Goal: Task Accomplishment & Management: Manage account settings

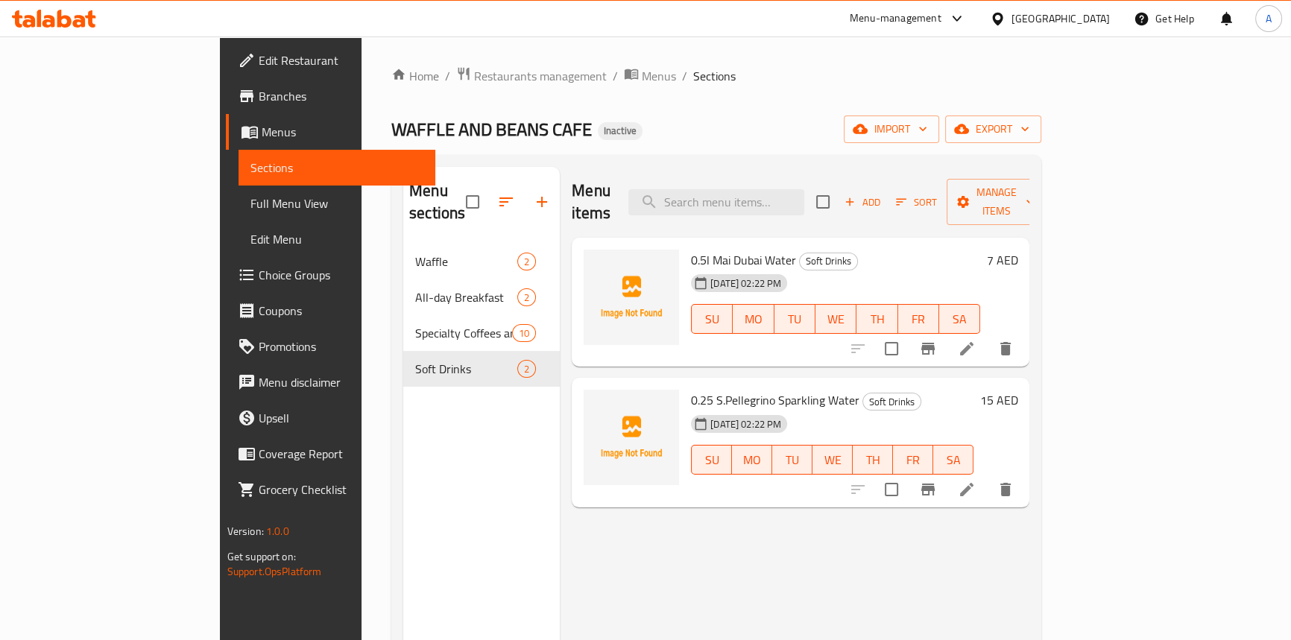
click at [941, 78] on ol "Home / Restaurants management / Menus / Sections" at bounding box center [716, 75] width 650 height 19
click at [1038, 21] on div "[GEOGRAPHIC_DATA]" at bounding box center [1061, 18] width 98 height 16
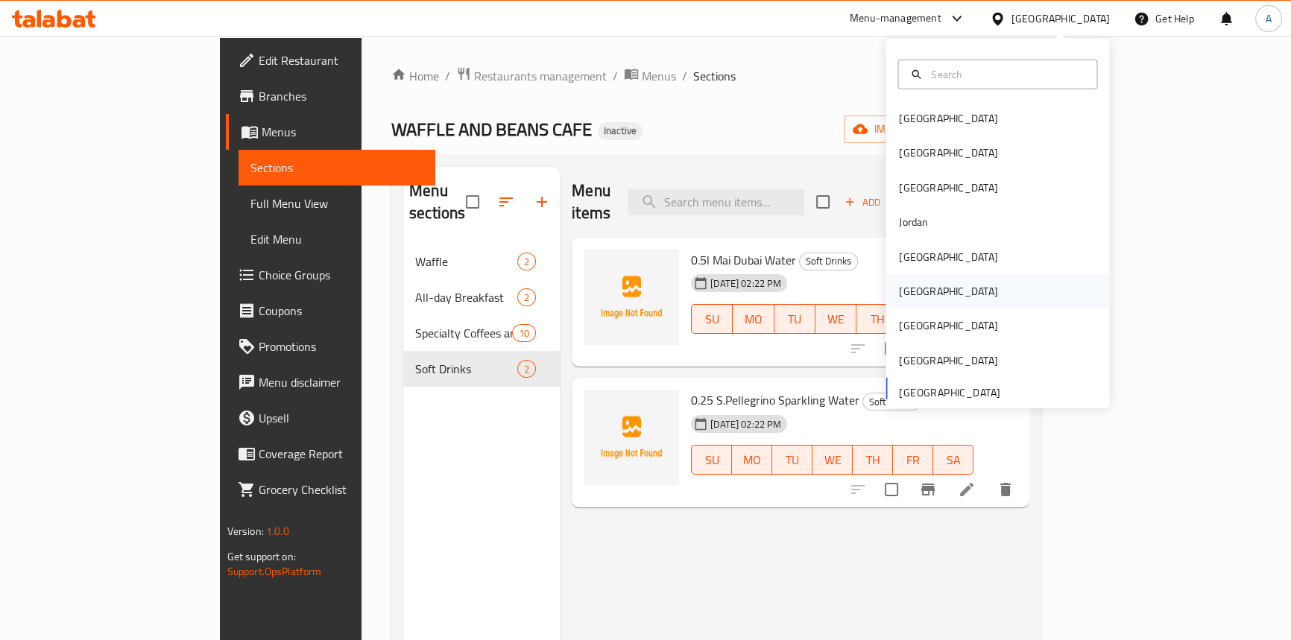
click at [922, 289] on div "[GEOGRAPHIC_DATA]" at bounding box center [948, 291] width 122 height 34
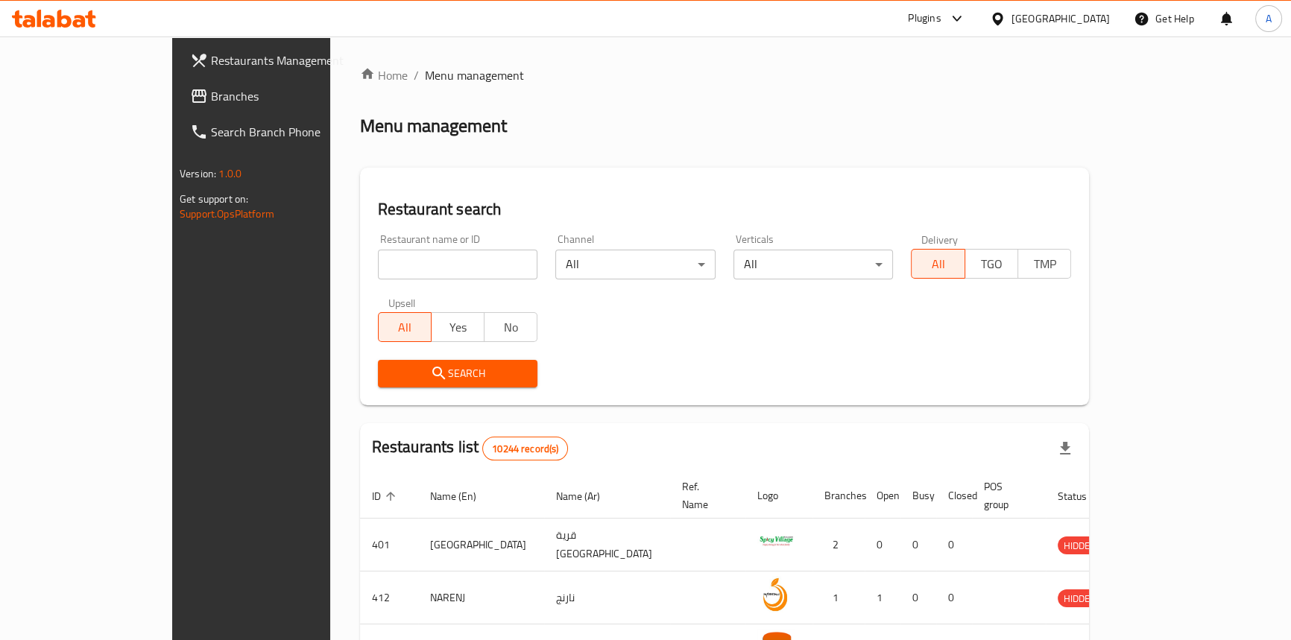
click at [211, 92] on span "Branches" at bounding box center [293, 96] width 165 height 18
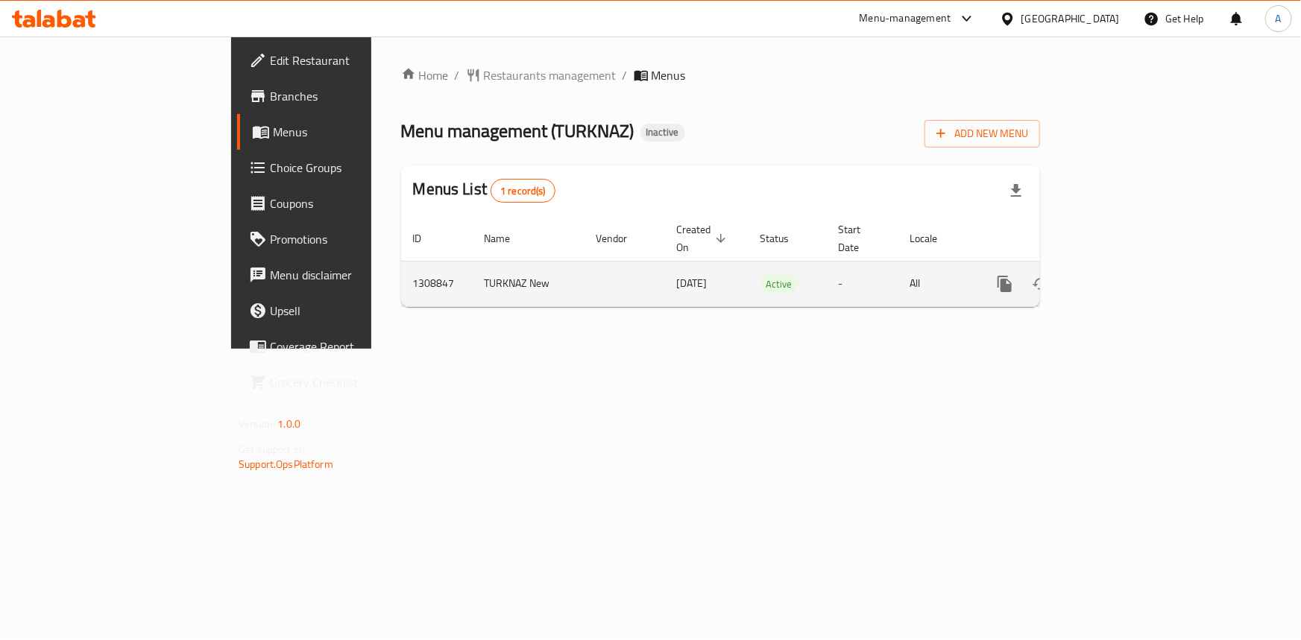
click at [1121, 275] on icon "enhanced table" at bounding box center [1113, 284] width 18 height 18
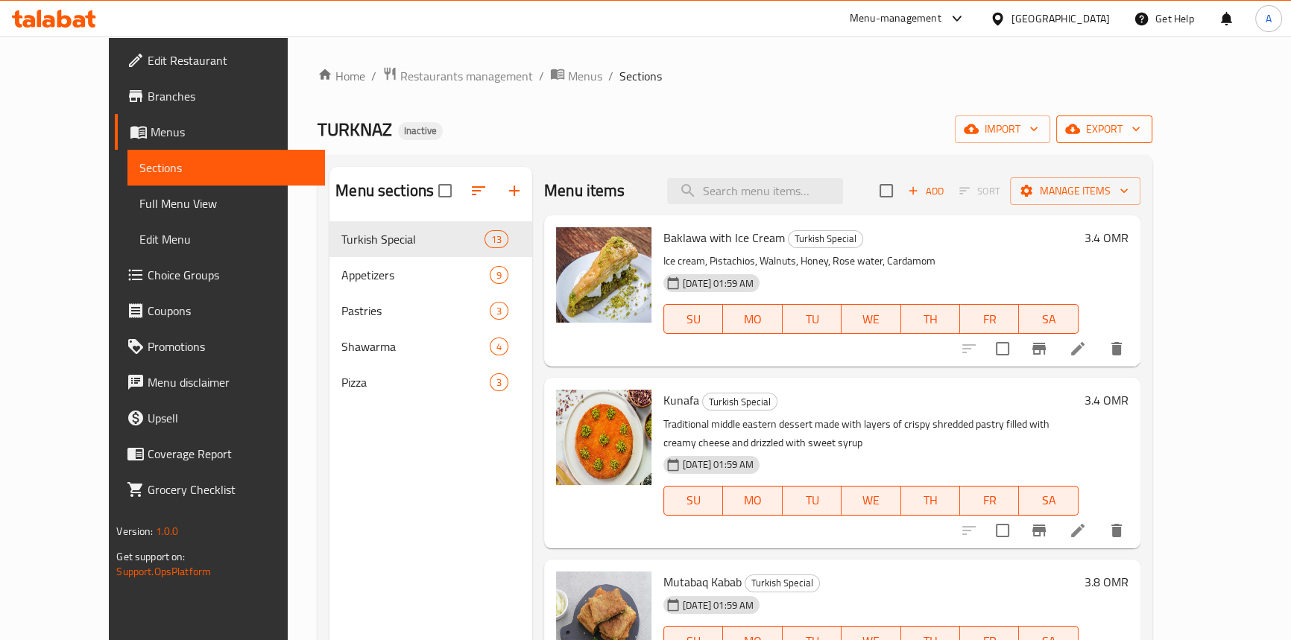
click at [1141, 137] on span "export" at bounding box center [1104, 129] width 72 height 19
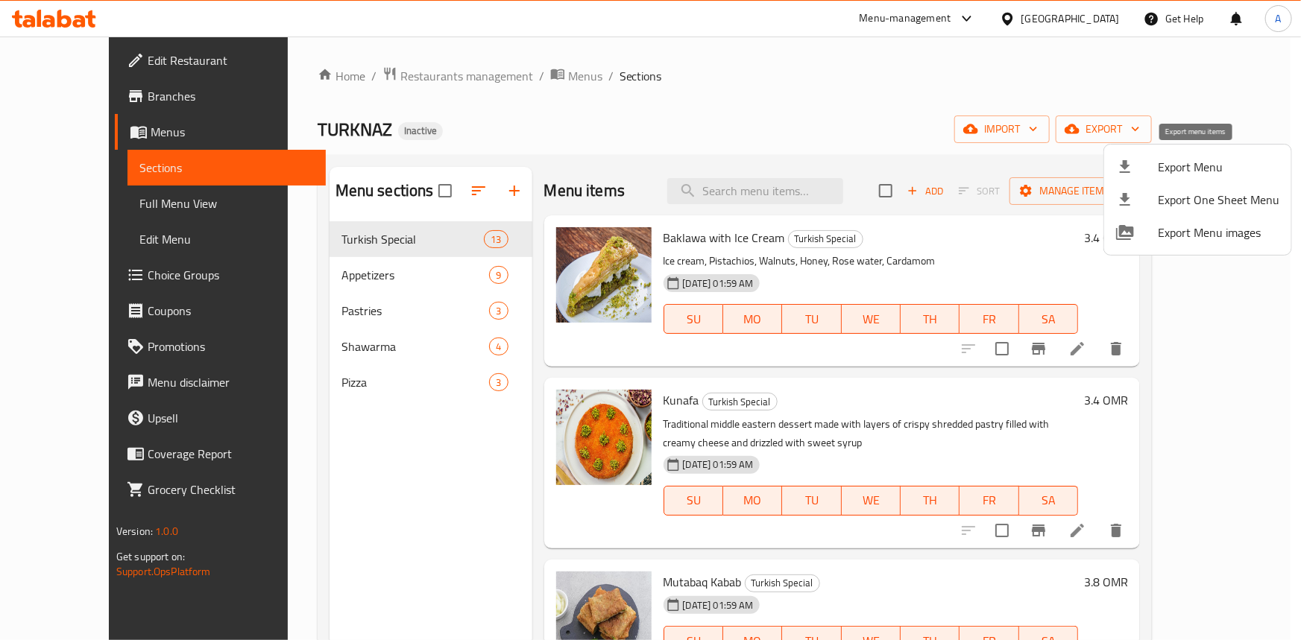
click at [1184, 153] on li "Export Menu" at bounding box center [1197, 167] width 187 height 33
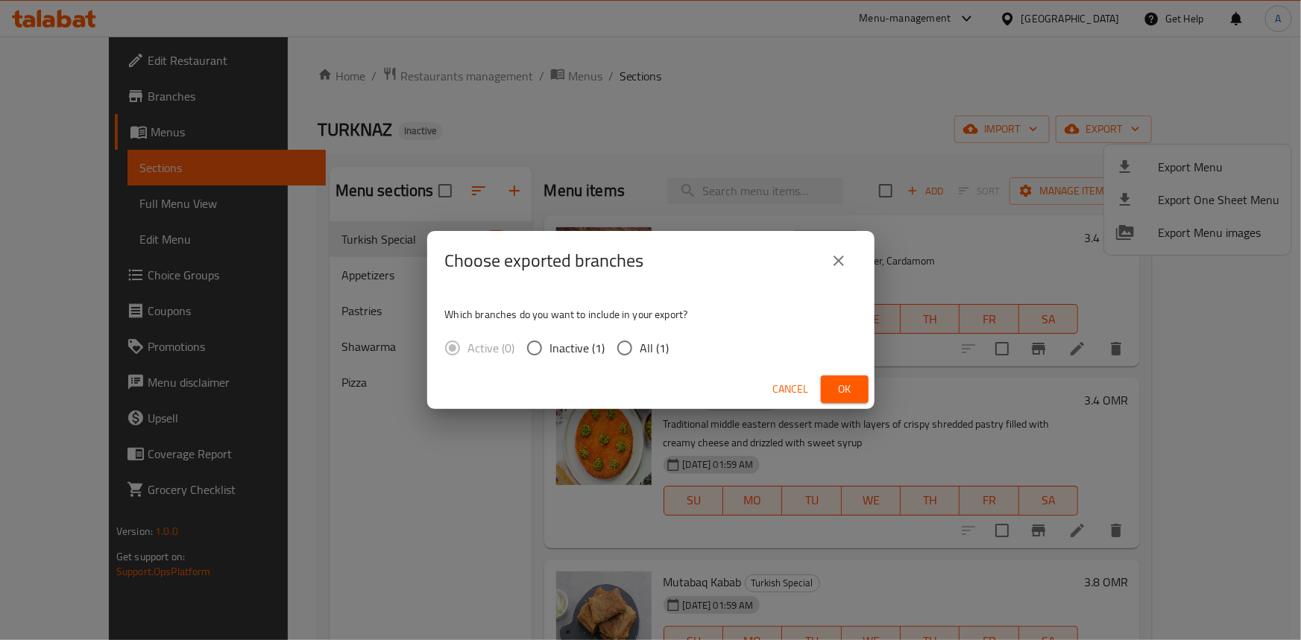
click at [648, 353] on span "All (1)" at bounding box center [654, 348] width 29 height 18
click at [640, 353] on input "All (1)" at bounding box center [624, 348] width 31 height 31
radio input "true"
drag, startPoint x: 843, startPoint y: 392, endPoint x: 886, endPoint y: 119, distance: 276.2
click at [844, 391] on span "Ok" at bounding box center [845, 389] width 24 height 19
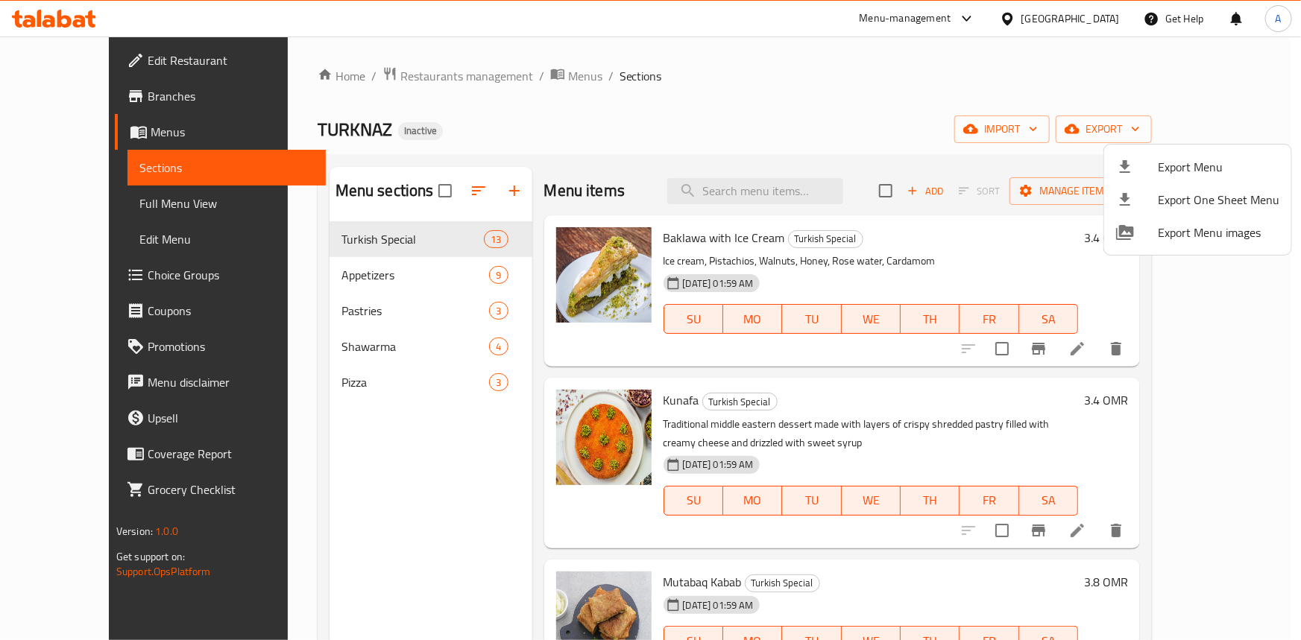
click at [308, 342] on div at bounding box center [650, 320] width 1301 height 640
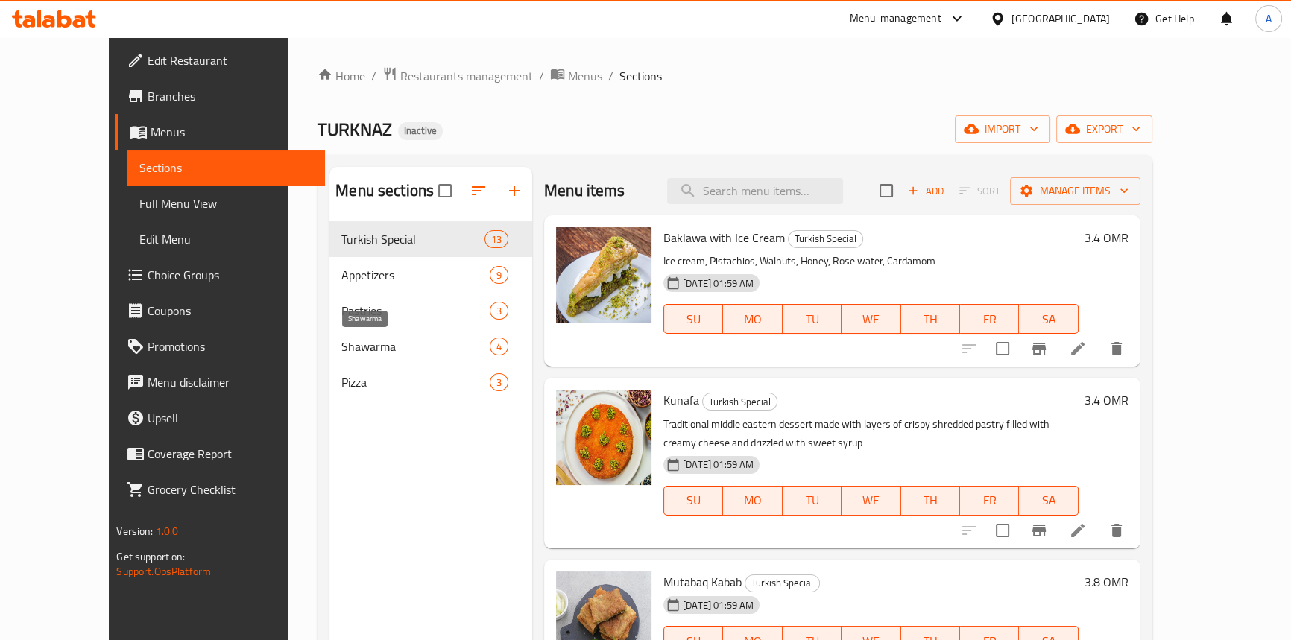
click at [341, 341] on span "Shawarma" at bounding box center [415, 347] width 148 height 18
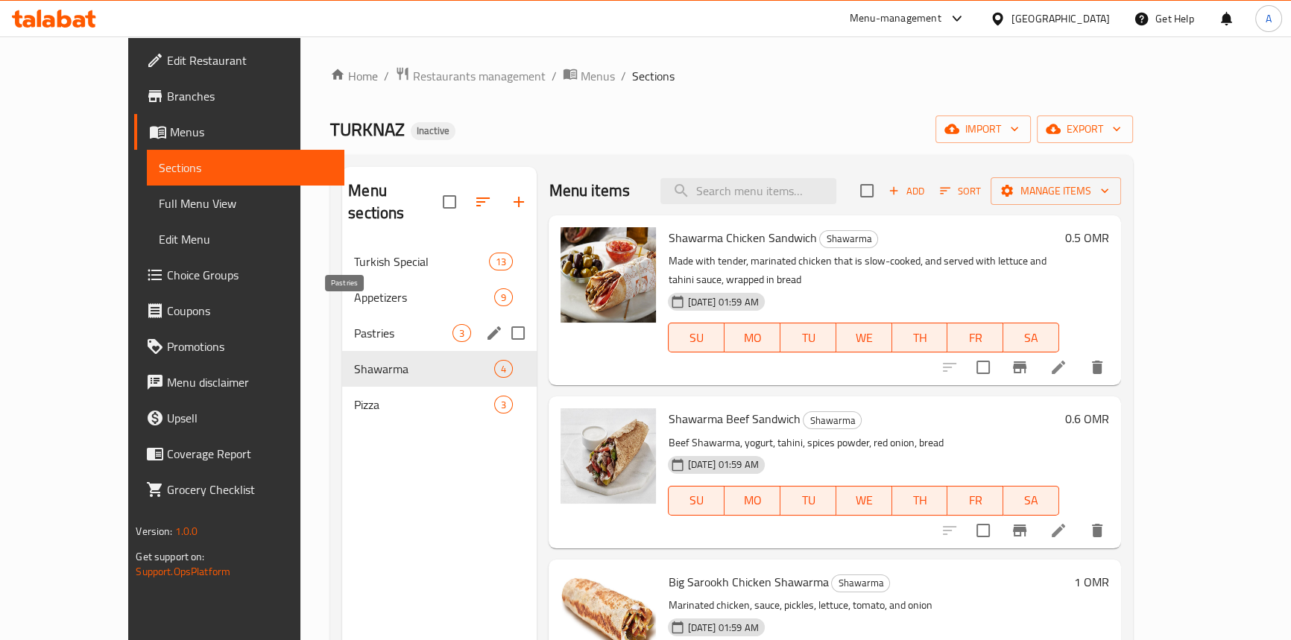
click at [354, 289] on span "Appetizers" at bounding box center [424, 298] width 140 height 18
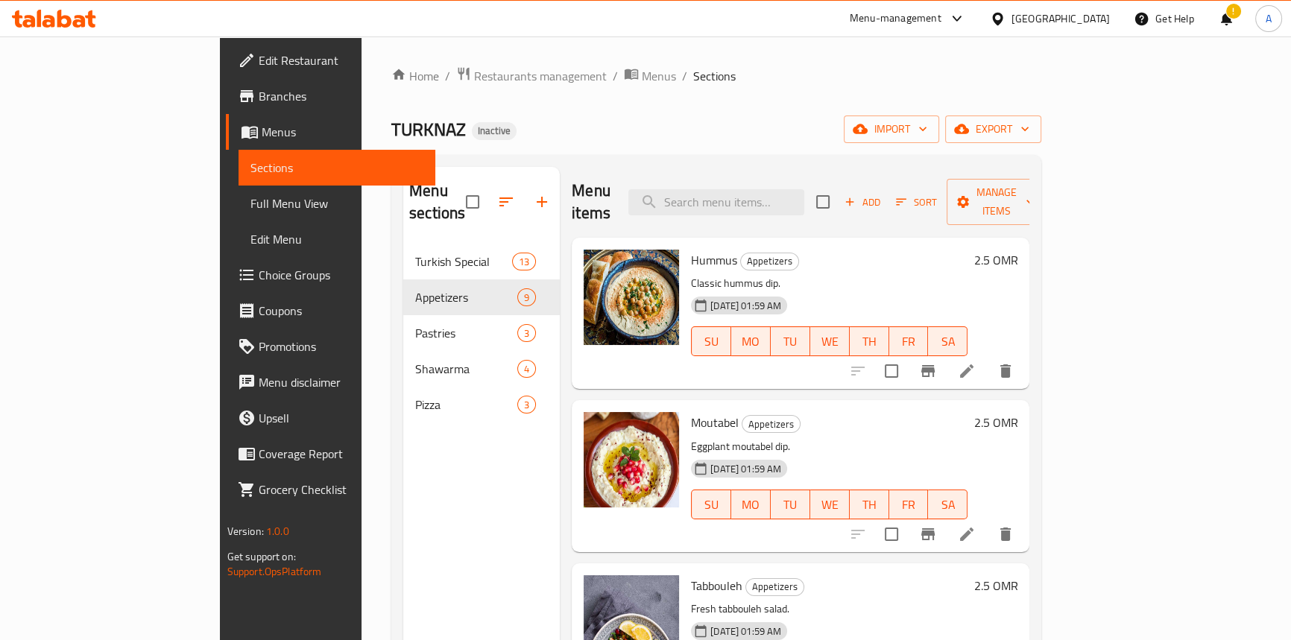
drag, startPoint x: 768, startPoint y: 95, endPoint x: 764, endPoint y: 104, distance: 9.0
click at [768, 95] on div "Home / Restaurants management / Menus / Sections TURKNAZ Inactive import export…" at bounding box center [716, 442] width 650 height 753
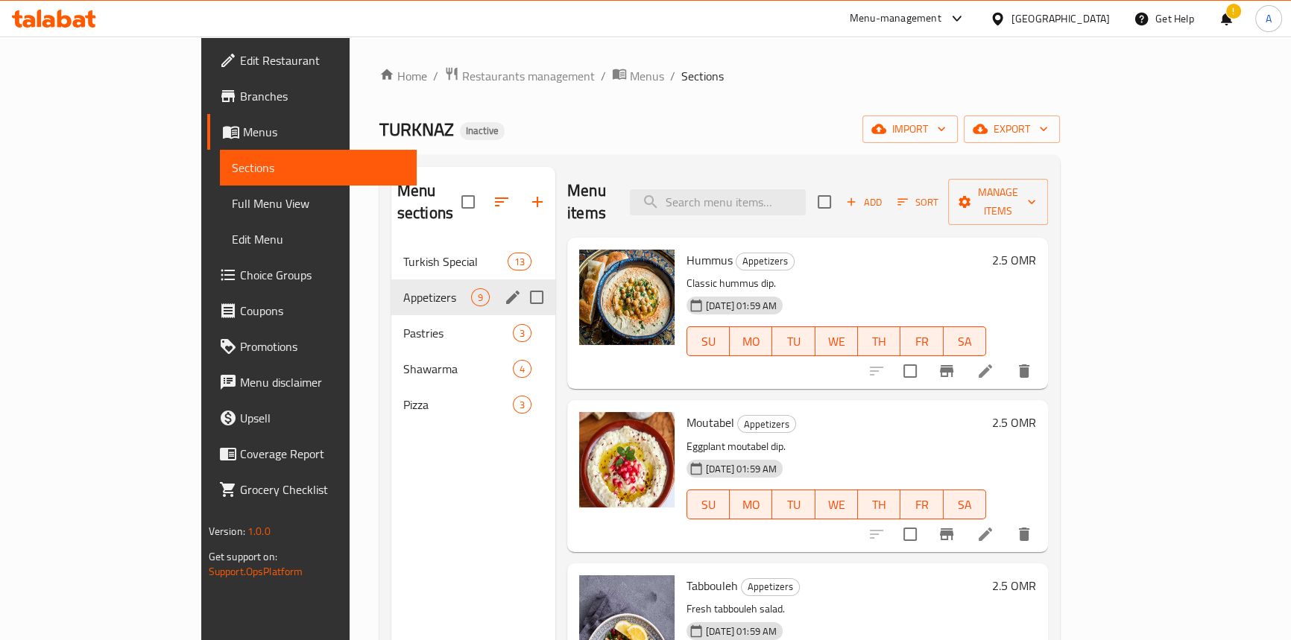
click at [391, 251] on div "Turkish Special 13" at bounding box center [473, 262] width 164 height 36
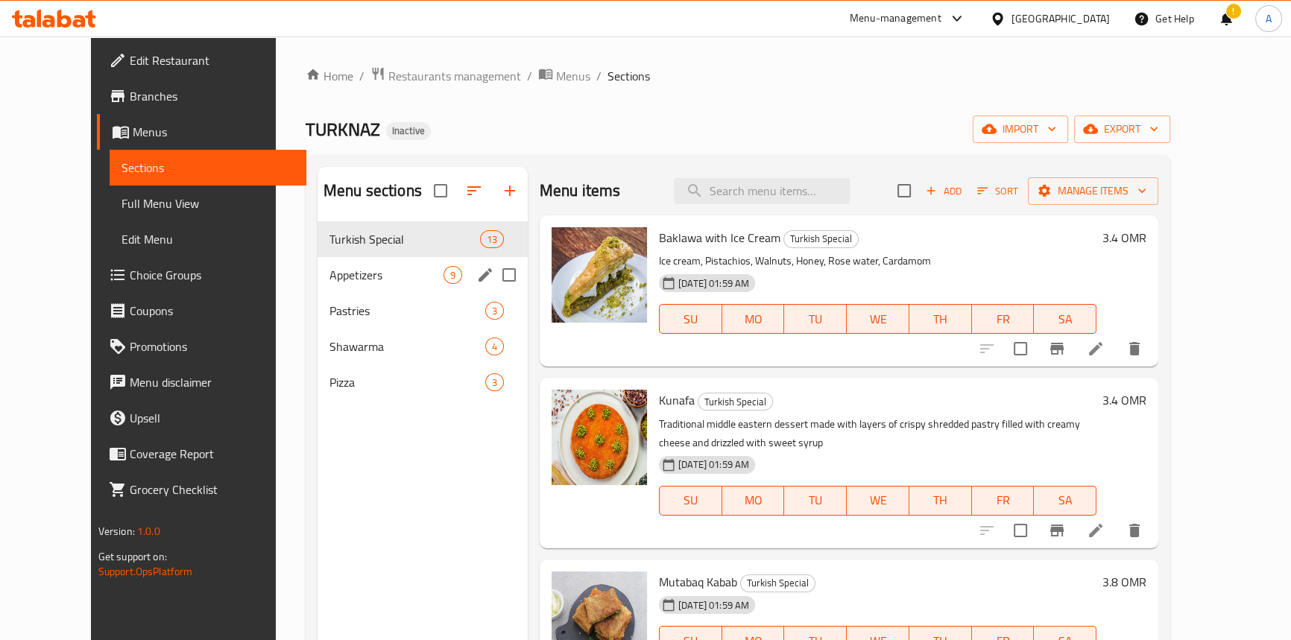
click at [330, 272] on span "Appetizers" at bounding box center [387, 275] width 114 height 18
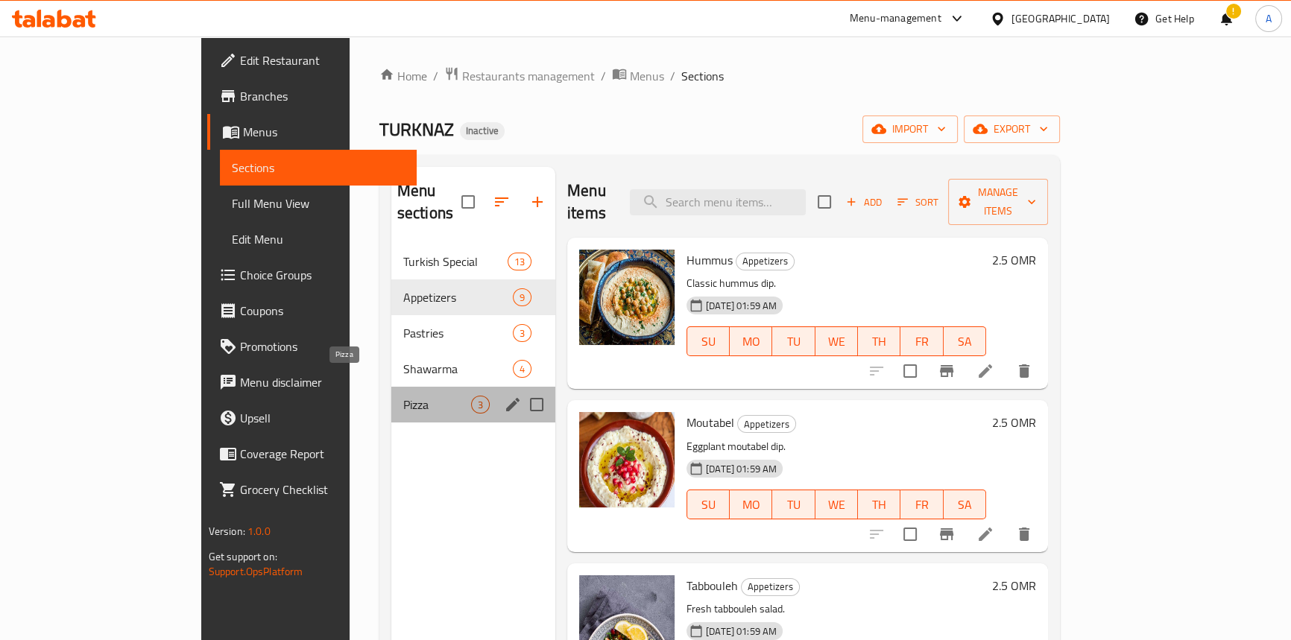
click at [403, 396] on span "Pizza" at bounding box center [437, 405] width 68 height 18
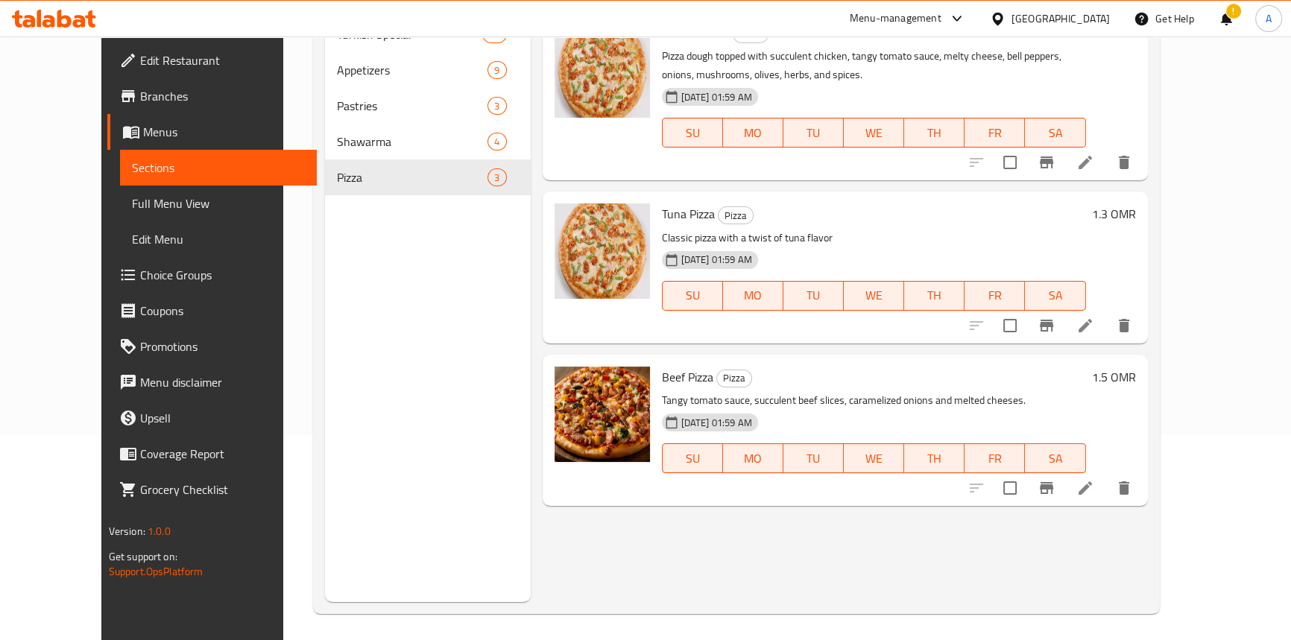
scroll to position [209, 0]
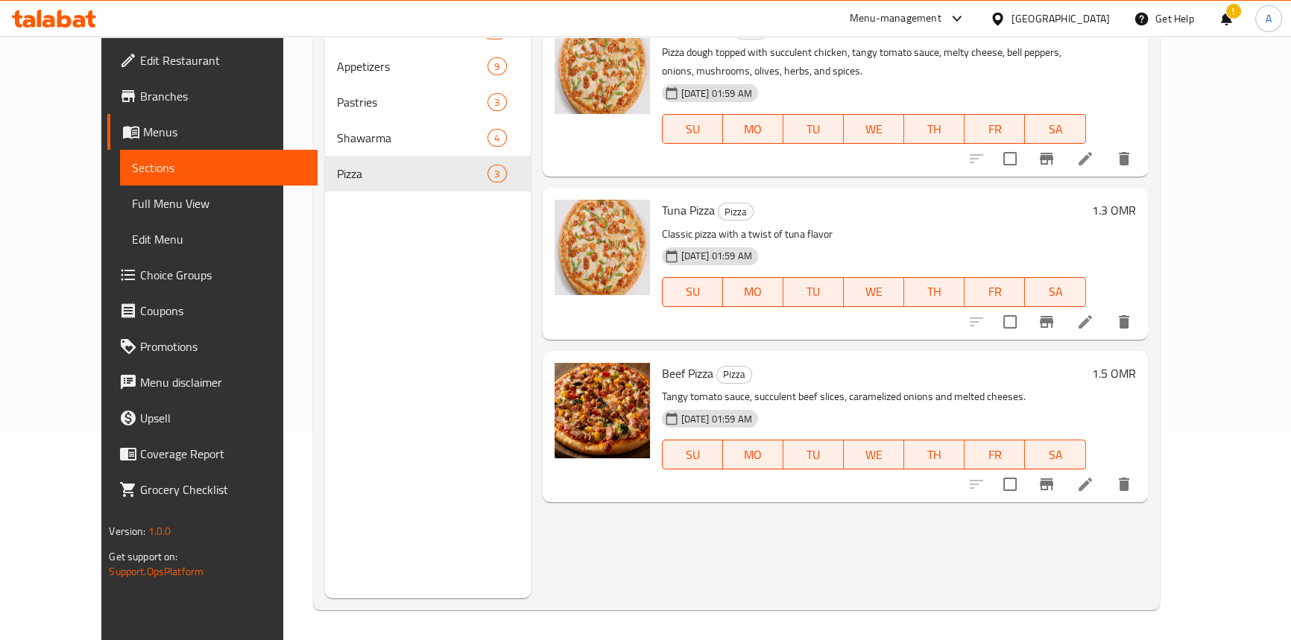
click at [132, 199] on span "Full Menu View" at bounding box center [218, 204] width 173 height 18
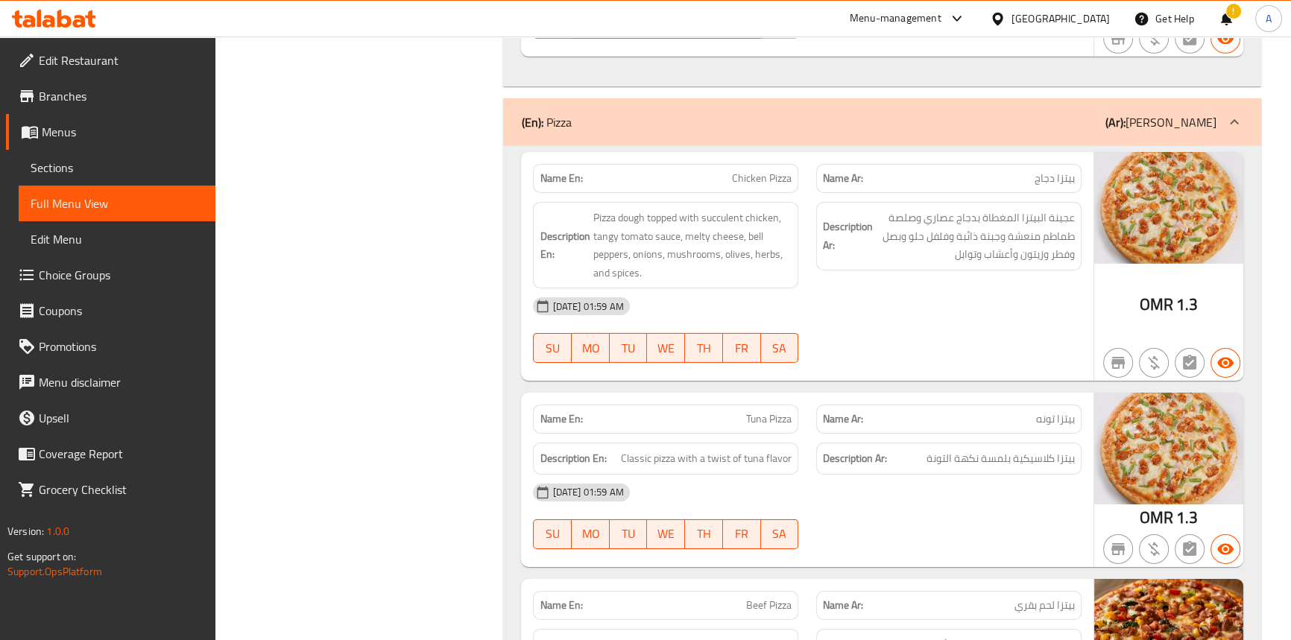
scroll to position [5878, 0]
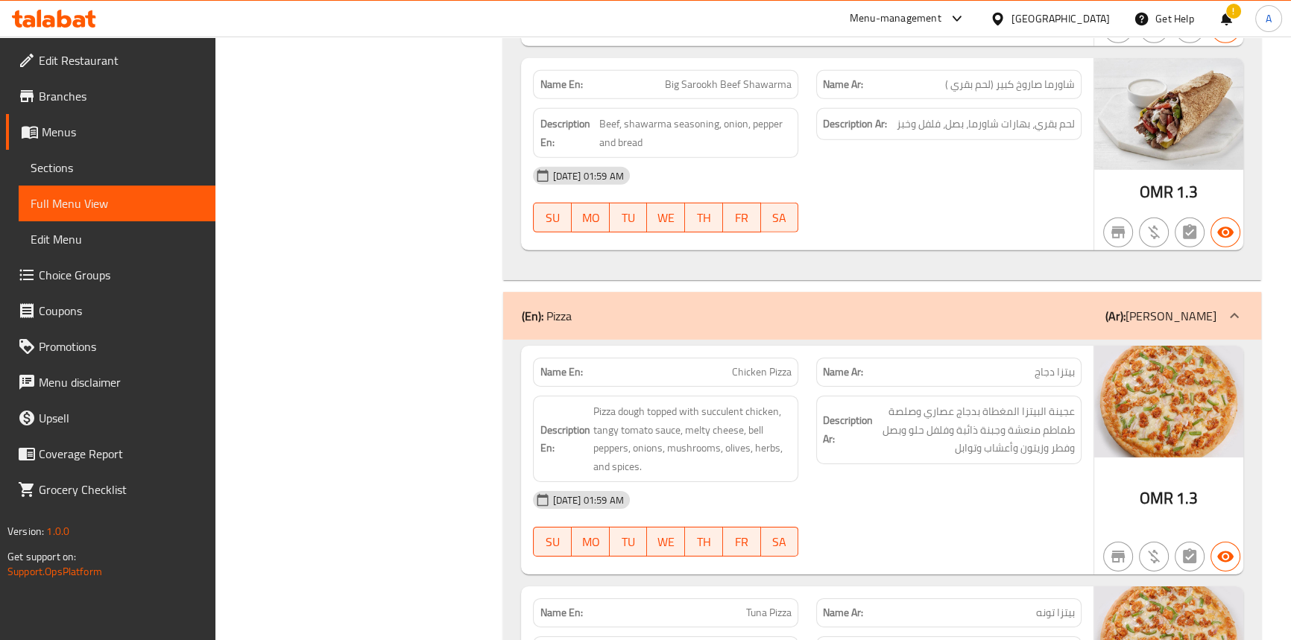
drag, startPoint x: 327, startPoint y: 142, endPoint x: 120, endPoint y: 111, distance: 209.5
click at [76, 99] on span "Branches" at bounding box center [121, 96] width 165 height 18
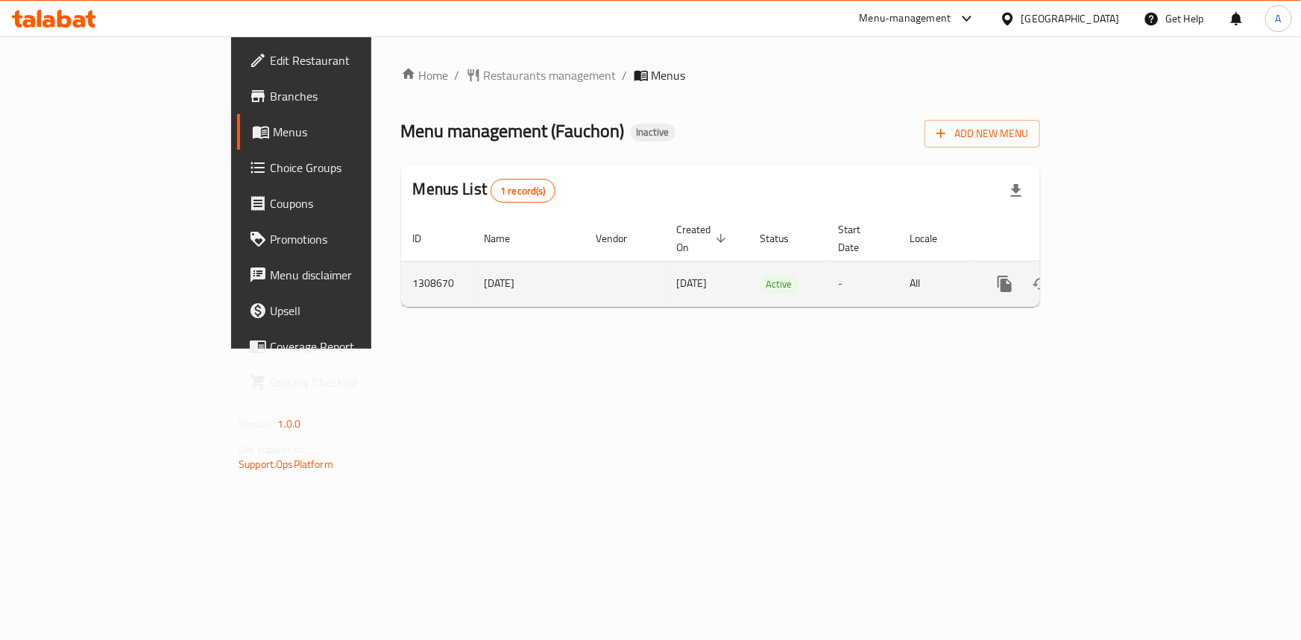
click at [1119, 277] on icon "enhanced table" at bounding box center [1112, 283] width 13 height 13
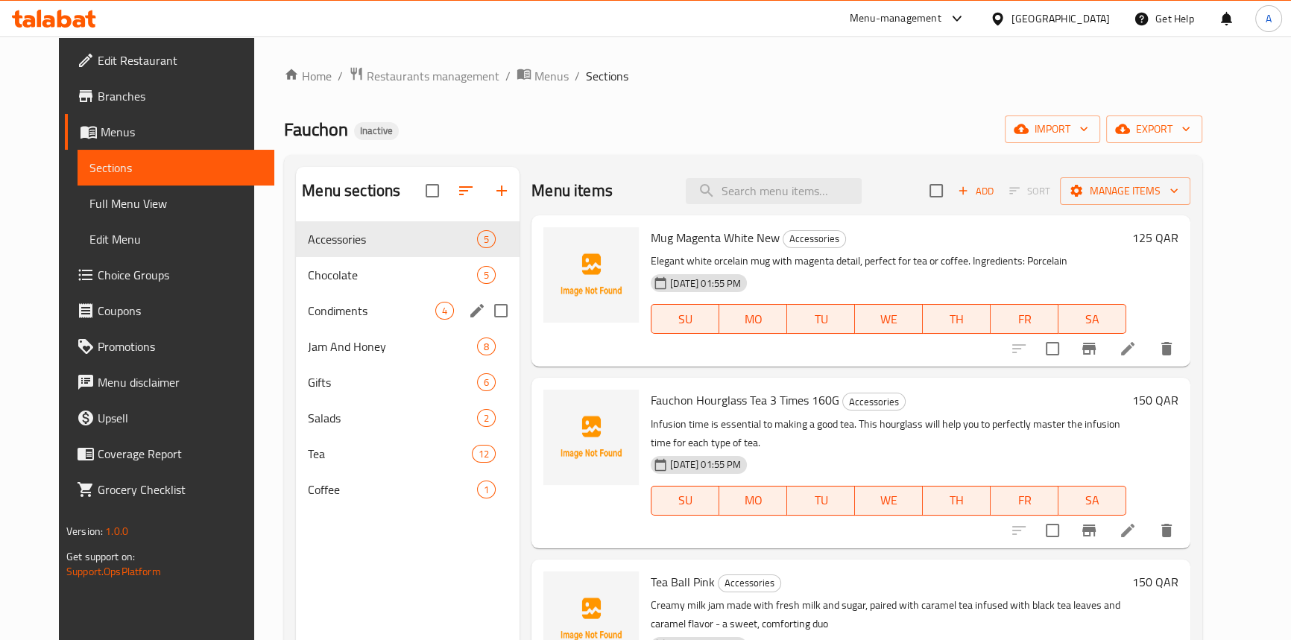
click at [308, 278] on span "Chocolate" at bounding box center [392, 275] width 169 height 18
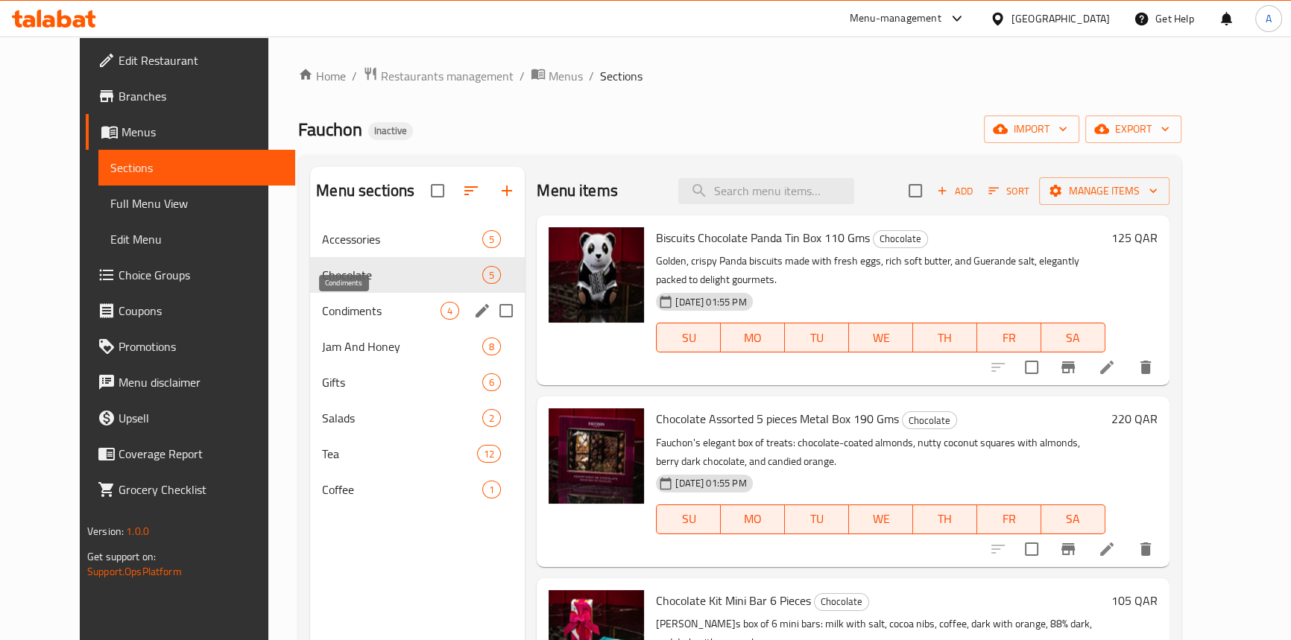
click at [322, 314] on span "Condiments" at bounding box center [381, 311] width 119 height 18
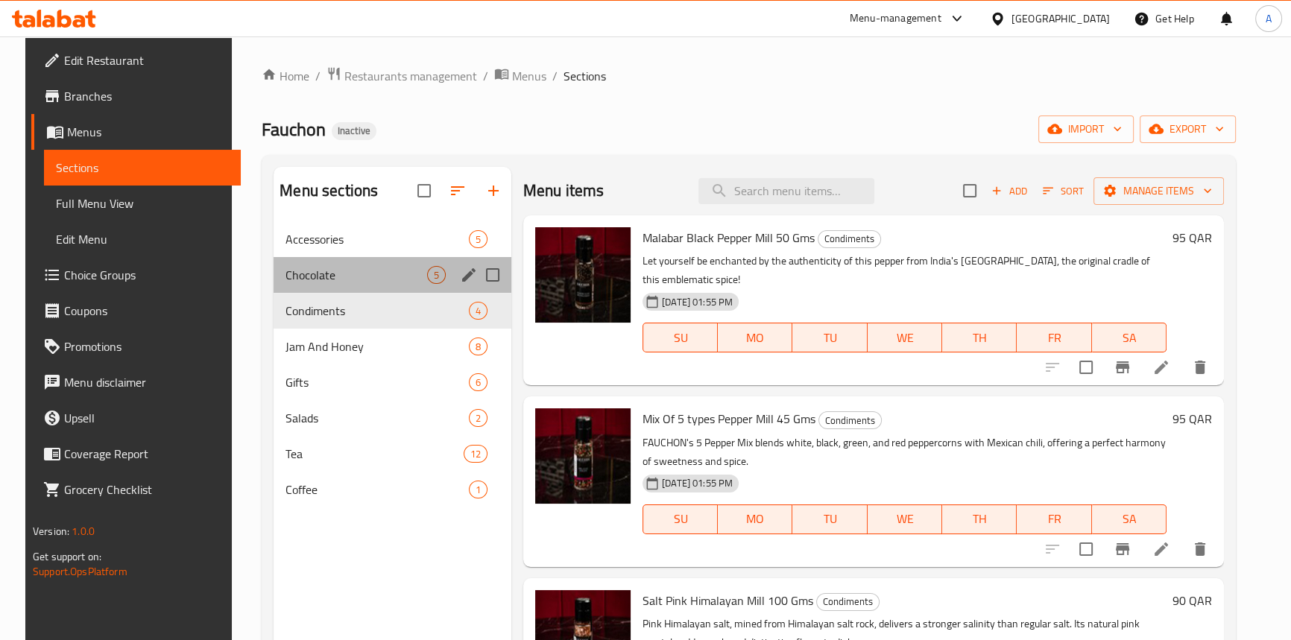
click at [294, 289] on div "Chocolate 5" at bounding box center [393, 275] width 238 height 36
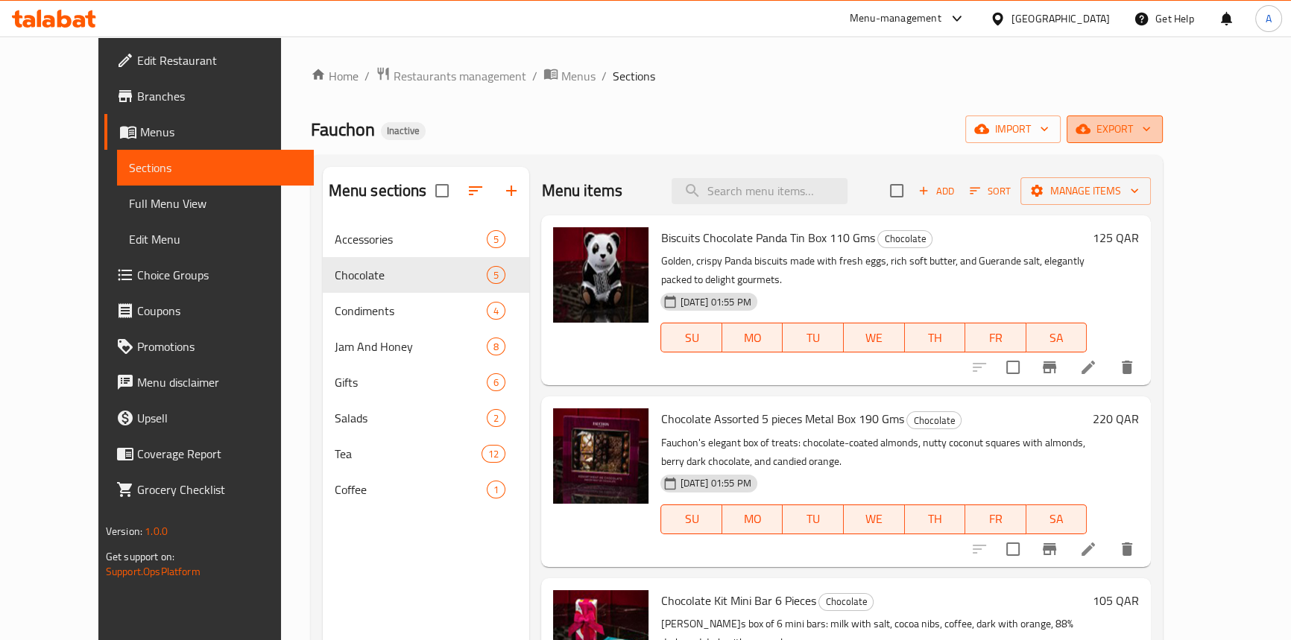
click at [1151, 127] on span "export" at bounding box center [1115, 129] width 72 height 19
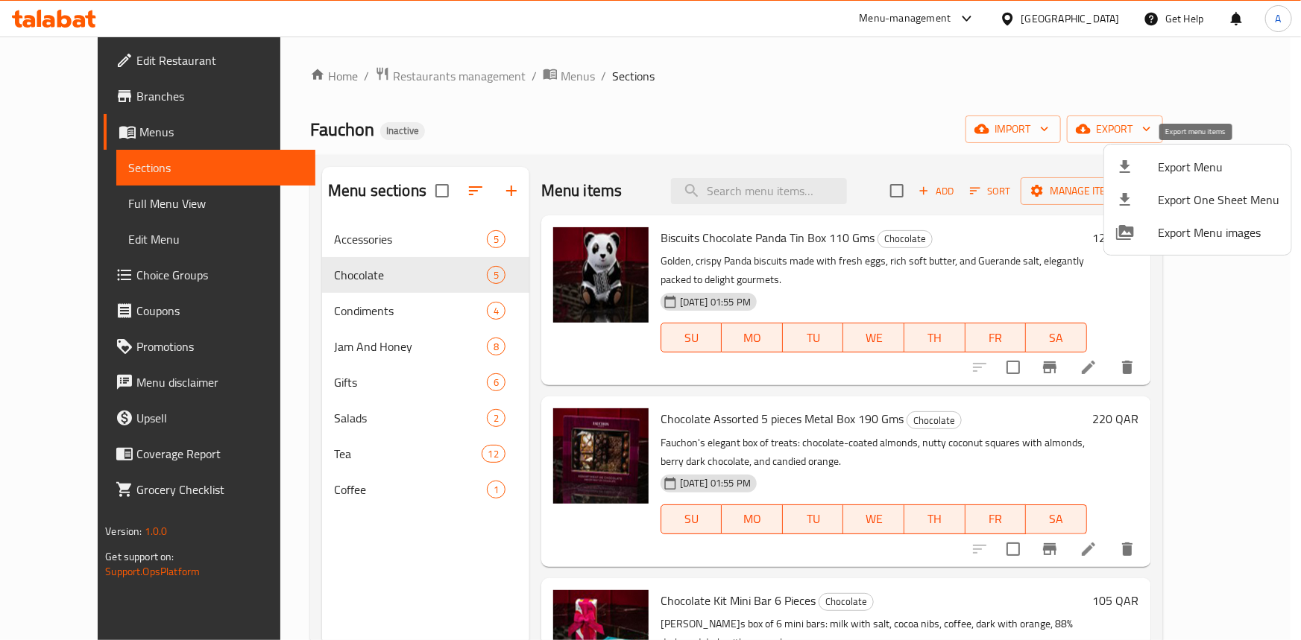
click at [1112, 168] on li "Export Menu" at bounding box center [1197, 167] width 187 height 33
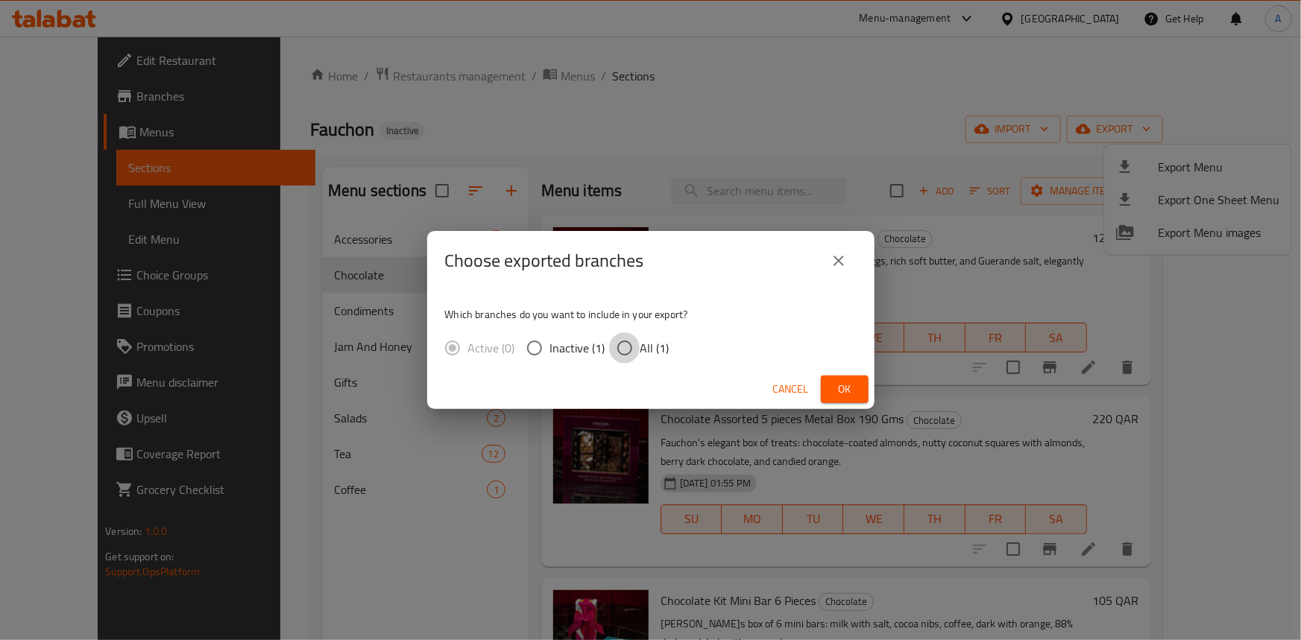
click at [621, 353] on input "All (1)" at bounding box center [624, 348] width 31 height 31
radio input "true"
click at [846, 403] on div "Cancel Ok" at bounding box center [650, 390] width 447 height 40
click at [841, 393] on span "Ok" at bounding box center [845, 389] width 24 height 19
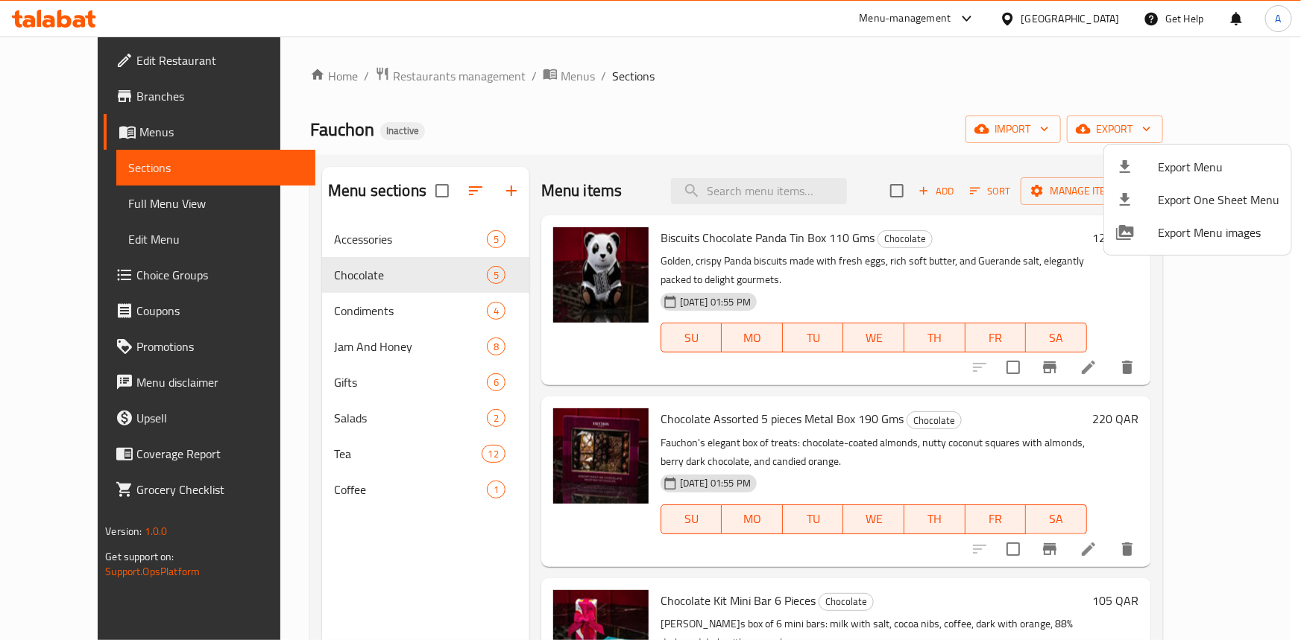
click at [712, 78] on div at bounding box center [650, 320] width 1301 height 640
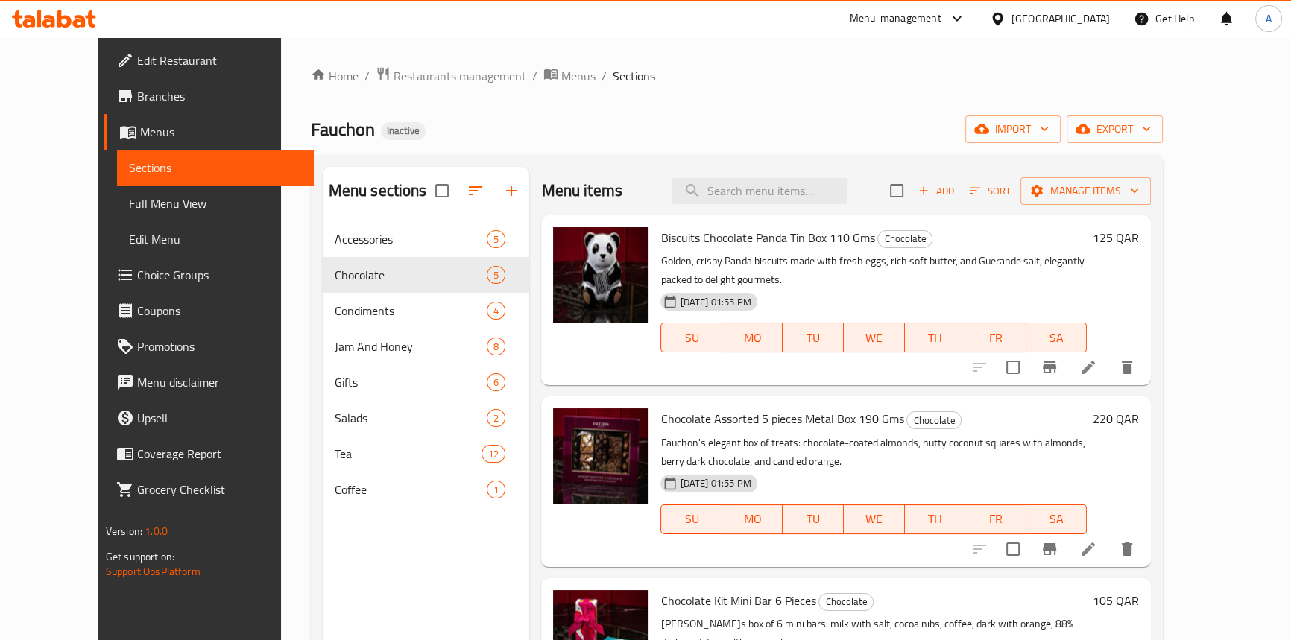
drag, startPoint x: 105, startPoint y: 201, endPoint x: 737, endPoint y: 4, distance: 661.5
click at [129, 201] on span "Full Menu View" at bounding box center [215, 204] width 173 height 18
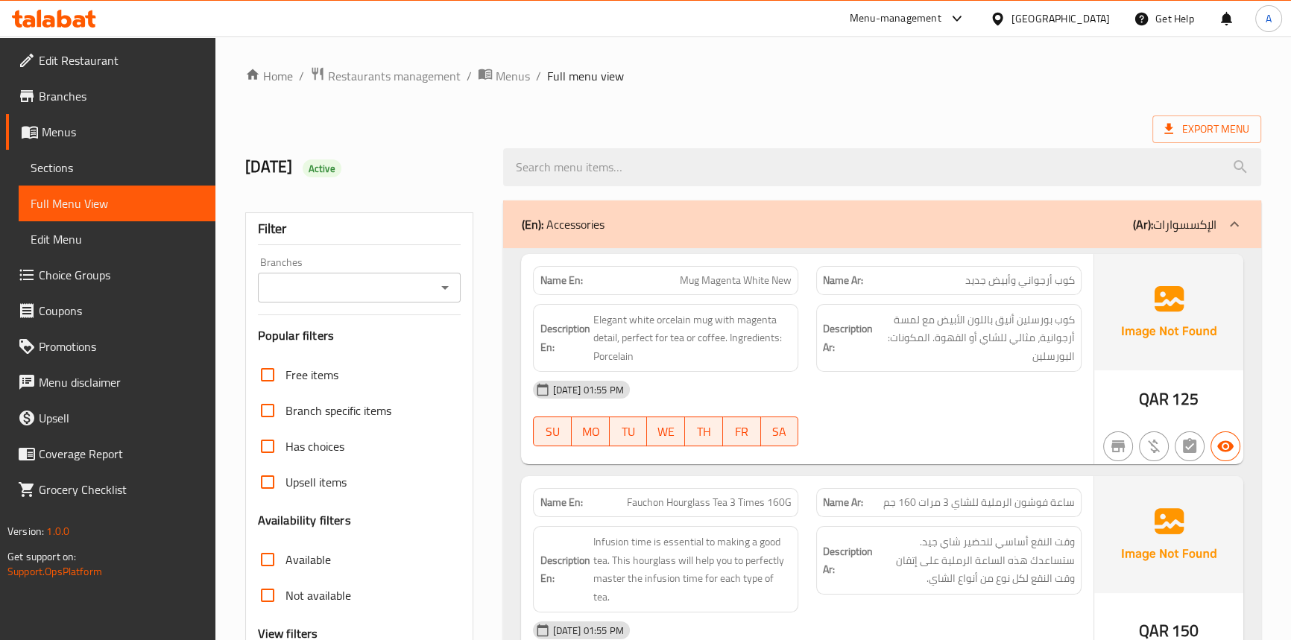
click at [704, 320] on span "Elegant white orcelain mug with magenta detail, perfect for tea or coffee. Ingr…" at bounding box center [692, 338] width 199 height 55
click at [675, 324] on span "Elegant white orcelain mug with magenta detail, perfect for tea or coffee. Ingr…" at bounding box center [692, 338] width 199 height 55
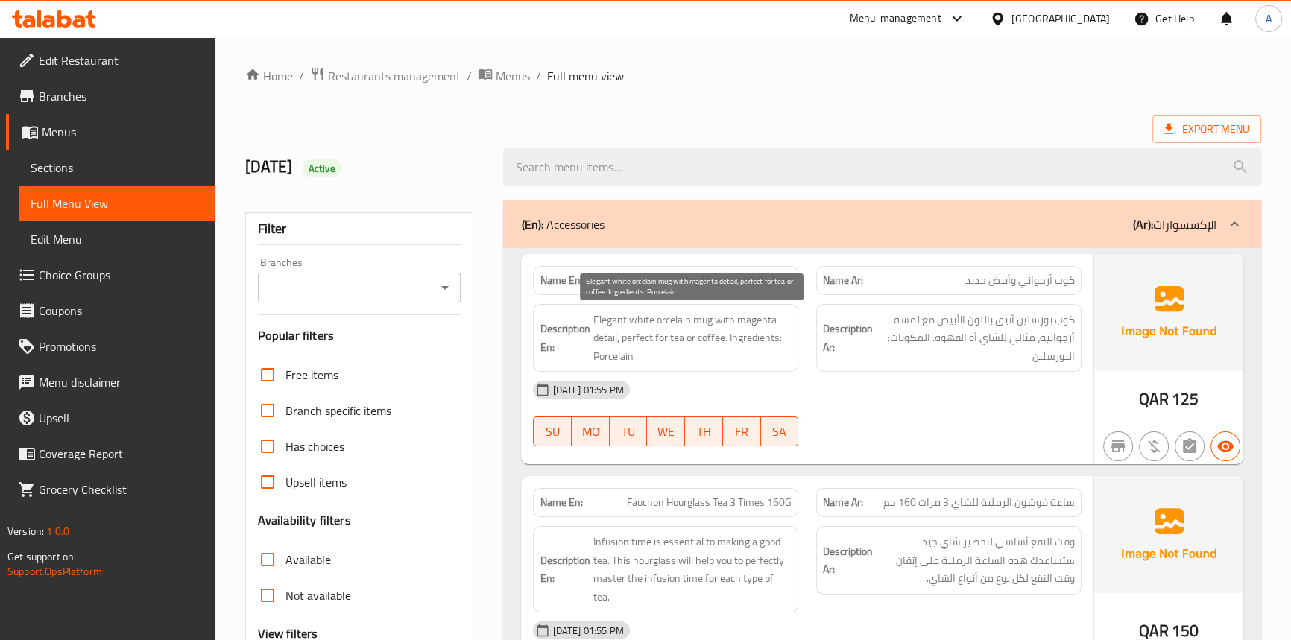
click at [634, 320] on span "Elegant white orcelain mug with magenta detail, perfect for tea or coffee. Ingr…" at bounding box center [692, 338] width 199 height 55
click at [604, 320] on span "Elegant white orcelain mug with magenta detail, perfect for tea or coffee. Ingr…" at bounding box center [692, 338] width 199 height 55
click at [721, 319] on span "Elegant white orcelain mug with magenta detail, perfect for tea or coffee. Ingr…" at bounding box center [692, 338] width 199 height 55
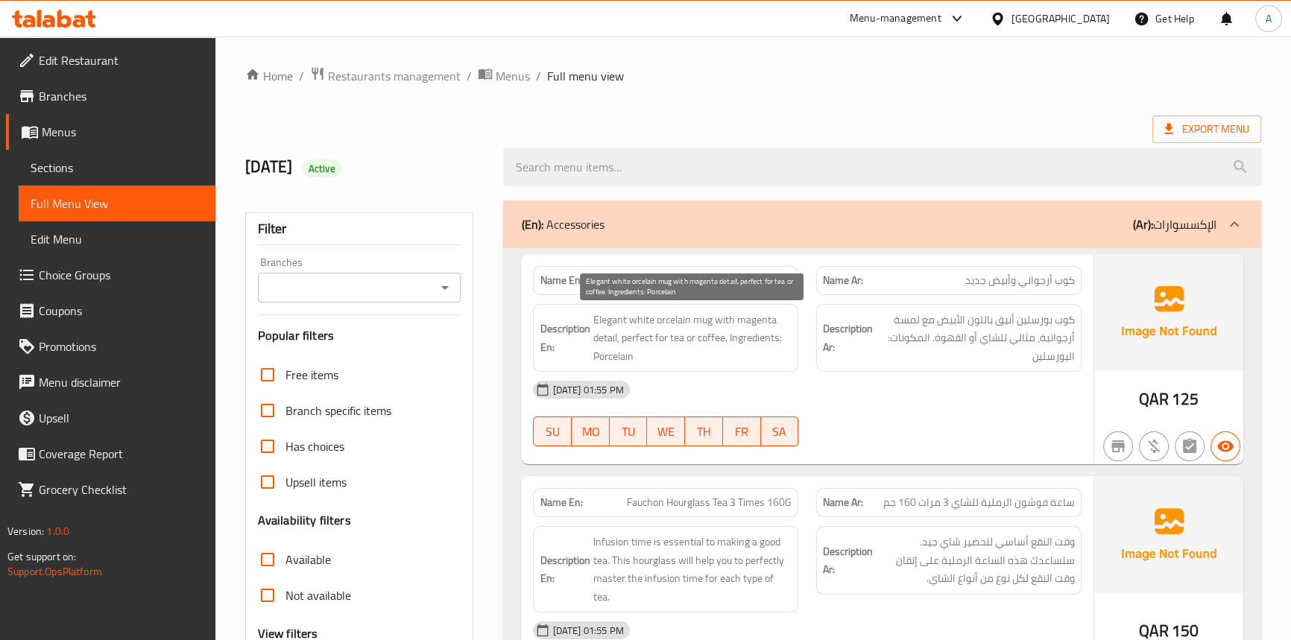
click at [598, 341] on span "Elegant white orcelain mug with magenta detail, perfect for tea or coffee. Ingr…" at bounding box center [692, 338] width 199 height 55
click at [649, 336] on span "Elegant white orcelain mug with magenta detail, perfect for tea or coffee. Ingr…" at bounding box center [692, 338] width 199 height 55
click at [679, 335] on span "Elegant white orcelain mug with magenta detail, perfect for tea or coffee. Ingr…" at bounding box center [692, 338] width 199 height 55
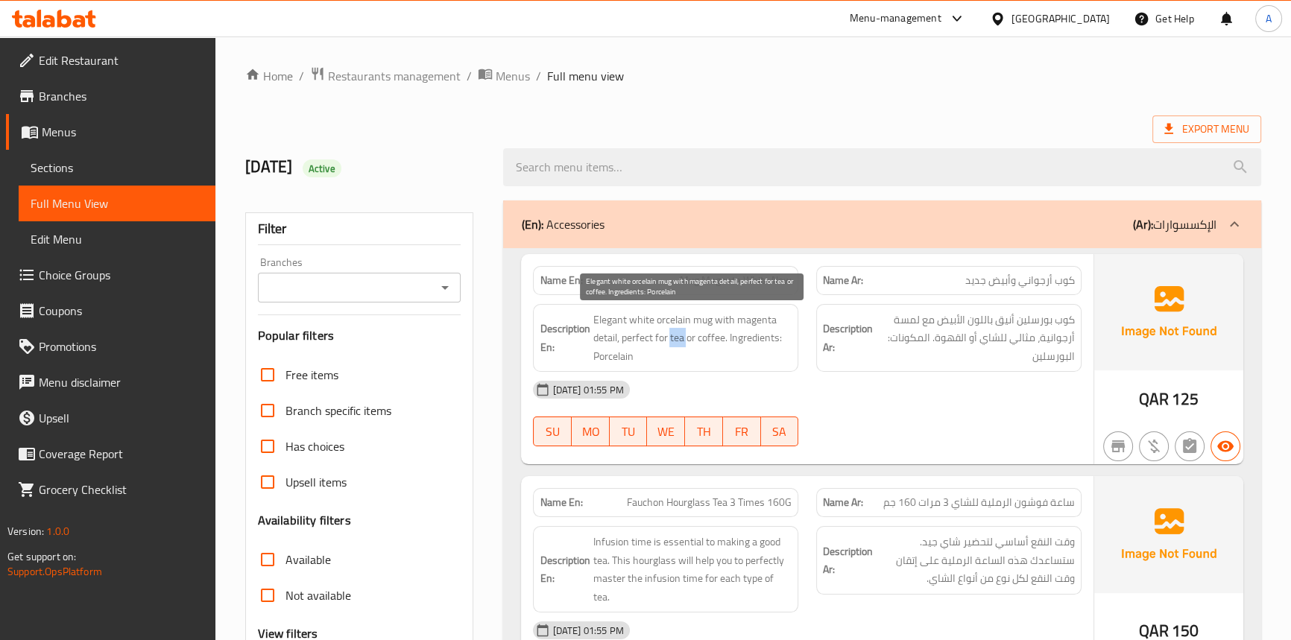
click at [679, 335] on span "Elegant white orcelain mug with magenta detail, perfect for tea or coffee. Ingr…" at bounding box center [692, 338] width 199 height 55
click at [743, 343] on span "Elegant white orcelain mug with magenta detail, perfect for tea or coffee. Ingr…" at bounding box center [692, 338] width 199 height 55
click at [620, 357] on span "Elegant white orcelain mug with magenta detail, perfect for tea or coffee. Ingr…" at bounding box center [692, 338] width 199 height 55
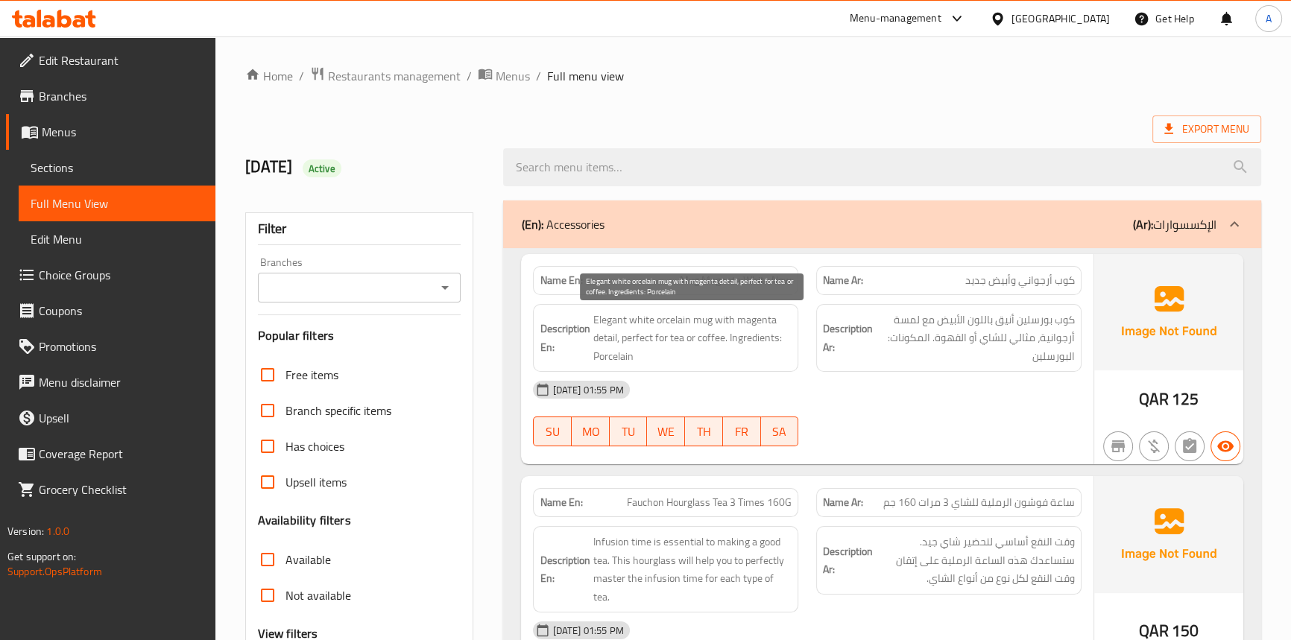
click at [700, 319] on span "Elegant white orcelain mug with magenta detail, perfect for tea or coffee. Ingr…" at bounding box center [692, 338] width 199 height 55
click at [691, 320] on span "Elegant white orcelain mug with magenta detail, perfect for tea or coffee. Ingr…" at bounding box center [692, 338] width 199 height 55
click at [676, 320] on span "Elegant white orcelain mug with magenta detail, perfect for tea or coffee. Ingr…" at bounding box center [692, 338] width 199 height 55
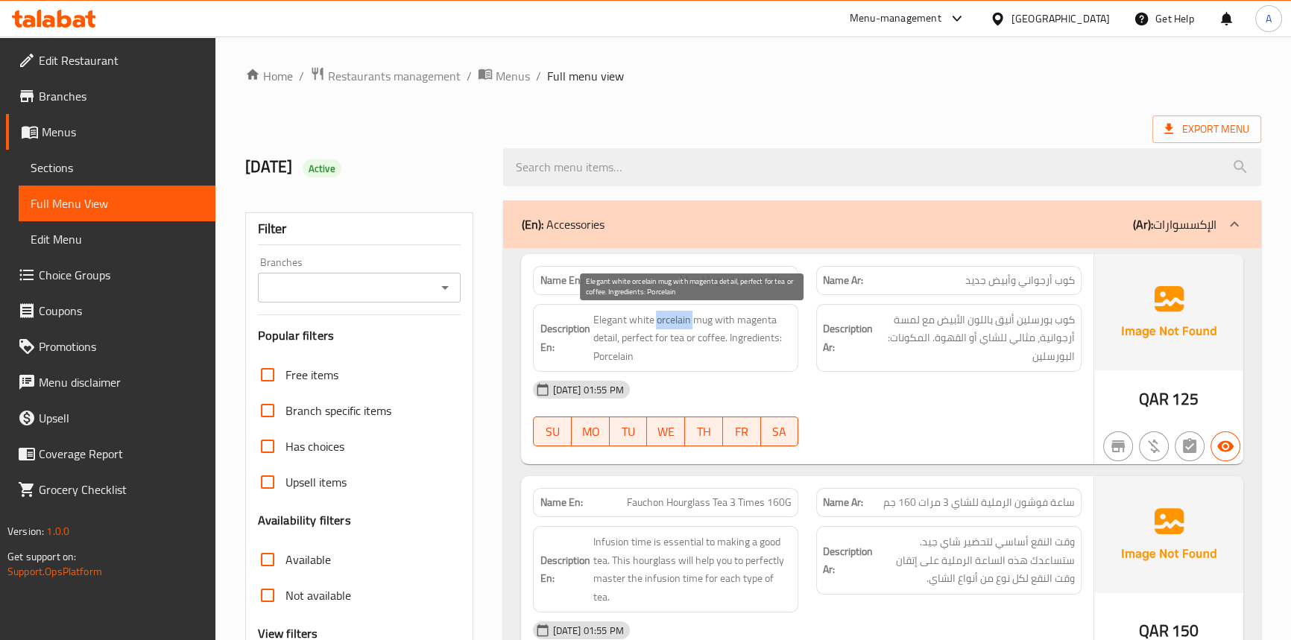
copy span "orcelain"
click at [725, 268] on div "Name En: Mug Magenta White New" at bounding box center [665, 280] width 265 height 29
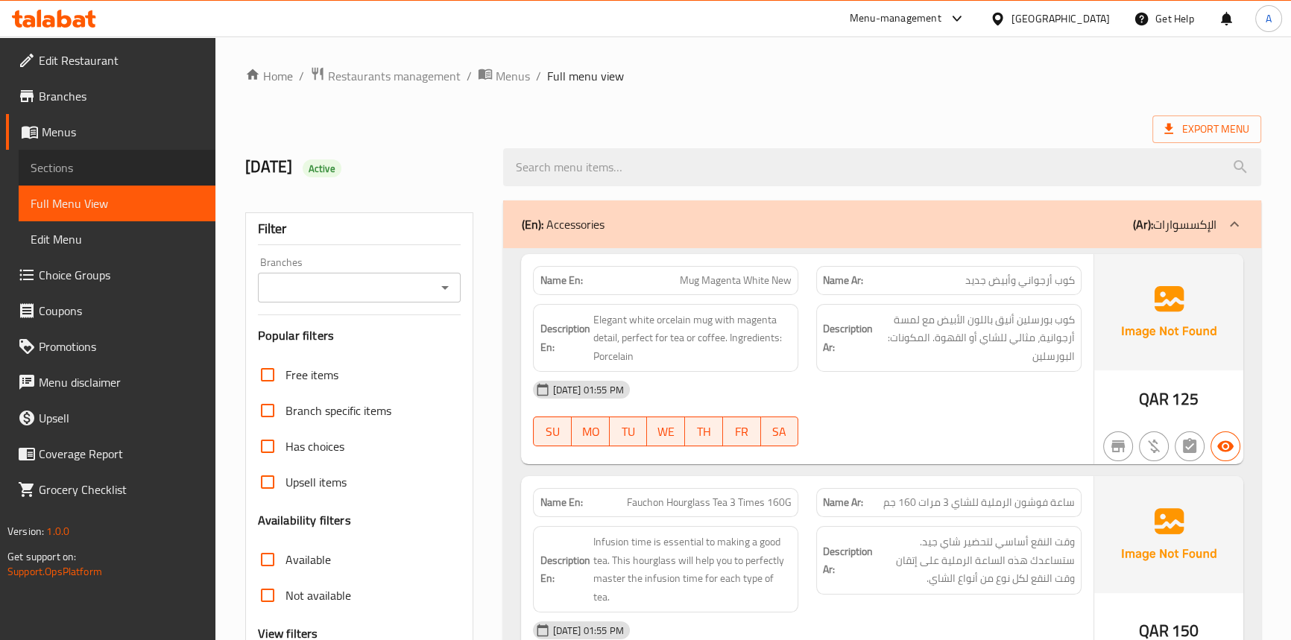
drag, startPoint x: 71, startPoint y: 162, endPoint x: 223, endPoint y: 193, distance: 155.3
click at [71, 162] on span "Sections" at bounding box center [117, 168] width 173 height 18
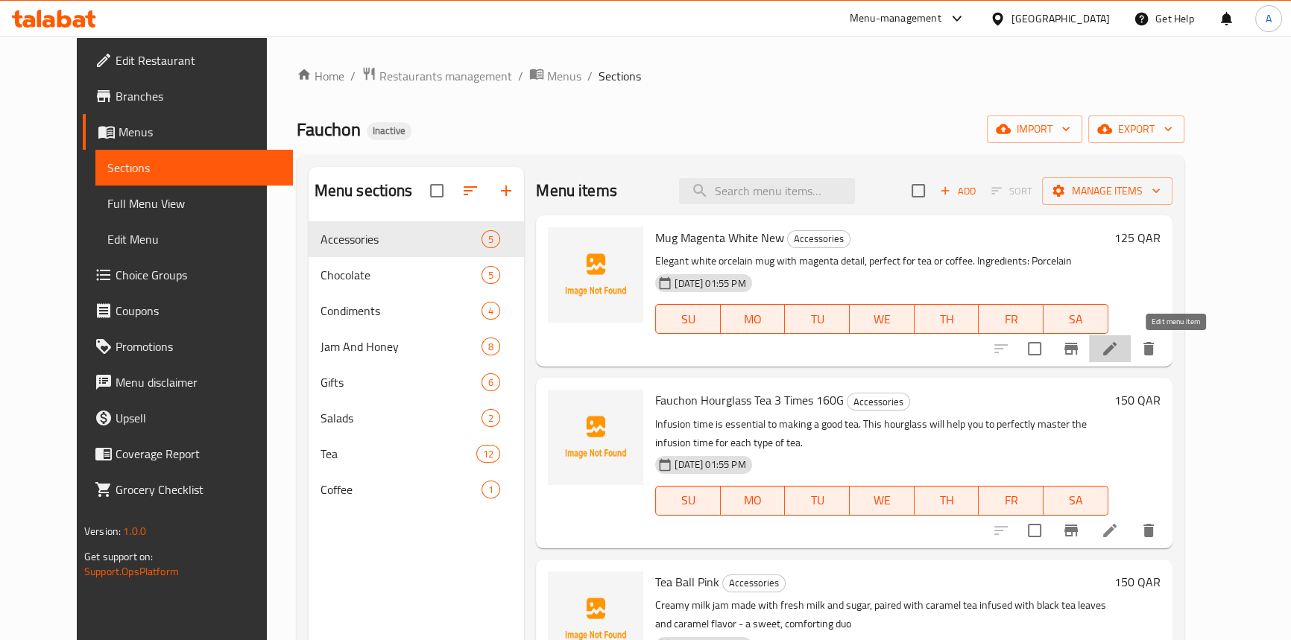
click at [1119, 345] on icon at bounding box center [1110, 349] width 18 height 18
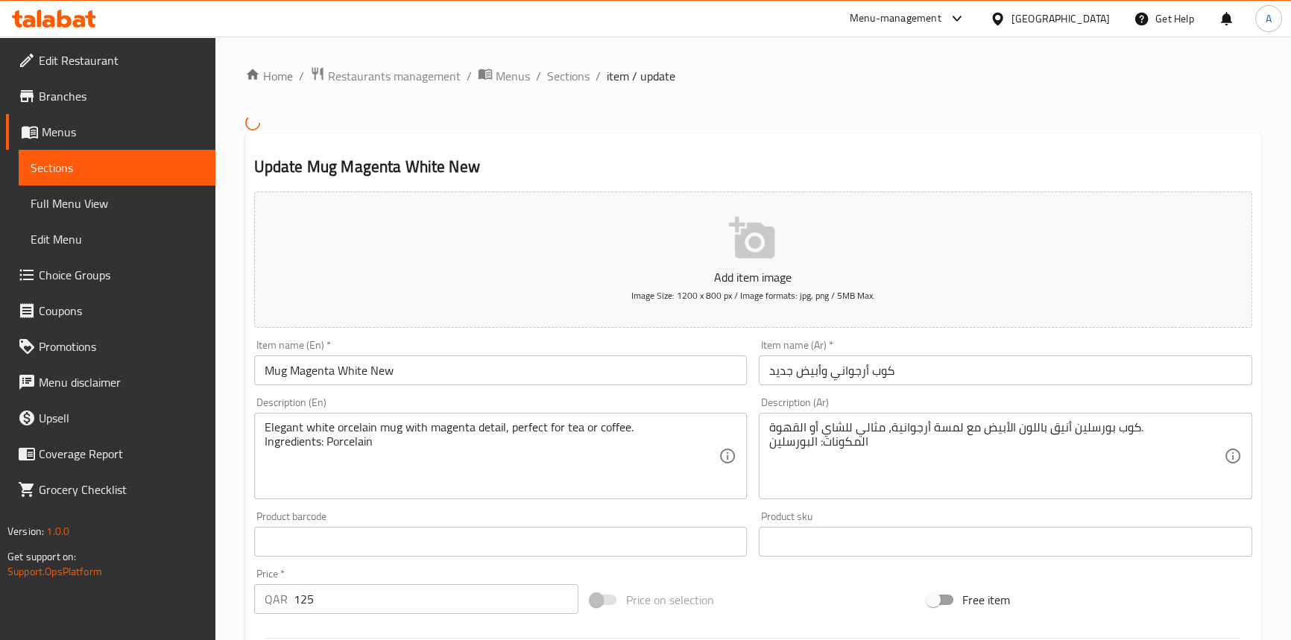
click at [691, 110] on div "Home / Restaurants management / Menus / Sections / item / update Update Mug Mag…" at bounding box center [753, 540] width 1016 height 948
click at [368, 416] on div "Elegant white orcelain mug with magenta detail, perfect for tea or coffee. Ingr…" at bounding box center [501, 456] width 494 height 86
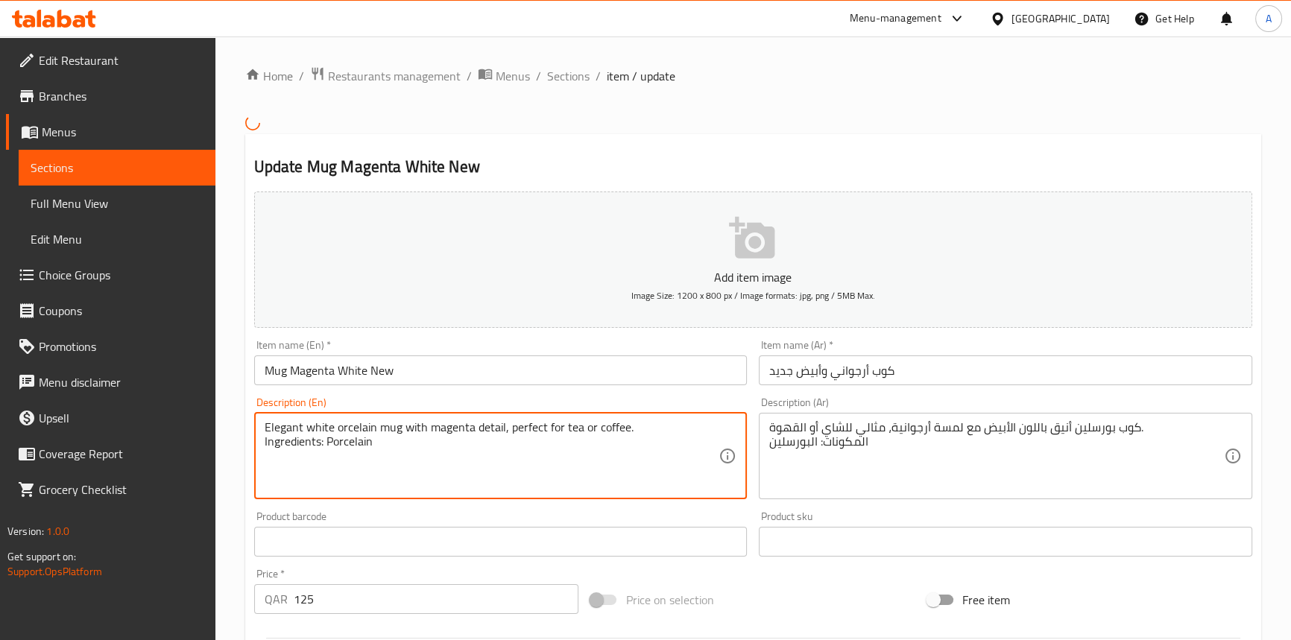
click at [364, 426] on textarea "Elegant white orcelain mug with magenta detail, perfect for tea or coffee. Ingr…" at bounding box center [492, 456] width 455 height 71
paste textarea "porcelain"
click at [330, 427] on textarea "Elegant white porcelain mug with magenta detail, perfect for tea or coffee. Ing…" at bounding box center [492, 456] width 455 height 71
click at [306, 427] on textarea "Elegant white porcelain mug with magenta detail, perfect for tea or coffee. Ing…" at bounding box center [492, 456] width 455 height 71
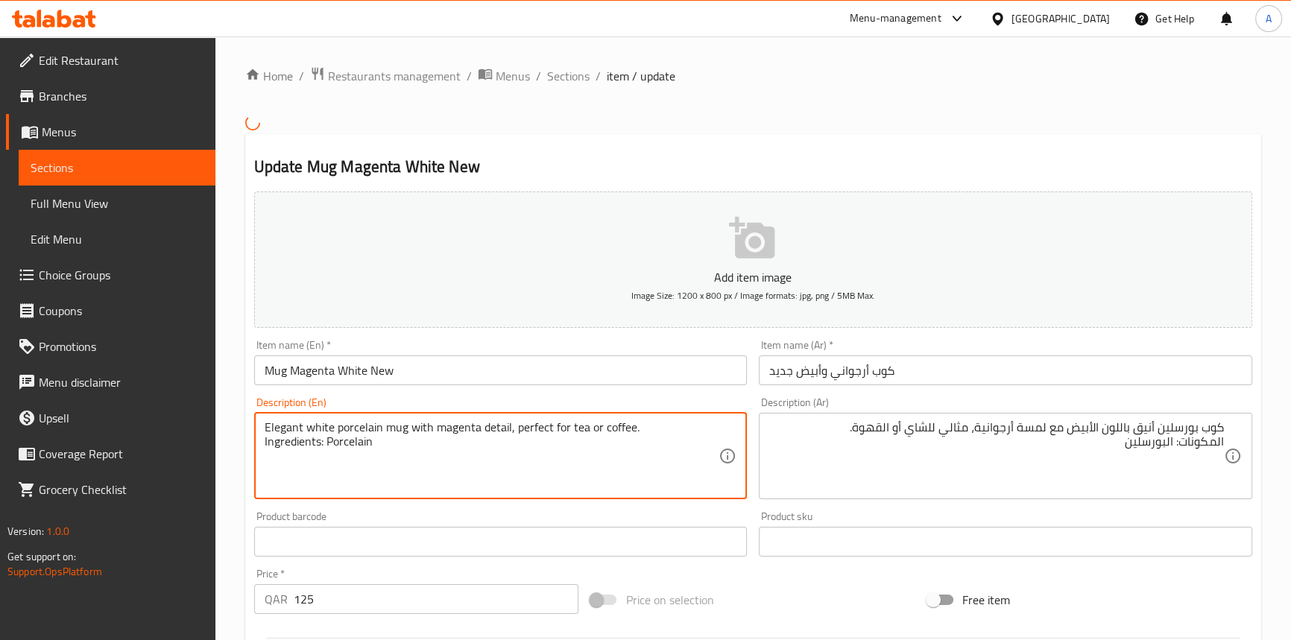
click at [418, 429] on textarea "Elegant white porcelain mug with magenta detail, perfect for tea or coffee. Ing…" at bounding box center [492, 456] width 455 height 71
click at [506, 436] on textarea "Elegant white porcelain mug with magenta detail, perfect for tea or coffee. Ing…" at bounding box center [492, 456] width 455 height 71
click at [455, 432] on textarea "Elegant white porcelain mug with magenta detail, perfect for tea or coffee. Ing…" at bounding box center [492, 456] width 455 height 71
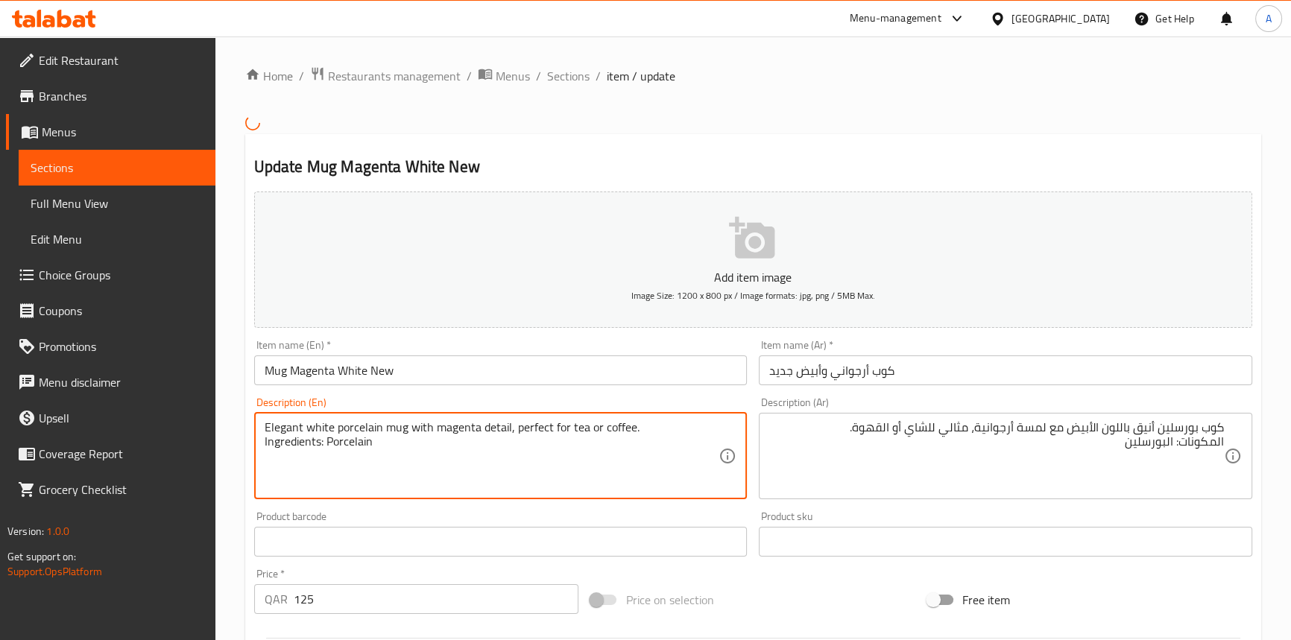
click at [455, 432] on textarea "Elegant white porcelain mug with magenta detail, perfect for tea or coffee. Ing…" at bounding box center [492, 456] width 455 height 71
click at [620, 451] on textarea "Elegant white porcelain mug with magenta detail, perfect for tea or coffee. Ing…" at bounding box center [492, 456] width 455 height 71
drag, startPoint x: 511, startPoint y: 430, endPoint x: 708, endPoint y: 428, distance: 196.9
click at [708, 428] on textarea "Elegant white porcelain mug with magenta detail, perfect for tea or coffee. Ing…" at bounding box center [492, 456] width 455 height 71
type textarea "Elegant white porcelain mug with magenta detail Ingredients: Porcelain"
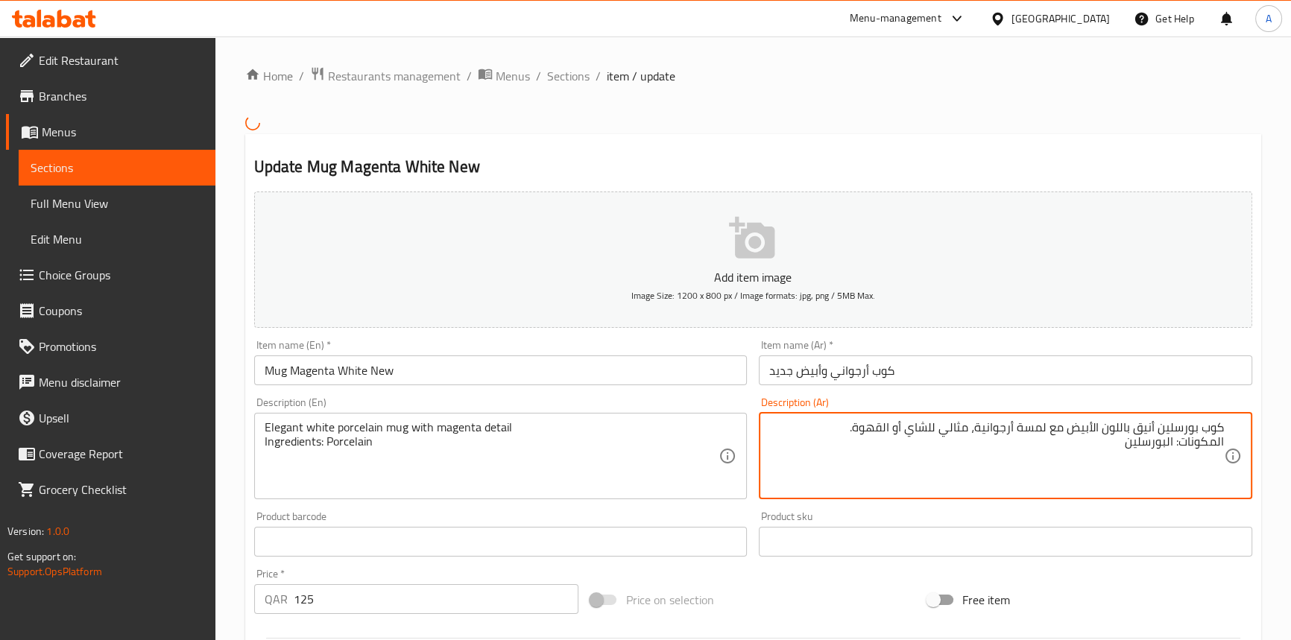
drag, startPoint x: 982, startPoint y: 433, endPoint x: 967, endPoint y: 432, distance: 14.9
click at [967, 432] on textarea "كوب بورسلين أنيق باللون الأبيض مع لمسة أرجوانية، مثالي للشاي أو القهوة. المكونا…" at bounding box center [996, 456] width 455 height 71
click at [977, 440] on textarea "كوب بورسلين أنيق باللون الأبيض مع لمسة أرجوانية، مثالي للشاي أو القهوة. المكونا…" at bounding box center [996, 456] width 455 height 71
drag, startPoint x: 975, startPoint y: 433, endPoint x: 828, endPoint y: 421, distance: 148.1
click at [828, 421] on textarea "كوب بورسلين أنيق باللون الأبيض مع لمسة أرجوانية، مثالي للشاي أو القهوة. المكونا…" at bounding box center [996, 456] width 455 height 71
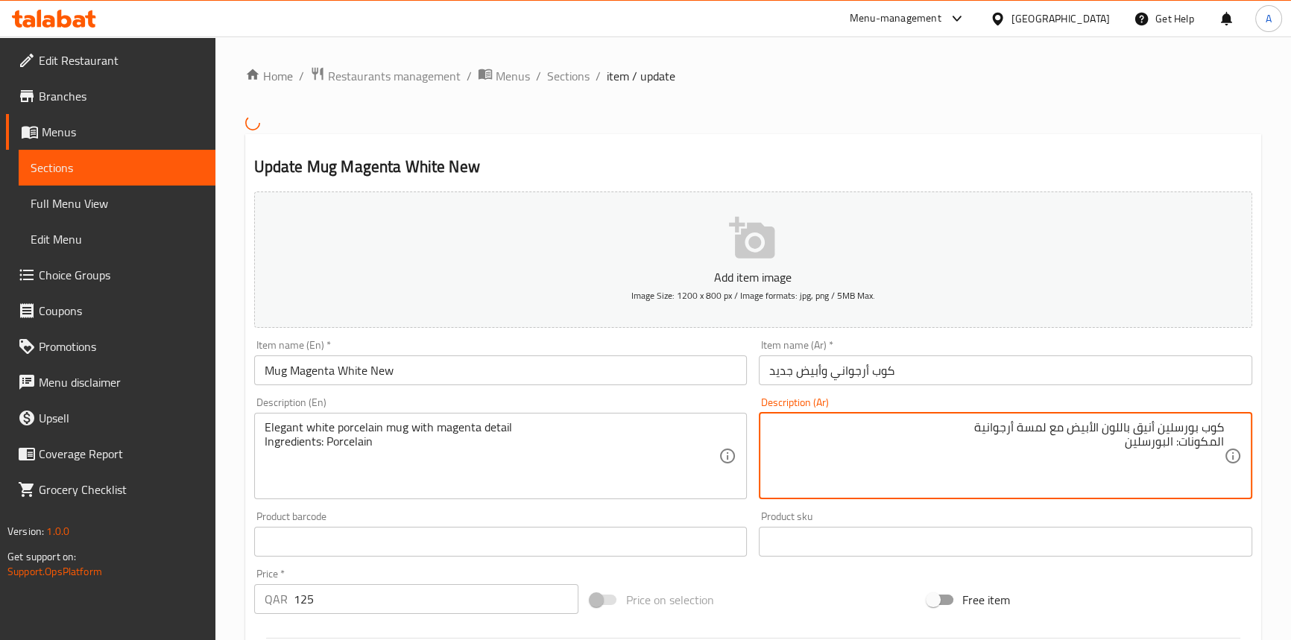
type textarea "كوب بورسلين أنيق باللون الأبيض مع لمسة أرجوانية المكونات: البورسلين"
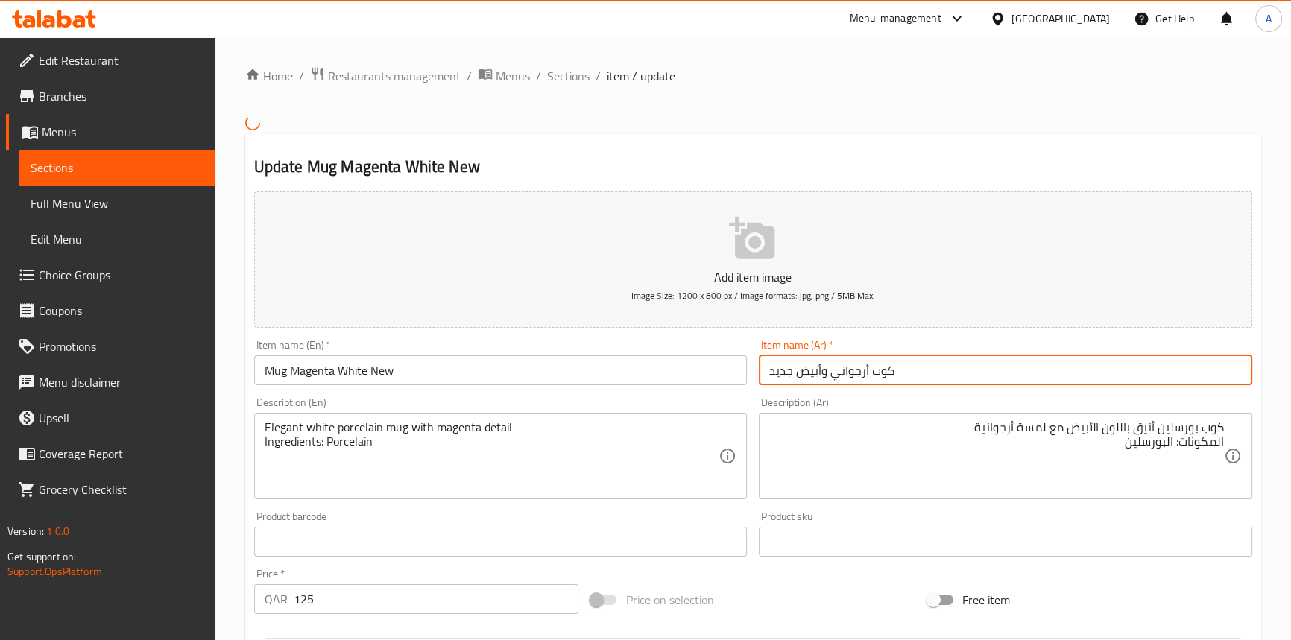
click at [982, 368] on input "كوب أرجواني وأبيض جديد" at bounding box center [1006, 371] width 494 height 30
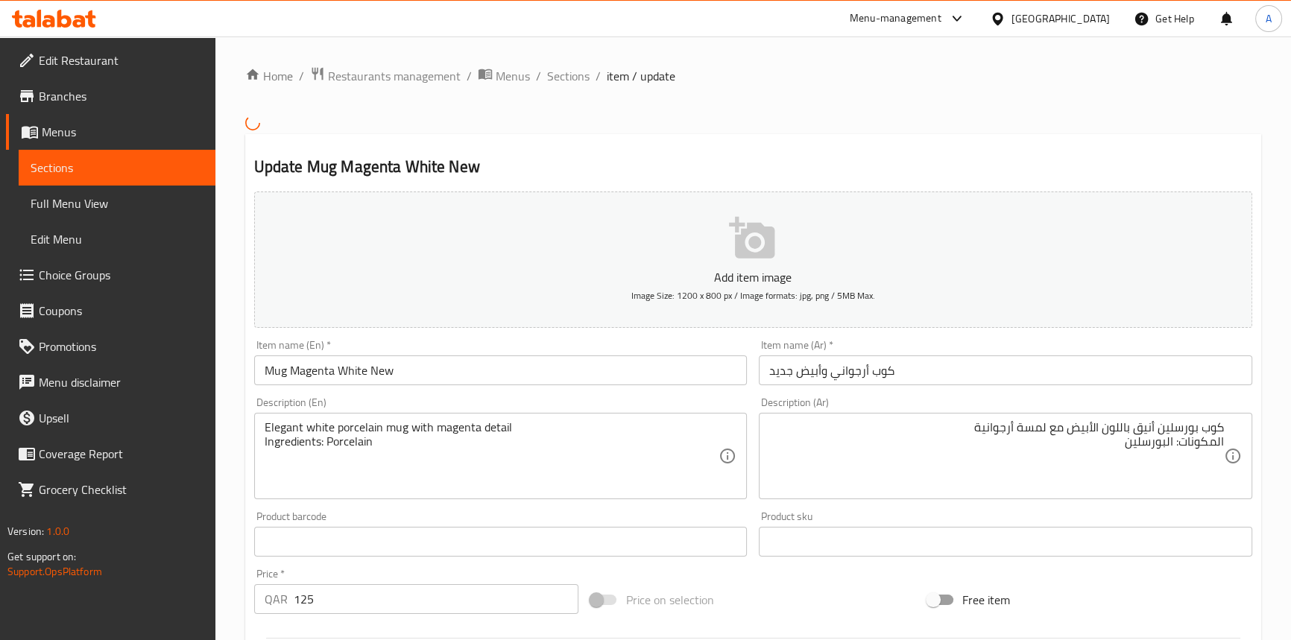
click at [493, 380] on input "Mug Magenta White New" at bounding box center [501, 371] width 494 height 30
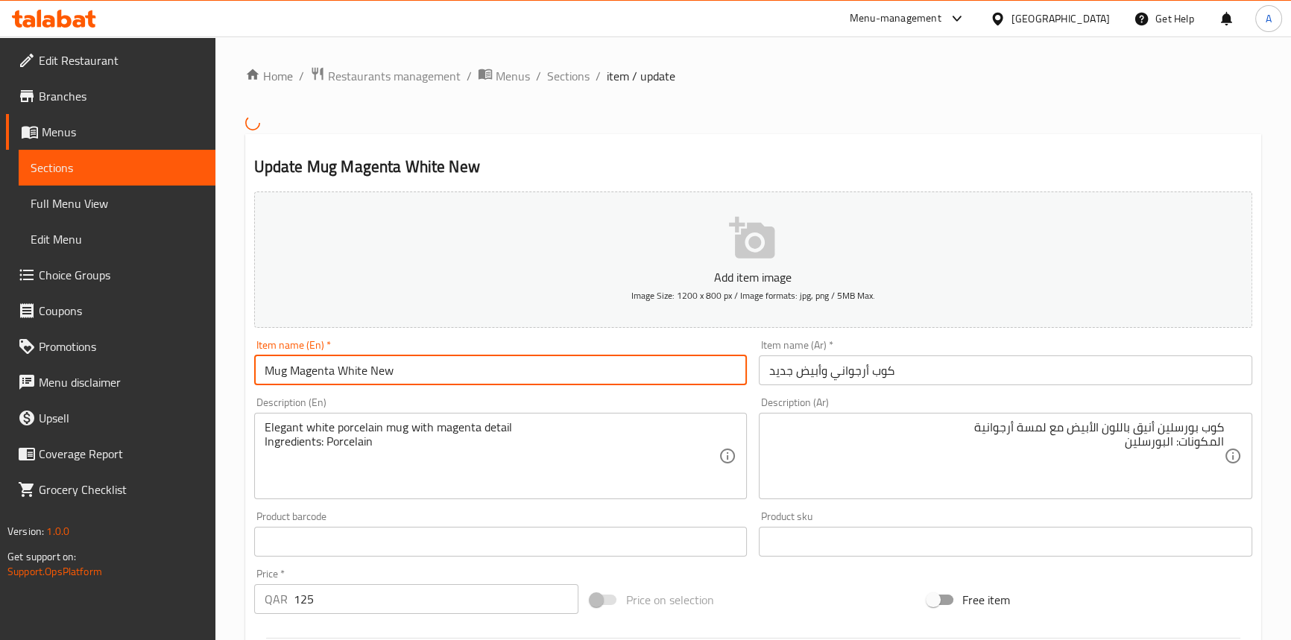
click at [493, 380] on input "Mug Magenta White New" at bounding box center [501, 371] width 494 height 30
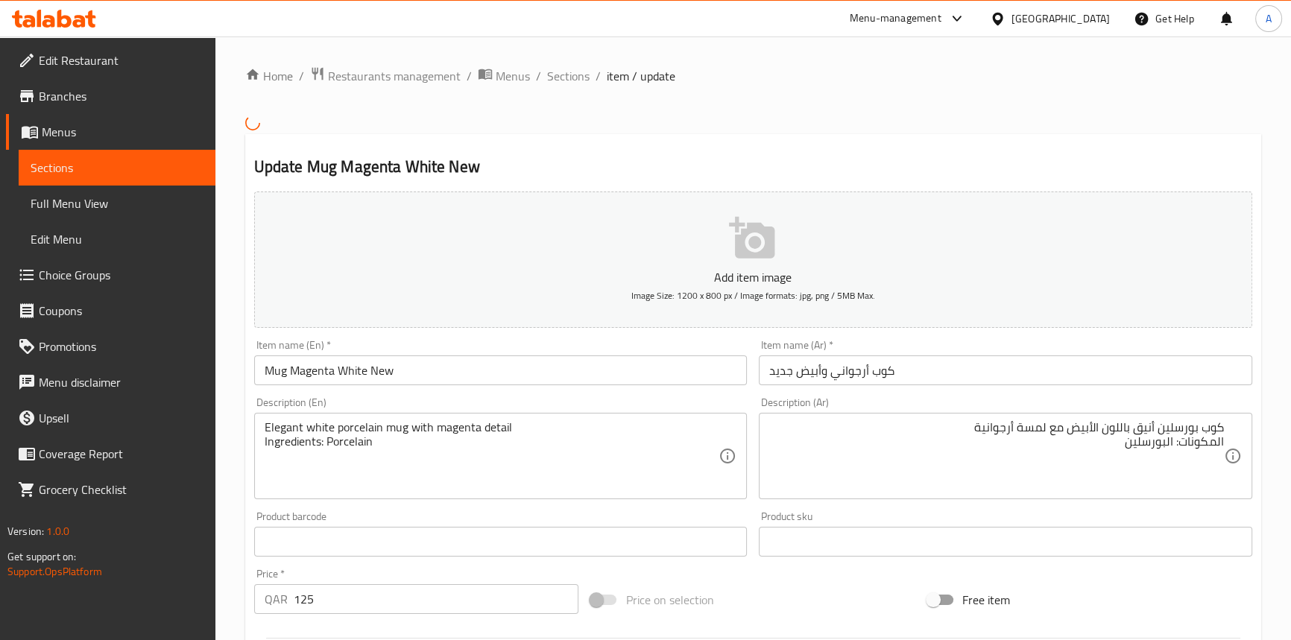
click at [661, 104] on div "Home / Restaurants management / Menus / Sections / item / update Update Mug Mag…" at bounding box center [753, 540] width 1016 height 948
click at [760, 148] on div "Update Mug Magenta White New Add item image Image Size: 1200 x 800 px / Image f…" at bounding box center [753, 568] width 1016 height 868
click at [456, 366] on input "Mug Magenta White New" at bounding box center [501, 371] width 494 height 30
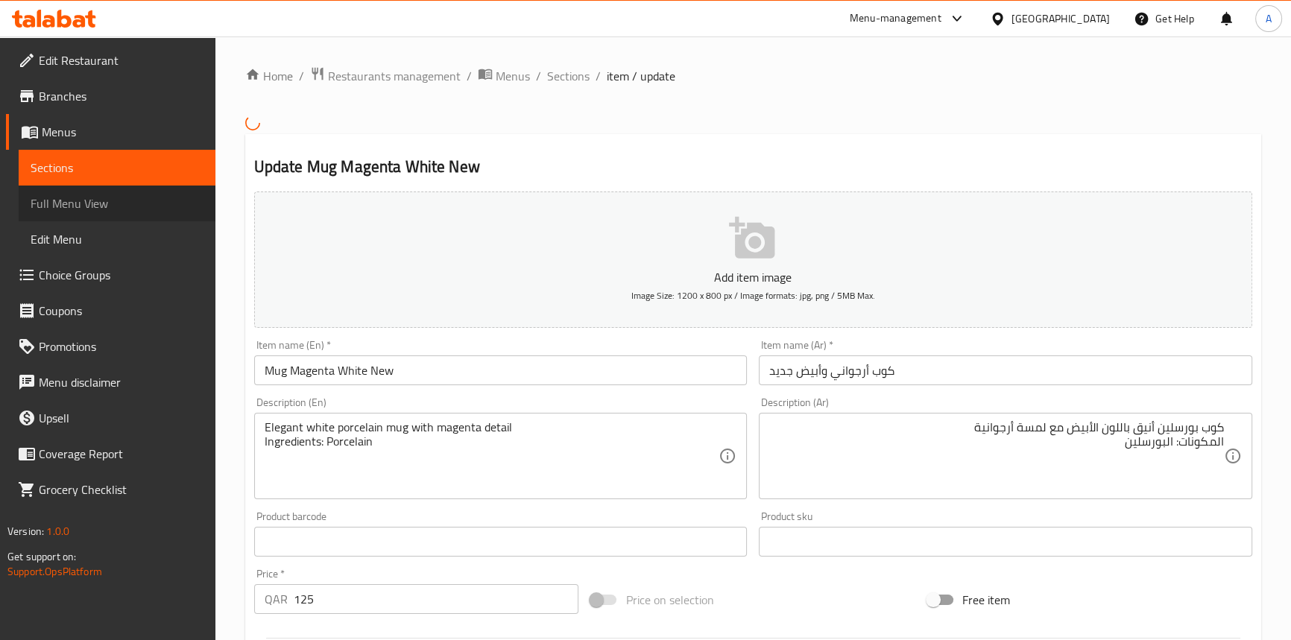
click at [90, 208] on span "Full Menu View" at bounding box center [117, 204] width 173 height 18
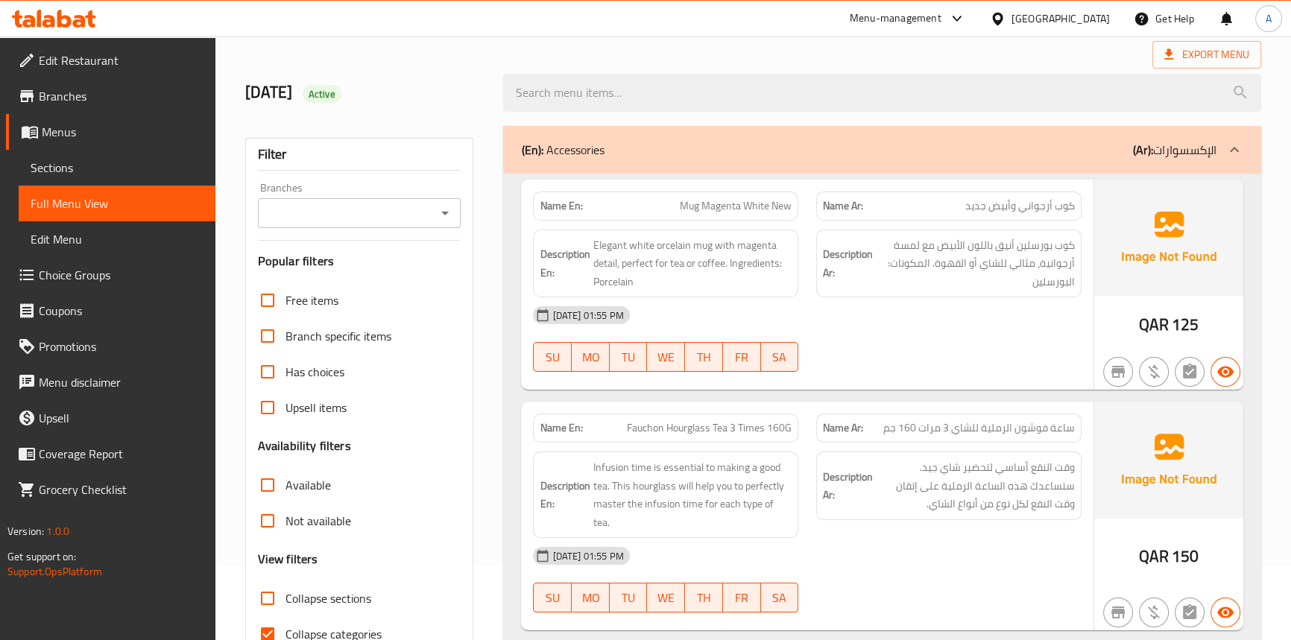
scroll to position [203, 0]
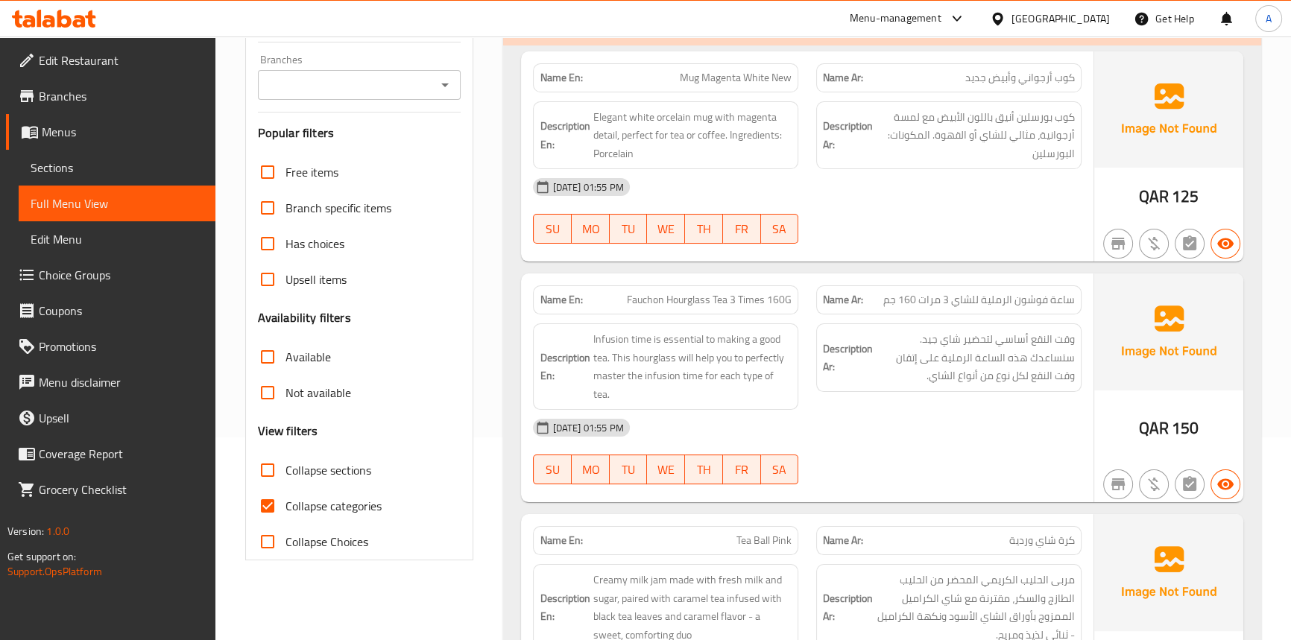
click at [895, 203] on div "28-08-2025 01:55 PM" at bounding box center [807, 187] width 566 height 36
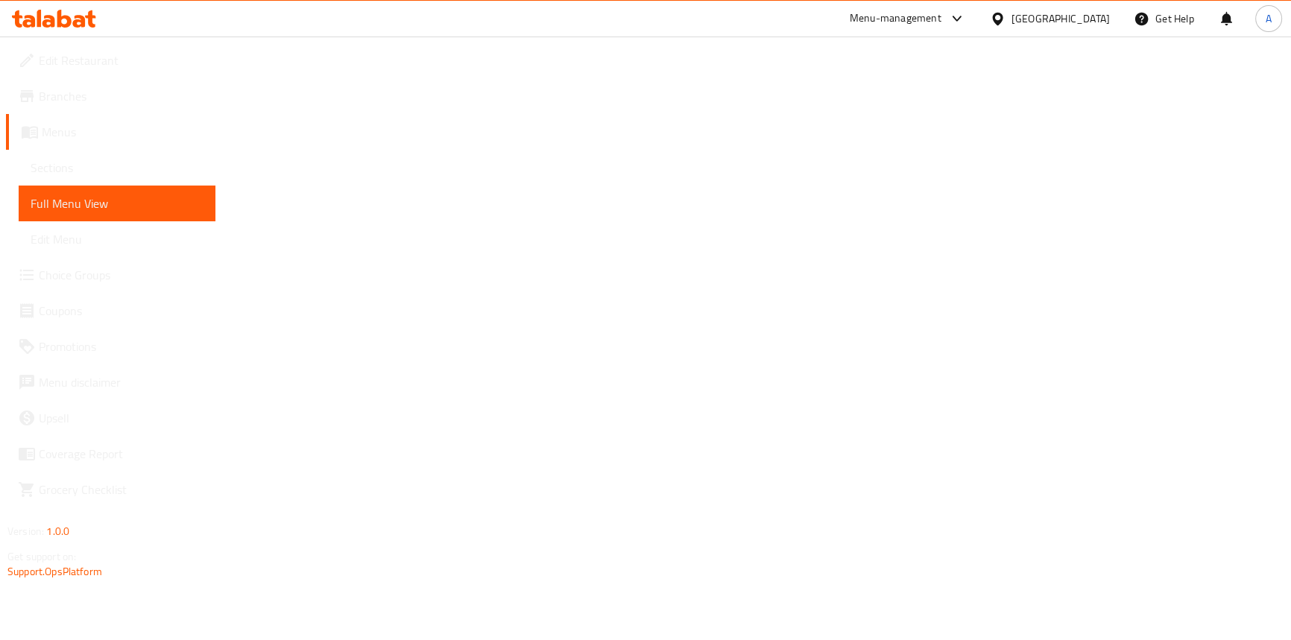
scroll to position [152, 0]
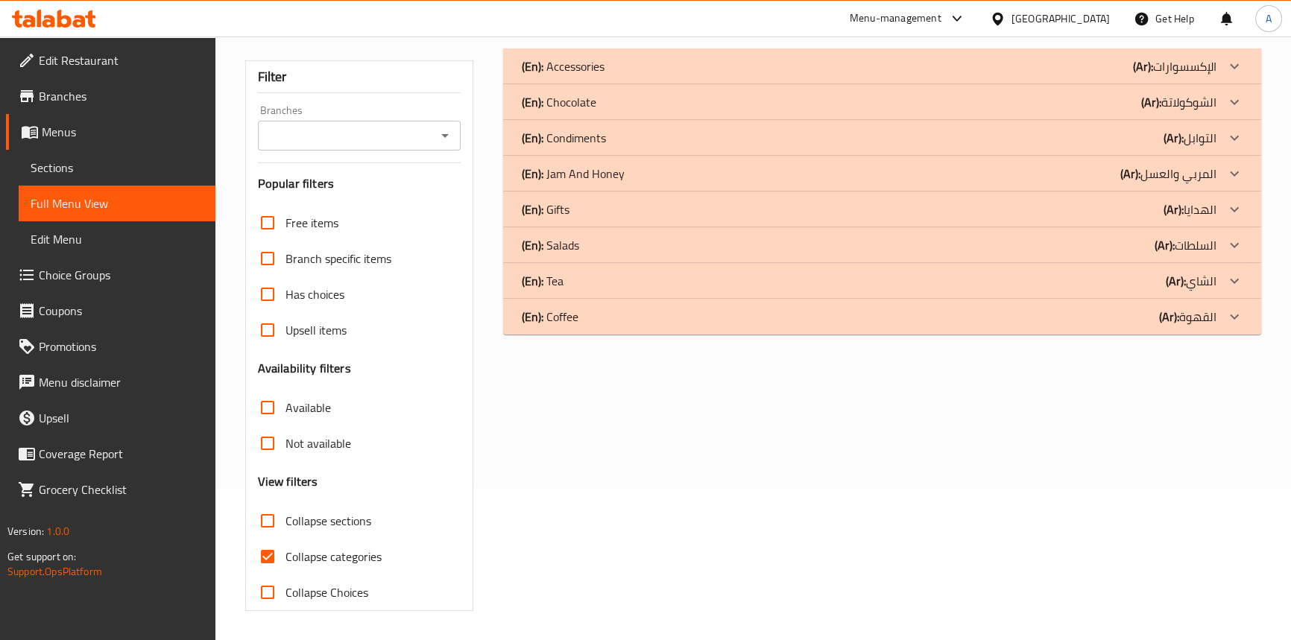
click at [276, 559] on input "Collapse categories" at bounding box center [268, 557] width 36 height 36
checkbox input "false"
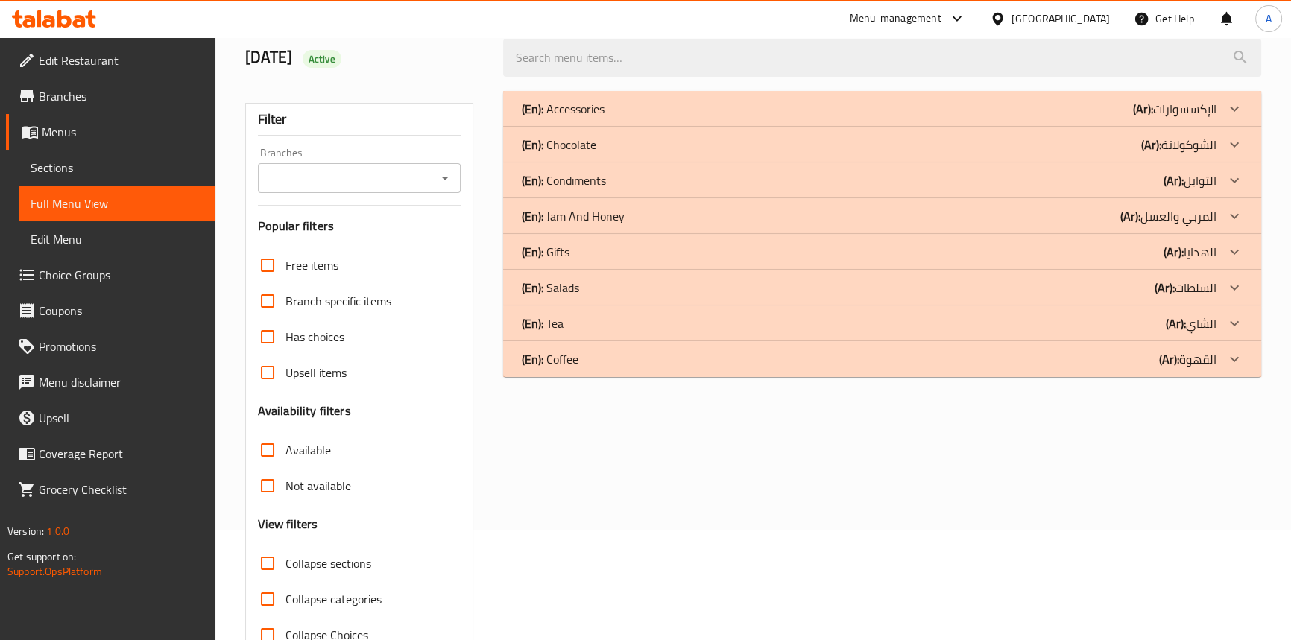
scroll to position [0, 0]
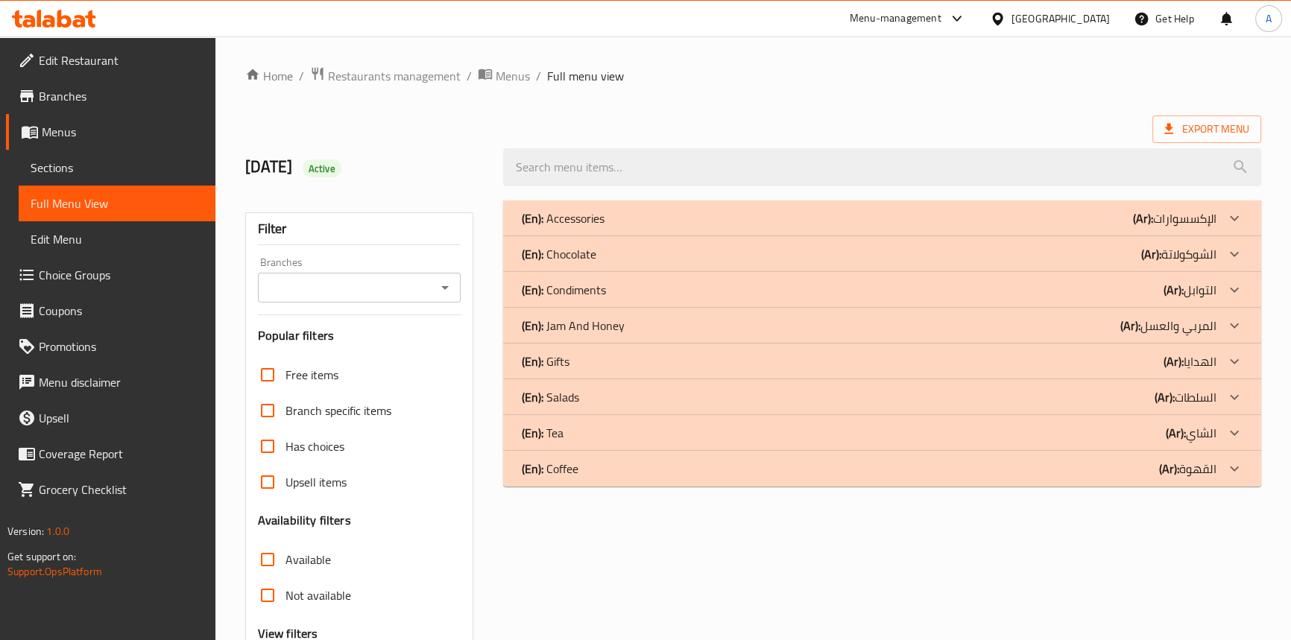
drag, startPoint x: 631, startPoint y: 246, endPoint x: 632, endPoint y: 221, distance: 24.6
click at [632, 243] on div "(En): Chocolate (Ar): الشوكولاتة" at bounding box center [882, 254] width 758 height 36
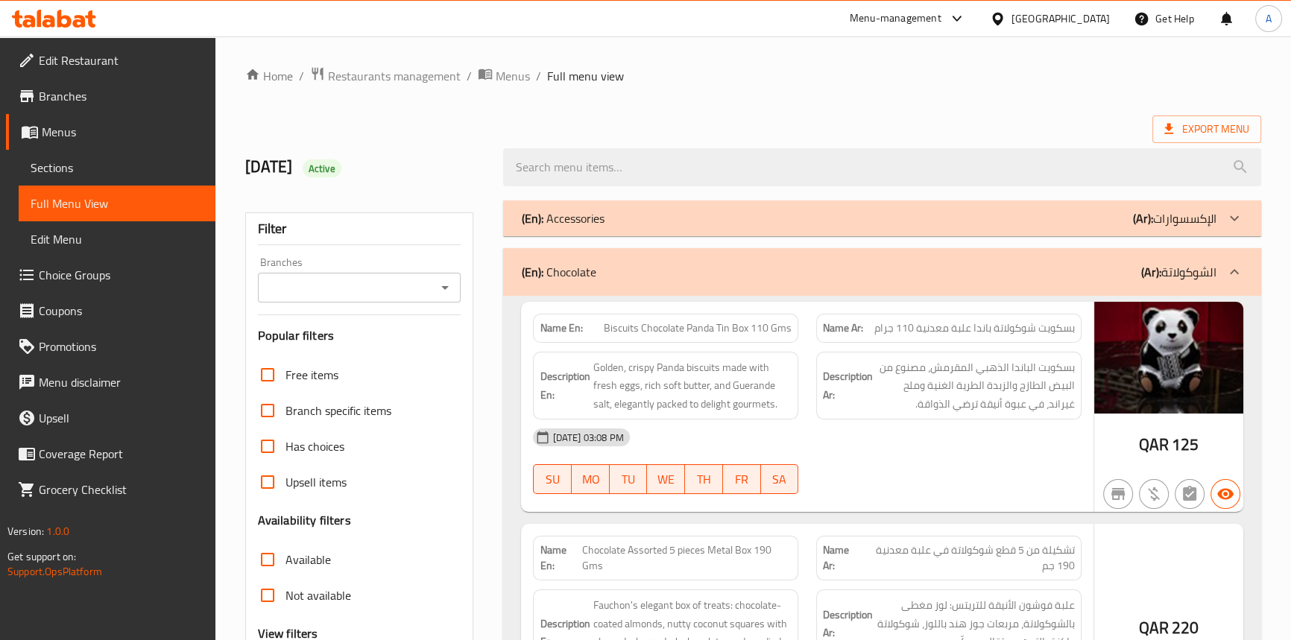
click at [632, 221] on div "(En): Accessories (Ar): الإكسسوارات" at bounding box center [868, 219] width 695 height 18
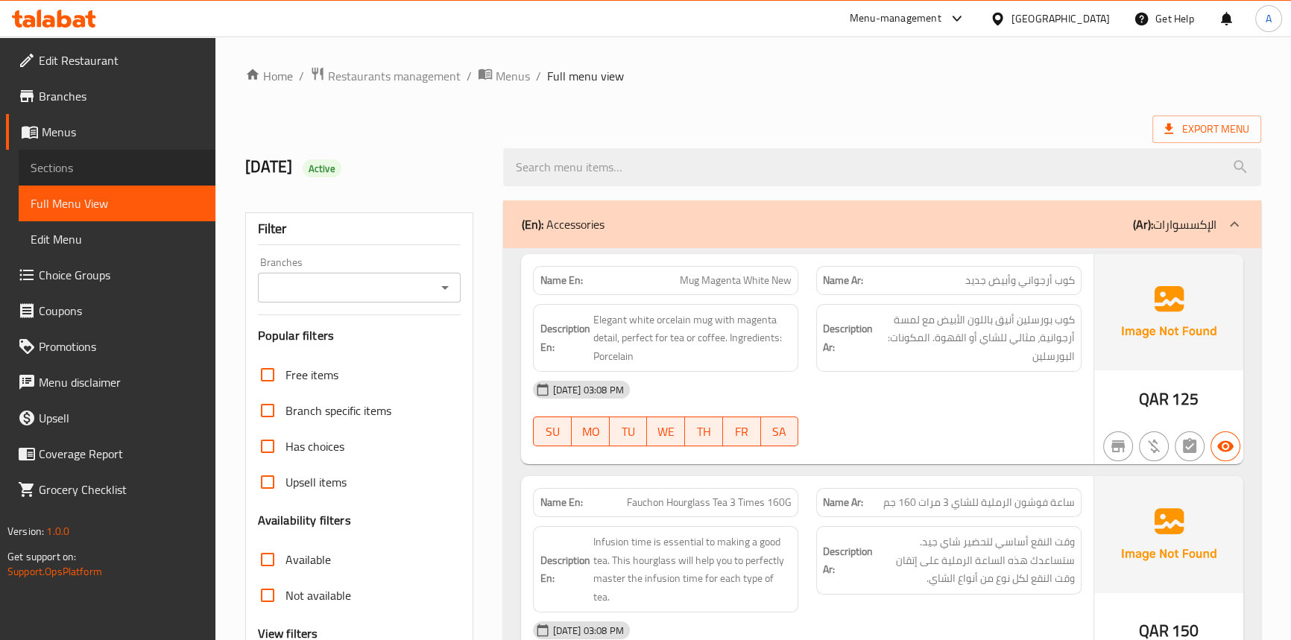
click at [69, 159] on span "Sections" at bounding box center [117, 168] width 173 height 18
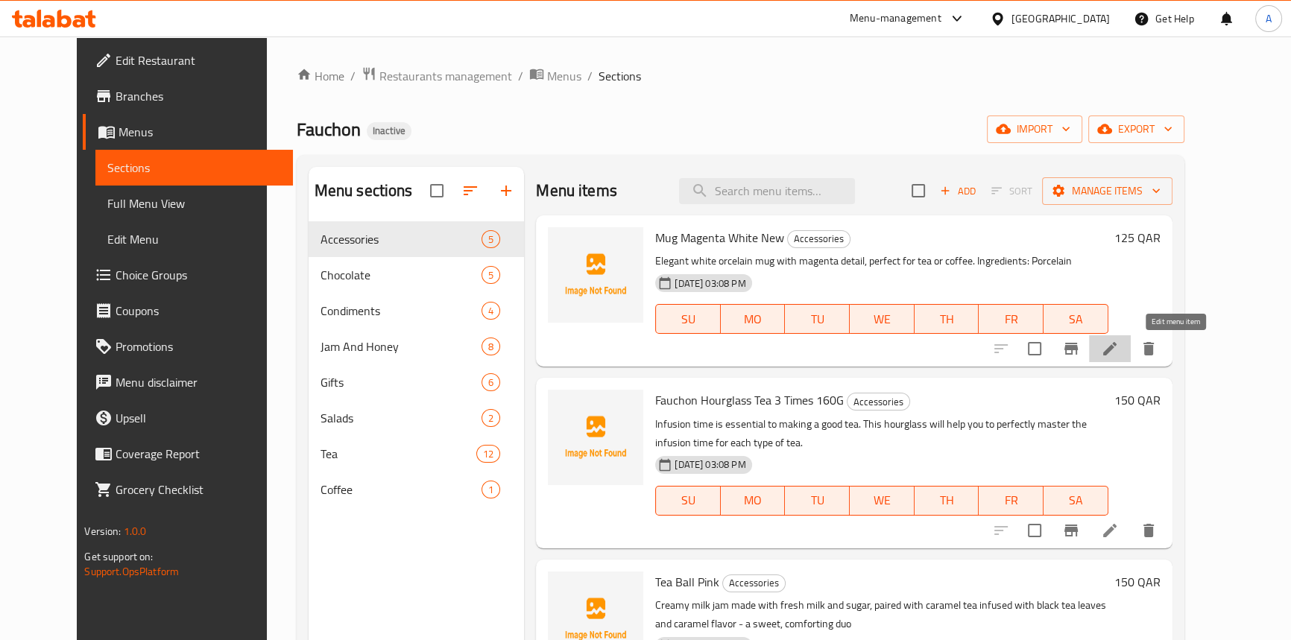
click at [1119, 350] on icon at bounding box center [1110, 349] width 18 height 18
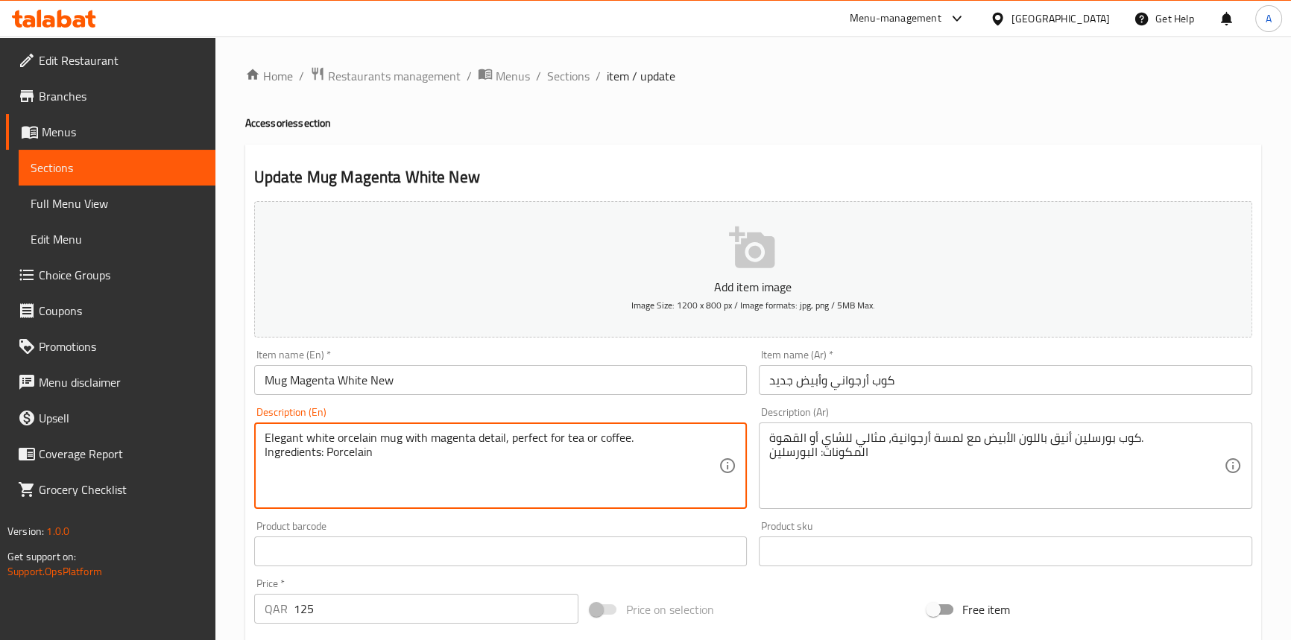
click at [348, 456] on textarea "Elegant white orcelain mug with magenta detail, perfect for tea or coffee. Ingr…" at bounding box center [492, 466] width 455 height 71
click at [349, 435] on textarea "Elegant white orcelain mug with magenta detail, perfect for tea or coffee. Ingr…" at bounding box center [492, 466] width 455 height 71
paste textarea "Porcelain"
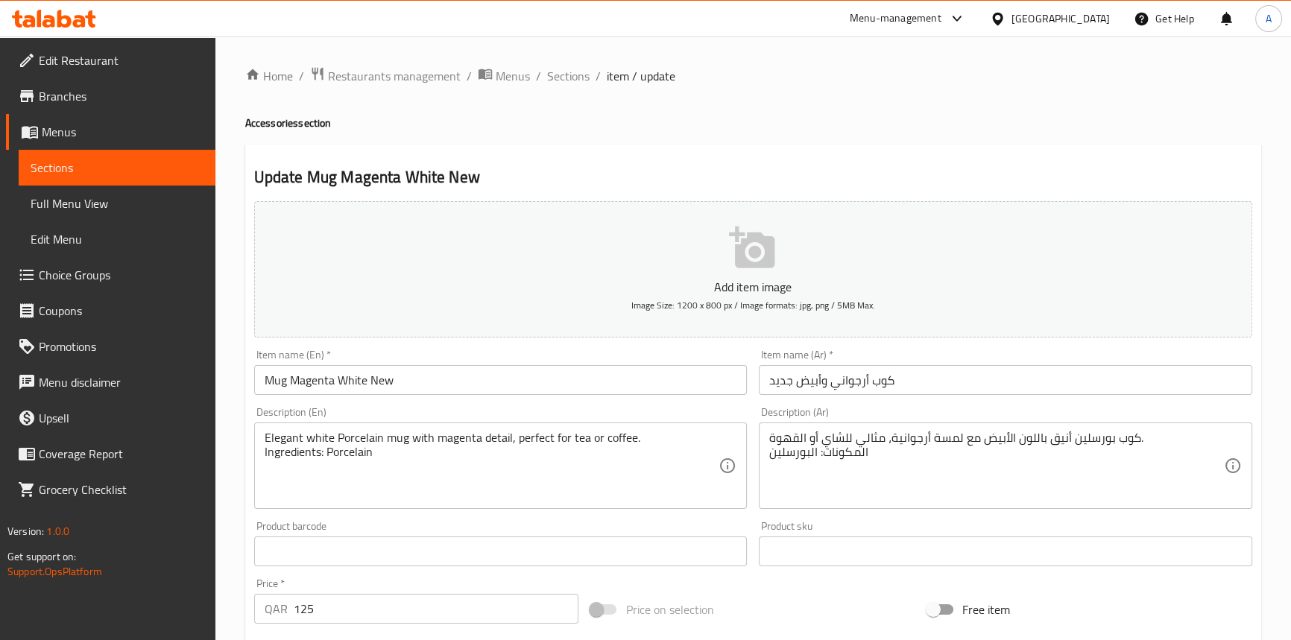
click at [418, 397] on div "Item name (En)   * Mug Magenta White New Item name (En) *" at bounding box center [501, 372] width 506 height 57
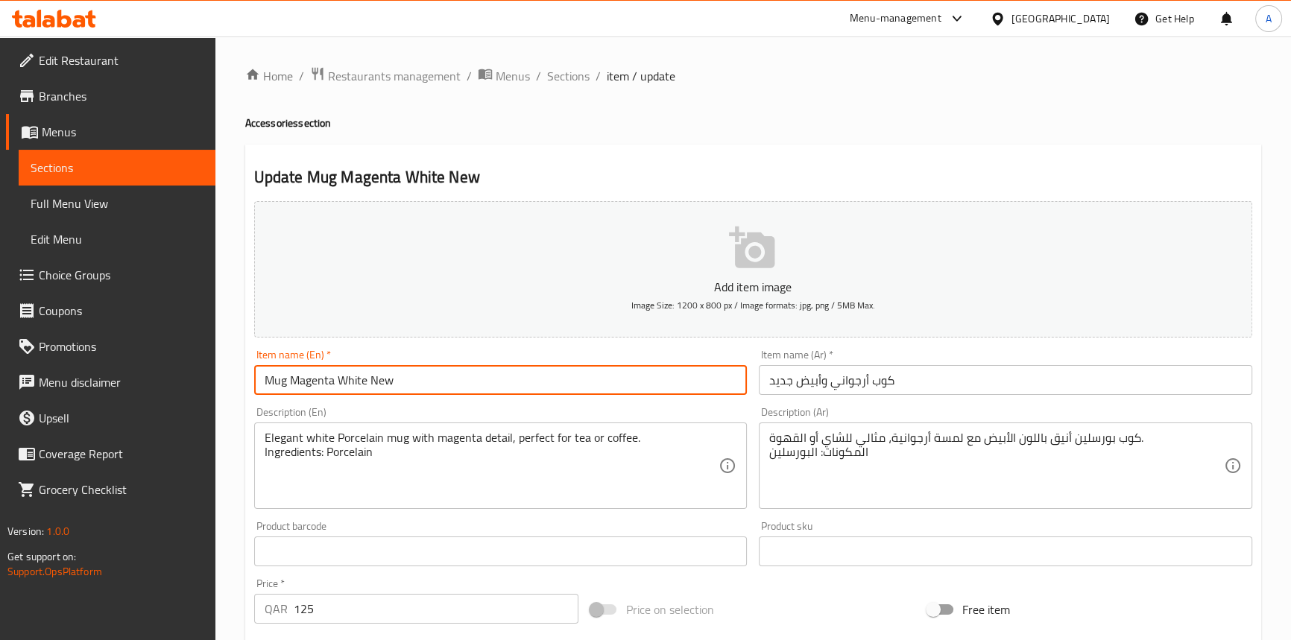
click at [455, 380] on input "Mug Magenta White New" at bounding box center [501, 380] width 494 height 30
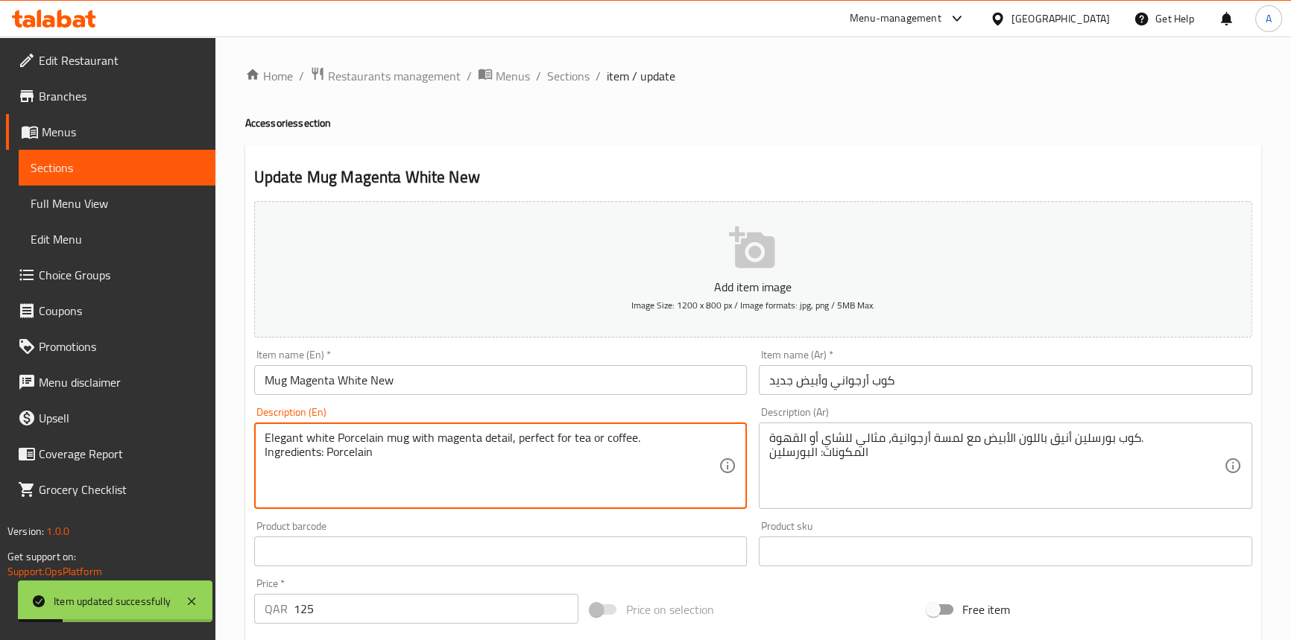
drag, startPoint x: 650, startPoint y: 441, endPoint x: 510, endPoint y: 438, distance: 140.2
type textarea "Elegant white Porcelain mug with magenta detail Ingredients: Porcelain"
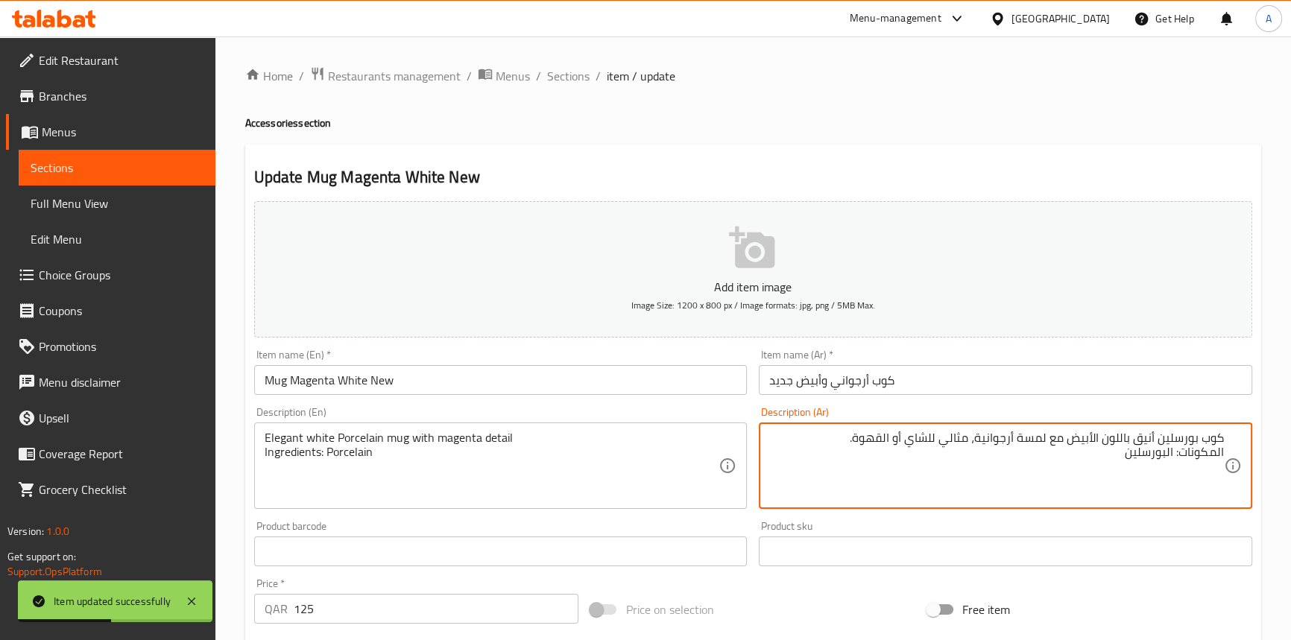
drag, startPoint x: 963, startPoint y: 443, endPoint x: 822, endPoint y: 438, distance: 140.2
click at [822, 438] on textarea "كوب بورسلين أنيق باللون الأبيض مع لمسة أرجوانية، مثالي للشاي أو القهوة. المكونا…" at bounding box center [996, 466] width 455 height 71
type textarea "كوب بورسلين أنيق باللون الأبيض مع لمسة أرجوانية المكونات: البورسلين"
click at [948, 391] on input "كوب أرجواني وأبيض جديد" at bounding box center [1006, 380] width 494 height 30
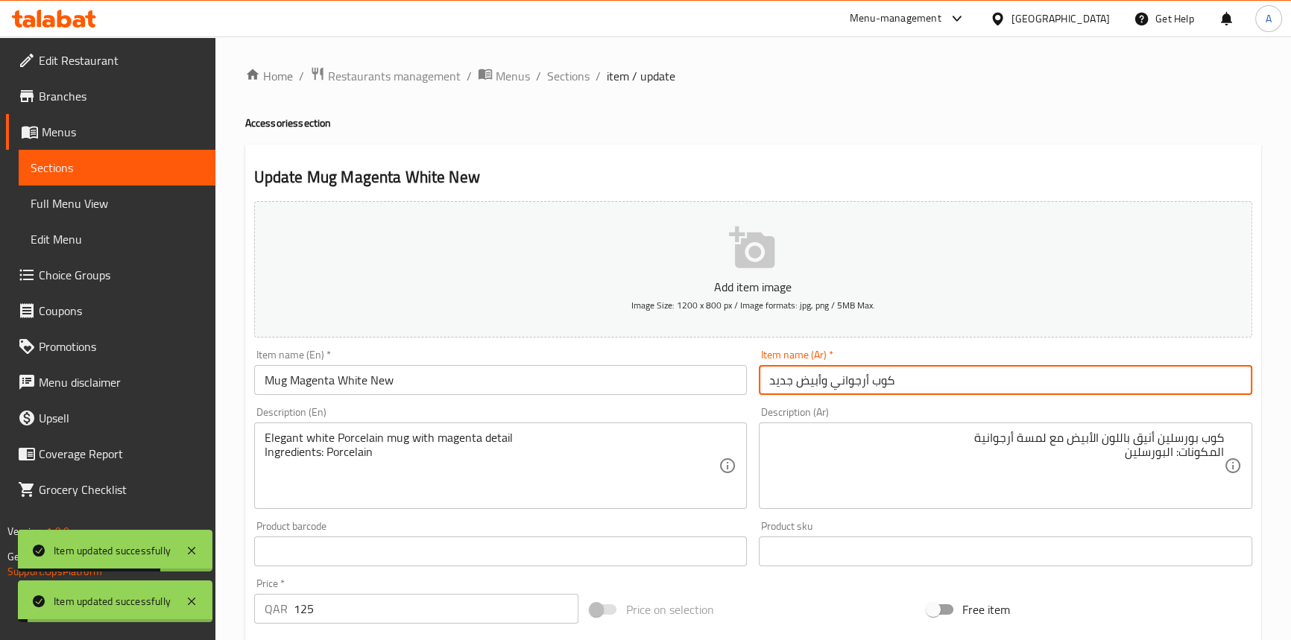
click at [126, 201] on span "Full Menu View" at bounding box center [117, 204] width 173 height 18
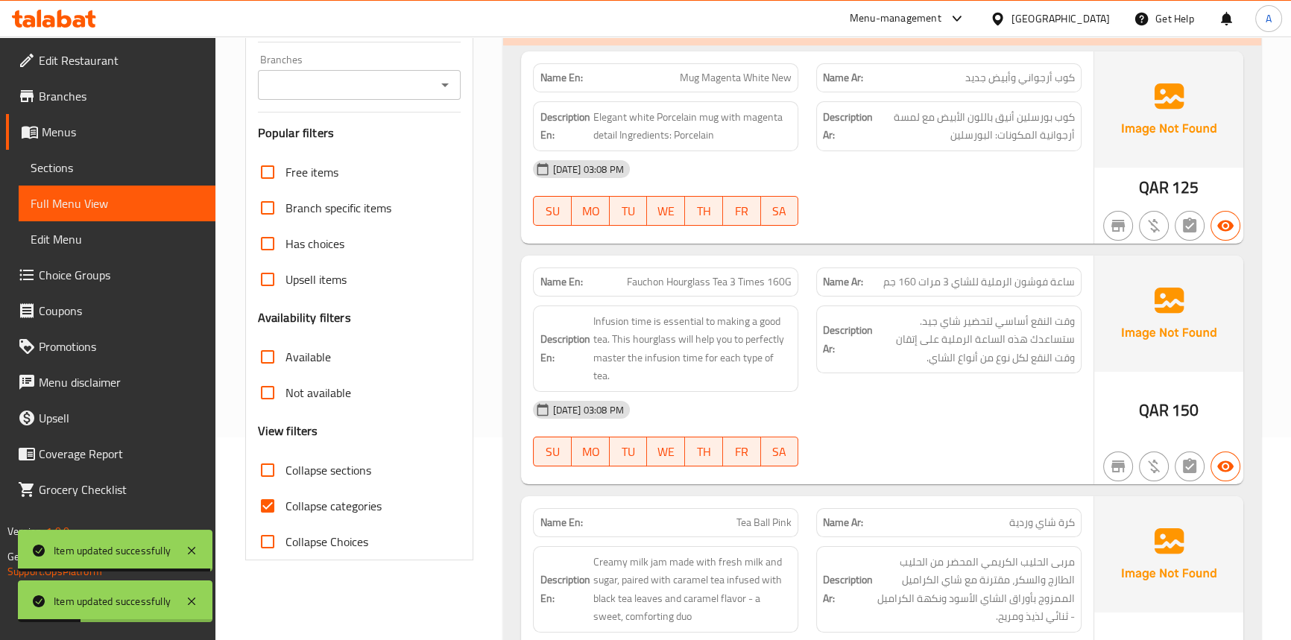
scroll to position [3519, 0]
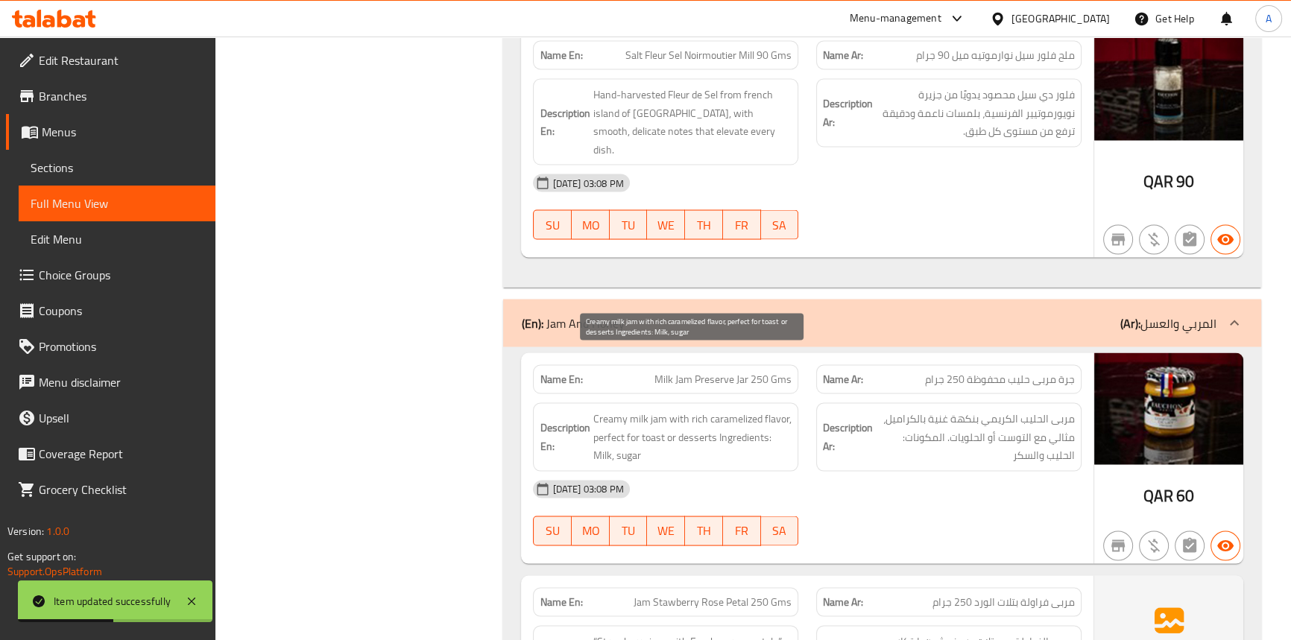
click at [653, 409] on span "Creamy milk jam with rich caramelized flavor, perfect for toast or desserts Ing…" at bounding box center [692, 436] width 199 height 55
click at [634, 409] on span "Creamy milk jam with rich caramelized flavor, perfect for toast or desserts Ing…" at bounding box center [692, 436] width 199 height 55
click at [616, 409] on span "Creamy milk jam with rich caramelized flavor, perfect for toast or desserts Ing…" at bounding box center [692, 436] width 199 height 55
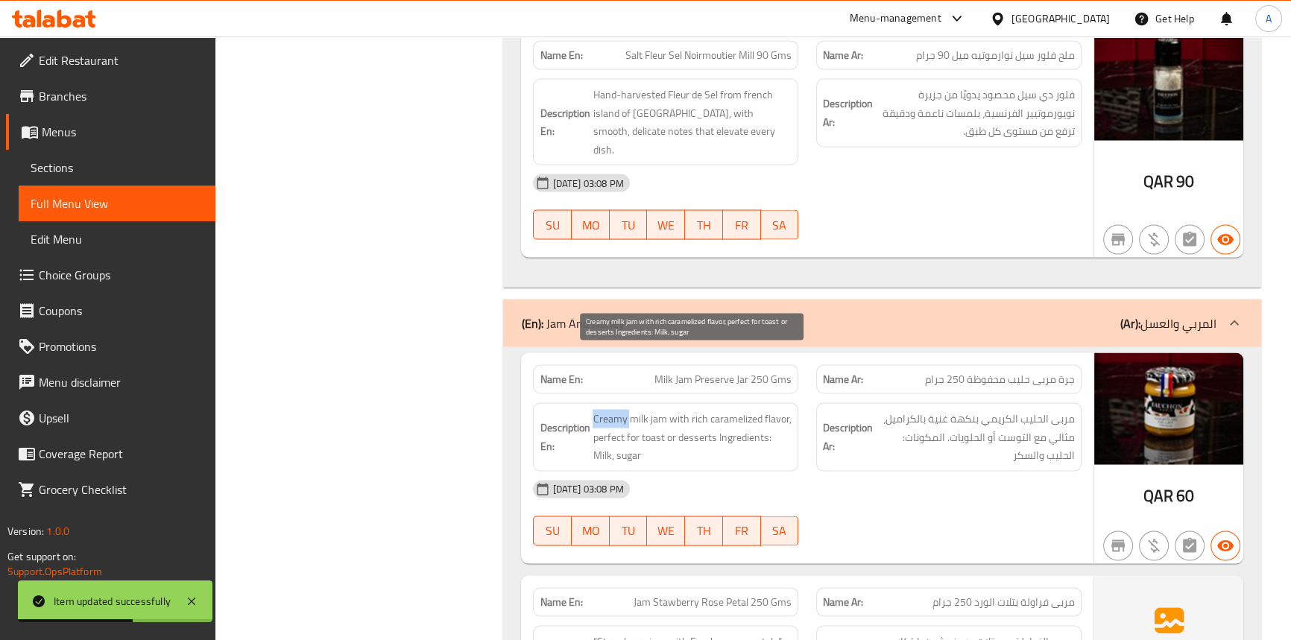
click at [616, 409] on span "Creamy milk jam with rich caramelized flavor, perfect for toast or desserts Ing…" at bounding box center [692, 436] width 199 height 55
click at [677, 409] on span "Creamy milk jam with rich caramelized flavor, perfect for toast or desserts Ing…" at bounding box center [692, 436] width 199 height 55
click at [786, 409] on span "Creamy milk jam with rich caramelized flavor, perfect for toast or desserts Ing…" at bounding box center [692, 436] width 199 height 55
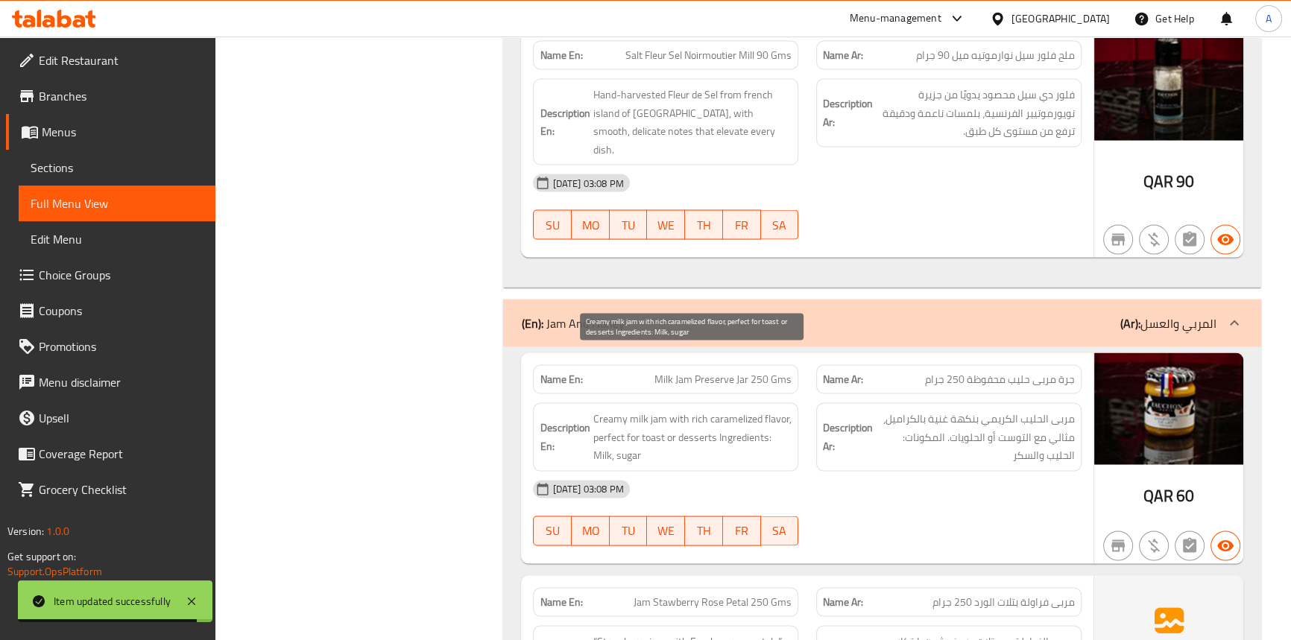
click at [613, 409] on span "Creamy milk jam with rich caramelized flavor, perfect for toast or desserts Ing…" at bounding box center [692, 436] width 199 height 55
drag, startPoint x: 613, startPoint y: 376, endPoint x: 632, endPoint y: 377, distance: 19.4
click at [614, 409] on span "Creamy milk jam with rich caramelized flavor, perfect for toast or desserts Ing…" at bounding box center [692, 436] width 199 height 55
click at [632, 409] on span "Creamy milk jam with rich caramelized flavor, perfect for toast or desserts Ing…" at bounding box center [692, 436] width 199 height 55
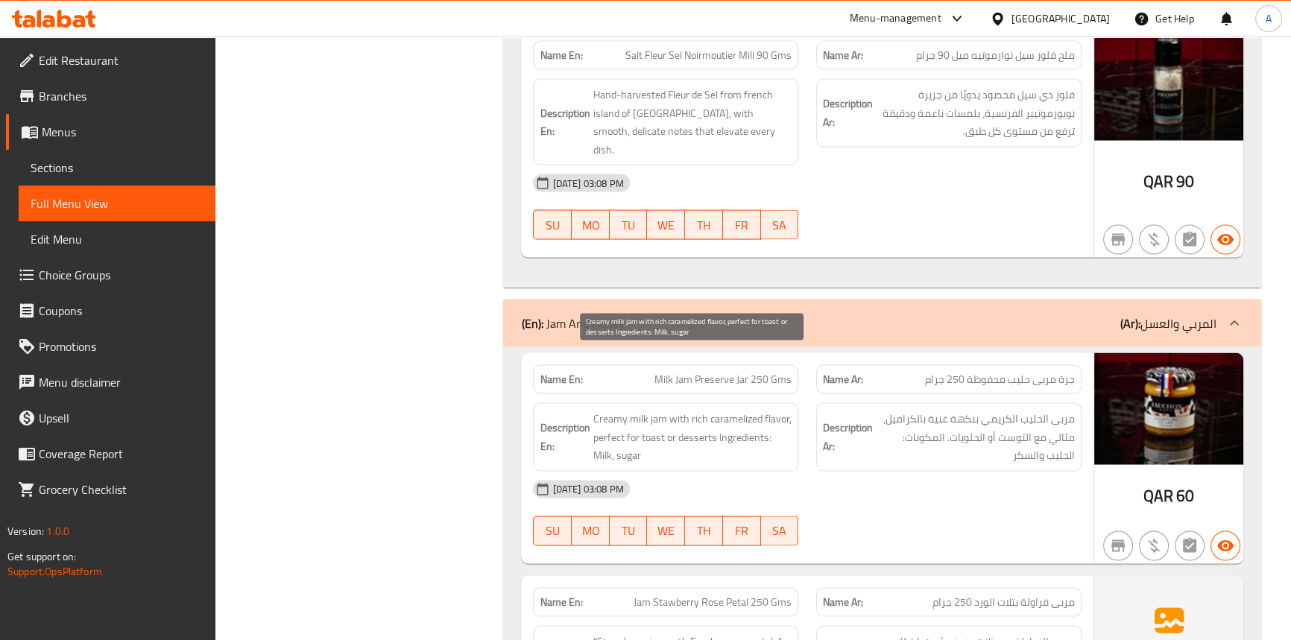
click at [751, 409] on span "Creamy milk jam with rich caramelized flavor, perfect for toast or desserts Ing…" at bounding box center [692, 436] width 199 height 55
click at [608, 409] on span "Creamy milk jam with rich caramelized flavor, perfect for toast or desserts Ing…" at bounding box center [692, 436] width 199 height 55
click at [626, 409] on span "Creamy milk jam with rich caramelized flavor, perfect for toast or desserts Ing…" at bounding box center [692, 436] width 199 height 55
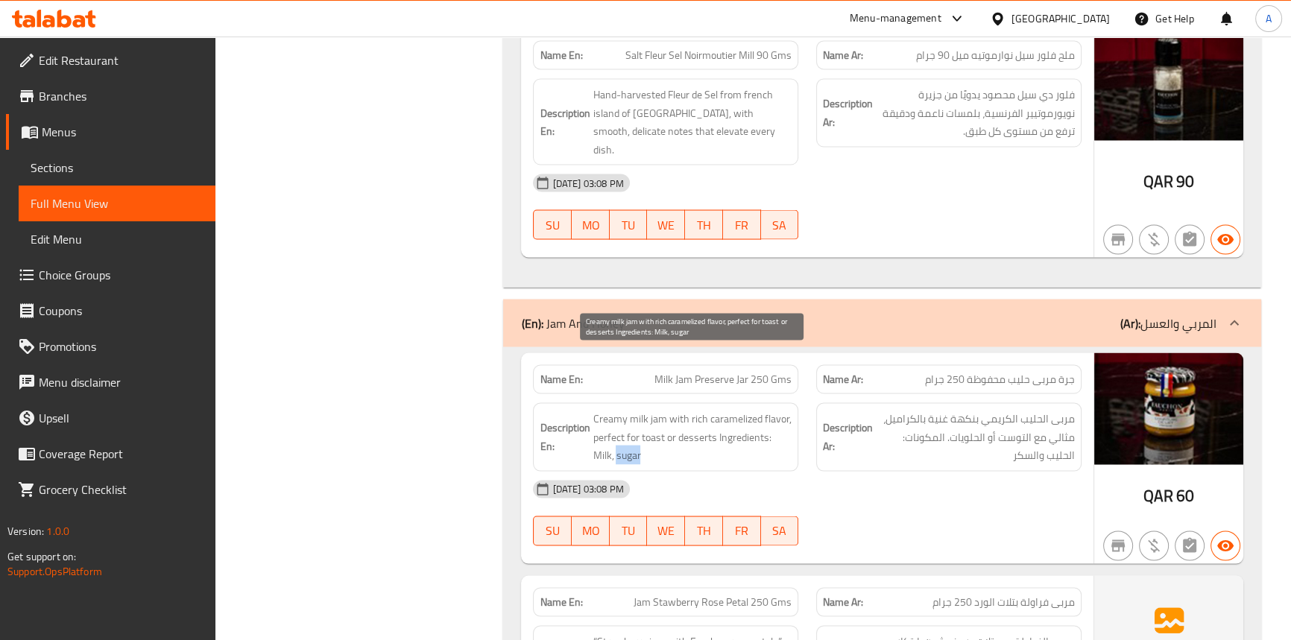
click at [626, 409] on span "Creamy milk jam with rich caramelized flavor, perfect for toast or desserts Ing…" at bounding box center [692, 436] width 199 height 55
click at [1030, 471] on div "30-08-2025 03:08 PM" at bounding box center [807, 489] width 566 height 36
click at [1048, 371] on span "جرة مربى حليب محفوظة 250 جرام" at bounding box center [1000, 379] width 150 height 16
click at [1014, 371] on span "جرة مربى حليب محفوظة 250 جرام" at bounding box center [1000, 379] width 150 height 16
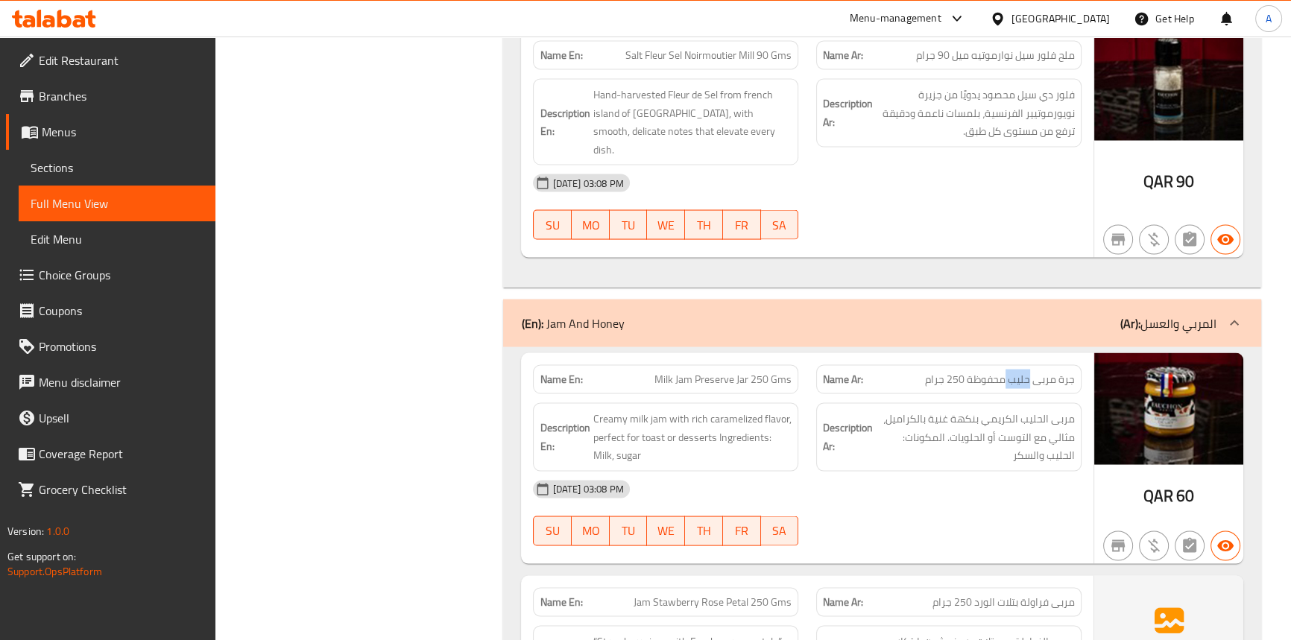
click at [1014, 371] on span "جرة مربى حليب محفوظة 250 جرام" at bounding box center [1000, 379] width 150 height 16
click at [1002, 409] on span "مربى الحليب الكريمي بنكهة غنية بالكراميل، مثالي مع التوست أو الحلويات. المكونات…" at bounding box center [975, 436] width 199 height 55
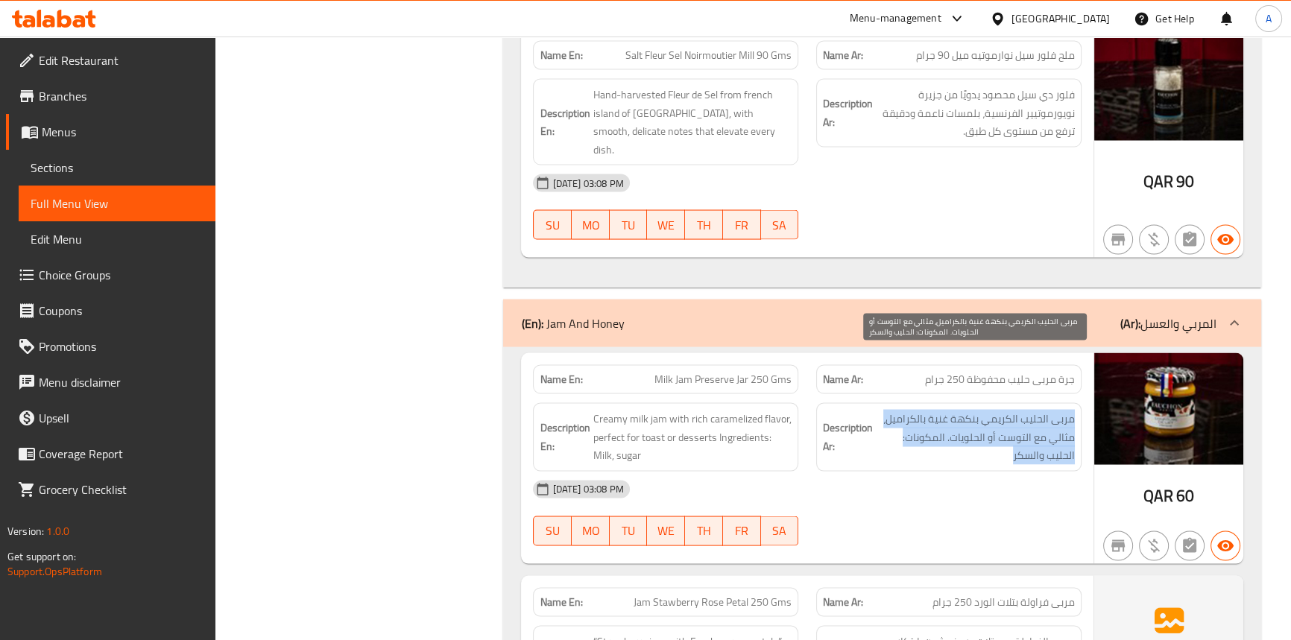
click at [1002, 409] on span "مربى الحليب الكريمي بنكهة غنية بالكراميل، مثالي مع التوست أو الحلويات. المكونات…" at bounding box center [975, 436] width 199 height 55
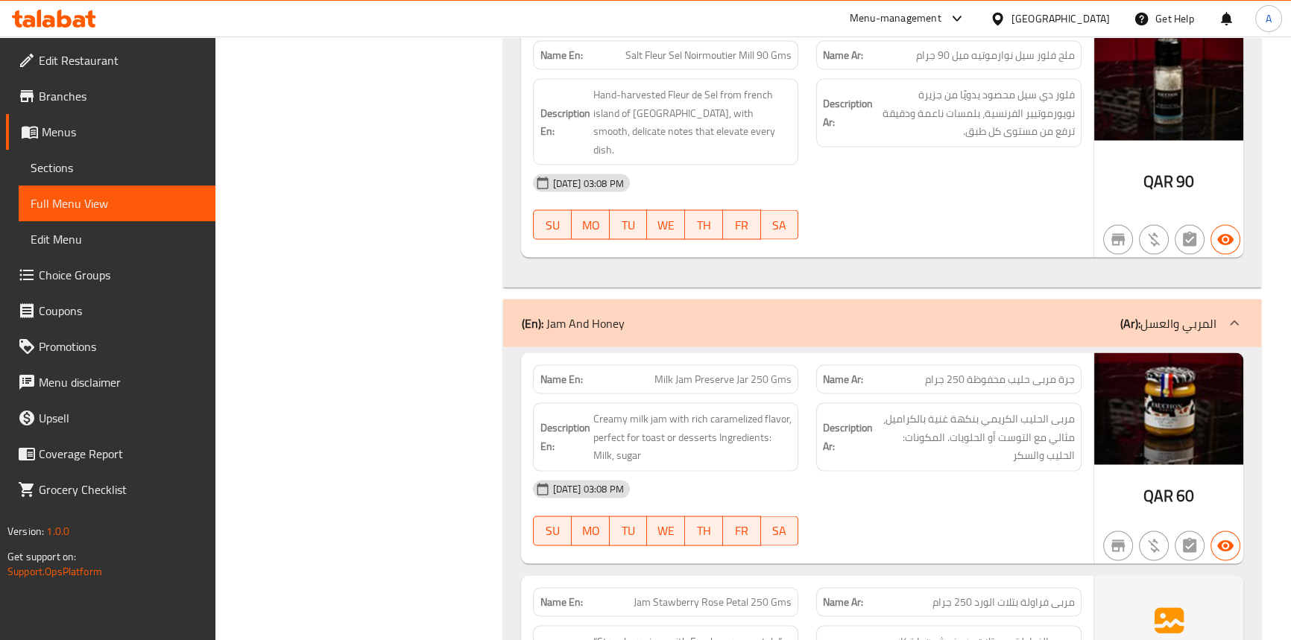
scroll to position [5673, 0]
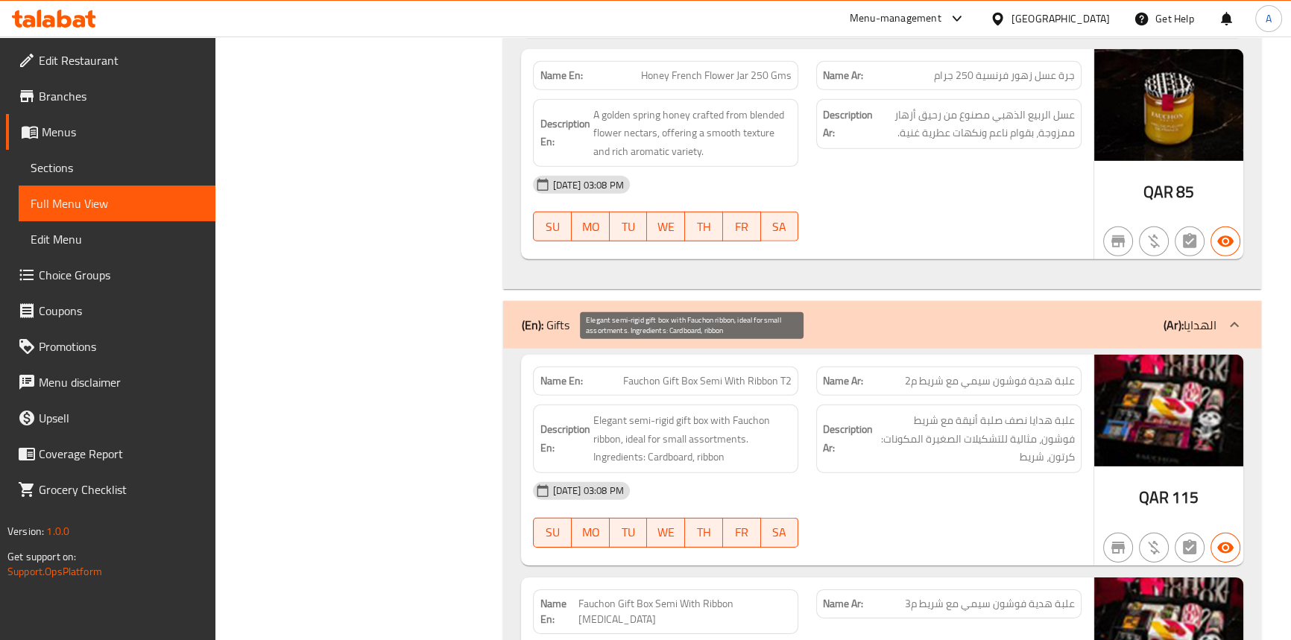
click at [692, 412] on span "Elegant semi-rigid gift box with Fauchon ribbon, ideal for small assortments. I…" at bounding box center [692, 439] width 199 height 55
click at [676, 412] on span "Elegant semi-rigid gift box with Fauchon ribbon, ideal for small assortments. I…" at bounding box center [692, 439] width 199 height 55
click at [643, 412] on span "Elegant semi-rigid gift box with Fauchon ribbon, ideal for small assortments. I…" at bounding box center [692, 439] width 199 height 55
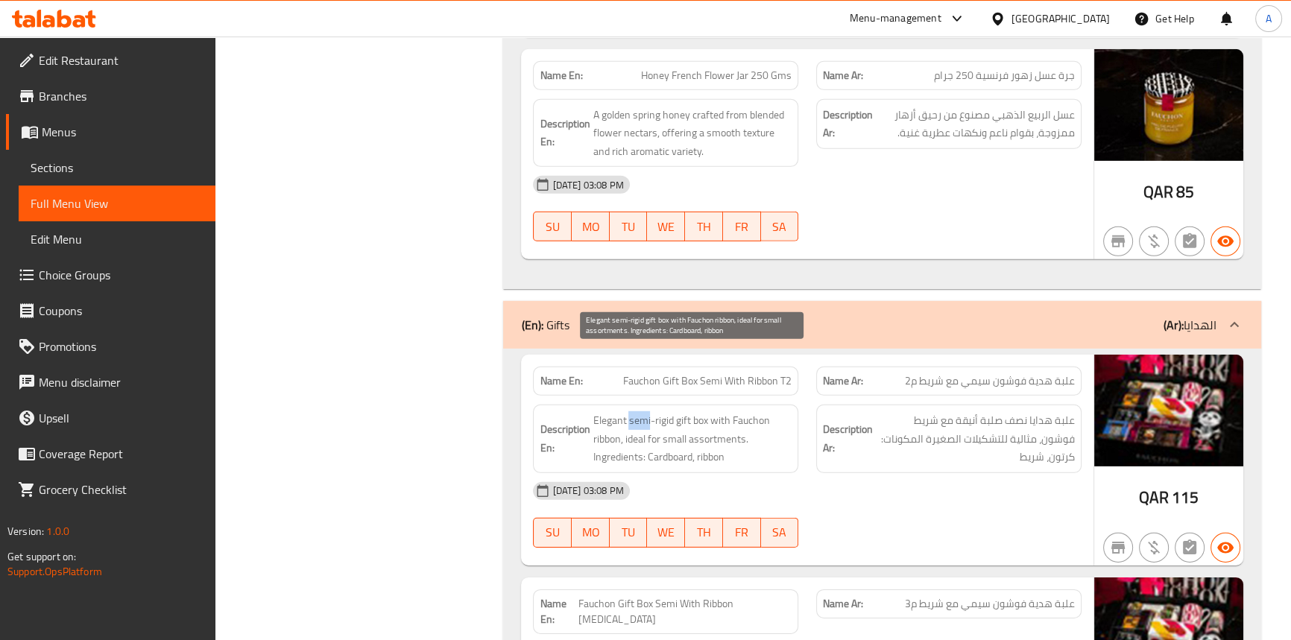
click at [643, 412] on span "Elegant semi-rigid gift box with Fauchon ribbon, ideal for small assortments. I…" at bounding box center [692, 439] width 199 height 55
click at [670, 412] on span "Elegant semi-rigid gift box with Fauchon ribbon, ideal for small assortments. I…" at bounding box center [692, 439] width 199 height 55
click at [620, 412] on span "Elegant semi-rigid gift box with Fauchon ribbon, ideal for small assortments. I…" at bounding box center [692, 439] width 199 height 55
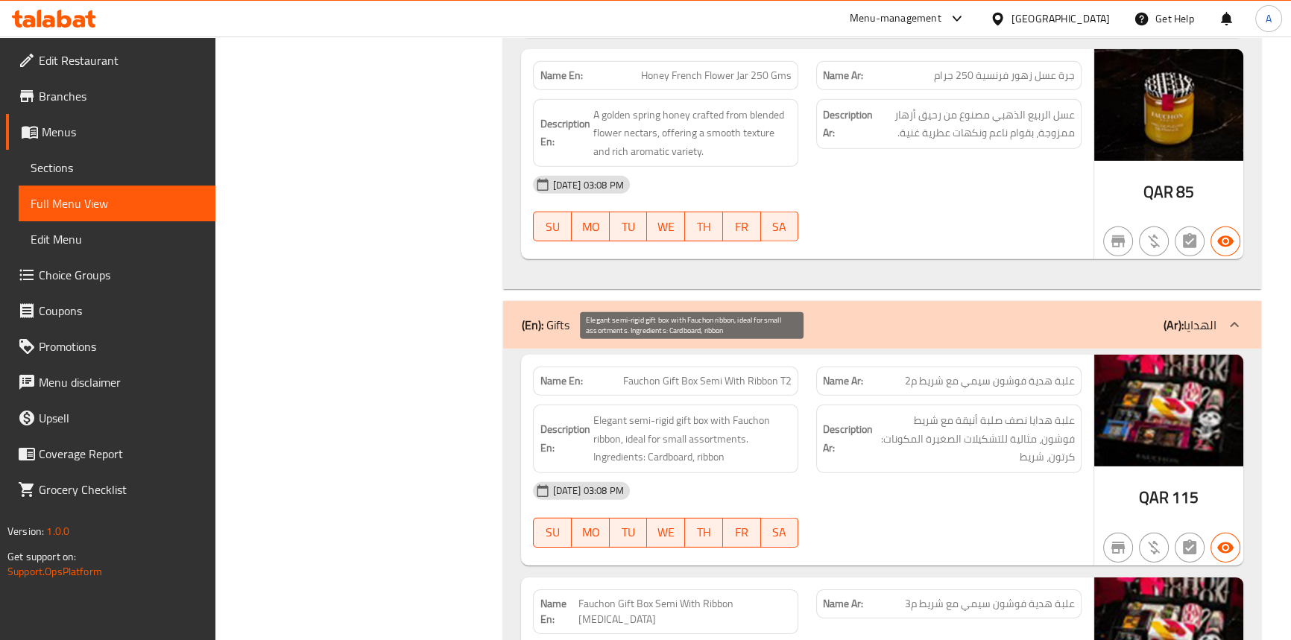
click at [728, 412] on span "Elegant semi-rigid gift box with Fauchon ribbon, ideal for small assortments. I…" at bounding box center [692, 439] width 199 height 55
click at [606, 412] on span "Elegant semi-rigid gift box with Fauchon ribbon, ideal for small assortments. I…" at bounding box center [692, 439] width 199 height 55
click at [759, 412] on span "Elegant semi-rigid gift box with Fauchon ribbon, ideal for small assortments. I…" at bounding box center [692, 439] width 199 height 55
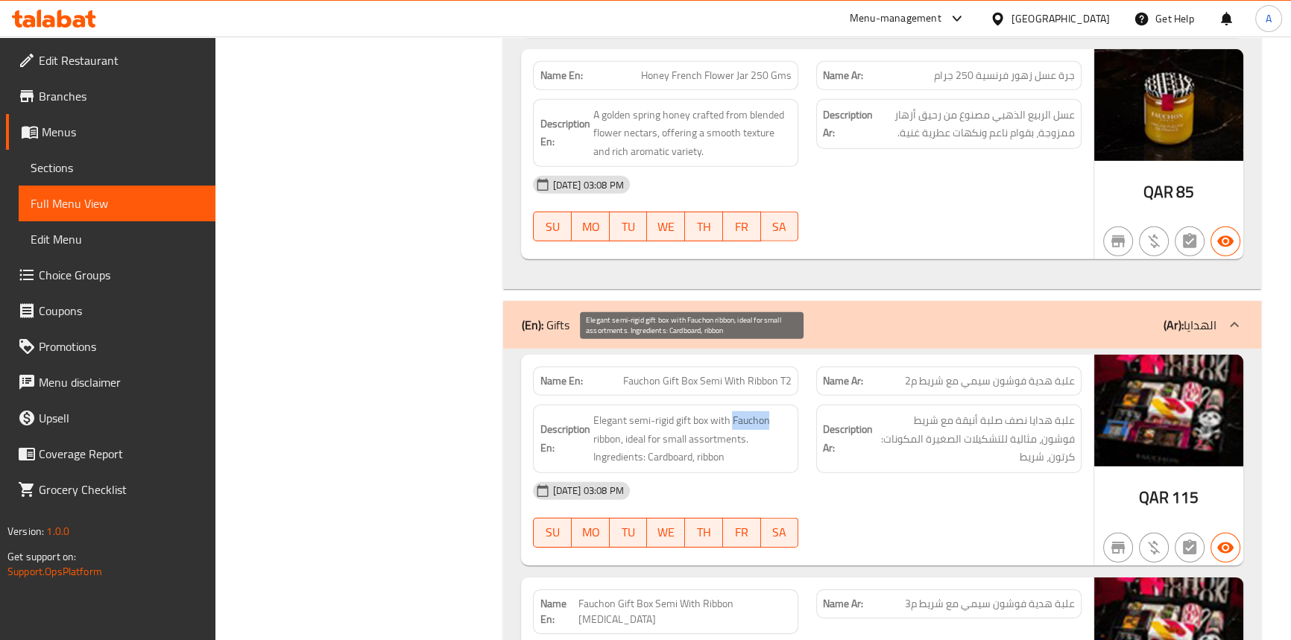
click at [759, 412] on span "Elegant semi-rigid gift box with Fauchon ribbon, ideal for small assortments. I…" at bounding box center [692, 439] width 199 height 55
click at [615, 412] on span "Elegant semi-rigid gift box with Fauchon ribbon, ideal for small assortments. I…" at bounding box center [692, 439] width 199 height 55
click at [645, 412] on span "Elegant semi-rigid gift box with Fauchon ribbon, ideal for small assortments. I…" at bounding box center [692, 439] width 199 height 55
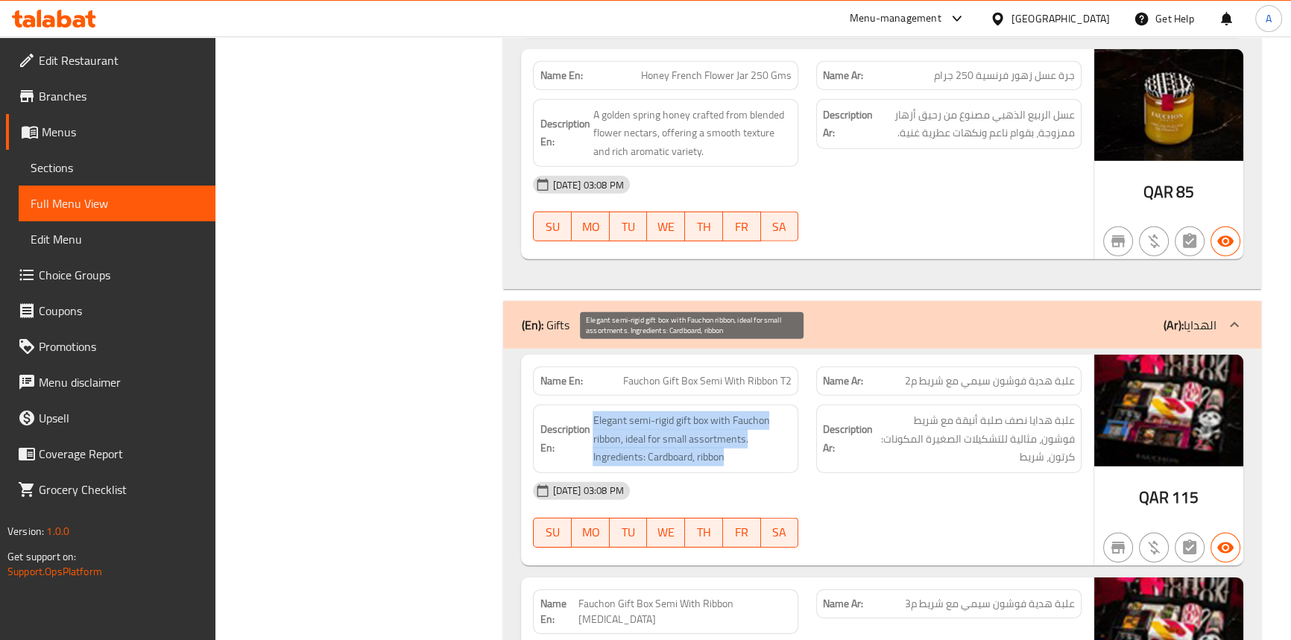
click at [645, 412] on span "Elegant semi-rigid gift box with Fauchon ribbon, ideal for small assortments. I…" at bounding box center [692, 439] width 199 height 55
click at [751, 412] on span "Elegant semi-rigid gift box with Fauchon ribbon, ideal for small assortments. I…" at bounding box center [692, 439] width 199 height 55
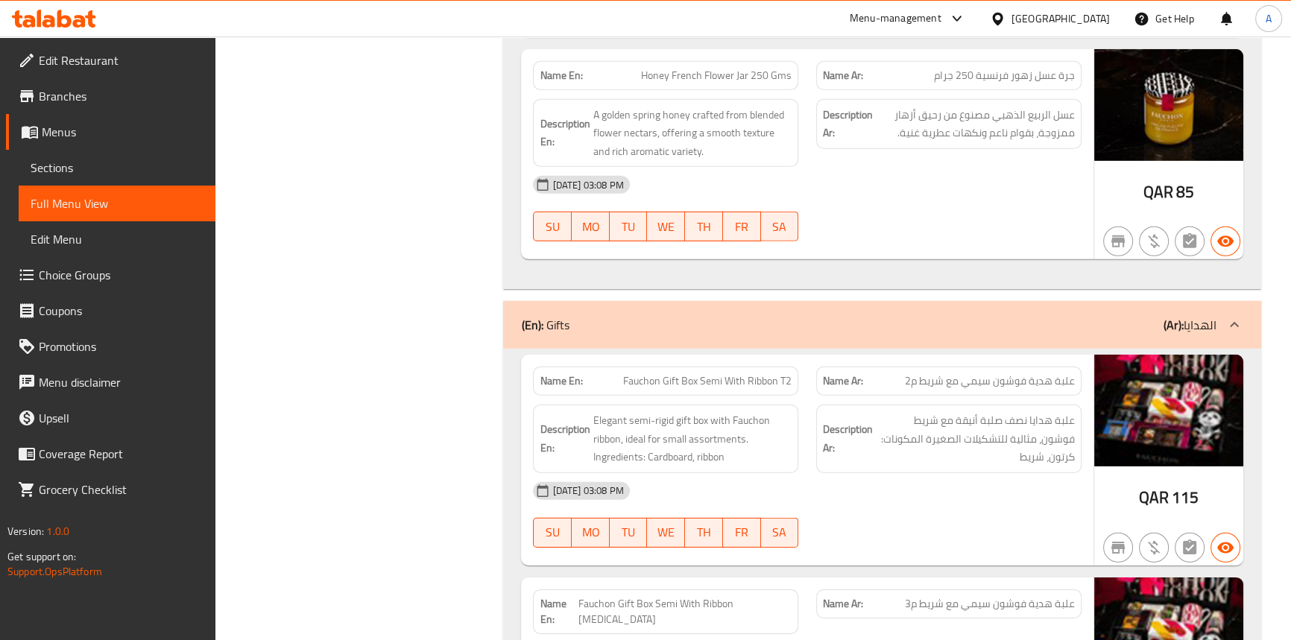
click at [752, 374] on span "Fauchon Gift Box Semi With Ribbon T2" at bounding box center [707, 382] width 169 height 16
copy span "Fauchon Gift Box Semi With Ribbon T2"
drag, startPoint x: 101, startPoint y: 169, endPoint x: 168, endPoint y: 177, distance: 67.7
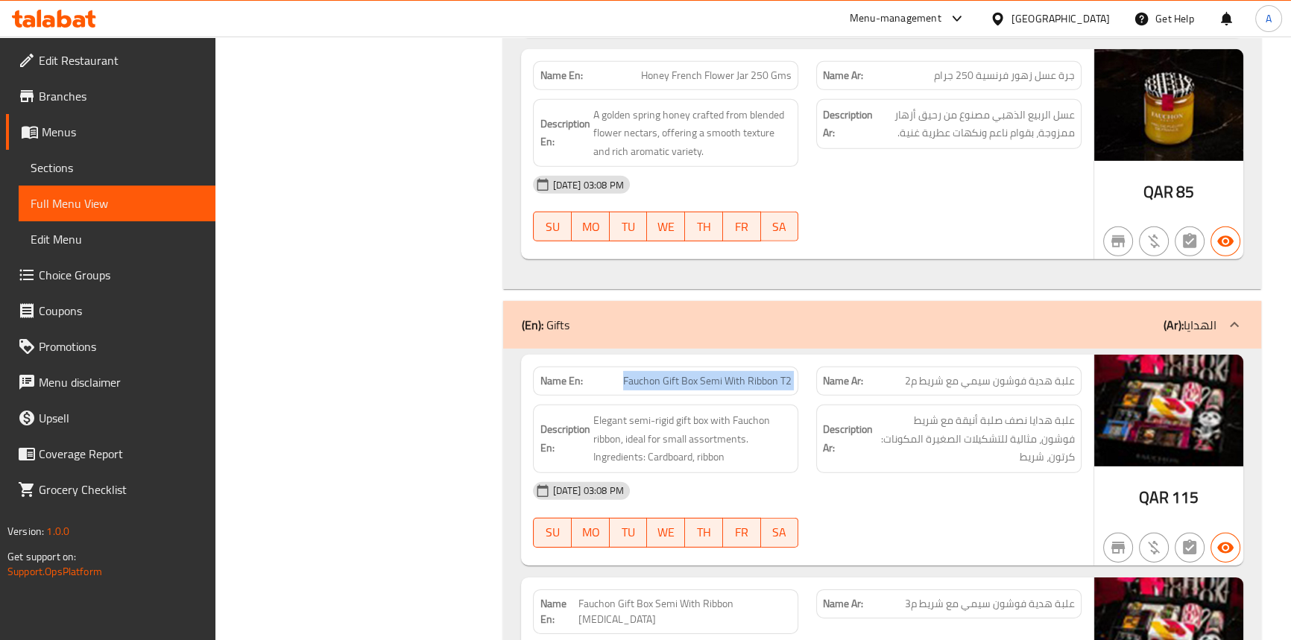
click at [100, 169] on span "Sections" at bounding box center [117, 168] width 173 height 18
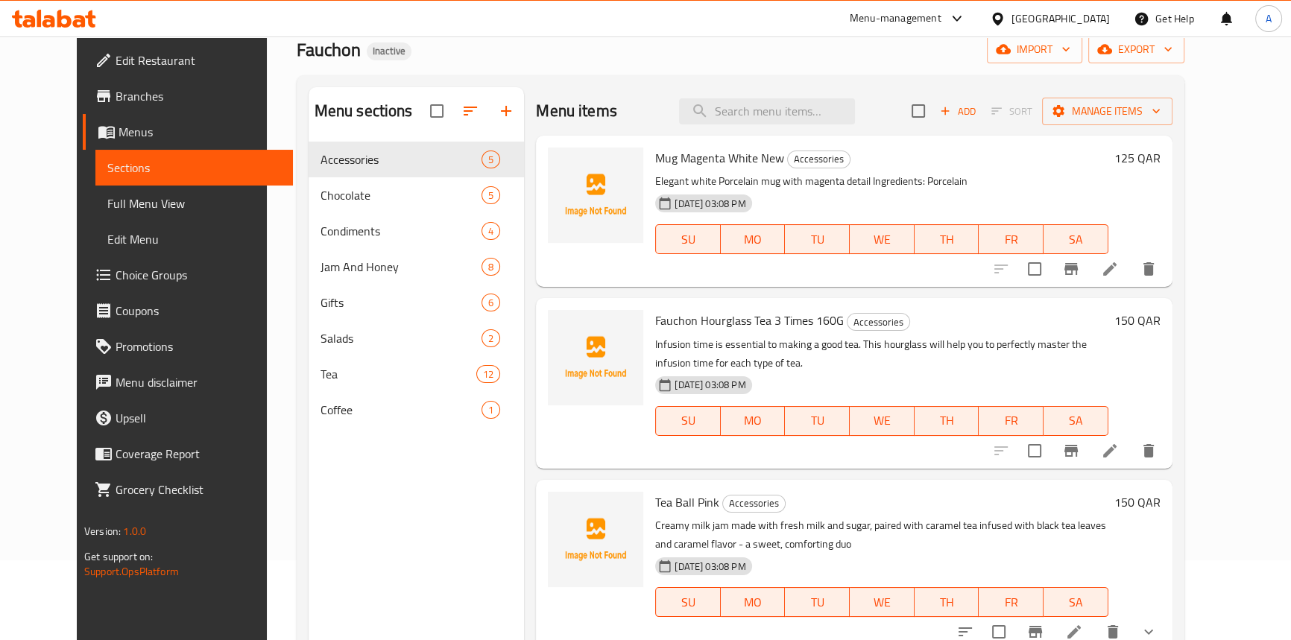
scroll to position [6, 0]
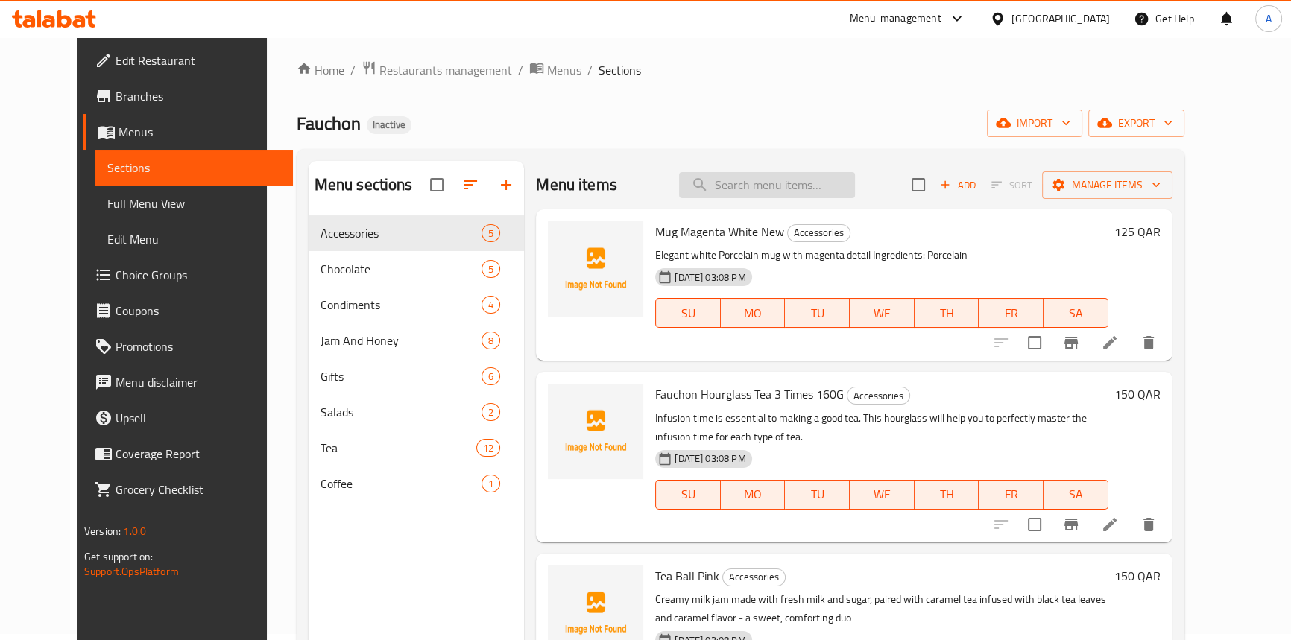
click at [787, 175] on input "search" at bounding box center [767, 185] width 176 height 26
paste input "Fauchon Gift Box Semi With Ribbon T2"
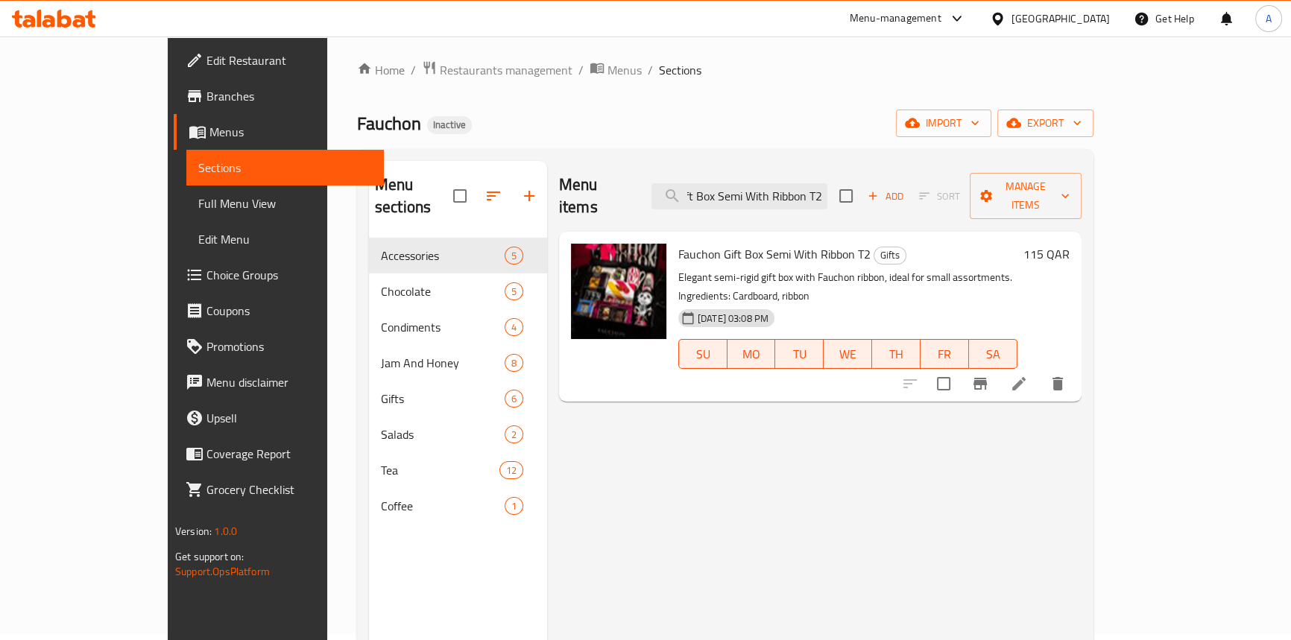
type input "Fauchon Gift Box Semi With Ribbon T2"
click at [1026, 377] on icon at bounding box center [1019, 383] width 13 height 13
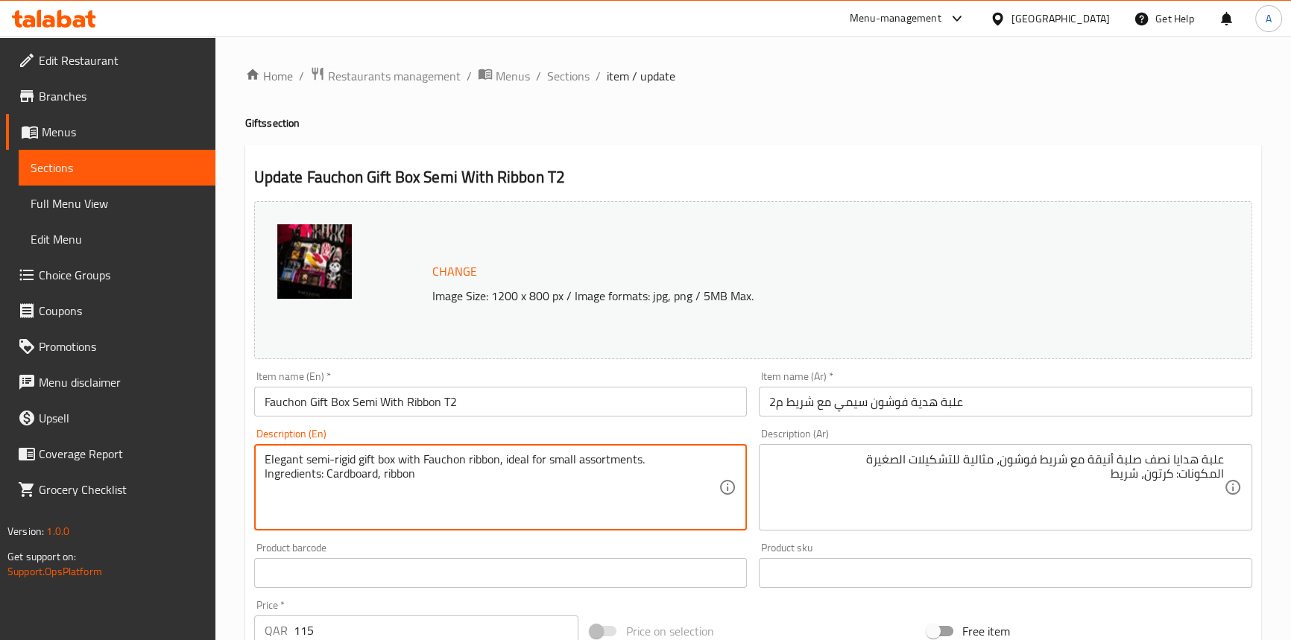
drag, startPoint x: 605, startPoint y: 455, endPoint x: 500, endPoint y: 460, distance: 106.0
type textarea "Elegant semi-rigid gift box with Fauchon ribbon Ingredients: Cardboard, ribbon"
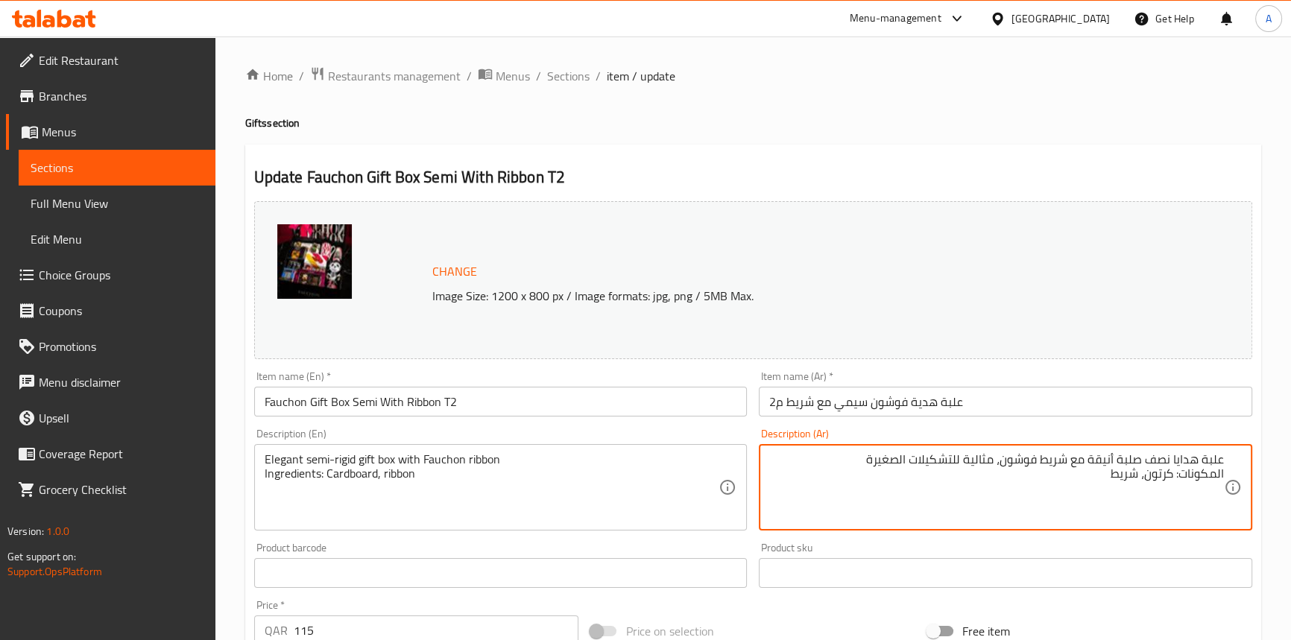
drag, startPoint x: 1001, startPoint y: 459, endPoint x: 863, endPoint y: 459, distance: 137.9
type textarea "علبة هدايا نصف صلبة أنيقة مع شريط فوشون المكونات: كرتون، شريط"
click at [991, 398] on input "علبة هدية فوشون سيمي مع شريط م2" at bounding box center [1006, 402] width 494 height 30
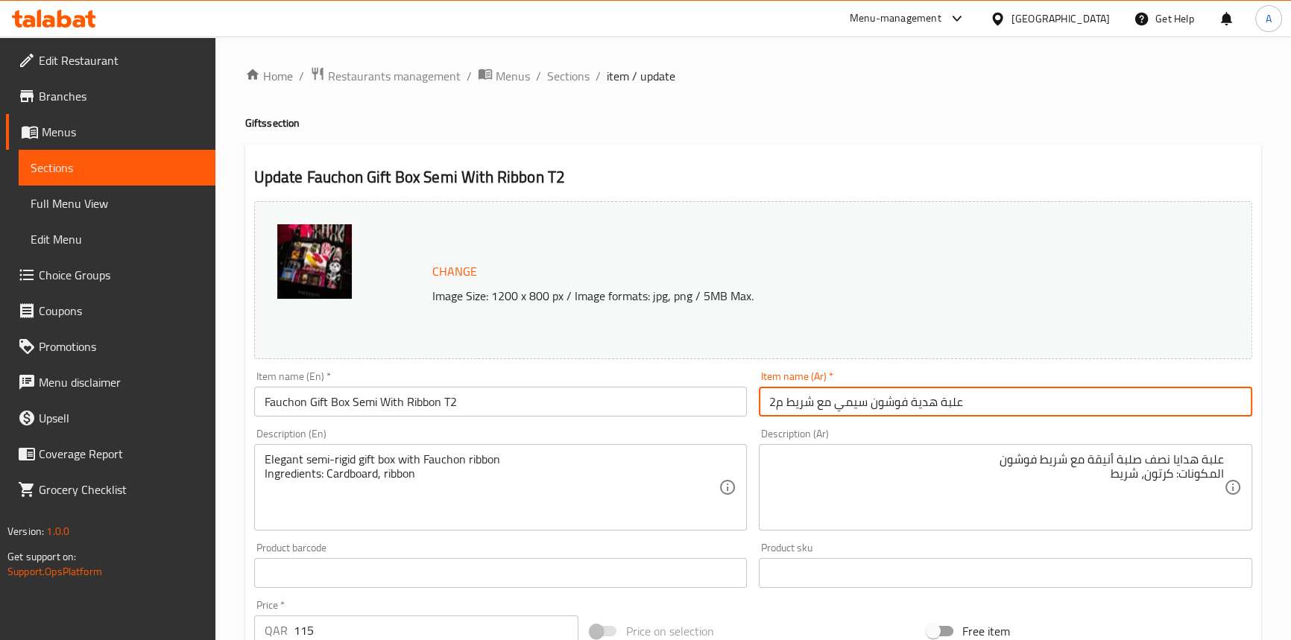
drag, startPoint x: 112, startPoint y: 198, endPoint x: 663, endPoint y: 7, distance: 583.1
click at [112, 198] on span "Full Menu View" at bounding box center [117, 204] width 173 height 18
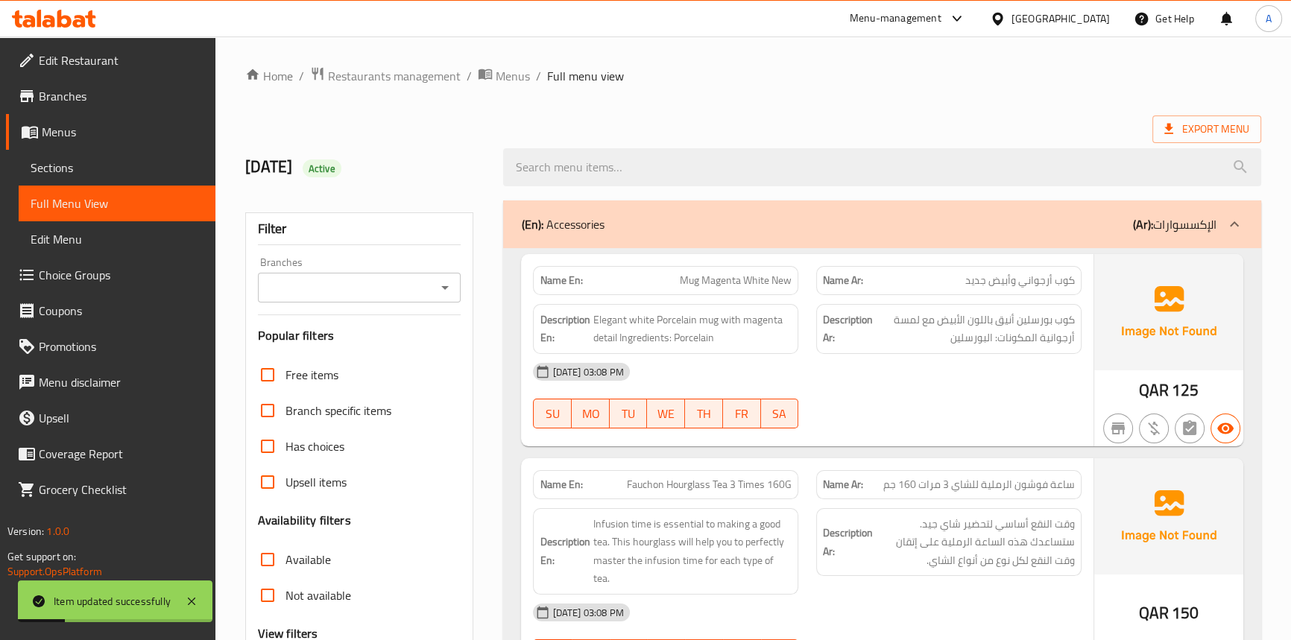
click at [81, 157] on link "Sections" at bounding box center [117, 168] width 197 height 36
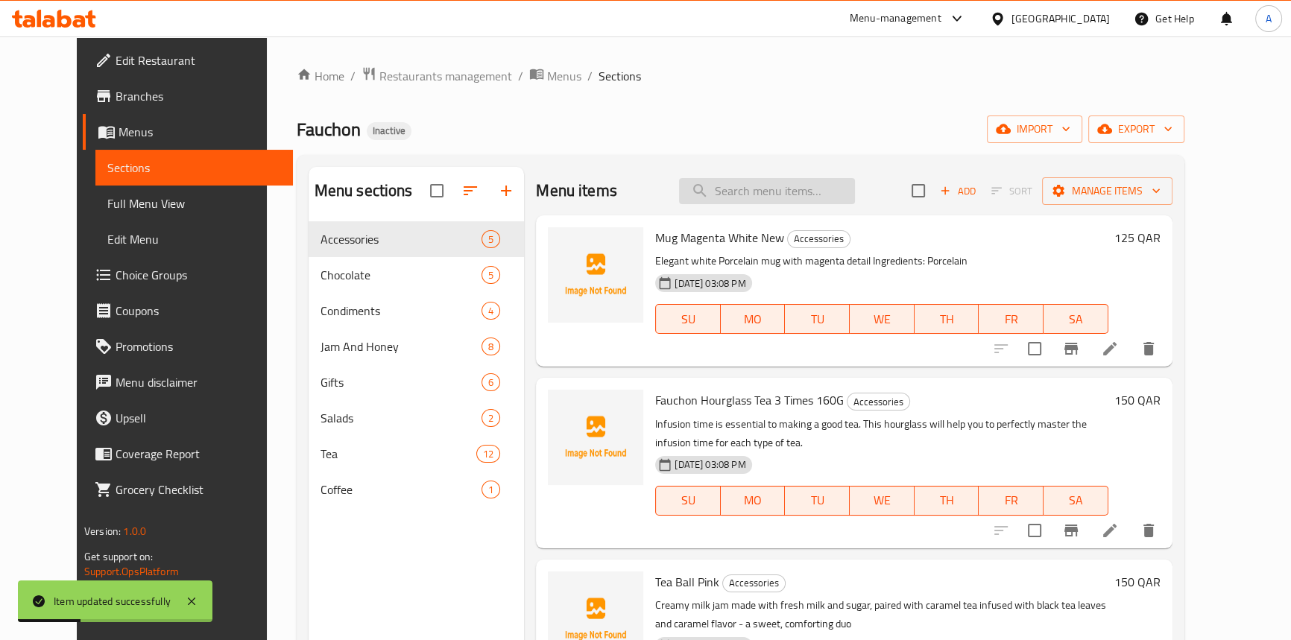
click at [838, 192] on input "search" at bounding box center [767, 191] width 176 height 26
paste input "Milk Jam Preserve Jar 25"
type input "Milk Jam Preserve Jar 25"
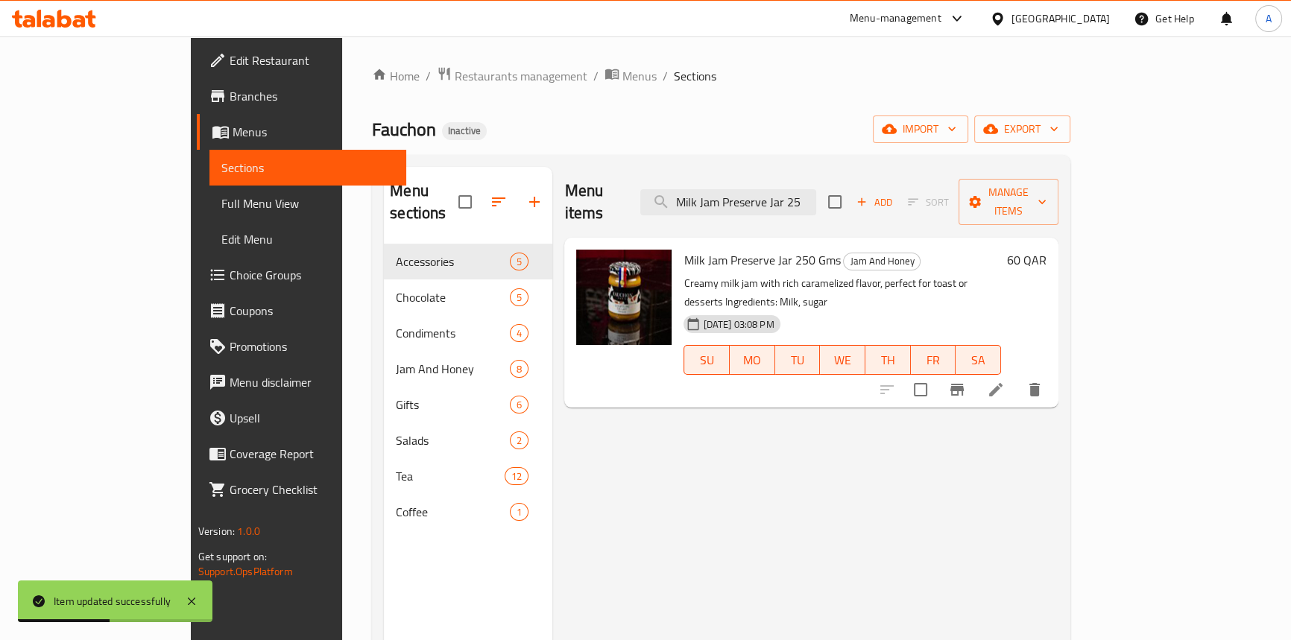
click at [1017, 377] on li at bounding box center [996, 390] width 42 height 27
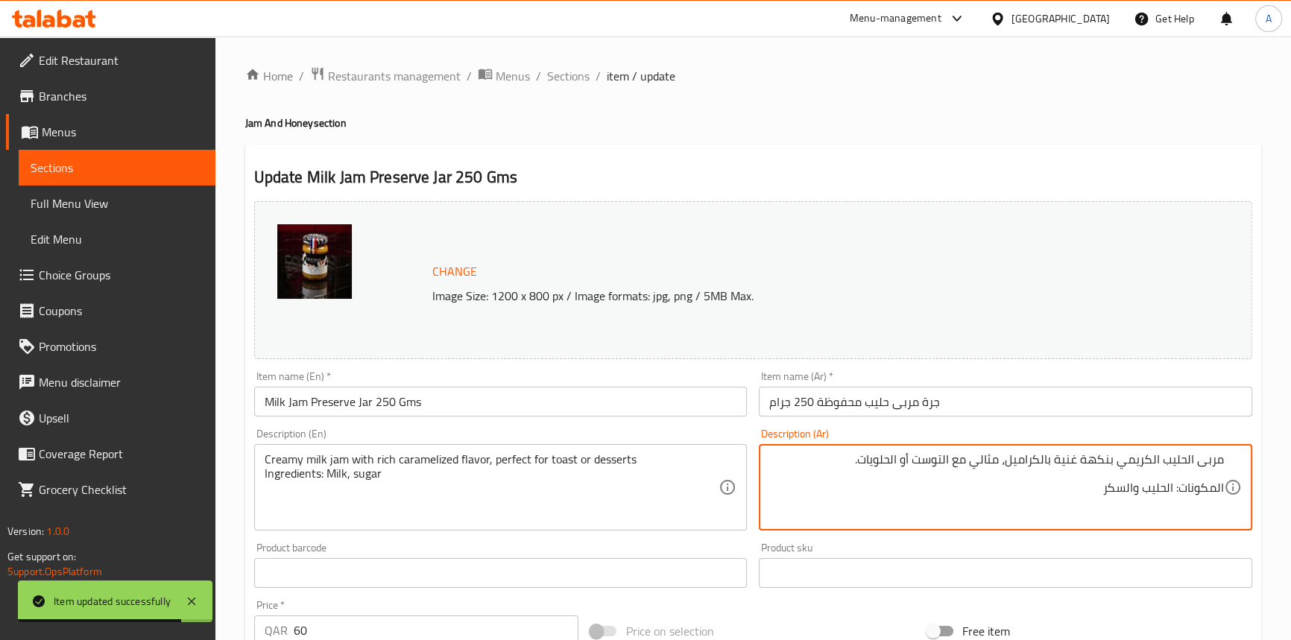
drag, startPoint x: 1007, startPoint y: 460, endPoint x: 865, endPoint y: 456, distance: 141.7
click at [865, 456] on textarea "مربى الحليب الكريمي بنكهة غنية بالكراميل، مثالي مع التوست أو الحلويات. المكونات…" at bounding box center [996, 488] width 455 height 71
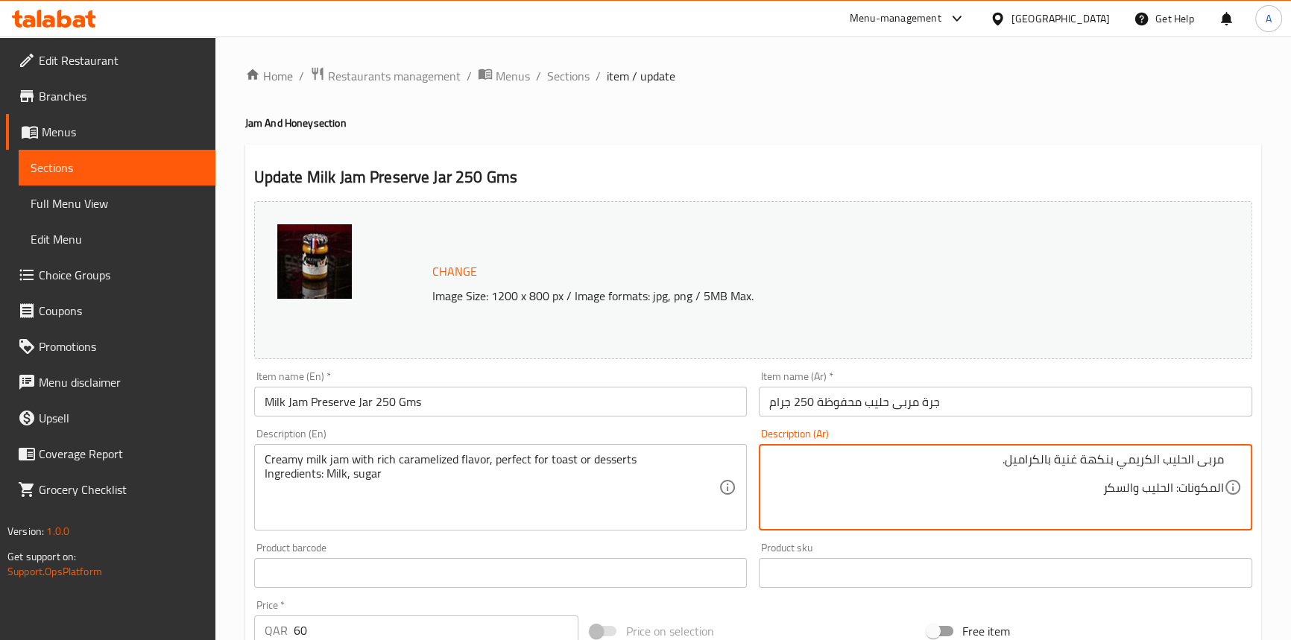
type textarea "مربى الحليب الكريمي بنكهة غنية بالكراميل. المكونات: الحليب والسكر"
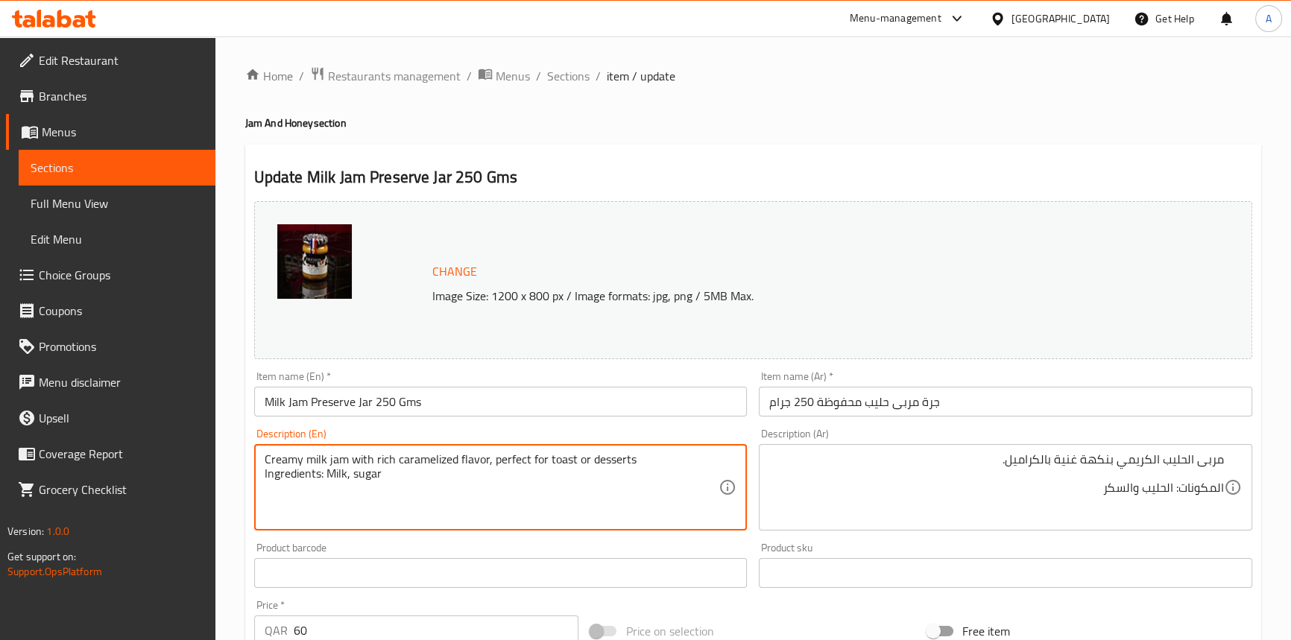
drag, startPoint x: 495, startPoint y: 462, endPoint x: 661, endPoint y: 456, distance: 166.4
type textarea "Creamy milk jam with rich caramelized flavor Ingredients: Milk, sugar"
click at [607, 409] on input "Milk Jam Preserve Jar 250 Gms" at bounding box center [501, 402] width 494 height 30
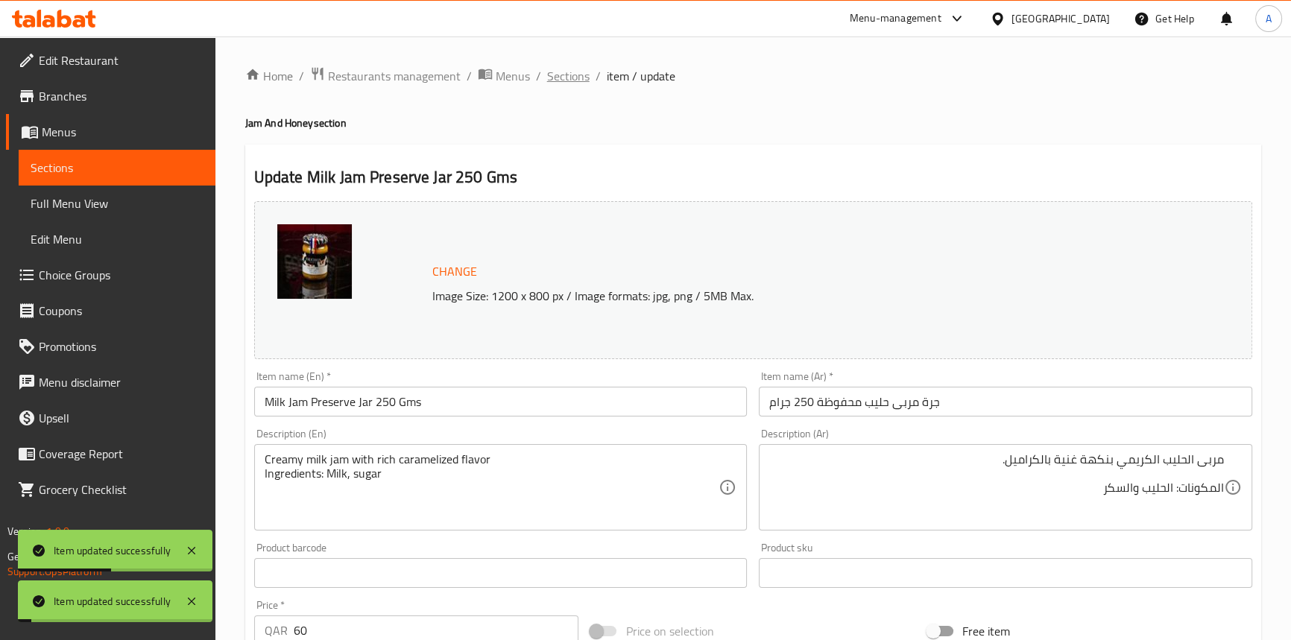
click at [559, 83] on span "Sections" at bounding box center [568, 76] width 42 height 18
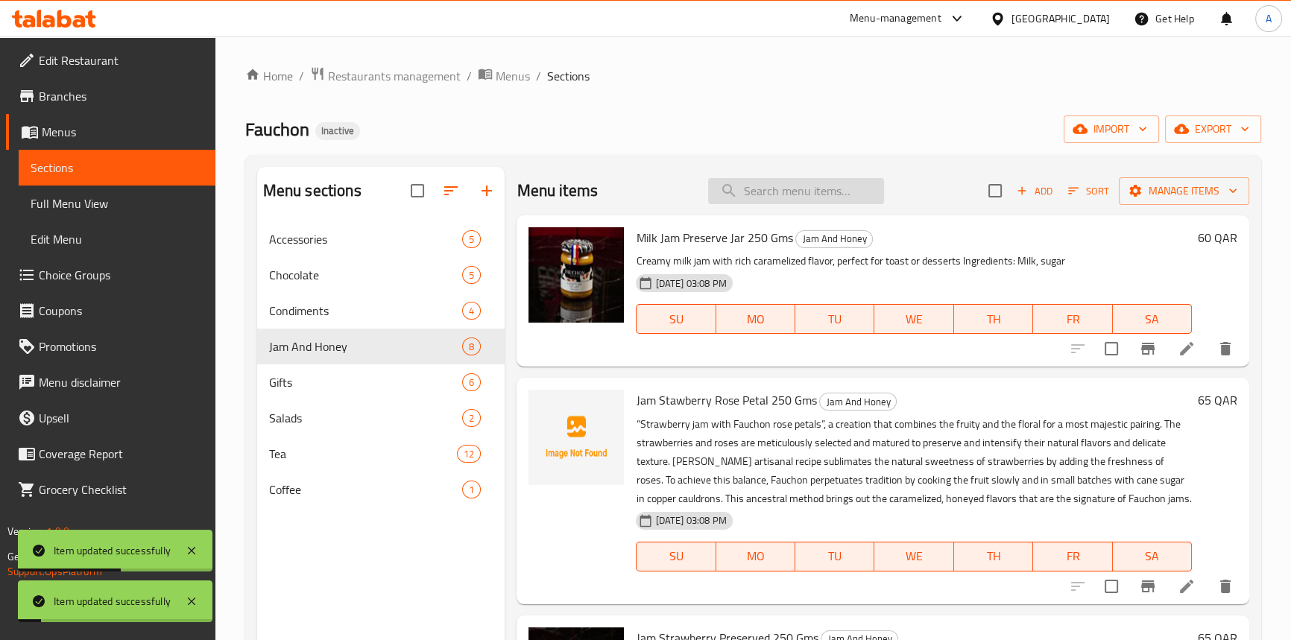
click at [739, 201] on input "search" at bounding box center [796, 191] width 176 height 26
paste input "Fauchon Gift Box Semi With Ribbon T2"
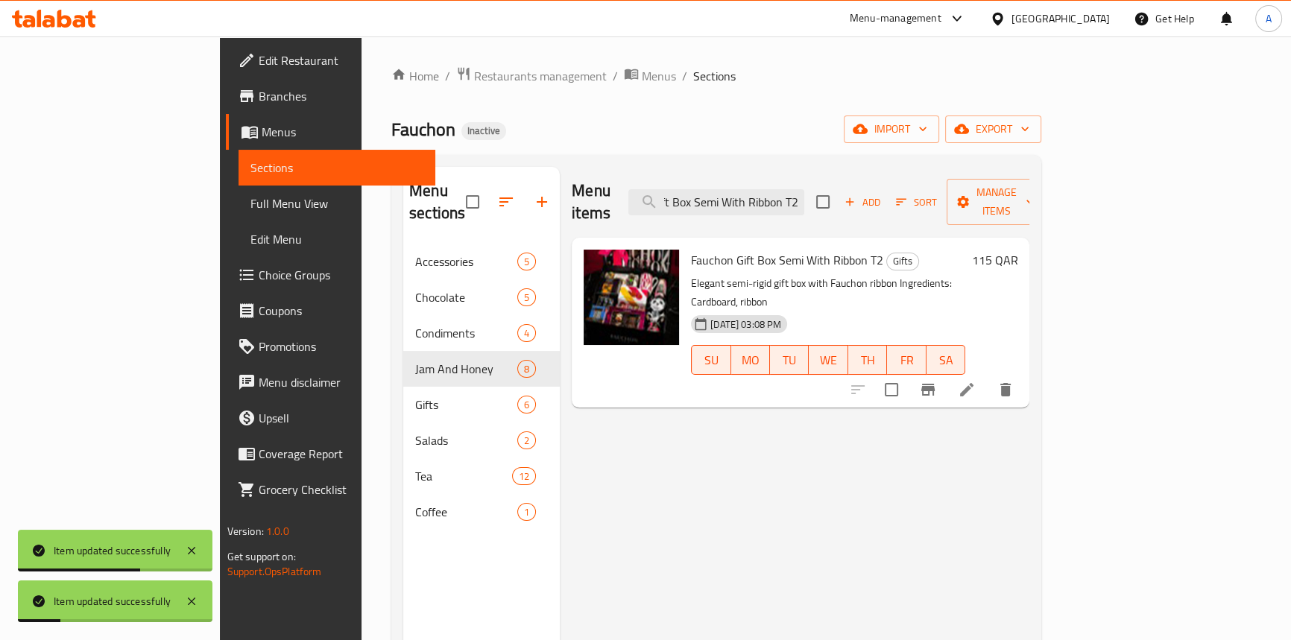
drag, startPoint x: 850, startPoint y: 192, endPoint x: 932, endPoint y: 190, distance: 82.0
click at [932, 190] on div "Menu items Fauchon Gift Box Semi With Ribbon T2 Add Sort Manage items" at bounding box center [801, 202] width 458 height 71
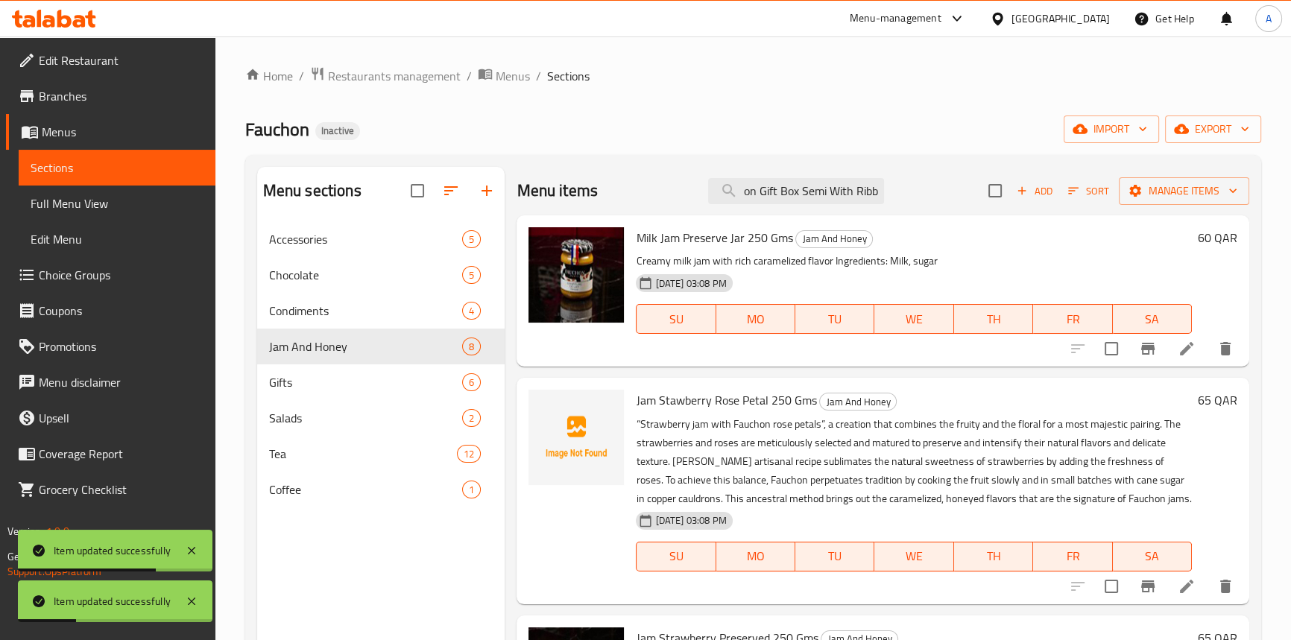
scroll to position [0, 30]
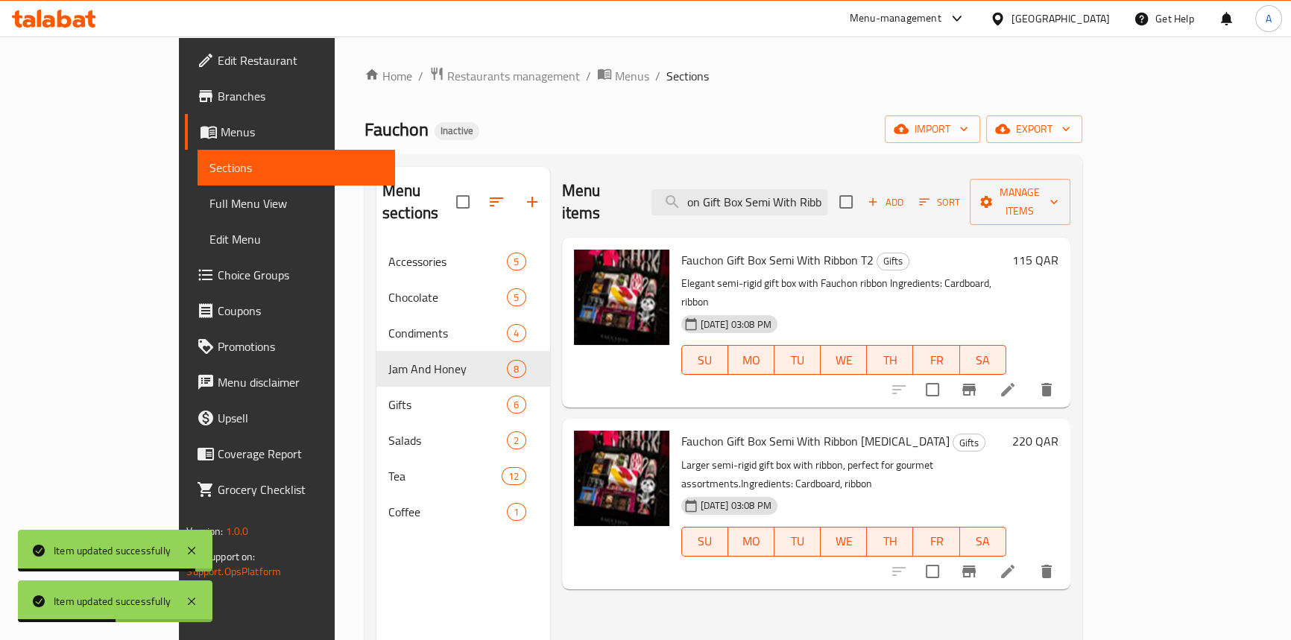
type input "Fauchon Gift Box Semi With Ribb"
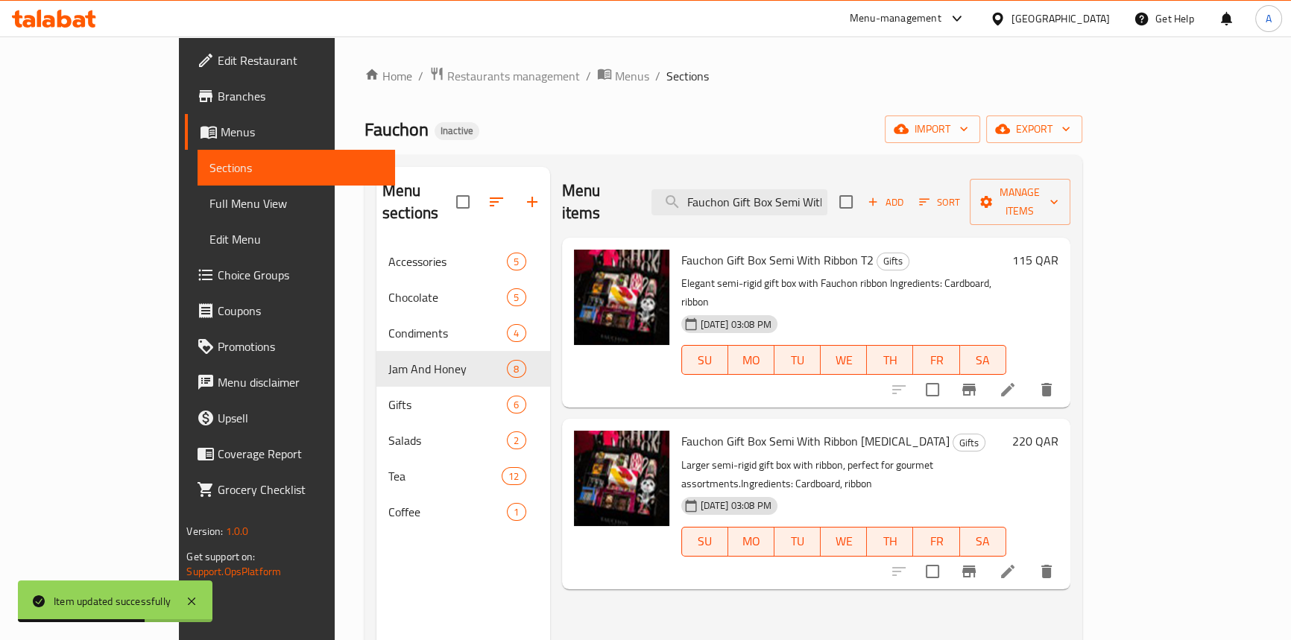
click at [1029, 377] on li at bounding box center [1008, 390] width 42 height 27
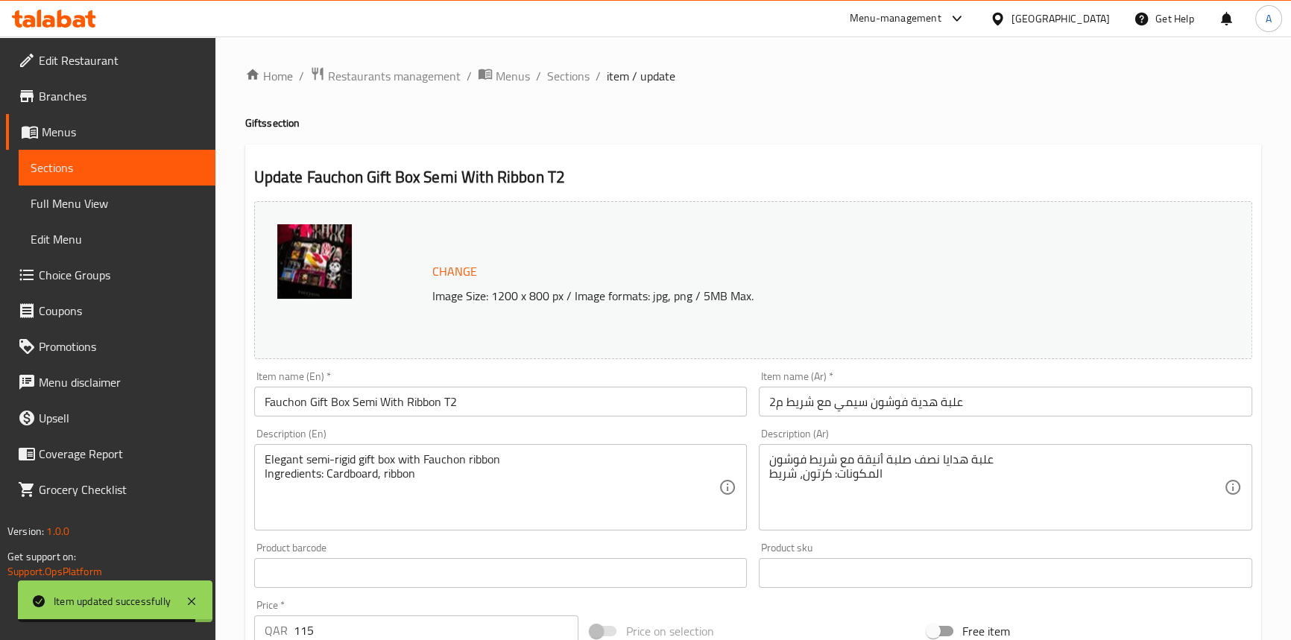
click at [574, 89] on div "Home / Restaurants management / Menus / Sections / item / update Gifts section …" at bounding box center [753, 555] width 1016 height 979
click at [551, 74] on span "Sections" at bounding box center [568, 76] width 42 height 18
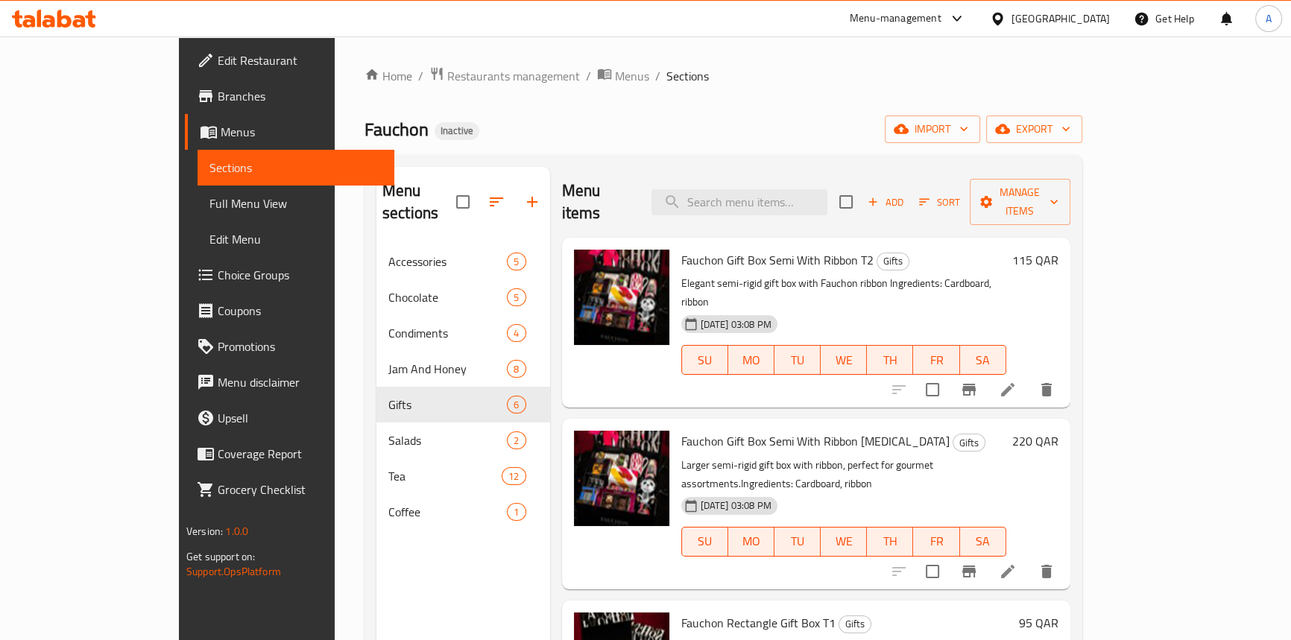
click at [850, 207] on div "Menu items Add Sort Manage items" at bounding box center [816, 202] width 509 height 71
click at [828, 193] on input "search" at bounding box center [740, 202] width 176 height 26
paste input "Fauchon Gift Box Semi With Ribbon T3"
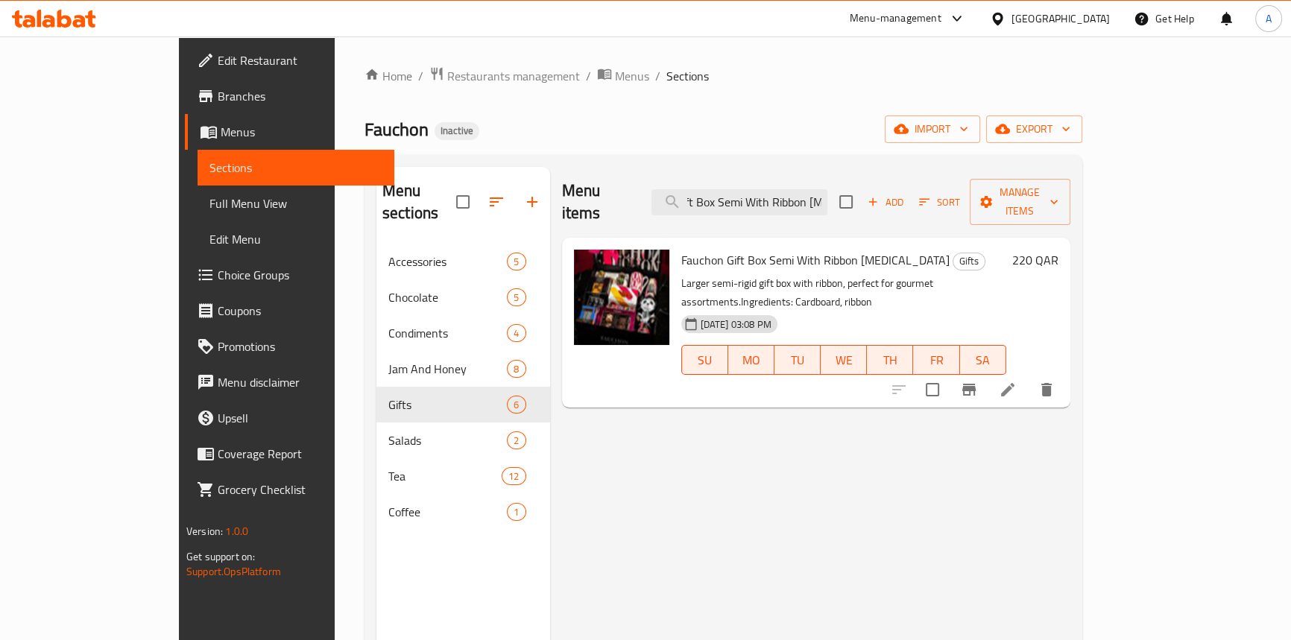
type input "Fauchon Gift Box Semi With Ribbon T3"
click at [1029, 377] on li at bounding box center [1008, 390] width 42 height 27
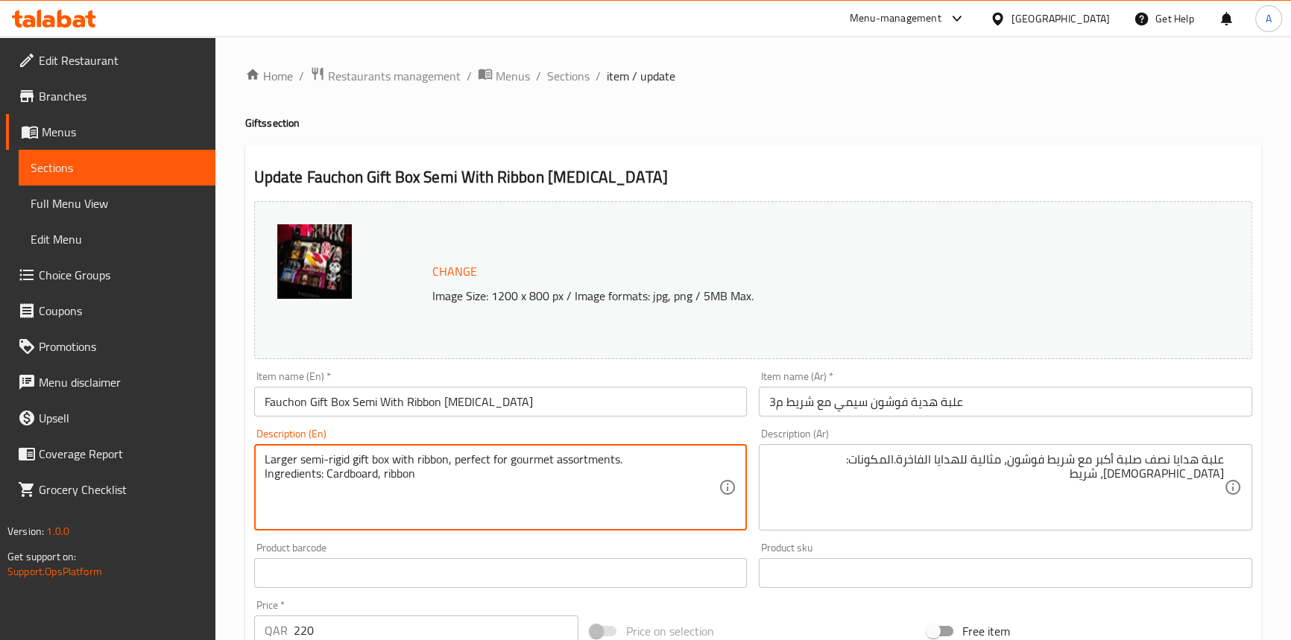
type textarea "Larger semi-rigid gift box with ribbon, perfect for gourmet assortments. Ingred…"
click at [382, 459] on textarea "Larger semi-rigid gift box with ribbon, perfect for gourmet assortments. Ingred…" at bounding box center [492, 488] width 455 height 71
click at [361, 460] on textarea "Larger semi-rigid gift box with ribbon, perfect for gourmet assortments. Ingred…" at bounding box center [492, 488] width 455 height 71
click at [327, 459] on textarea "Larger semi-rigid gift box with ribbon, perfect for gourmet assortments. Ingred…" at bounding box center [492, 488] width 455 height 71
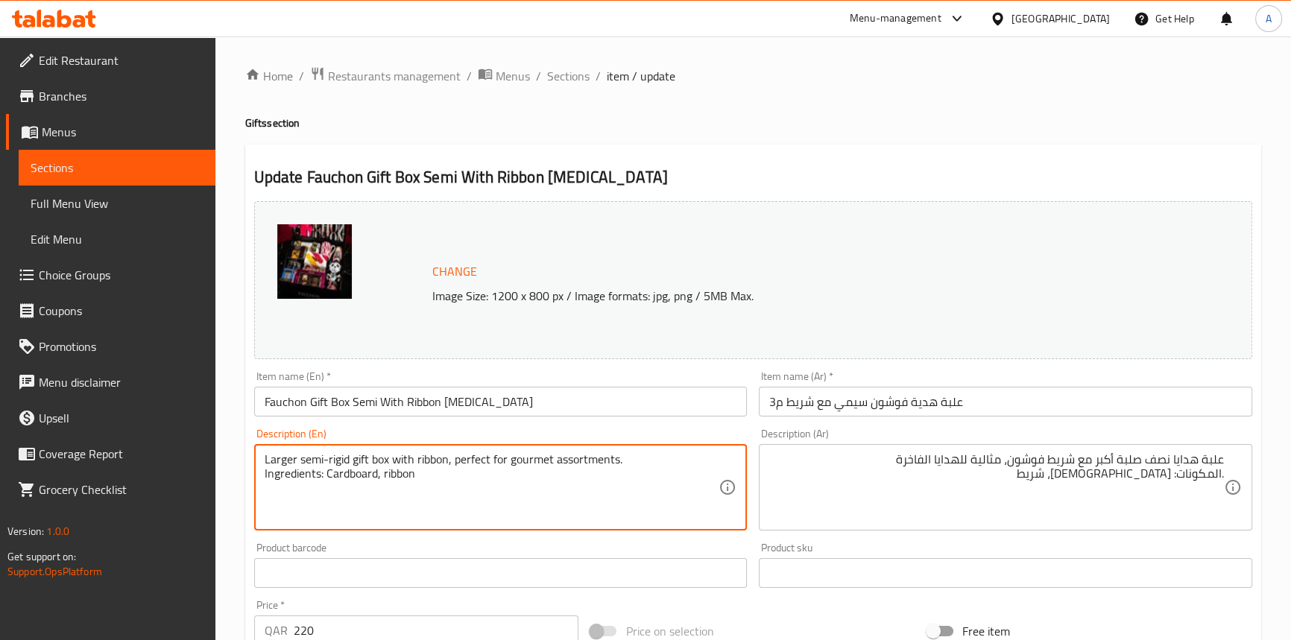
click at [327, 459] on textarea "Larger semi-rigid gift box with ribbon, perfect for gourmet assortments. Ingred…" at bounding box center [492, 488] width 455 height 71
click at [335, 459] on textarea "Larger semi-rigid gift box with ribbon, perfect for gourmet assortments. Ingred…" at bounding box center [492, 488] width 455 height 71
click at [273, 459] on textarea "Larger semi-rigid gift box with ribbon, perfect for gourmet assortments. Ingred…" at bounding box center [492, 488] width 455 height 71
drag, startPoint x: 273, startPoint y: 459, endPoint x: 372, endPoint y: 462, distance: 99.2
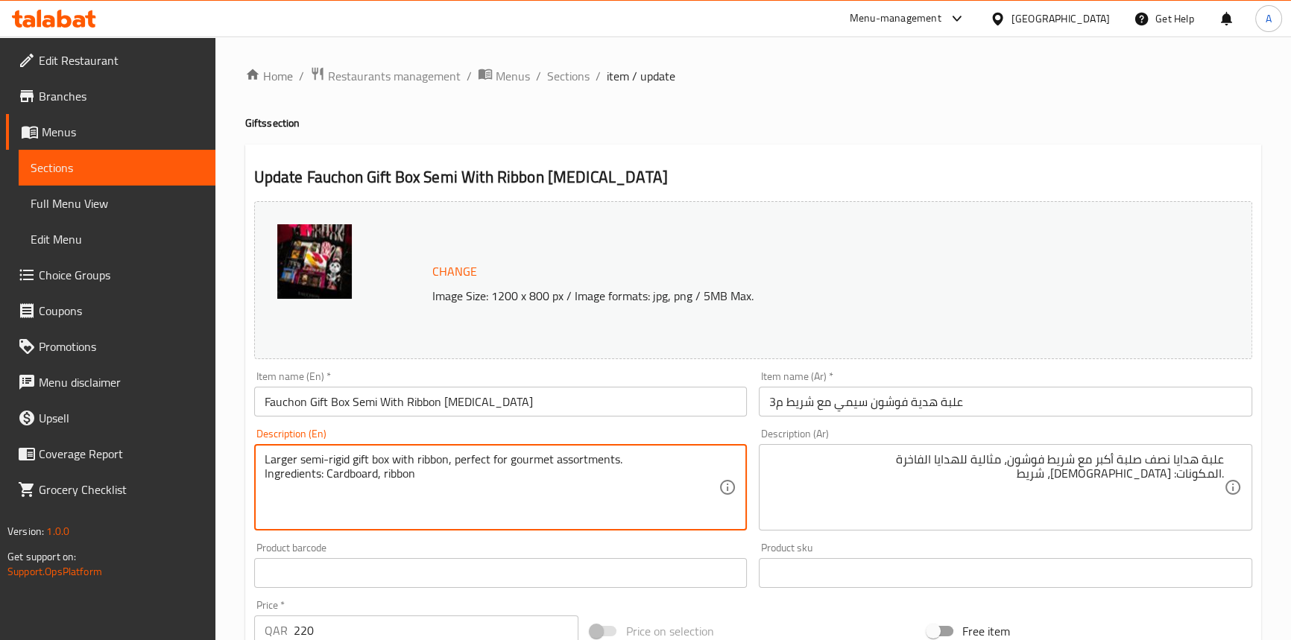
click at [275, 459] on textarea "Larger semi-rigid gift box with ribbon, perfect for gourmet assortments. Ingred…" at bounding box center [492, 488] width 455 height 71
click at [402, 459] on textarea "Larger semi-rigid gift box with ribbon, perfect for gourmet assortments. Ingred…" at bounding box center [492, 488] width 455 height 71
click at [437, 456] on textarea "Larger semi-rigid gift box with ribbon, perfect for gourmet assortments. Ingred…" at bounding box center [492, 488] width 455 height 71
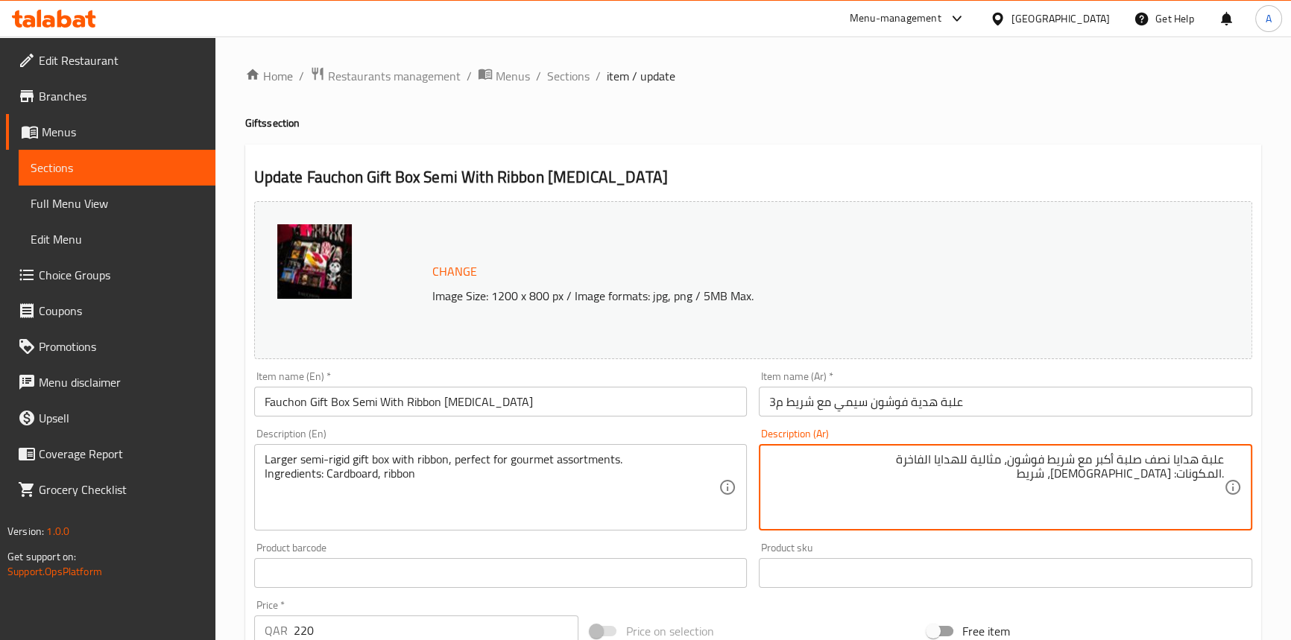
click at [1025, 459] on textarea "علبة هدايا نصف صلبة أكبر مع شريط فوشون، مثالية للهدايا الفاخرة .المكونات: كرتون…" at bounding box center [996, 488] width 455 height 71
type textarea "علبة هدايا نصف صلبة أكبر مع شريط ، مثالية للهدايا الفاخرة .المكونات: كرتون، شريط"
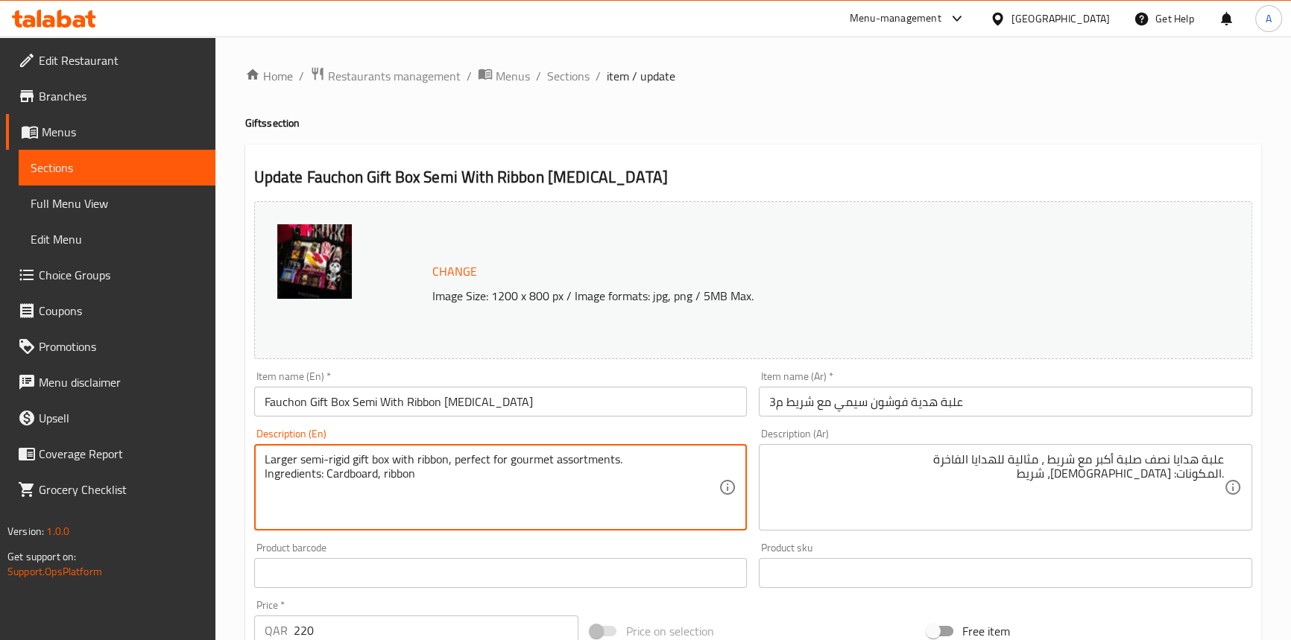
drag, startPoint x: 626, startPoint y: 457, endPoint x: 450, endPoint y: 459, distance: 176.7
type textarea "Larger semi-rigid gift box with ribbon Ingredients: Cardboard, ribbon"
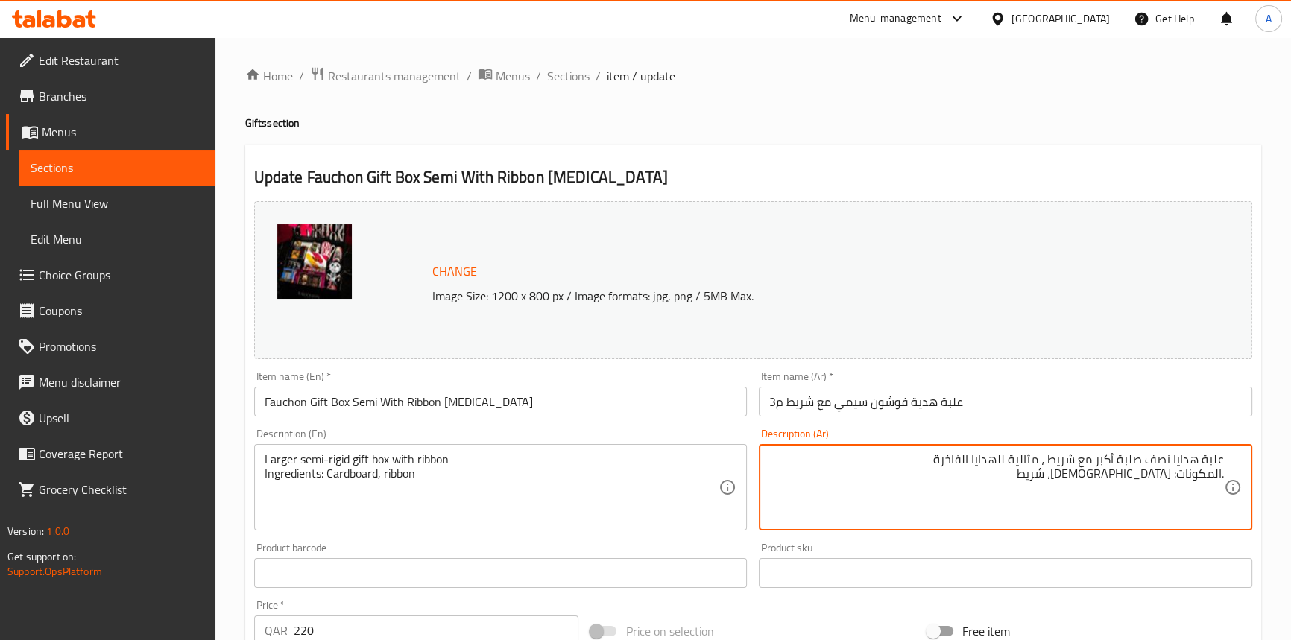
drag, startPoint x: 1042, startPoint y: 460, endPoint x: 895, endPoint y: 456, distance: 146.9
type textarea "علبة هدايا نصف صلبة أكبر مع شريط .المكونات: كرتون، شريط"
click at [981, 400] on input "علبة هدية فوشون سيمي مع شريط م3" at bounding box center [1006, 402] width 494 height 30
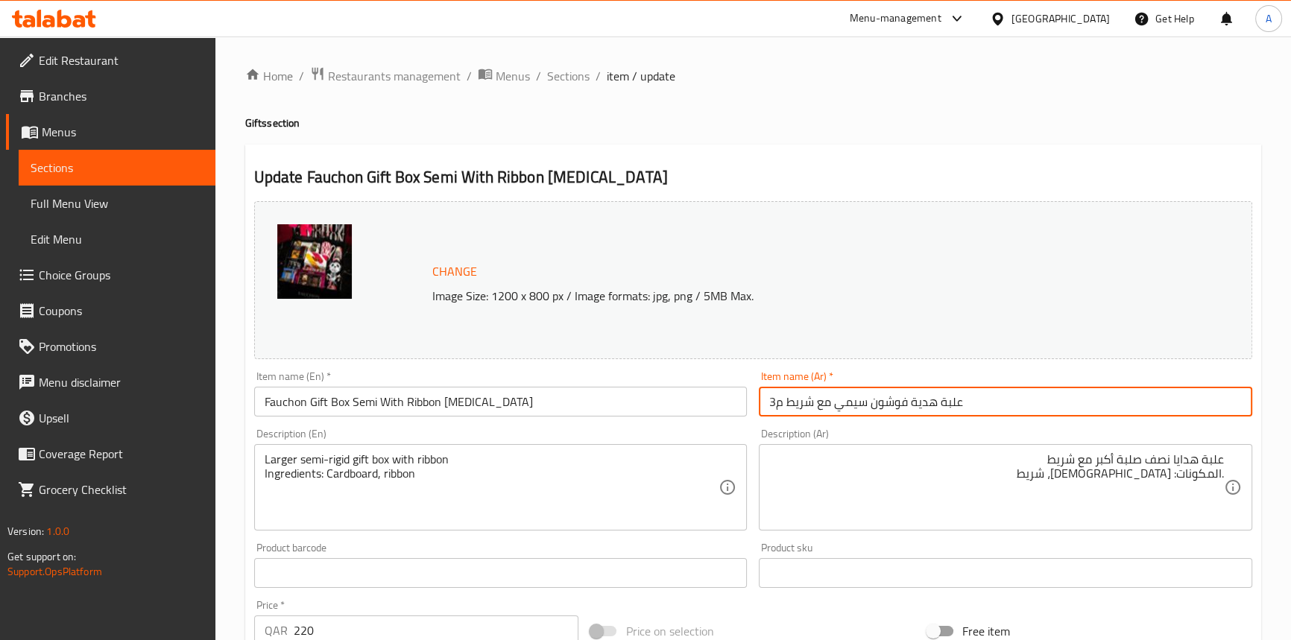
click at [555, 79] on span "Sections" at bounding box center [568, 76] width 42 height 18
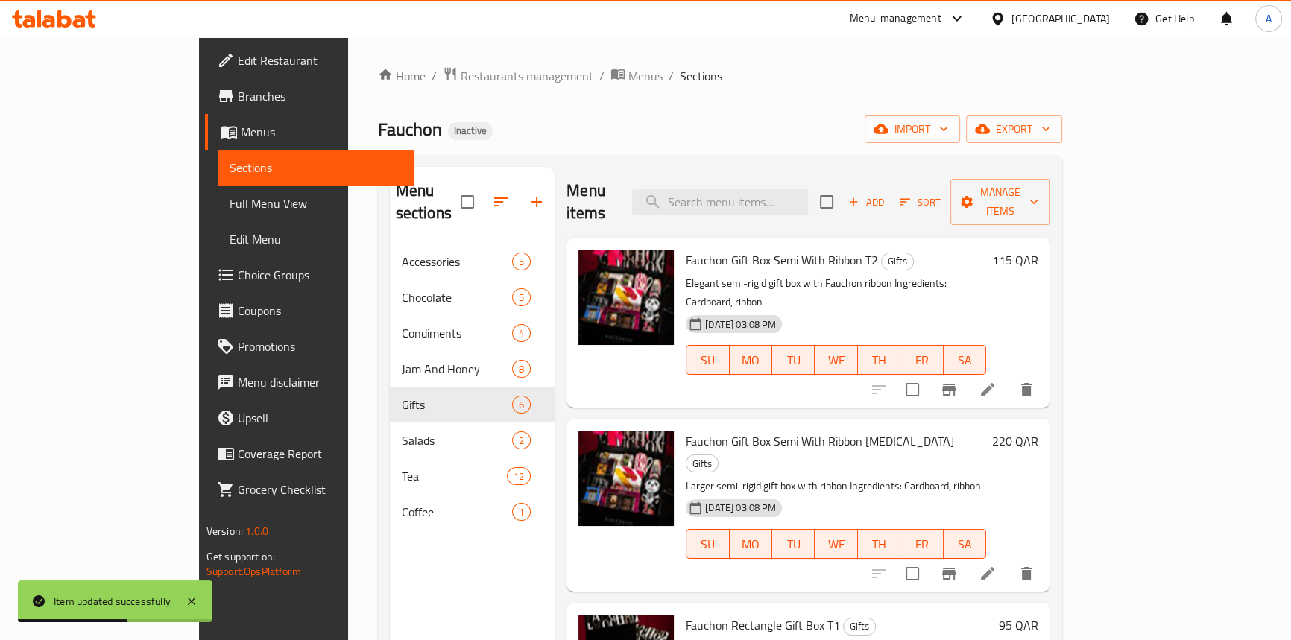
click at [743, 207] on div "Menu items Add Sort Manage items" at bounding box center [809, 202] width 484 height 71
click at [744, 194] on input "search" at bounding box center [720, 202] width 176 height 26
paste input "Fauchon Rectangle Gift Box T1"
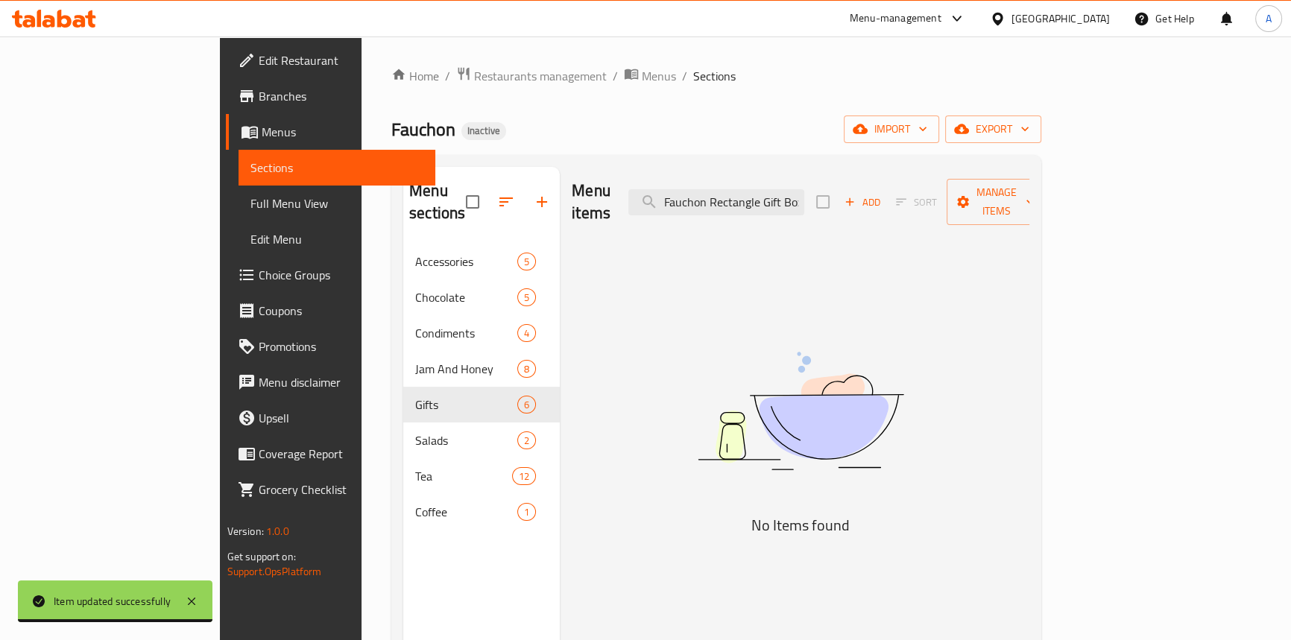
drag, startPoint x: 798, startPoint y: 197, endPoint x: 700, endPoint y: 184, distance: 98.5
click at [700, 184] on div "Menu items Fauchon Rectangle Gift Box Add Sort Manage items" at bounding box center [801, 202] width 458 height 71
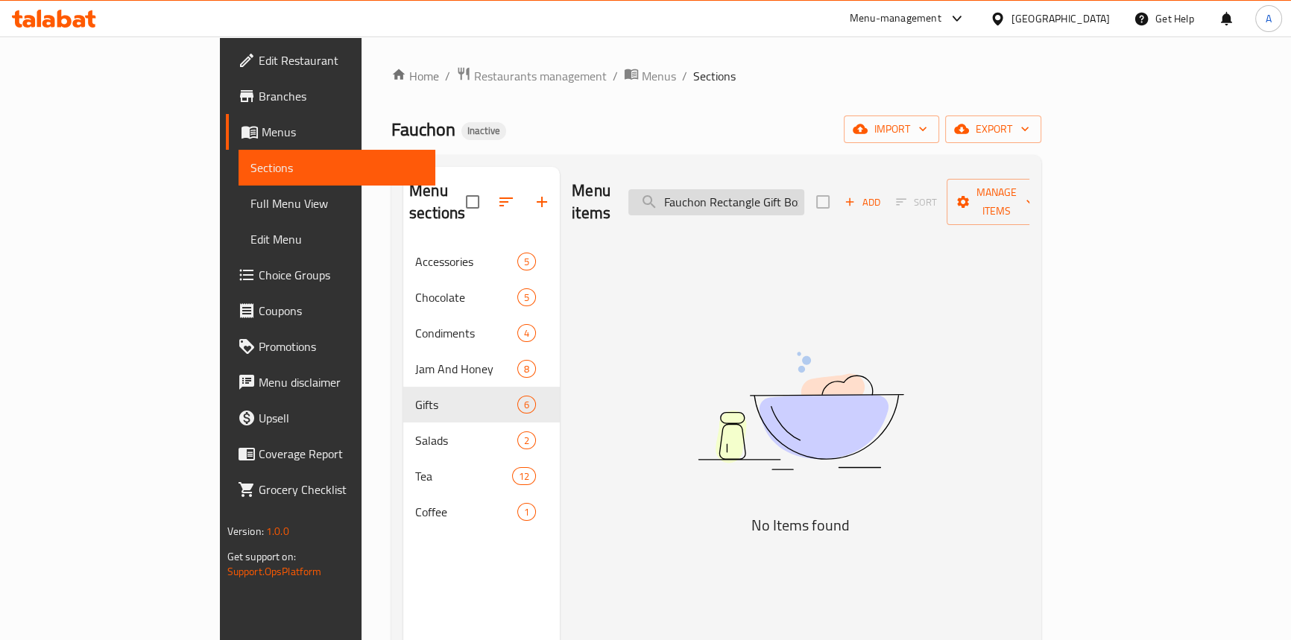
click at [742, 189] on input "Fauchon Rectangle Gift Box" at bounding box center [717, 202] width 176 height 26
click at [747, 194] on input "Fauchon Rectangle Gift Box" at bounding box center [717, 202] width 176 height 26
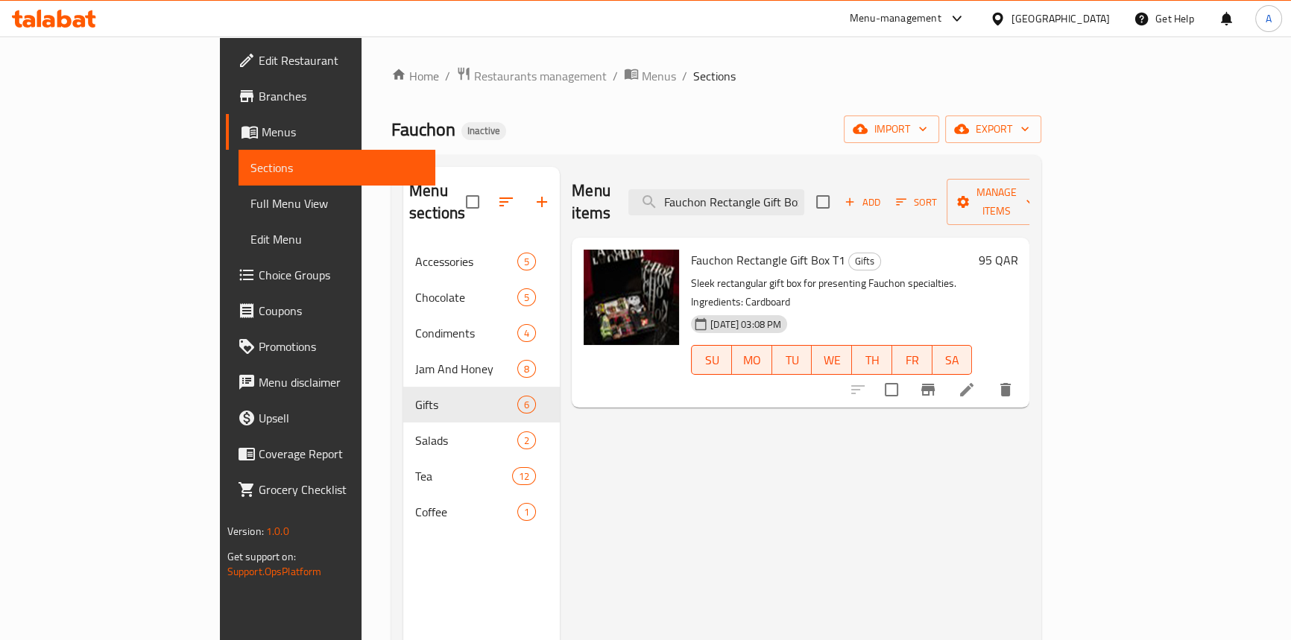
type input "Fauchon Rectangle Gift Box"
click at [976, 381] on icon at bounding box center [967, 390] width 18 height 18
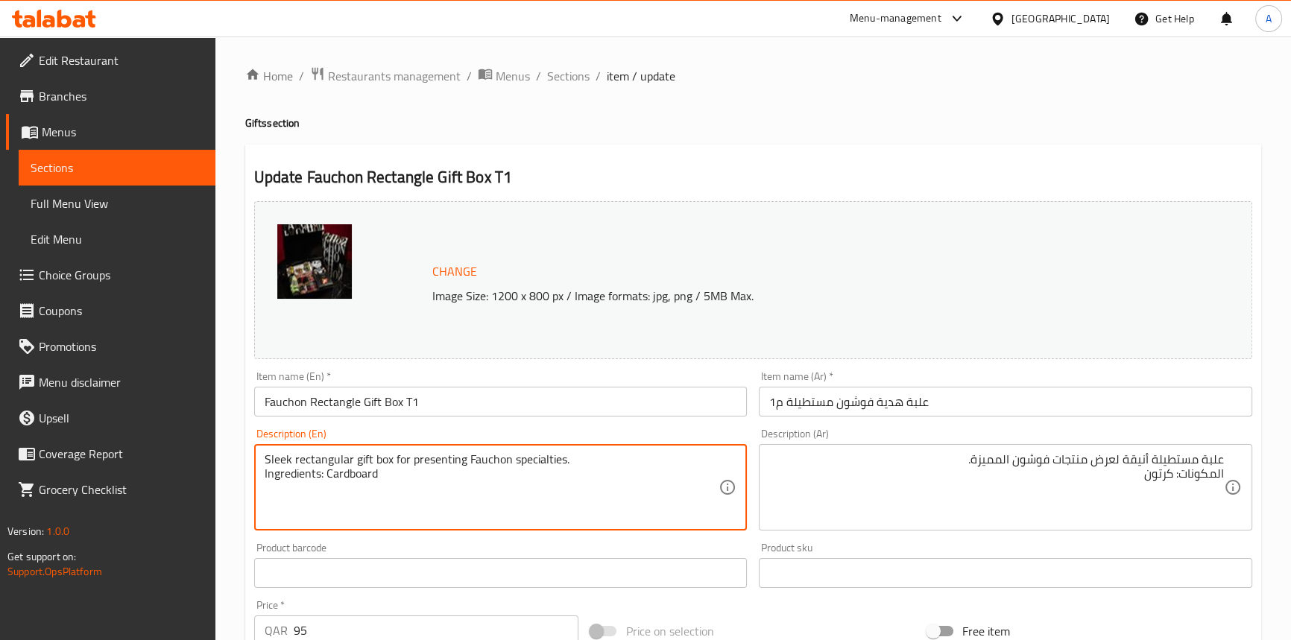
click at [281, 459] on textarea "Sleek rectangular gift box for presenting Fauchon specialties. Ingredients: Car…" at bounding box center [492, 488] width 455 height 71
click at [382, 462] on textarea "Sleek rectangular gift box for presenting Fauchon specialties. Ingredients: Car…" at bounding box center [492, 488] width 455 height 71
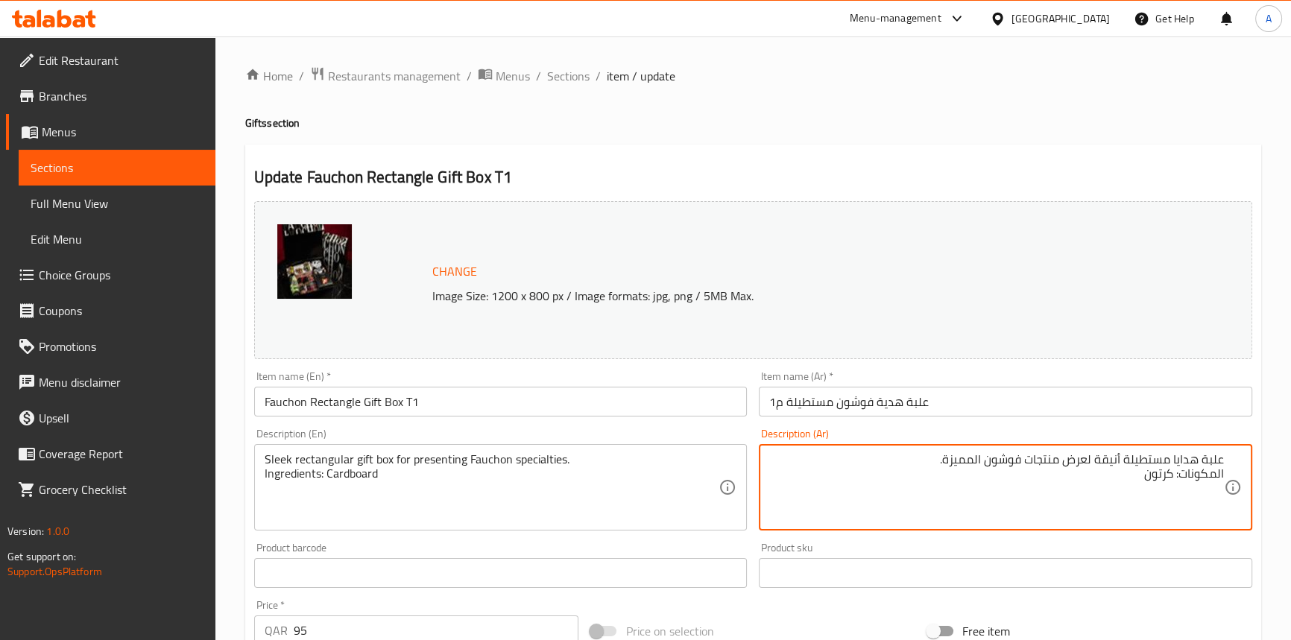
type textarea "علبة هدايا مستطيلة أنيقة لعرض منتجات فوشون المميزة. المكونات: كرتون"
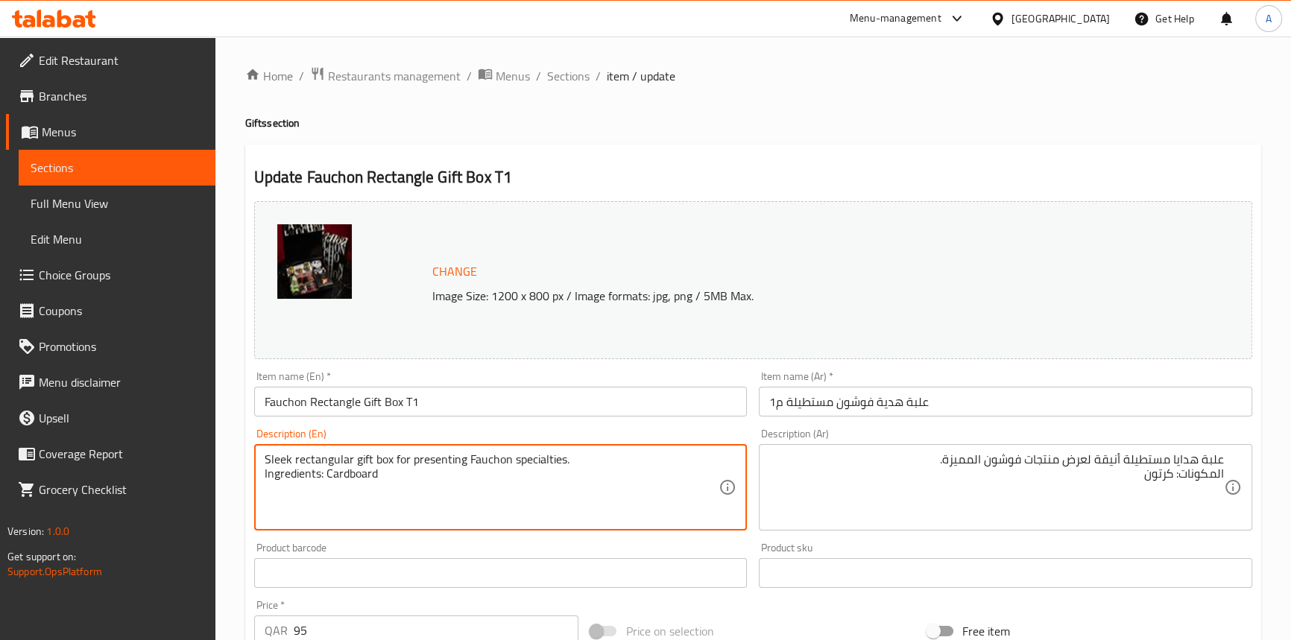
click at [273, 453] on textarea "Sleek rectangular gift box for presenting Fauchon specialties. Ingredients: Car…" at bounding box center [492, 488] width 455 height 71
click at [435, 467] on textarea "Sleek rectangular gift box for presenting Fauchon specialties. Ingredients: Car…" at bounding box center [492, 488] width 455 height 71
drag, startPoint x: 514, startPoint y: 500, endPoint x: 413, endPoint y: 424, distance: 126.2
click at [513, 500] on textarea "Sleek rectangular gift box for presenting Fauchon specialties. Ingredients: Car…" at bounding box center [492, 488] width 455 height 71
click at [459, 409] on input "Fauchon Rectangle Gift Box T1" at bounding box center [501, 402] width 494 height 30
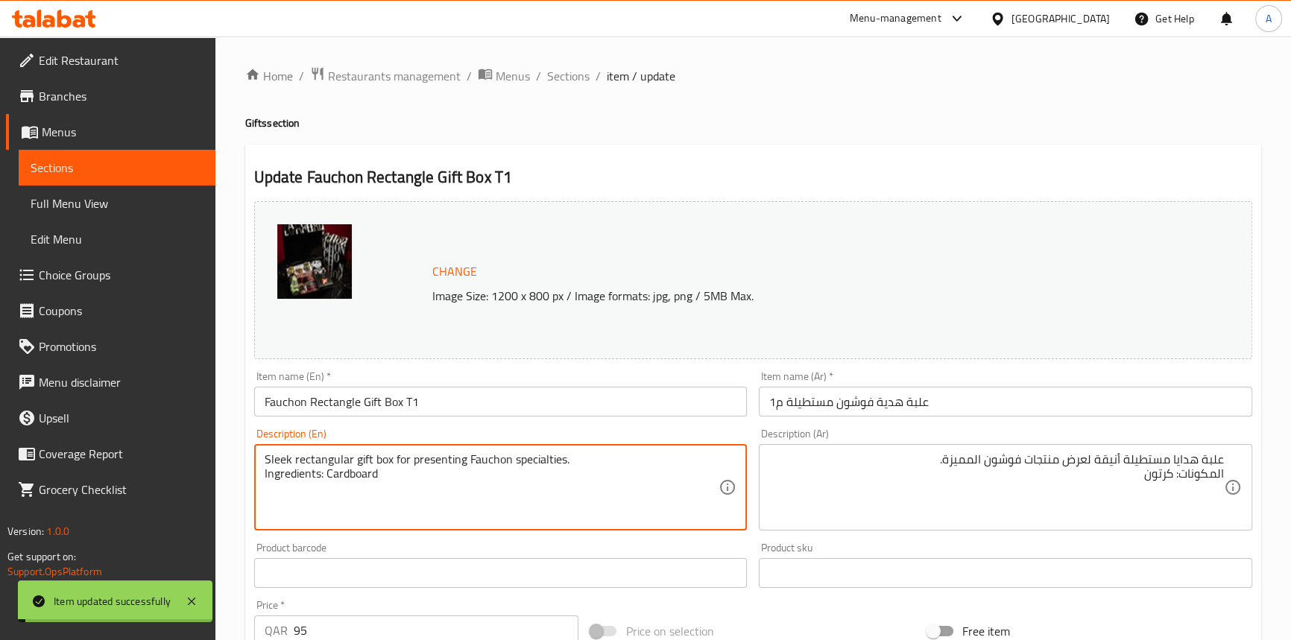
click at [356, 477] on textarea "Sleek rectangular gift box for presenting Fauchon specialties. Ingredients: Car…" at bounding box center [492, 488] width 455 height 71
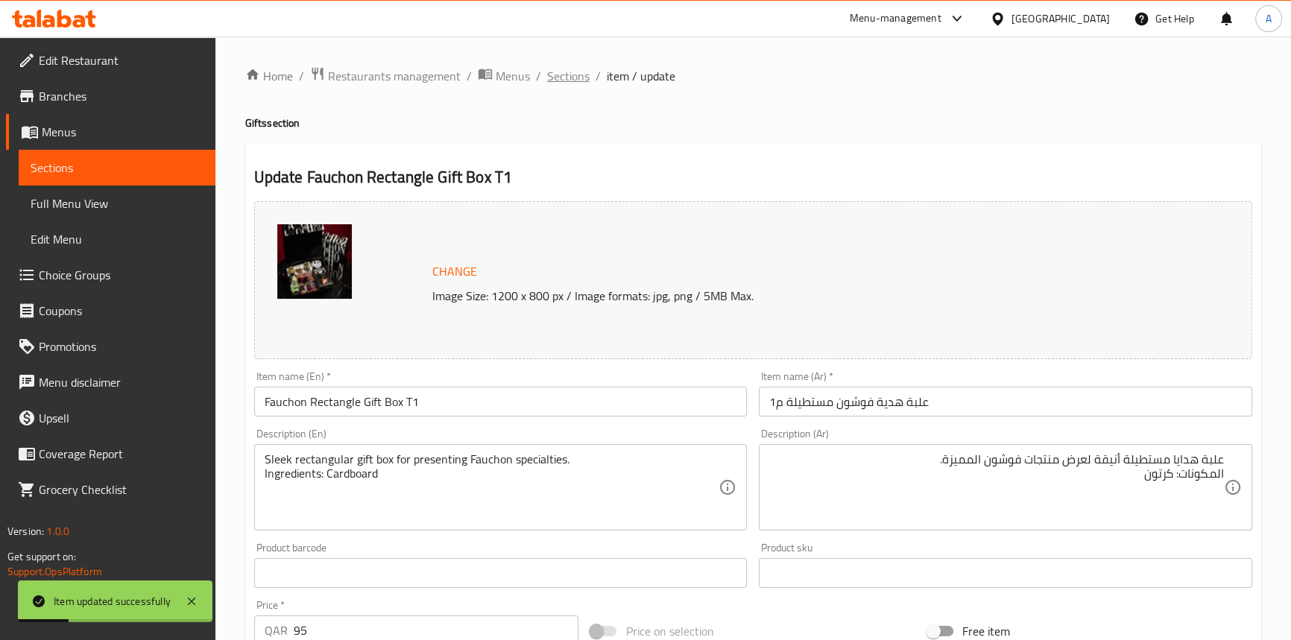
click at [570, 73] on span "Sections" at bounding box center [568, 76] width 42 height 18
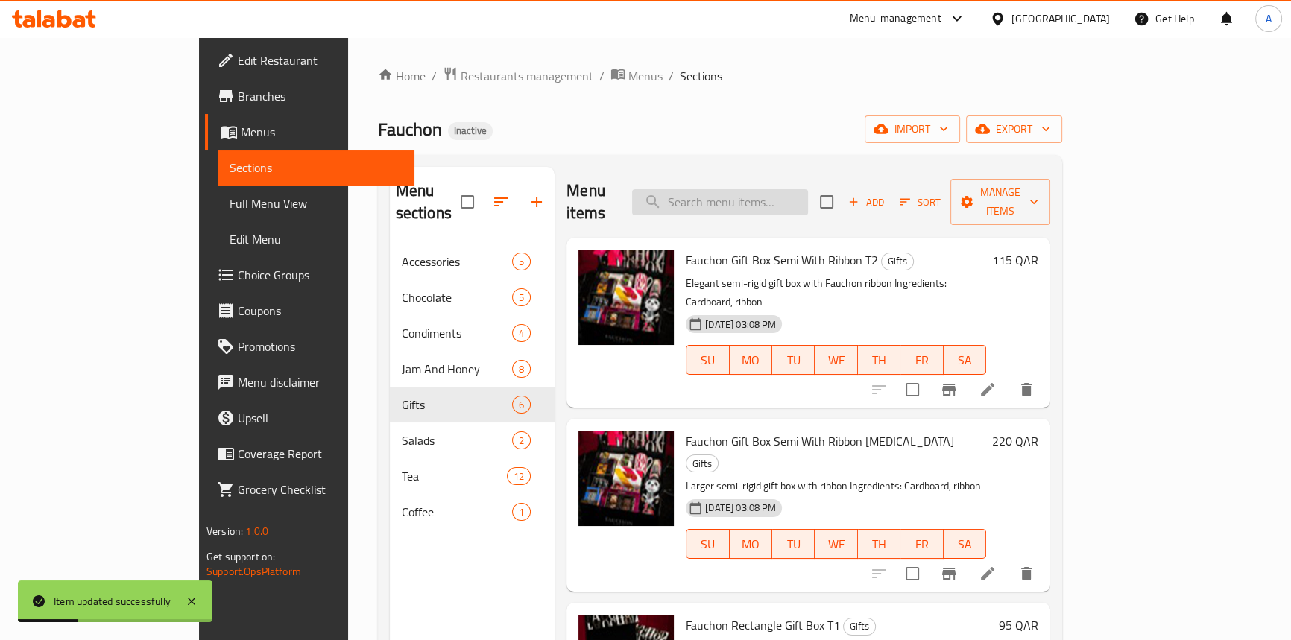
click at [799, 189] on input "search" at bounding box center [720, 202] width 176 height 26
paste input "Basket Black/White S1"
click at [958, 381] on icon "Branch-specific-item" at bounding box center [949, 390] width 18 height 18
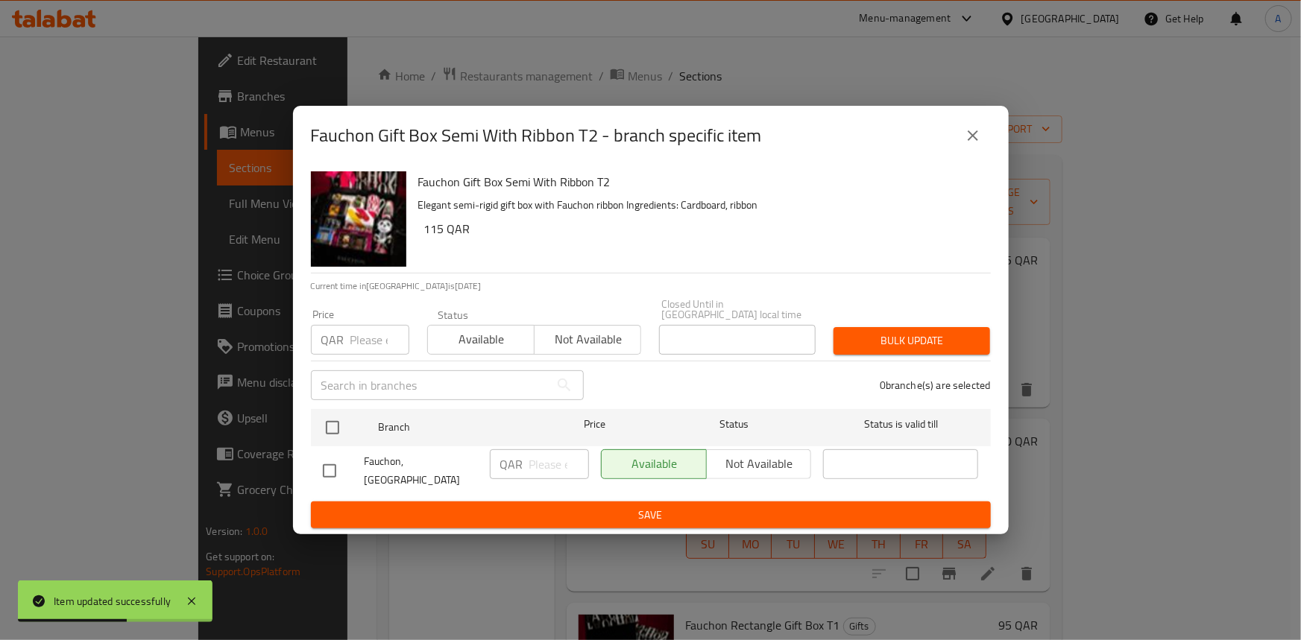
click at [964, 145] on icon "close" at bounding box center [973, 136] width 18 height 18
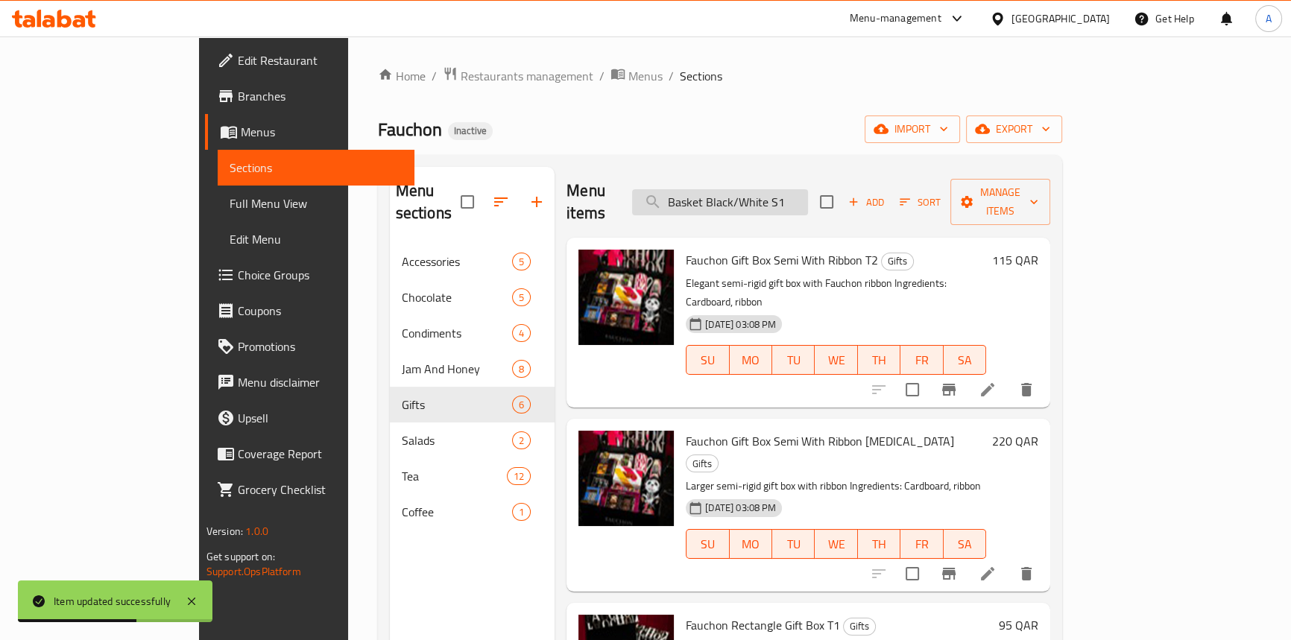
click at [808, 189] on input "Basket Black/White S1" at bounding box center [720, 202] width 176 height 26
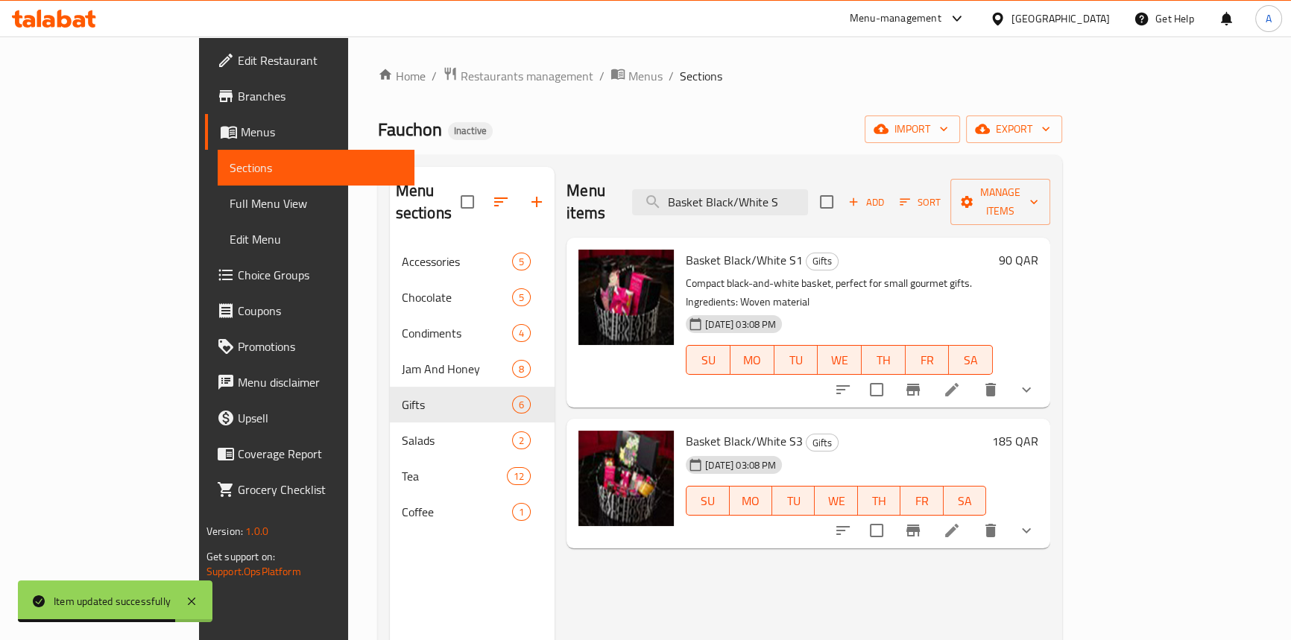
type input "Basket Black/White S"
click at [961, 381] on icon at bounding box center [952, 390] width 18 height 18
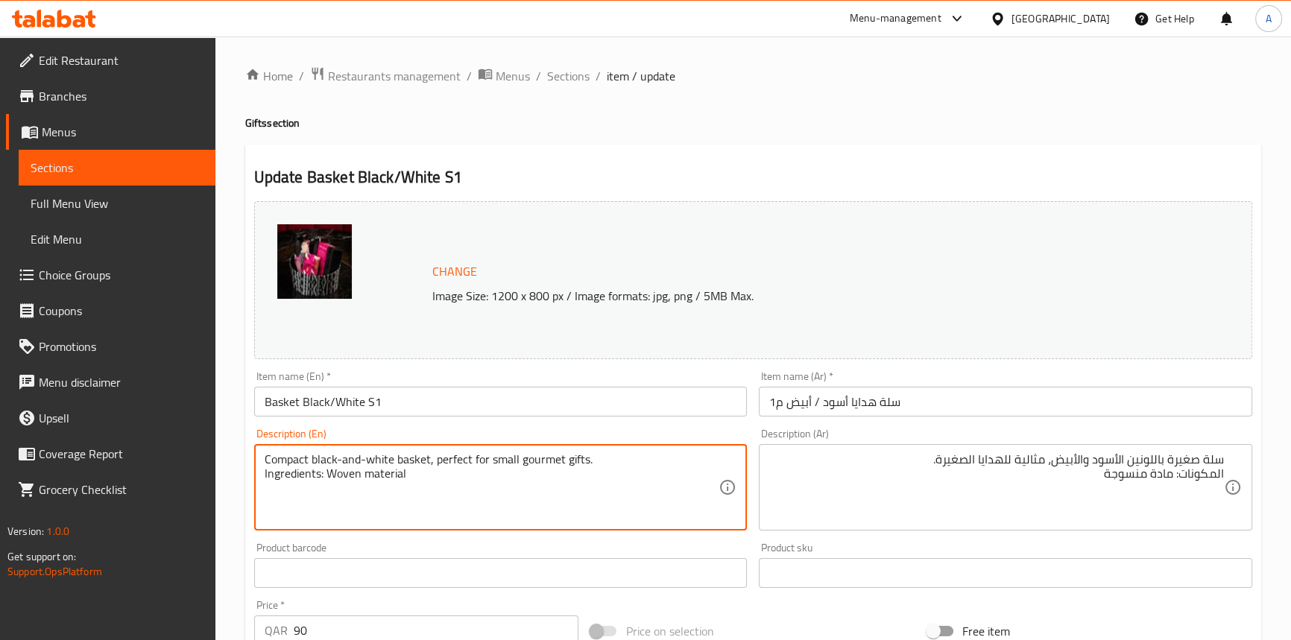
click at [400, 461] on textarea "Compact black-and-white basket, perfect for small gourmet gifts. Ingredients: W…" at bounding box center [492, 488] width 455 height 71
click at [302, 455] on textarea "Compact black-and-white basket, perfect for small gourmet gifts. Ingredients: W…" at bounding box center [492, 488] width 455 height 71
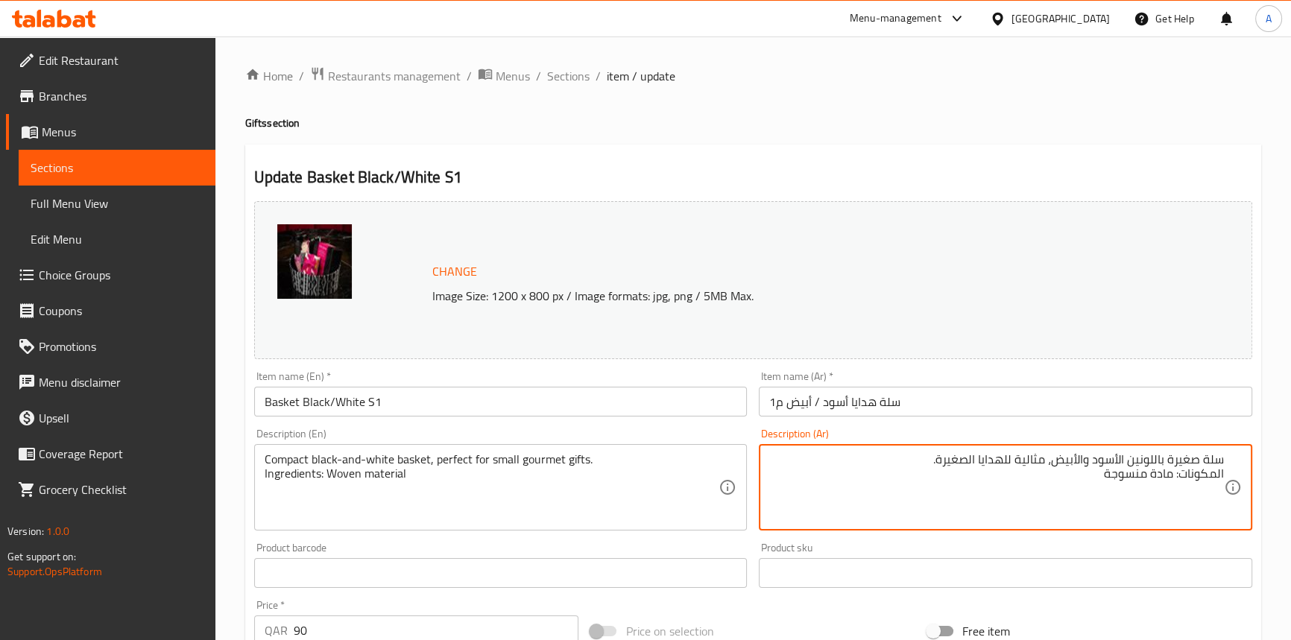
click at [1183, 462] on textarea "سلة صغيرة باللونين الأسود والأبيض، مثالية للهدايا الصغيرة. المكونات: مادة منسوجة" at bounding box center [996, 488] width 455 height 71
click at [1181, 456] on textarea "سلة صغيرة باللونين الأسود والأبيض، مثالية للهدايا الصغيرة. المكونات: مادة منسوجة" at bounding box center [996, 488] width 455 height 71
paste textarea "مضغوط"
type textarea "سلة مضغوطة باللونين الأسود والأبيض، مثالية للهدايا الصغيرة. المكونات: مادة منسو…"
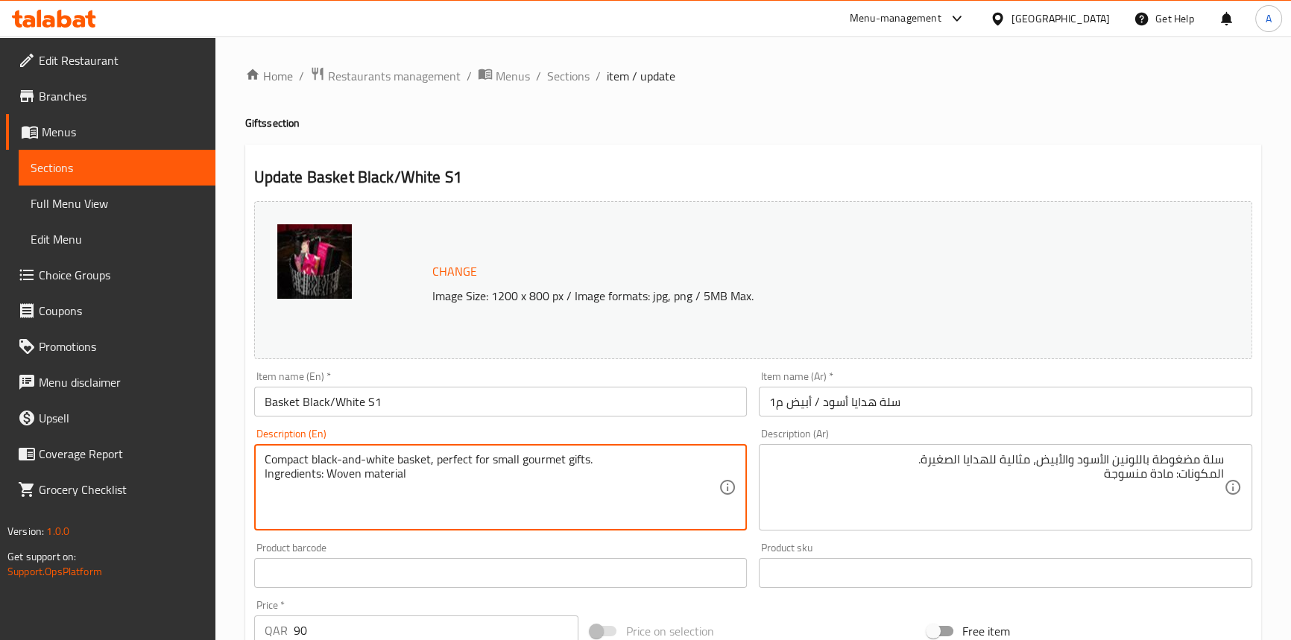
drag, startPoint x: 434, startPoint y: 462, endPoint x: 592, endPoint y: 456, distance: 158.2
type textarea "Compact black-and-white basket Ingredients: Woven material"
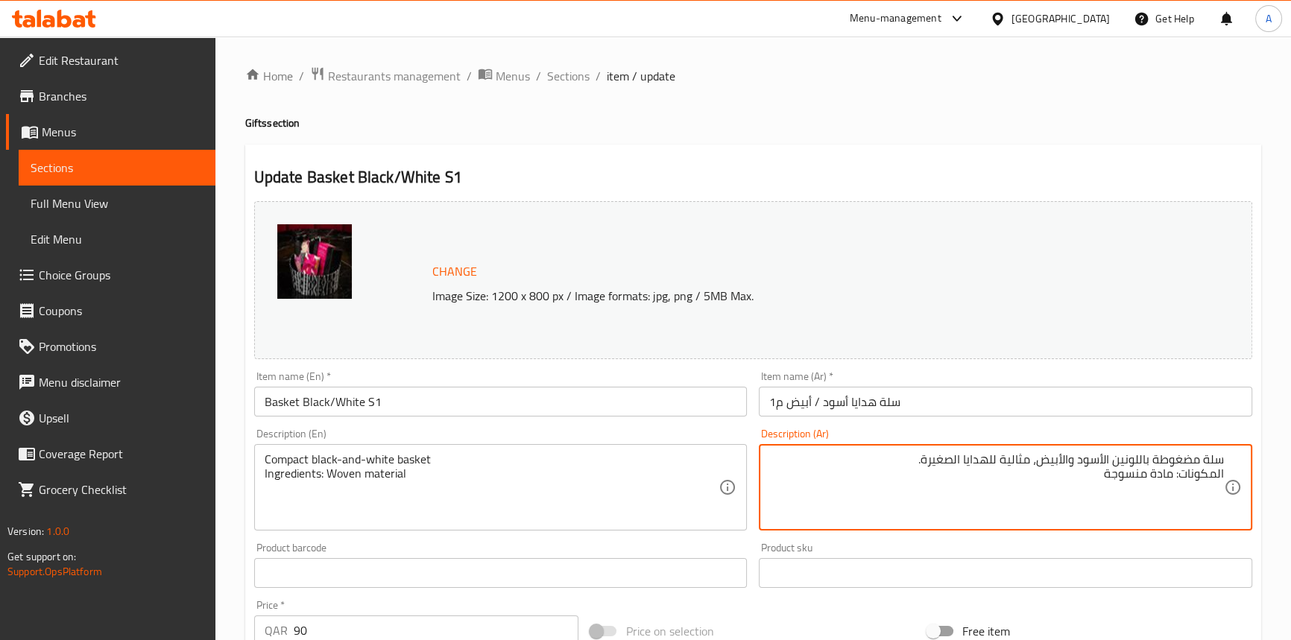
drag, startPoint x: 1030, startPoint y: 462, endPoint x: 896, endPoint y: 462, distance: 133.5
type textarea "سلة مضغوطة باللونين الأسود والأبيض المكونات: مادة منسوجة"
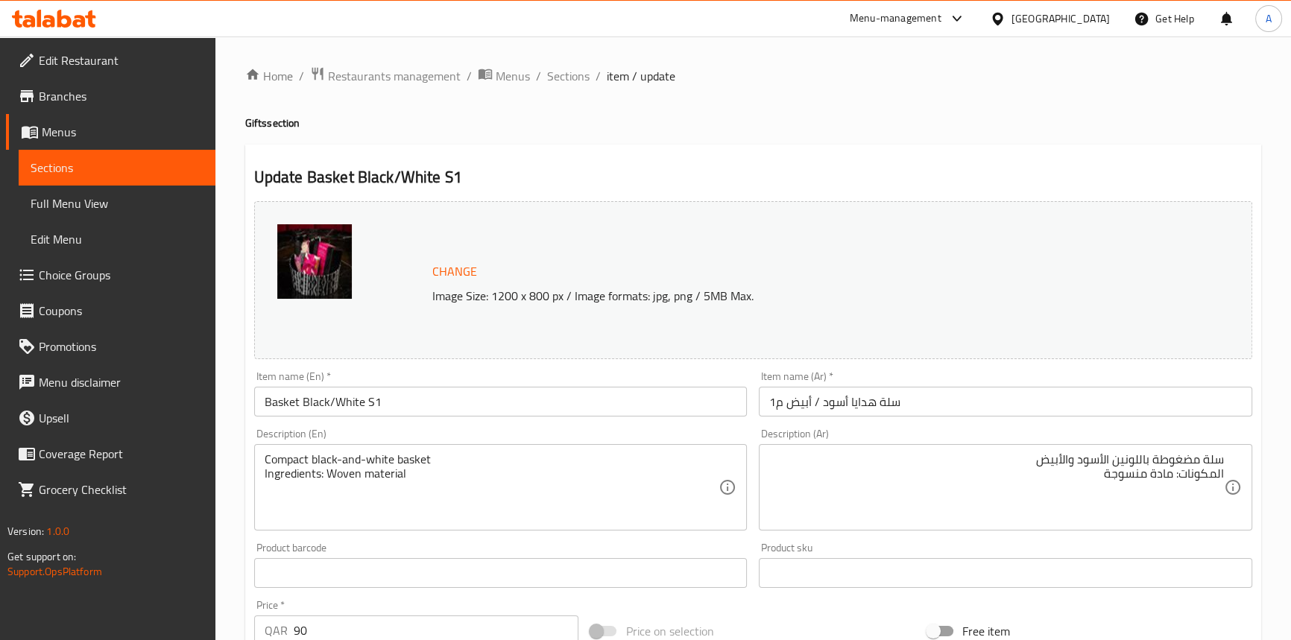
click at [902, 380] on div "Item name (Ar)   * سلة هدايا أسود / أبيض م1 Item name (Ar) *" at bounding box center [1006, 393] width 494 height 45
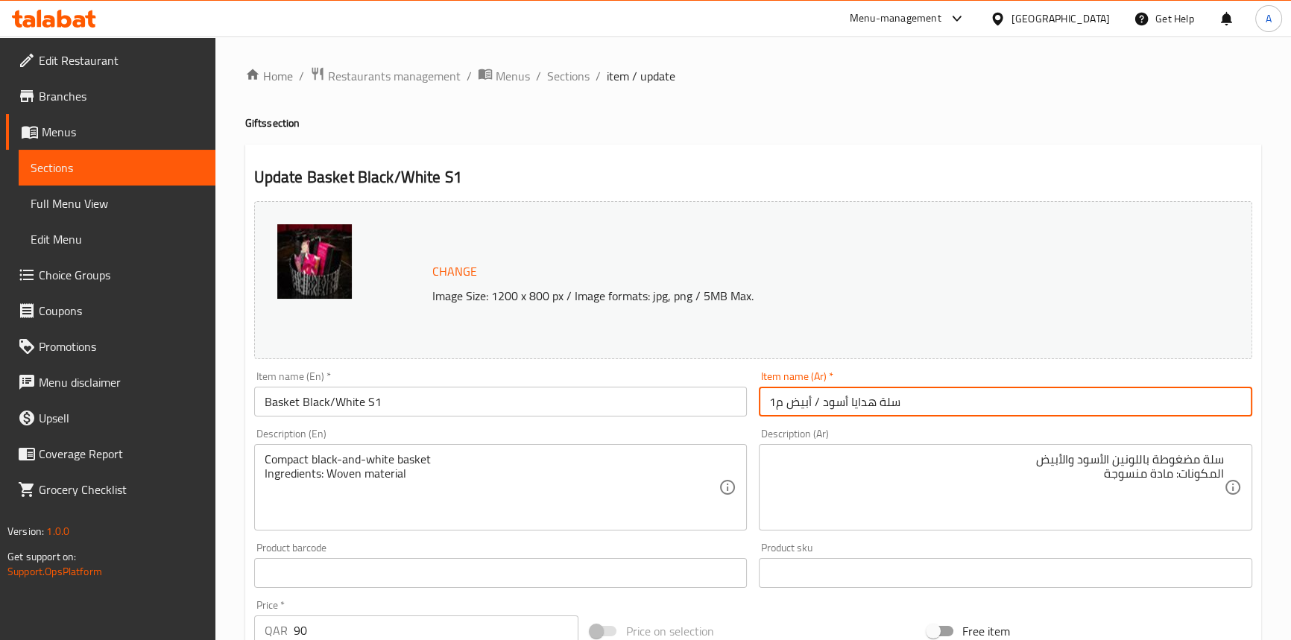
click at [913, 403] on input "سلة هدايا أسود / أبيض م1" at bounding box center [1006, 402] width 494 height 30
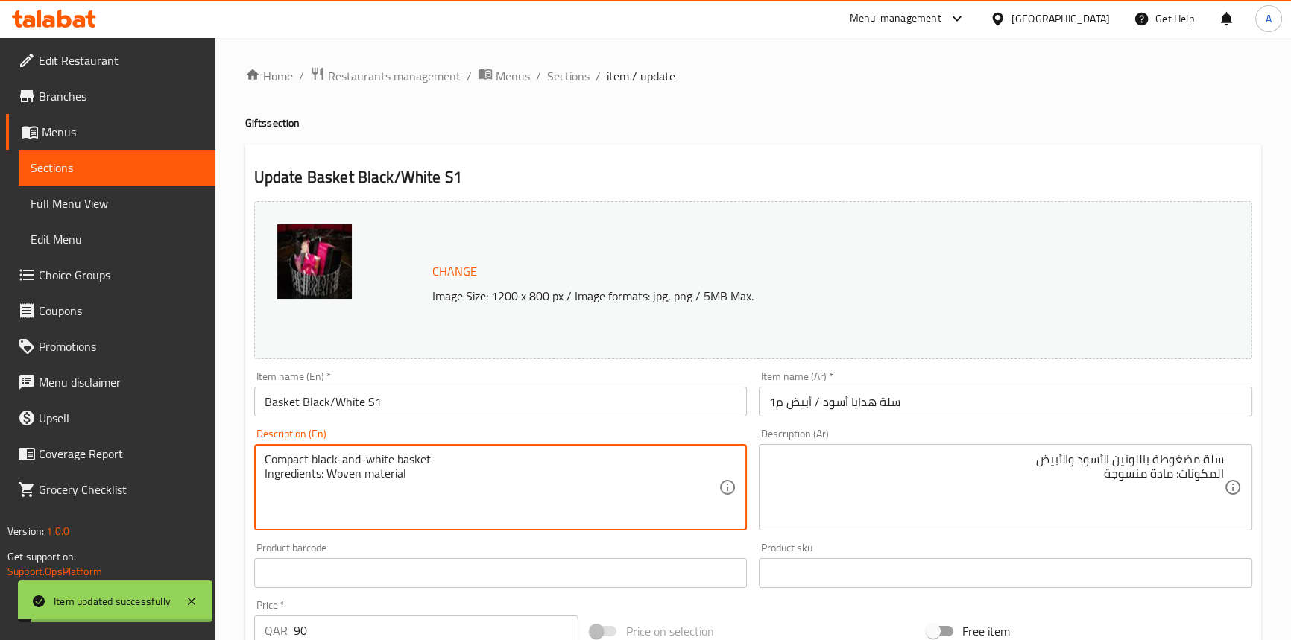
click at [336, 473] on textarea "Compact black-and-white basket Ingredients: Woven material" at bounding box center [492, 488] width 455 height 71
drag, startPoint x: 576, startPoint y: 75, endPoint x: 636, endPoint y: 2, distance: 94.2
click at [576, 75] on span "Sections" at bounding box center [568, 76] width 42 height 18
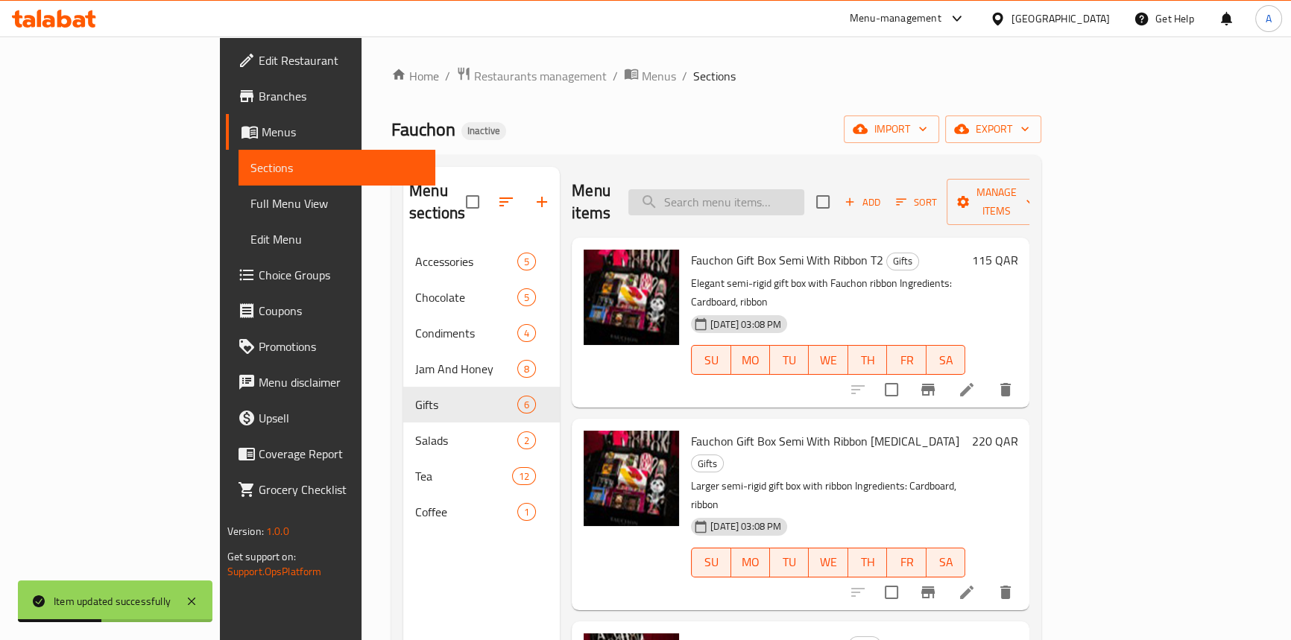
click at [741, 189] on input "search" at bounding box center [717, 202] width 176 height 26
paste input "Basket Black/White S3"
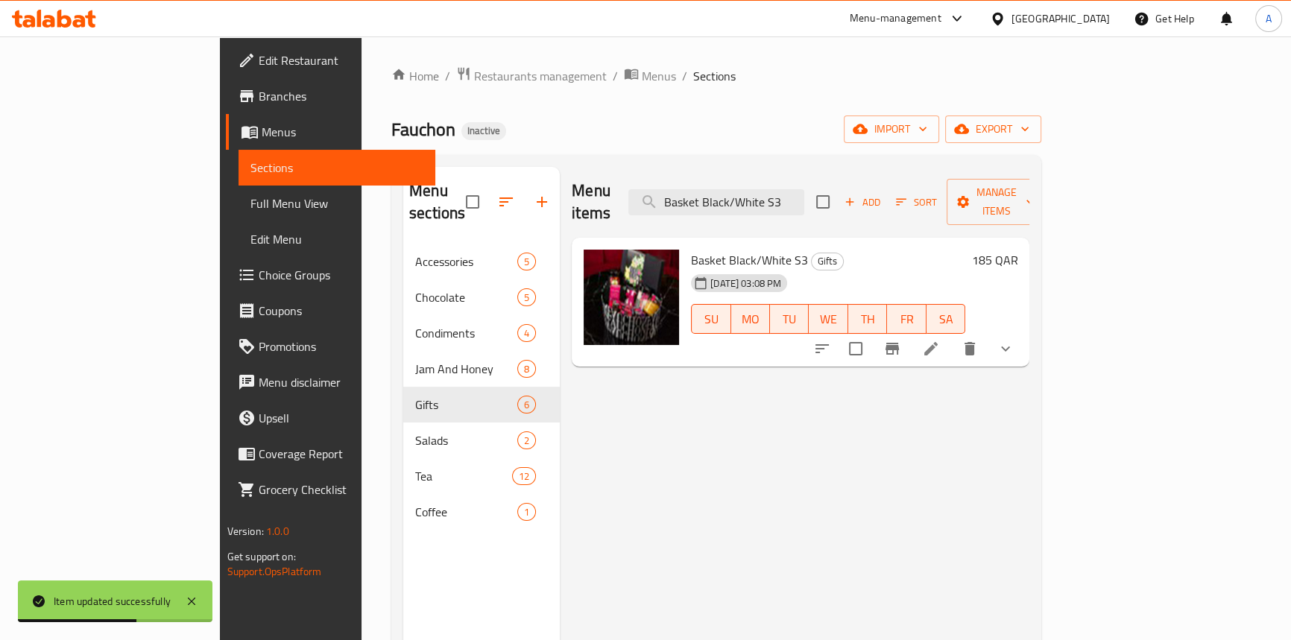
type input "Basket Black/White S3"
click at [952, 336] on li at bounding box center [931, 349] width 42 height 27
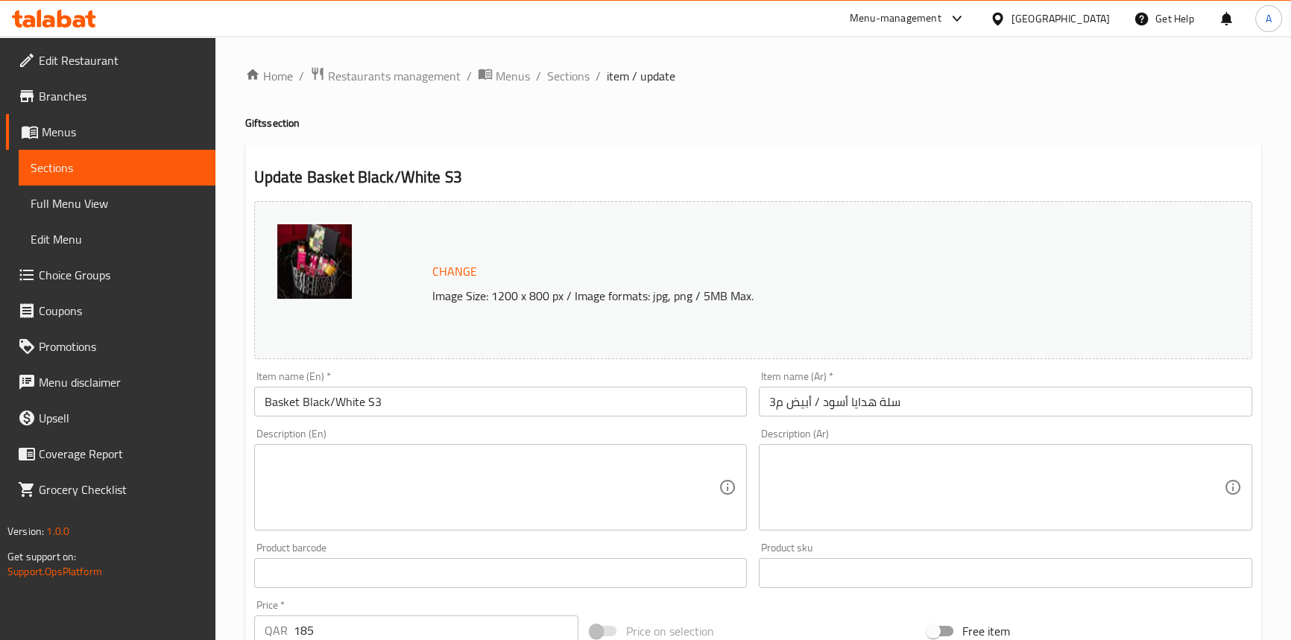
click at [363, 467] on textarea at bounding box center [492, 488] width 455 height 71
paste textarea "EN: Larger stylish black-and-white basket for generous assortments."
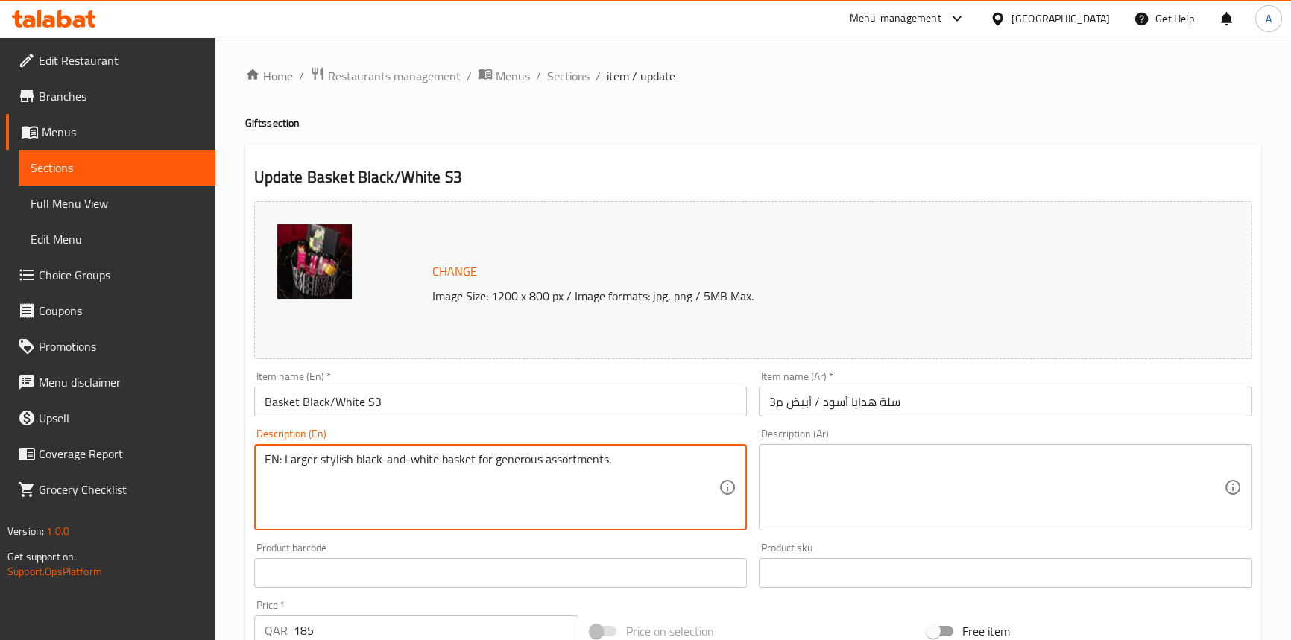
drag, startPoint x: 283, startPoint y: 459, endPoint x: 221, endPoint y: 453, distance: 62.2
click at [221, 453] on div "Home / Restaurants management / Menus / Sections / item / update Gifts section …" at bounding box center [753, 568] width 1076 height 1063
click at [640, 462] on textarea "Larger stylish black-and-white basket for generous assortments." at bounding box center [492, 488] width 455 height 71
paste textarea "Ingredients: Woven material"
type textarea "Larger stylish black-and-white basket for generous assortments. Ingredients: Wo…"
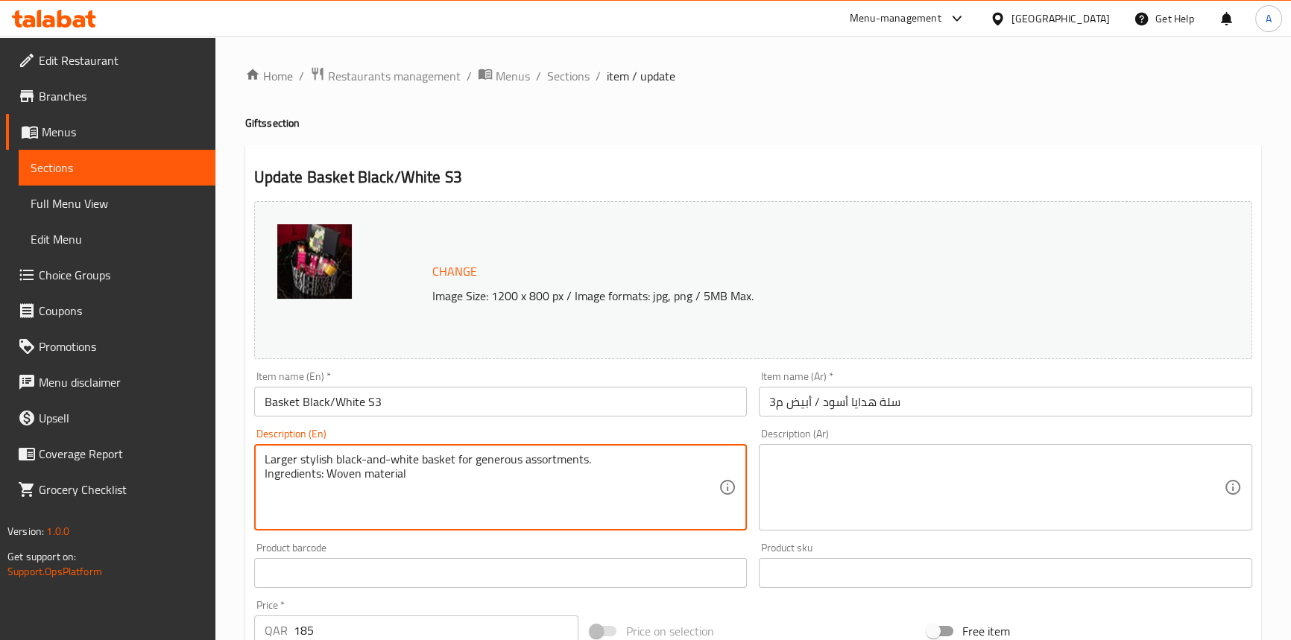
click at [865, 498] on textarea at bounding box center [996, 488] width 455 height 71
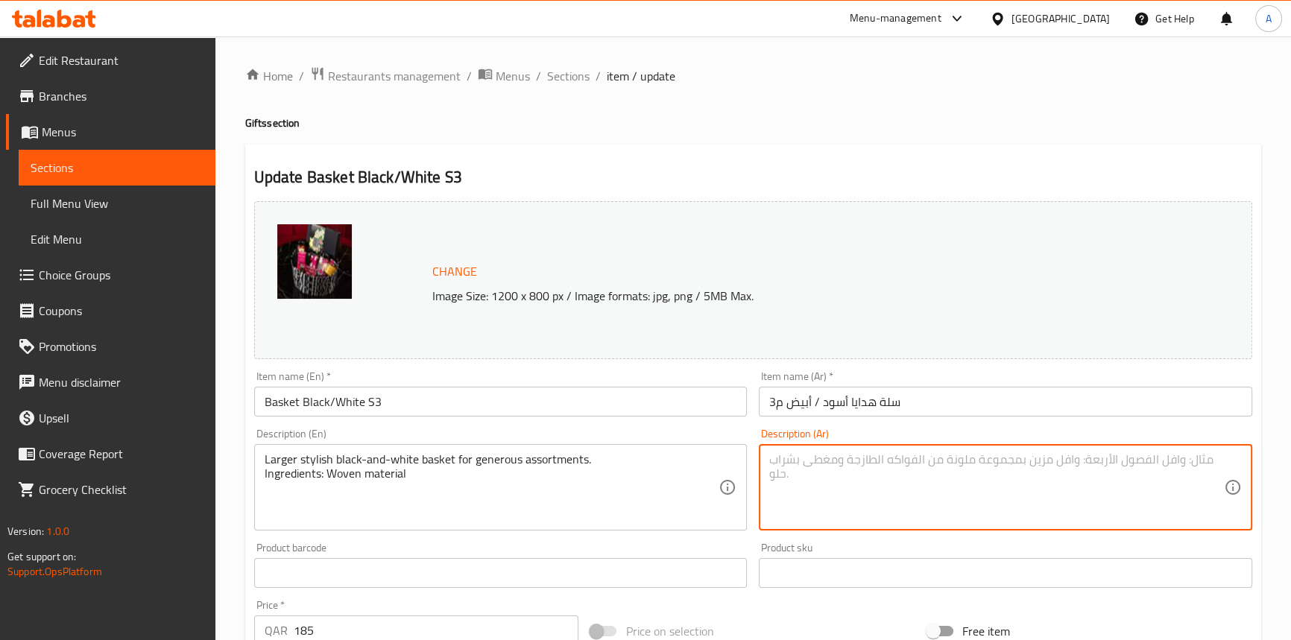
paste textarea "AR: سلة كبيرة باللونين الأسود والأبيض للتشكيلات الفاخرة."
drag, startPoint x: 1206, startPoint y: 459, endPoint x: 1253, endPoint y: 455, distance: 47.9
click at [1253, 455] on div "Description (Ar) AR: سلة كبيرة باللونين الأسود والأبيض للتشكيلات الفاخرة. Descr…" at bounding box center [1006, 480] width 506 height 114
type textarea "سلة كبيرة باللونين الأسود والأبيض للتشكيلات الفاخرة."
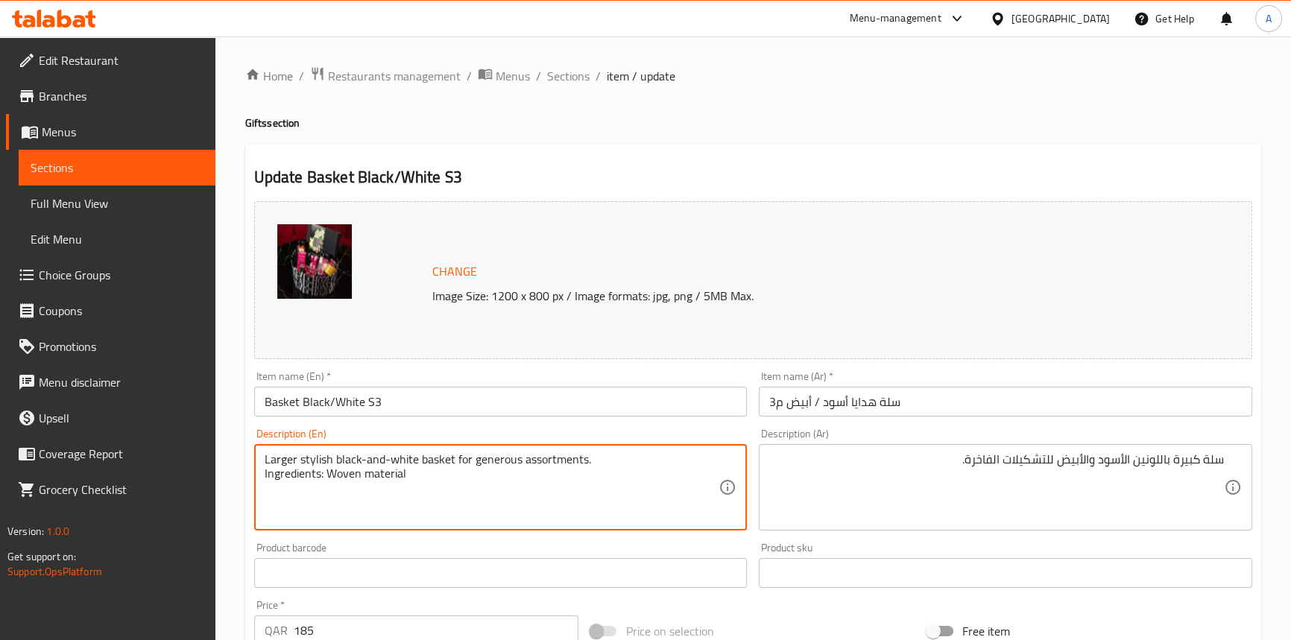
click at [440, 459] on textarea "Larger stylish black-and-white basket for generous assortments. Ingredients: Wo…" at bounding box center [492, 488] width 455 height 71
click at [416, 461] on textarea "Larger stylish black-and-white basket for generous assortments. Ingredients: Wo…" at bounding box center [492, 488] width 455 height 71
click at [282, 459] on textarea "Larger stylish black-and-white basket for generous assortments. Ingredients: Wo…" at bounding box center [492, 488] width 455 height 71
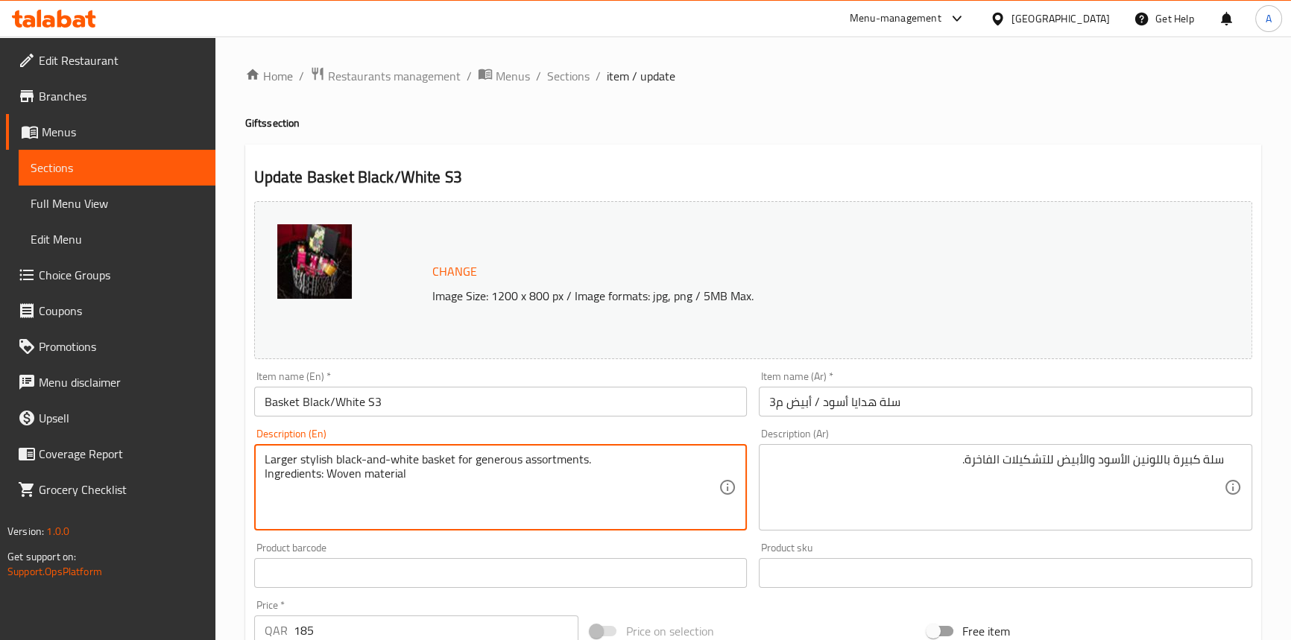
click at [324, 456] on textarea "Larger stylish black-and-white basket for generous assortments. Ingredients: Wo…" at bounding box center [492, 488] width 455 height 71
type textarea "Larger black-and-white basket for generous assortments. Ingredients: Woven mate…"
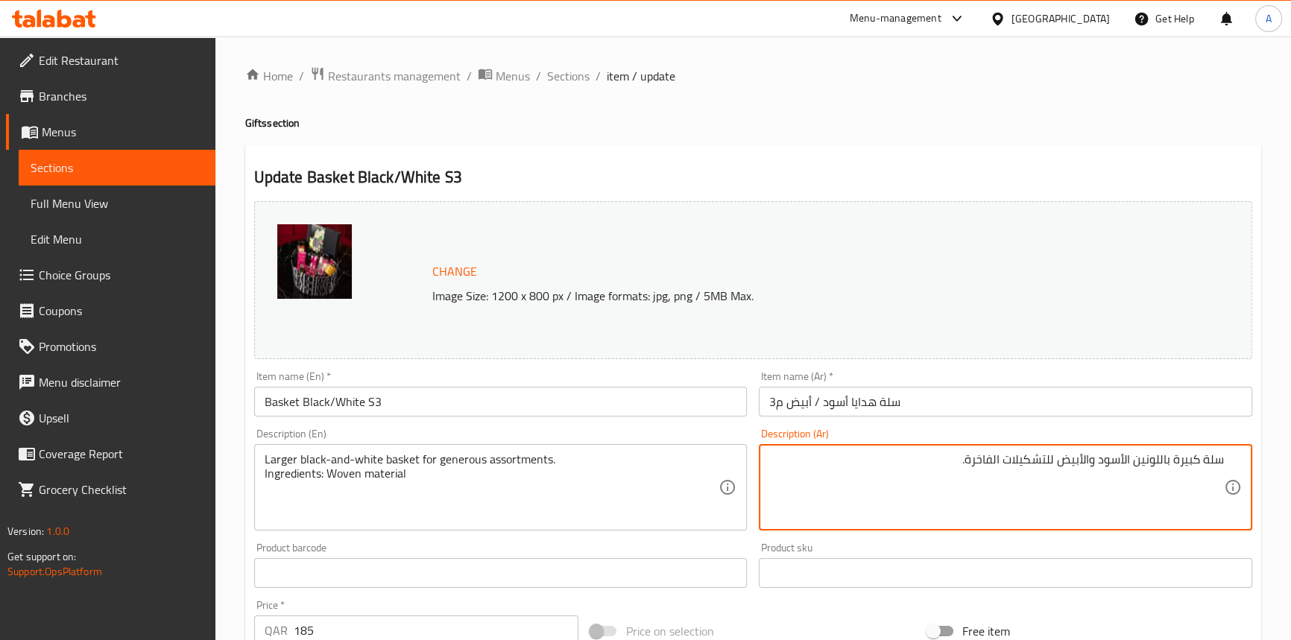
click at [1177, 461] on textarea "سلة كبيرة باللونين الأسود والأبيض للتشكيلات الفاخرة." at bounding box center [996, 488] width 455 height 71
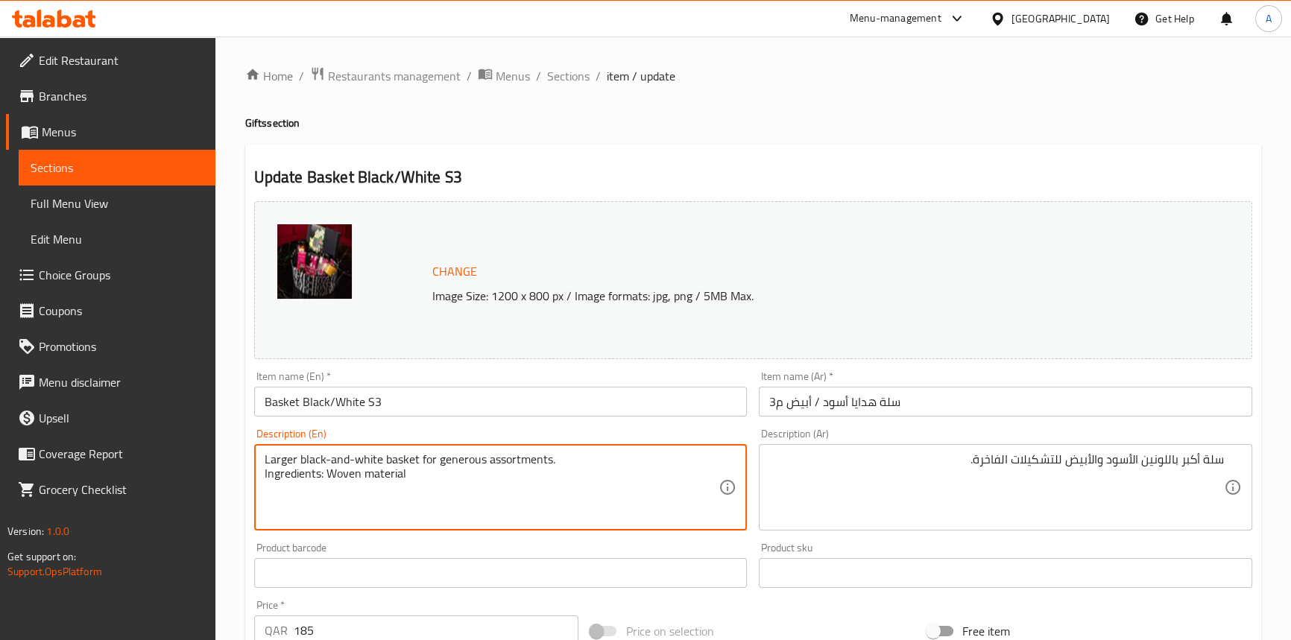
drag, startPoint x: 421, startPoint y: 476, endPoint x: 259, endPoint y: 479, distance: 162.6
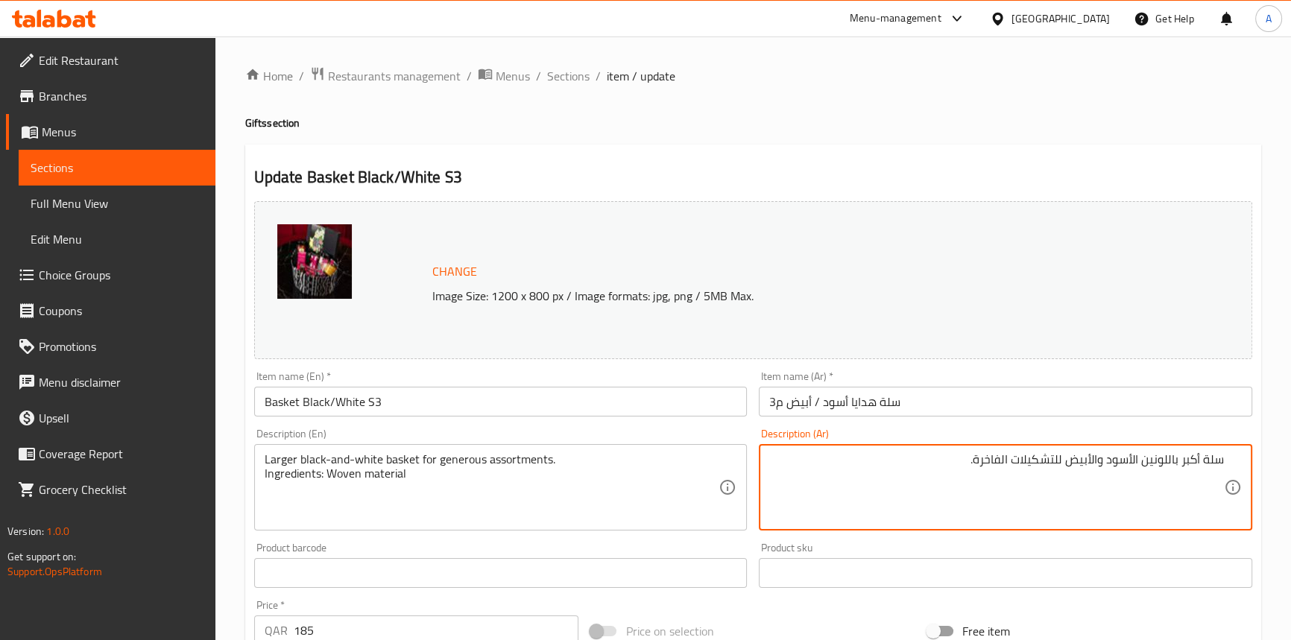
paste textarea "المكونات: مادة منسوجة"
type textarea "سلة أكبر باللونين الأسود والأبيض للتشكيلات الفاخرة. المكونات: مادة منسوجة"
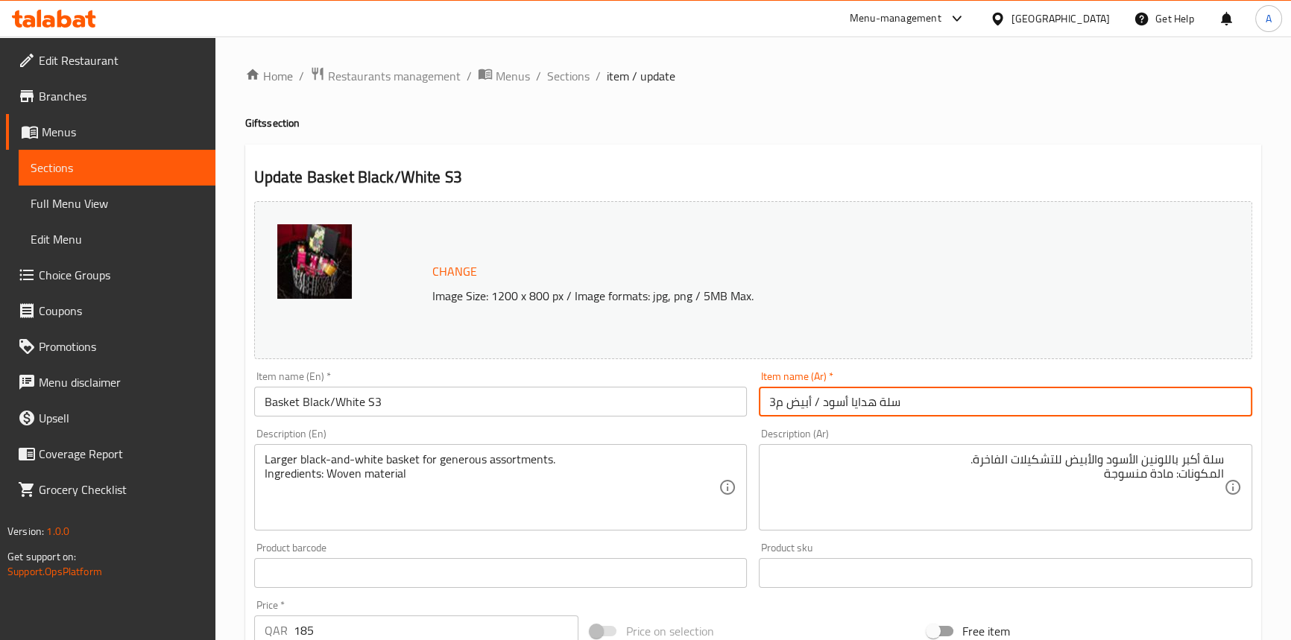
click at [915, 403] on input "سلة هدايا أسود / أبيض م3" at bounding box center [1006, 402] width 494 height 30
click at [573, 75] on span "Sections" at bounding box center [568, 76] width 42 height 18
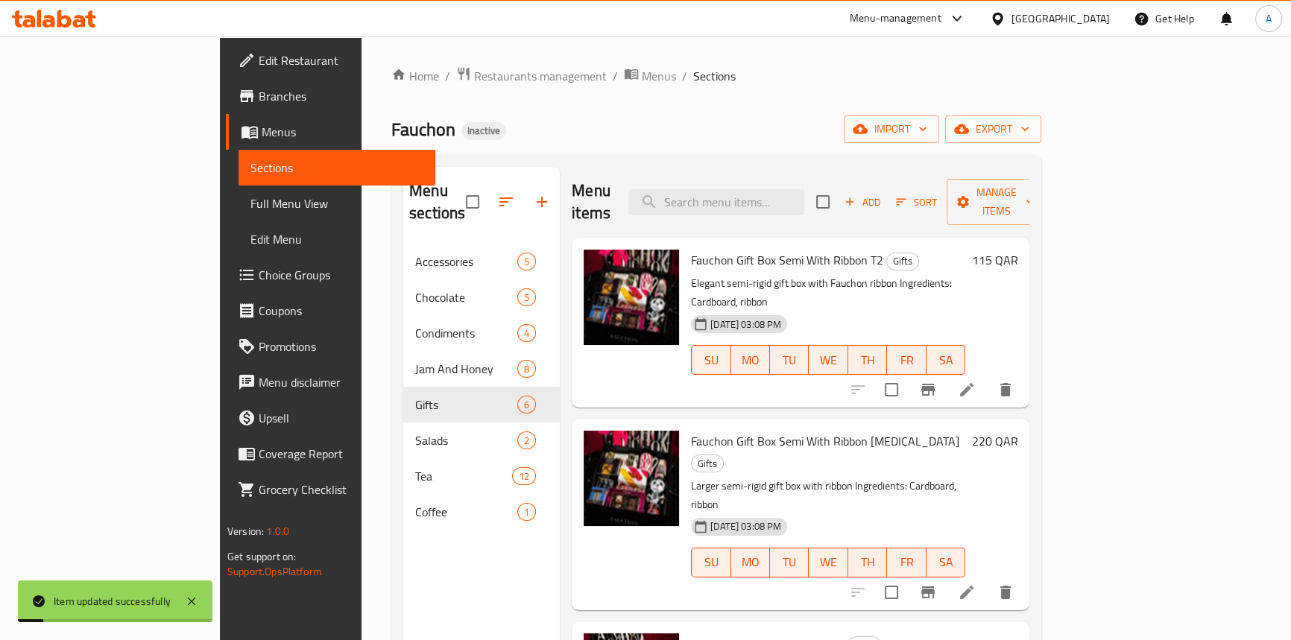
click at [787, 107] on div "Home / Restaurants management / Menus / Sections Fauchon Inactive import export…" at bounding box center [716, 442] width 650 height 753
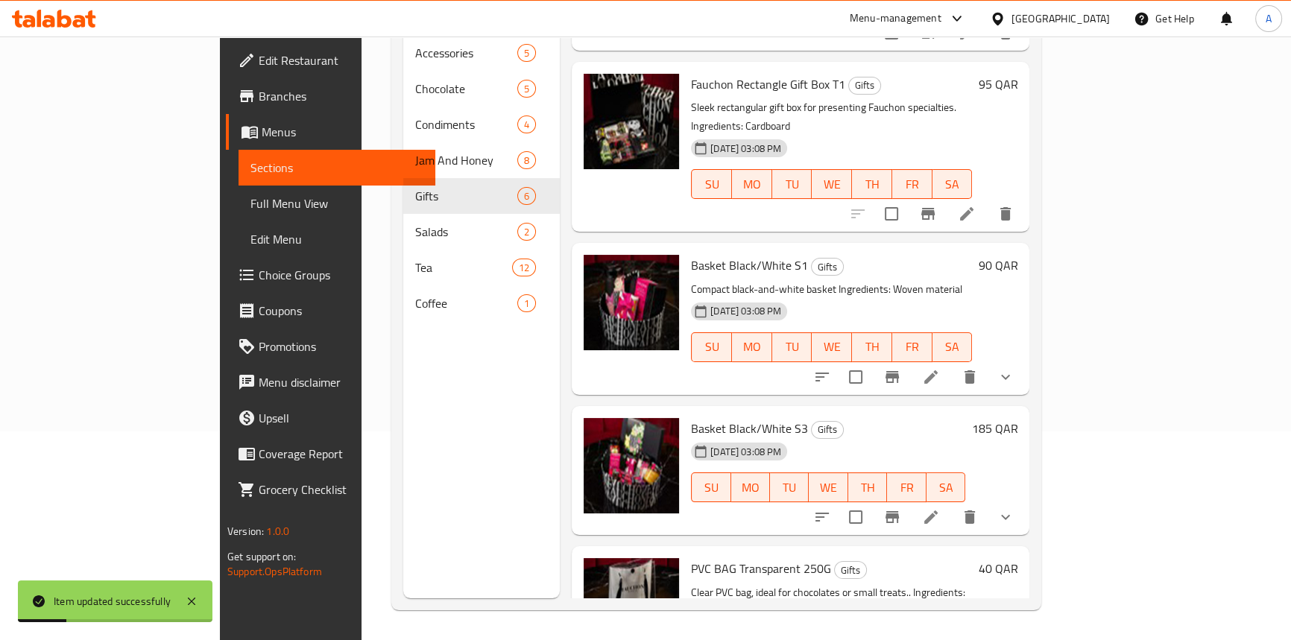
scroll to position [373, 0]
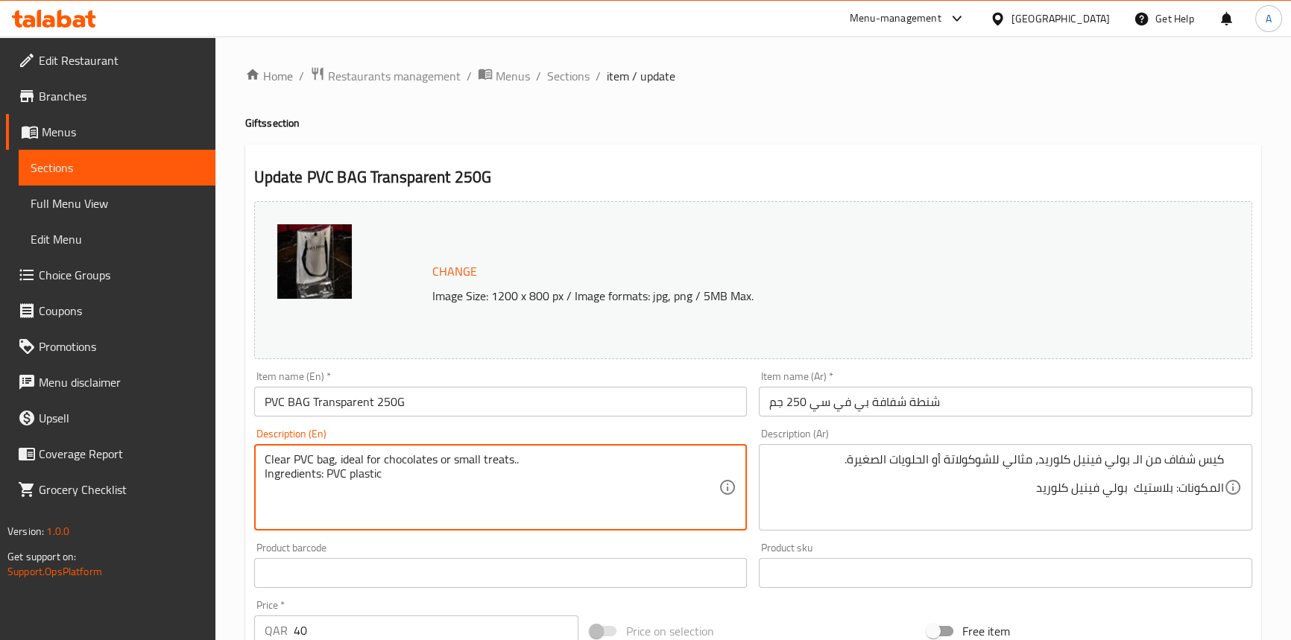
drag, startPoint x: 535, startPoint y: 462, endPoint x: 333, endPoint y: 453, distance: 202.3
drag, startPoint x: 377, startPoint y: 461, endPoint x: 266, endPoint y: 459, distance: 110.4
click at [266, 459] on textarea "Clear PVC bag Ingredients: PVC plastic" at bounding box center [492, 488] width 455 height 71
click at [265, 479] on textarea "Clear PVC bag Ingredients: PVC plastic" at bounding box center [492, 488] width 455 height 71
type textarea "Clear PVC bag, Ingredients: PVC plastic"
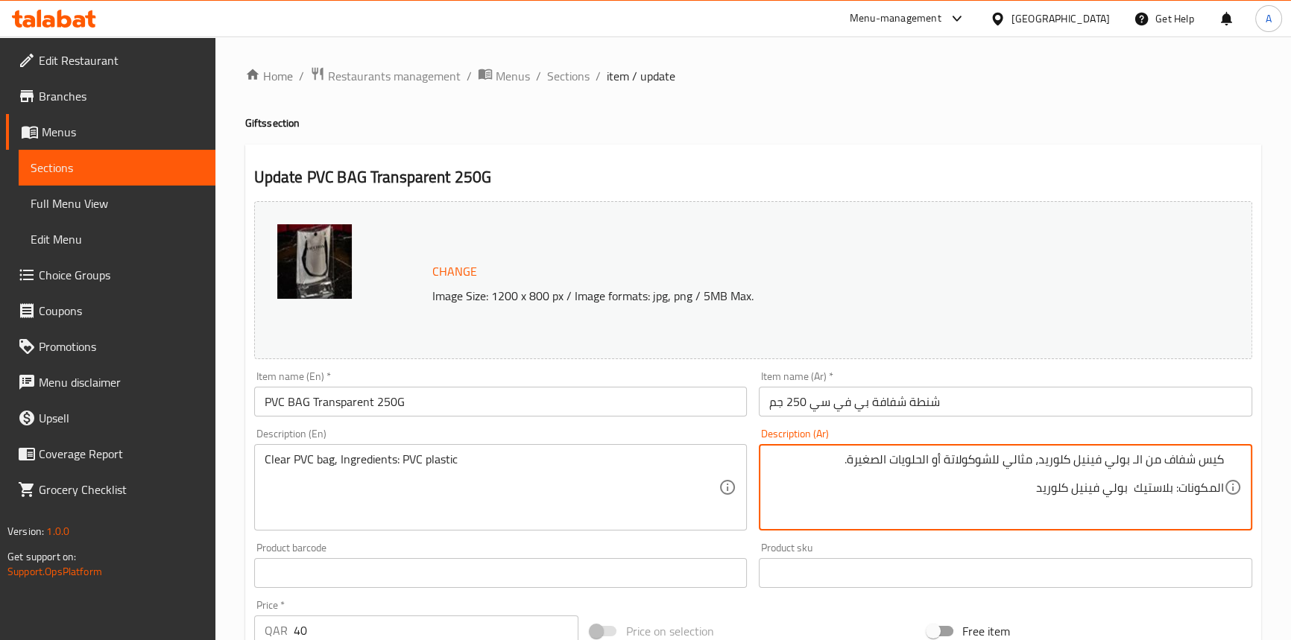
drag, startPoint x: 1040, startPoint y: 461, endPoint x: 843, endPoint y: 447, distance: 198.0
click at [1215, 488] on textarea "كيس شفاف من الـ بولي فينيل كلوريد المكونات: بلاستيك بولي فينيل كلوريد" at bounding box center [996, 488] width 455 height 71
type textarea "كيس شفاف من الـ بولي فينيل كلوريد ، المكونات: بلاستيك بولي فينيل كلوريد"
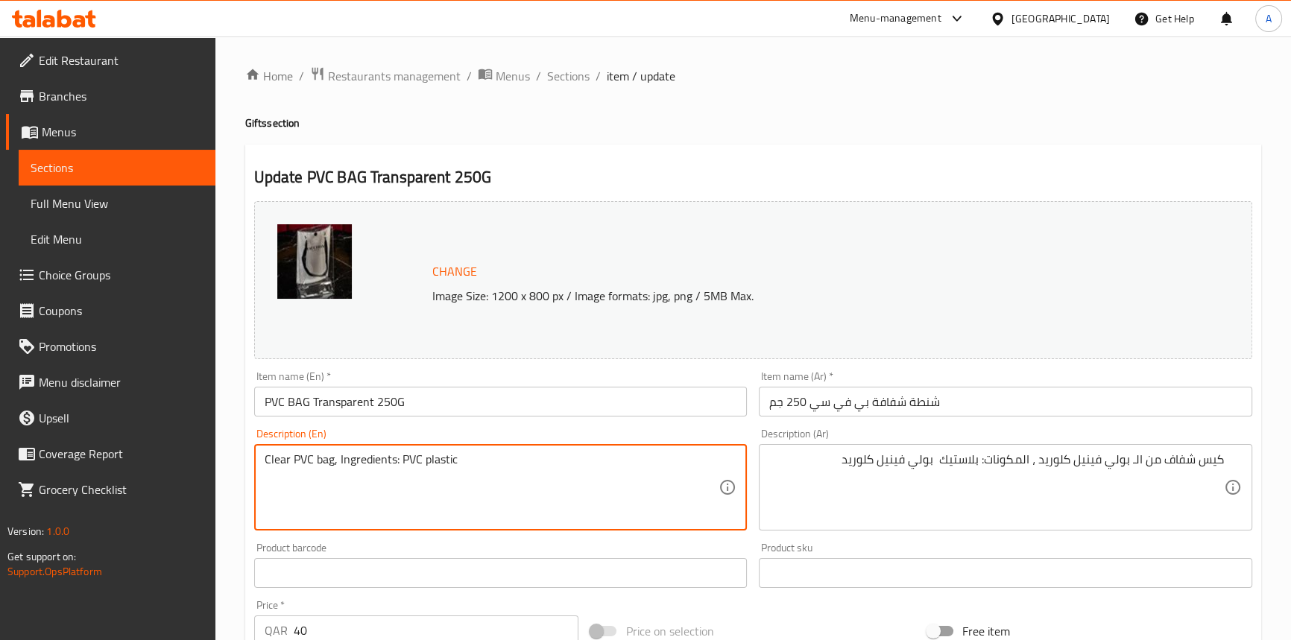
click at [322, 461] on textarea "Clear PVC bag, Ingredients: PVC plastic" at bounding box center [492, 488] width 455 height 71
click at [277, 457] on textarea "Clear PVC bag, Ingredients: PVC plastic" at bounding box center [492, 488] width 455 height 71
click at [485, 410] on input "PVC BAG Transparent 250G" at bounding box center [501, 402] width 494 height 30
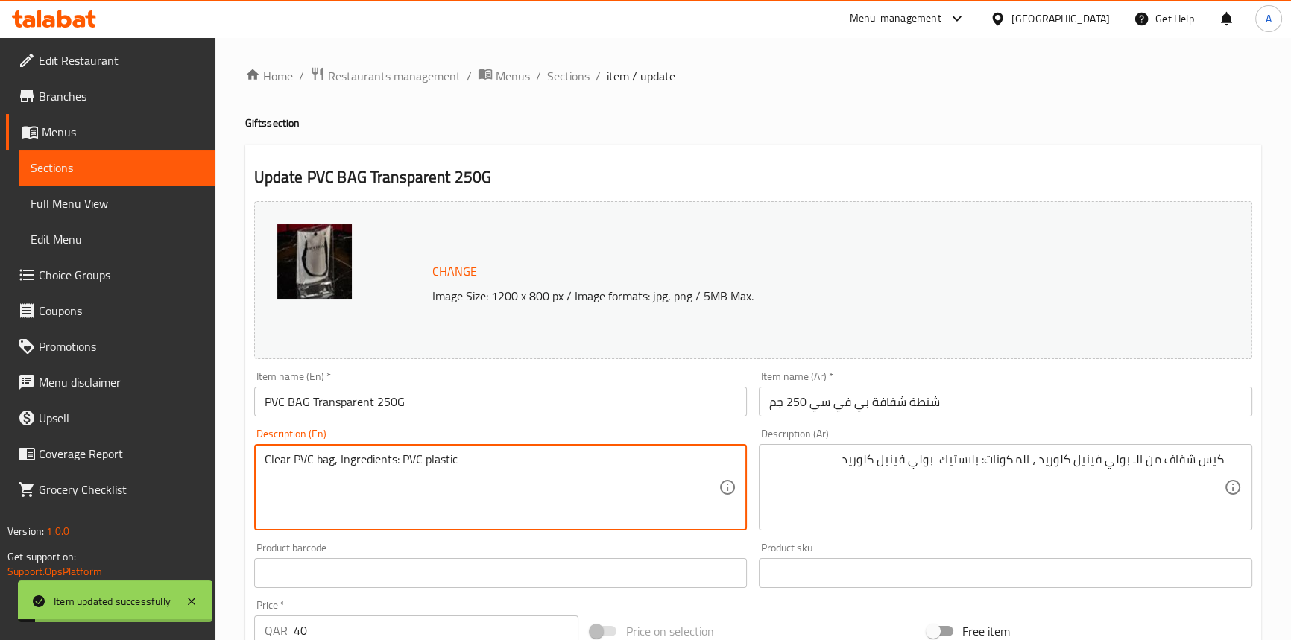
drag, startPoint x: 425, startPoint y: 461, endPoint x: 399, endPoint y: 459, distance: 26.1
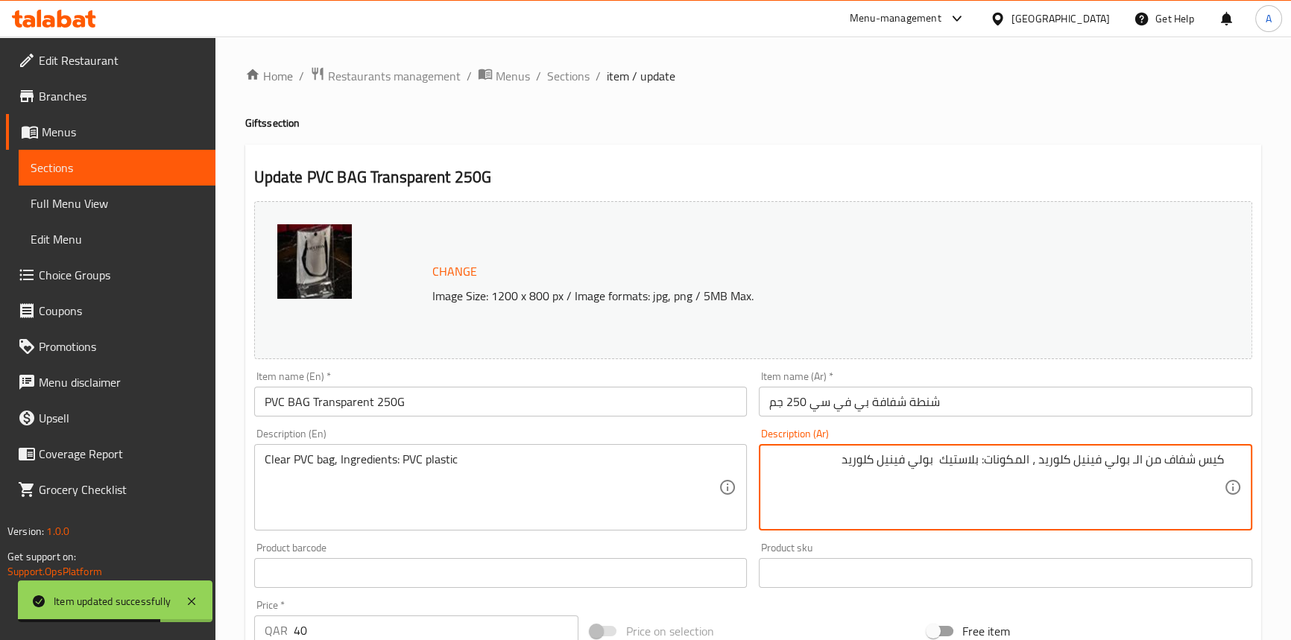
drag, startPoint x: 585, startPoint y: 84, endPoint x: 655, endPoint y: 22, distance: 93.0
click at [585, 84] on span "Sections" at bounding box center [568, 76] width 42 height 18
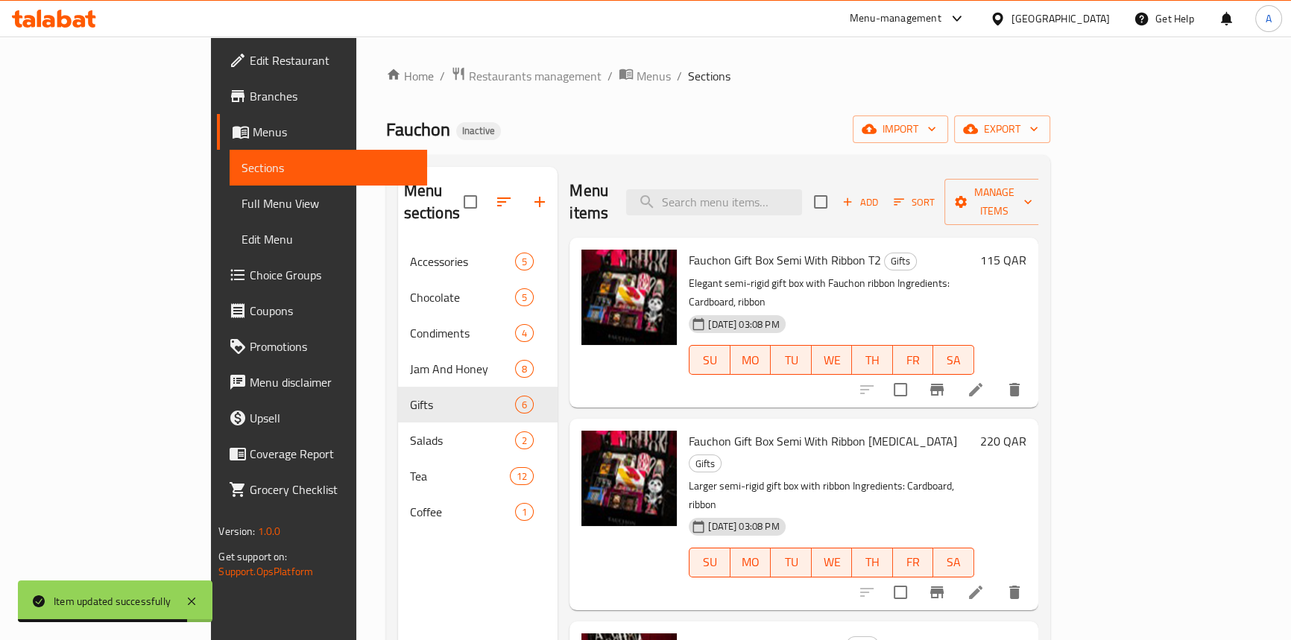
click at [752, 205] on div "Menu items Add Sort Manage items" at bounding box center [804, 202] width 468 height 71
click at [752, 201] on input "search" at bounding box center [714, 202] width 176 height 26
paste input "Coffee Ground Paris 125g Tin"
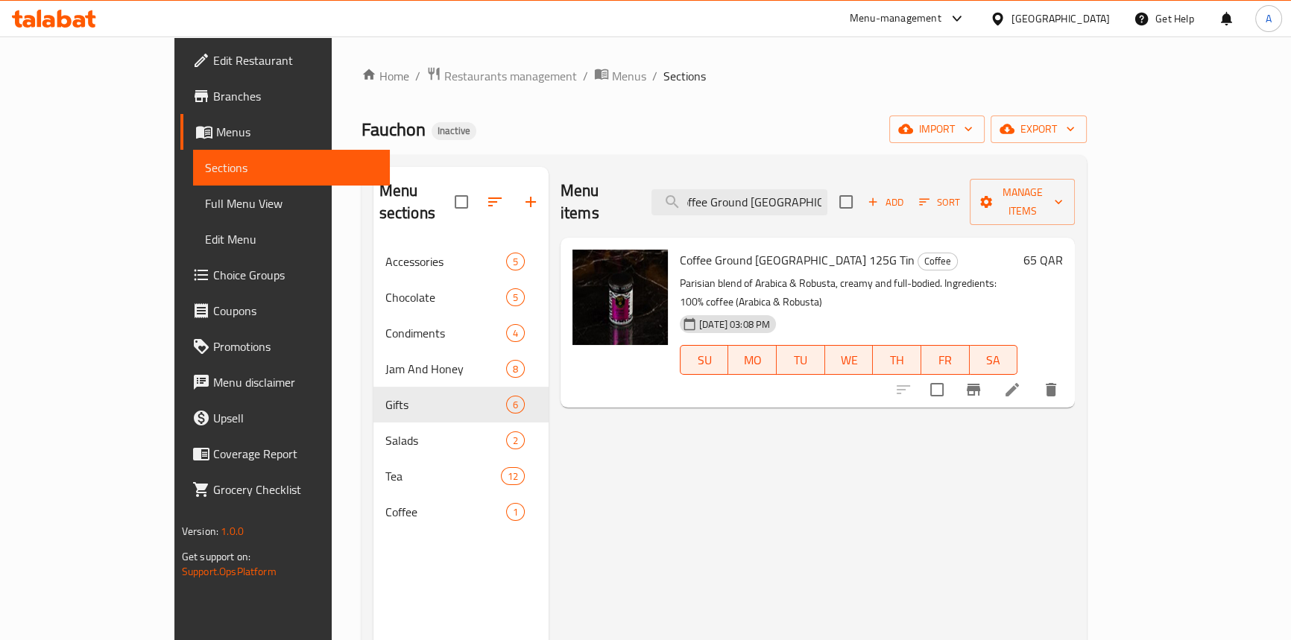
type input "Coffee Ground Paris 125g Tin"
click at [1033, 377] on li at bounding box center [1013, 390] width 42 height 27
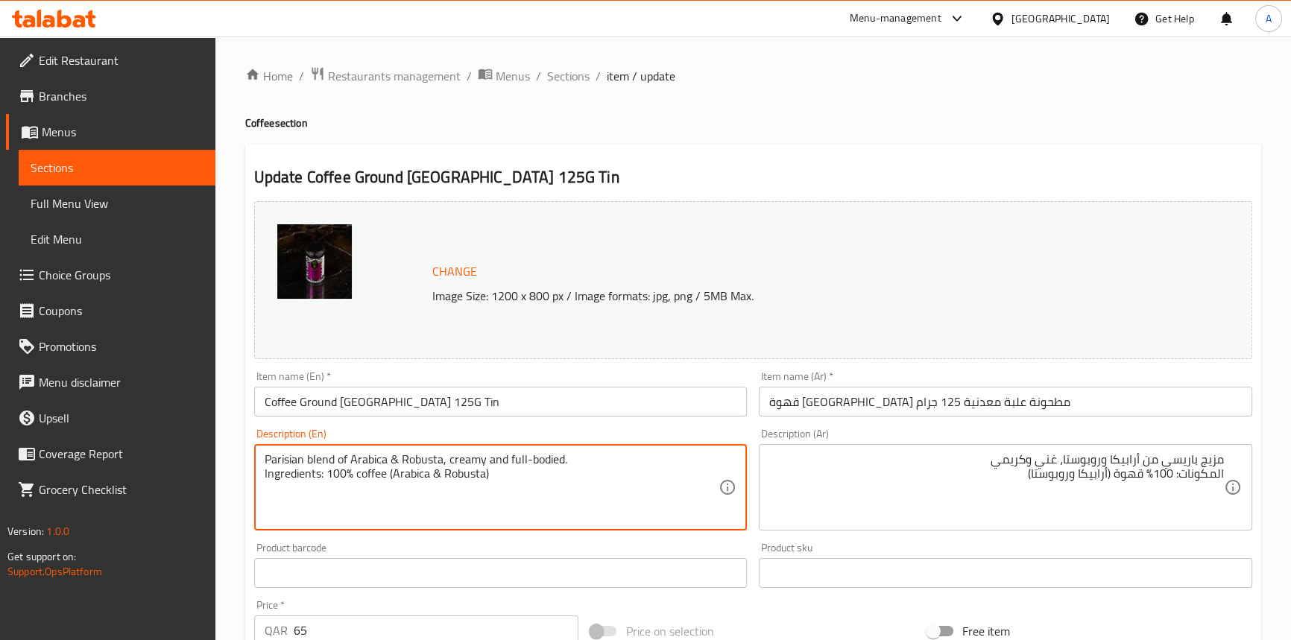
click at [298, 463] on textarea "Parisian blend of Arabica & Robusta, creamy and full-bodied. Ingredients: 100% …" at bounding box center [492, 488] width 455 height 71
click at [429, 459] on textarea "Parisian blend of Arabica & Robusta, creamy and full-bodied. Ingredients: 100% …" at bounding box center [492, 488] width 455 height 71
click at [465, 462] on textarea "Parisian blend of Arabica & Robusta, creamy and full-bodied. Ingredients: 100% …" at bounding box center [492, 488] width 455 height 71
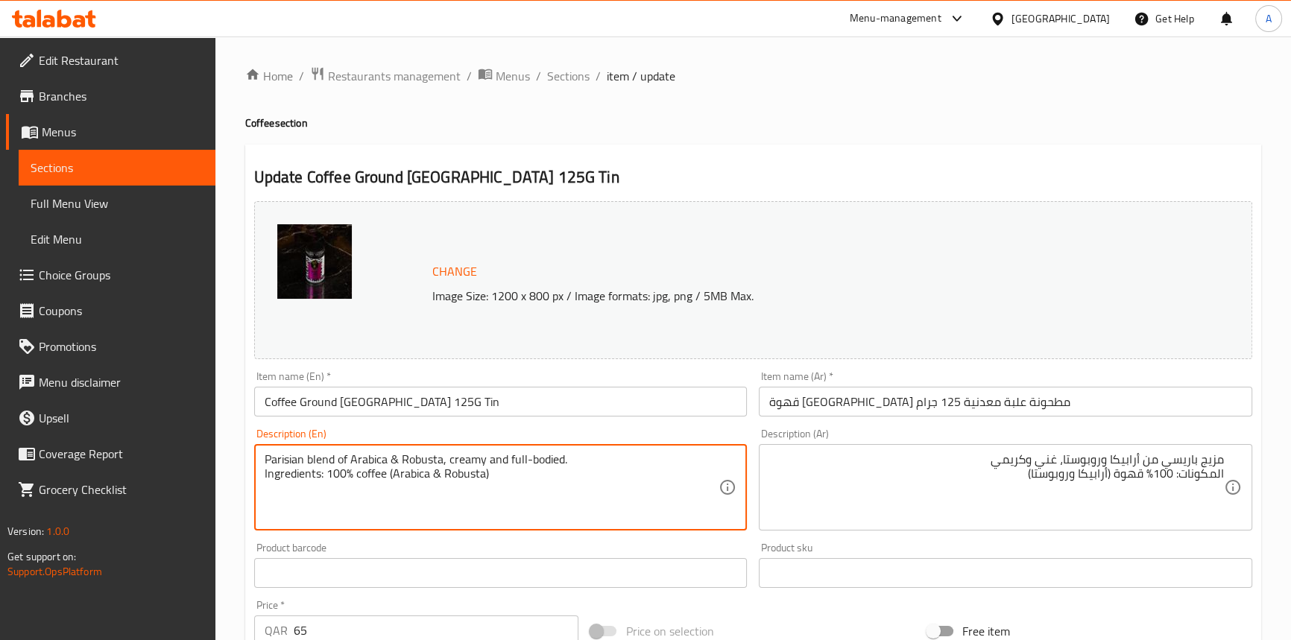
click at [465, 462] on textarea "Parisian blend of Arabica & Robusta, creamy and full-bodied. Ingredients: 100% …" at bounding box center [492, 488] width 455 height 71
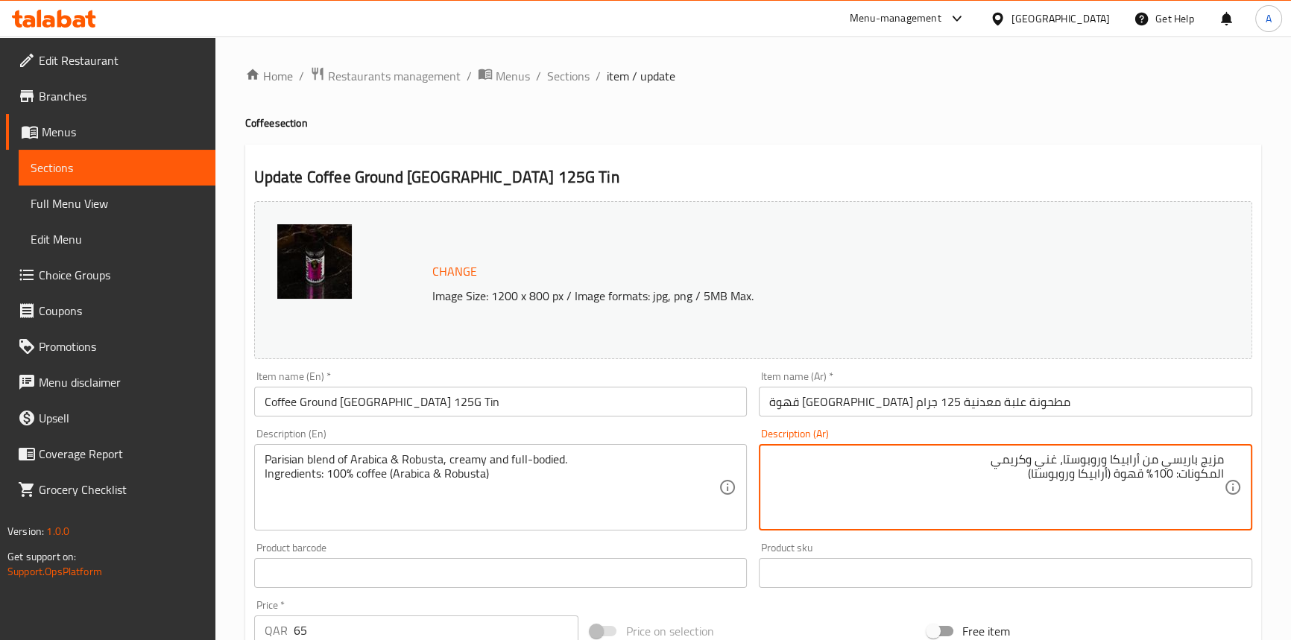
click at [1051, 460] on textarea "مزيج باريسي من أرابيكا وروبوستا، غني وكريمي المكونات: 100% قهوة (أرابيكا وروبوس…" at bounding box center [996, 488] width 455 height 71
click at [1058, 461] on textarea "مزيج باريسي من أرابيكا وروبوستا، وكريمي المكونات: 100% قهوة (أرابيكا وروبوستا)" at bounding box center [996, 488] width 455 height 71
click at [1057, 462] on textarea "مزيج باريسي من أرابيكا وروبوستا، وكريمي المكونات: 100% قهوة (أرابيكا وروبوستا)" at bounding box center [996, 488] width 455 height 71
click at [1054, 456] on textarea "مزيج باريسي من أرابيكا وروبوستا، وكريمي المكونات: 100% قهوة (أرابيكا وروبوستا)" at bounding box center [996, 488] width 455 height 71
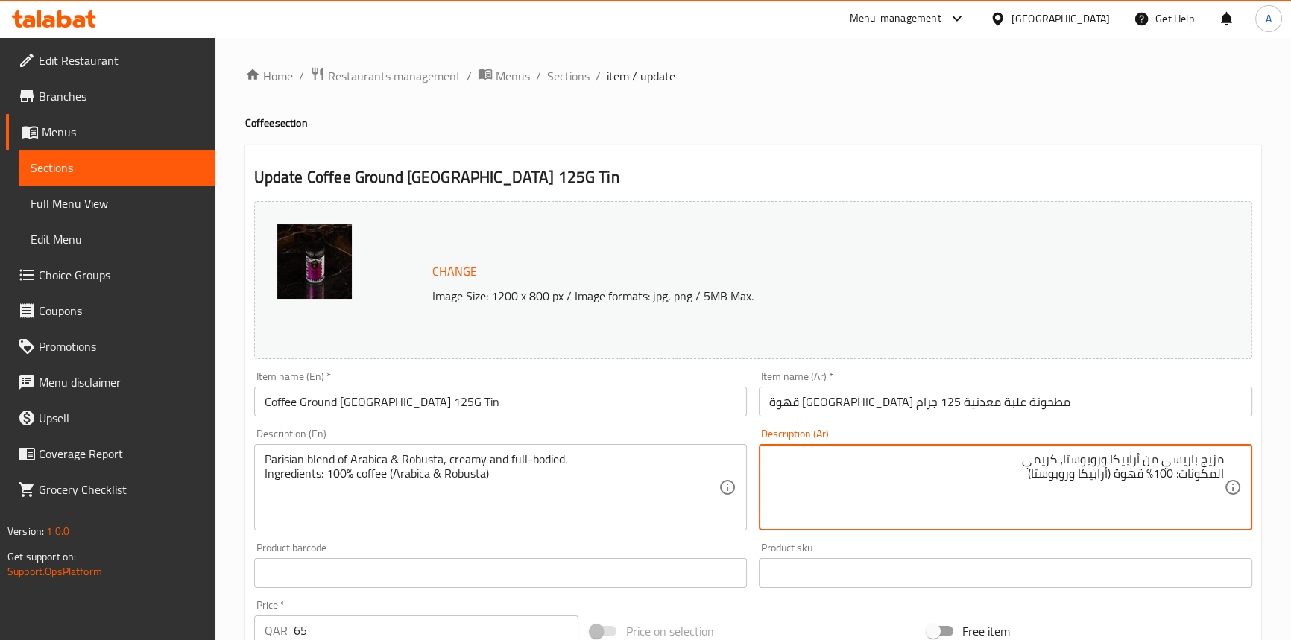
click at [989, 461] on textarea "مزيج باريسي من أرابيكا وروبوستا، كريمي المكونات: 100% قهوة (أرابيكا وروبوستا)" at bounding box center [996, 488] width 455 height 71
type textarea "مزيج باريسي من أرابيكا وروبوستا، كريمي وكامبة القوام المكونات: 100% قهوة (أرابي…"
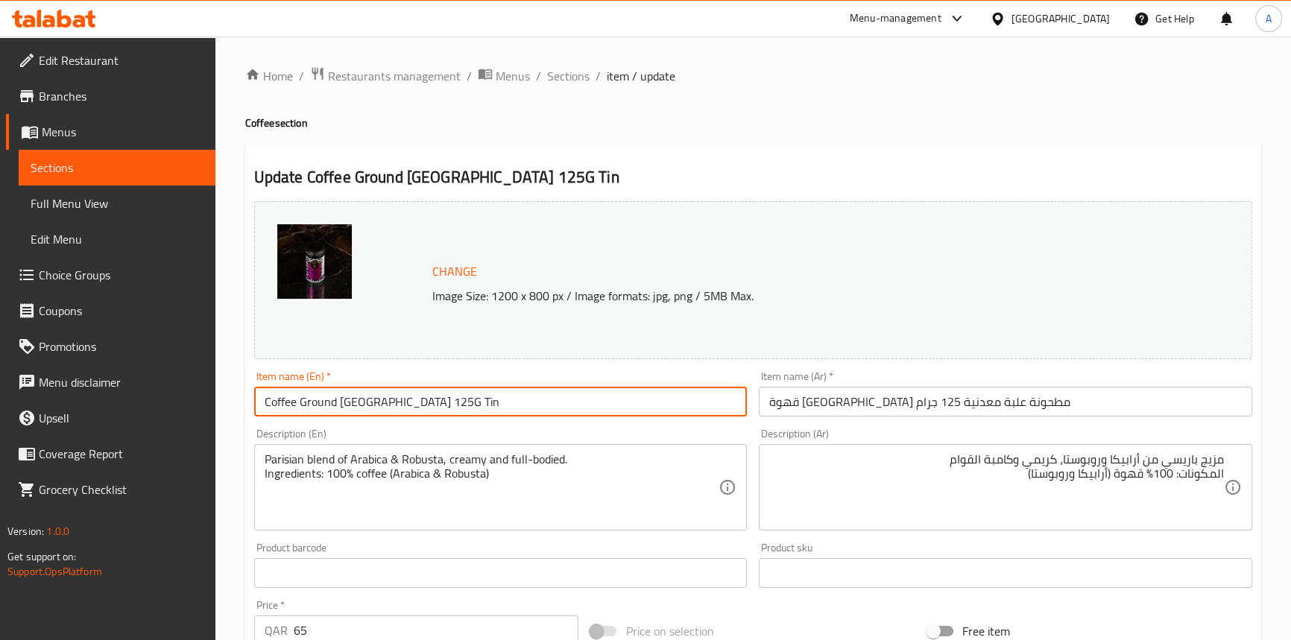
click at [429, 389] on input "Coffee Ground Paris 125G Tin" at bounding box center [501, 402] width 494 height 30
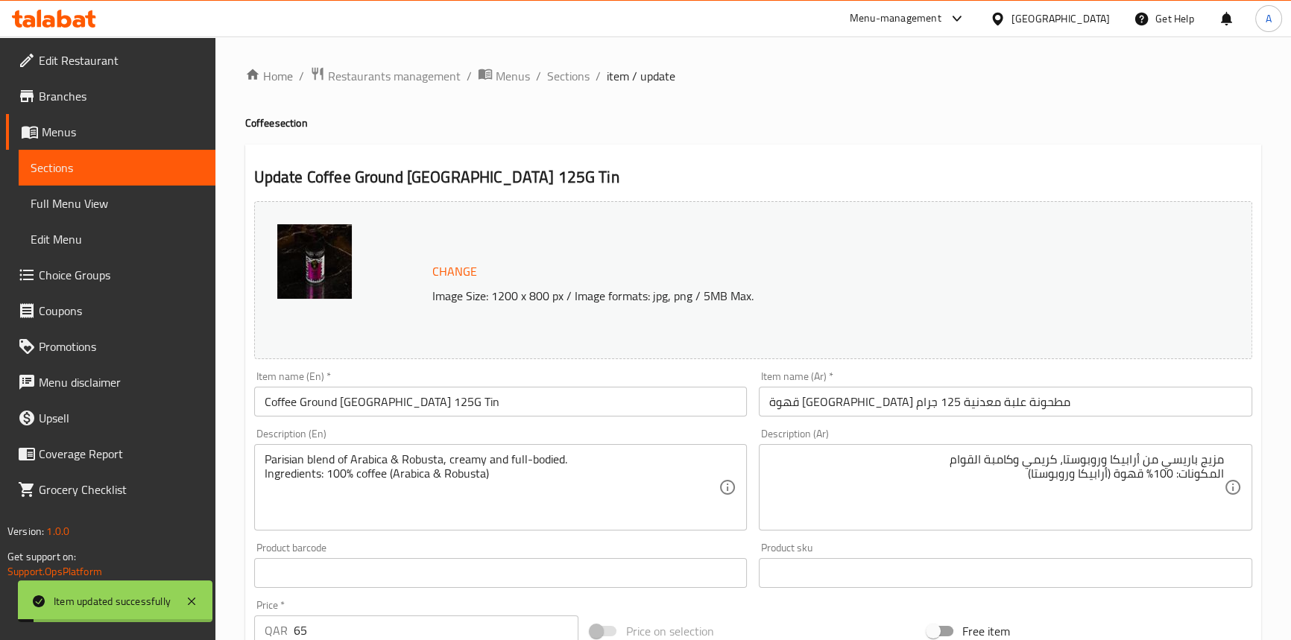
click at [734, 129] on h4 "Coffee section" at bounding box center [753, 123] width 1016 height 15
click at [99, 209] on span "Full Menu View" at bounding box center [117, 204] width 173 height 18
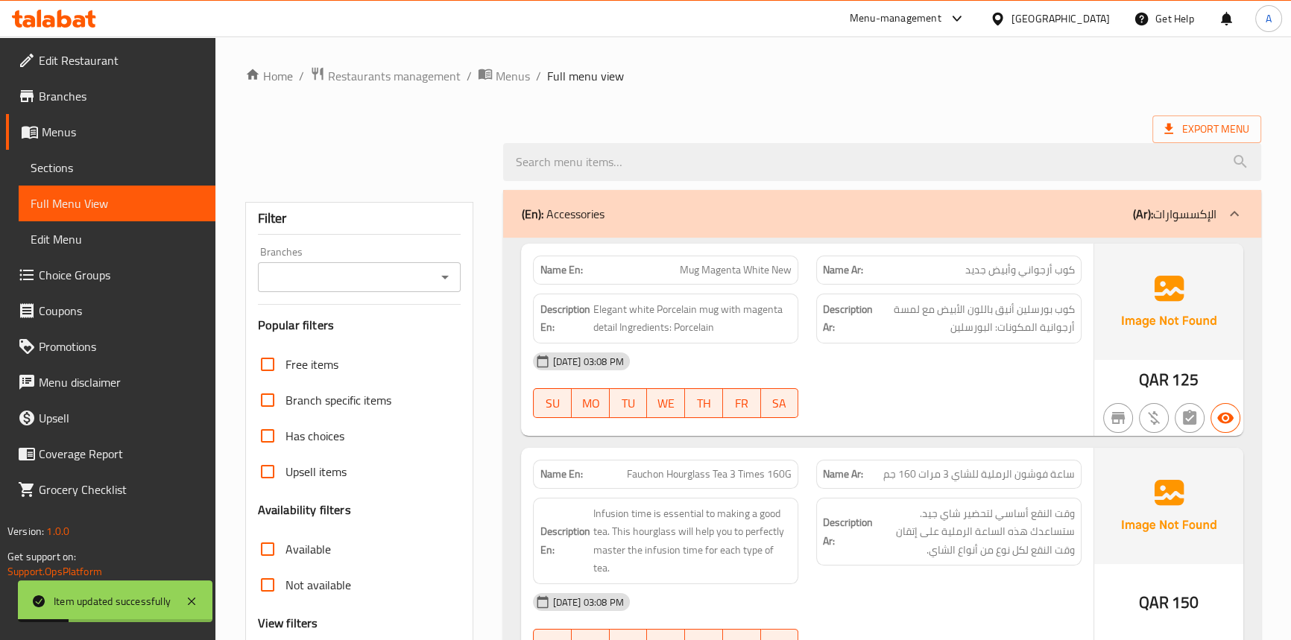
click at [75, 164] on span "Sections" at bounding box center [117, 168] width 173 height 18
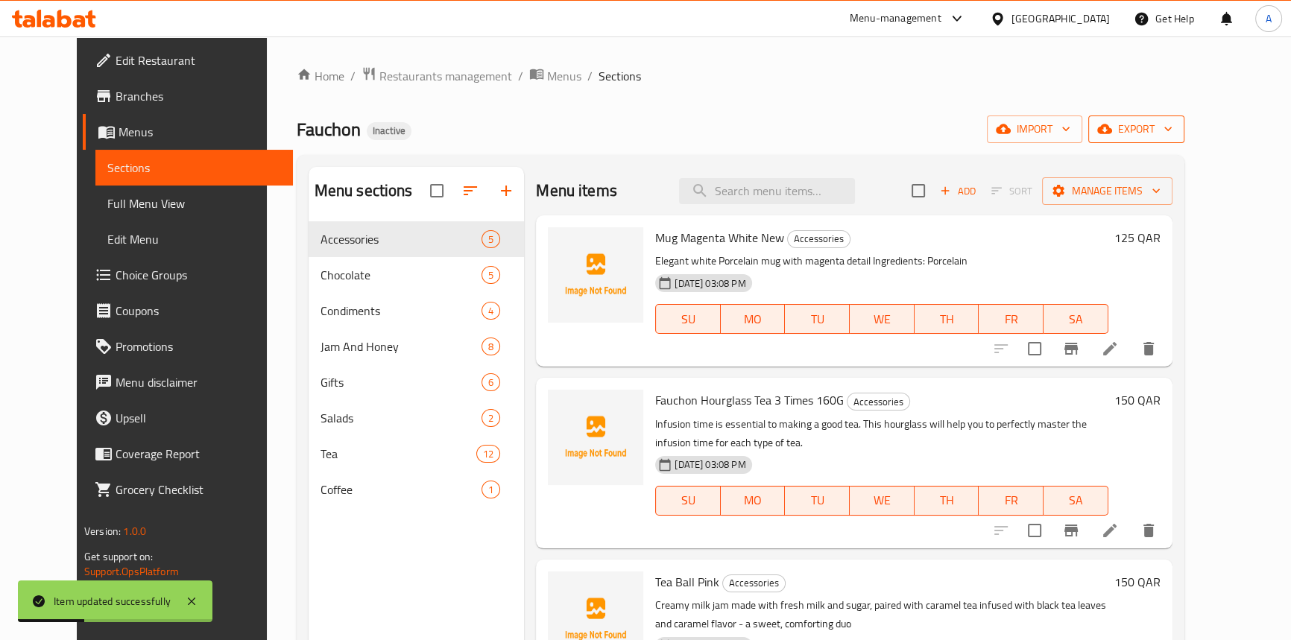
click at [1173, 123] on span "export" at bounding box center [1137, 129] width 72 height 19
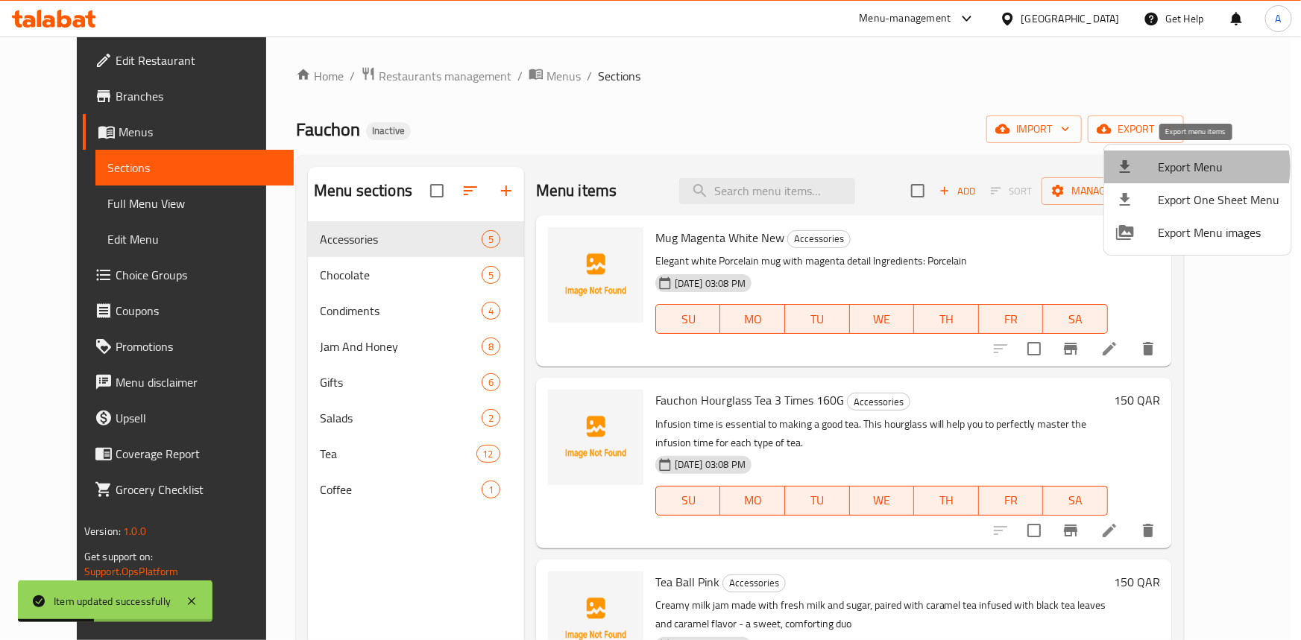
click at [1186, 167] on span "Export Menu" at bounding box center [1219, 167] width 122 height 18
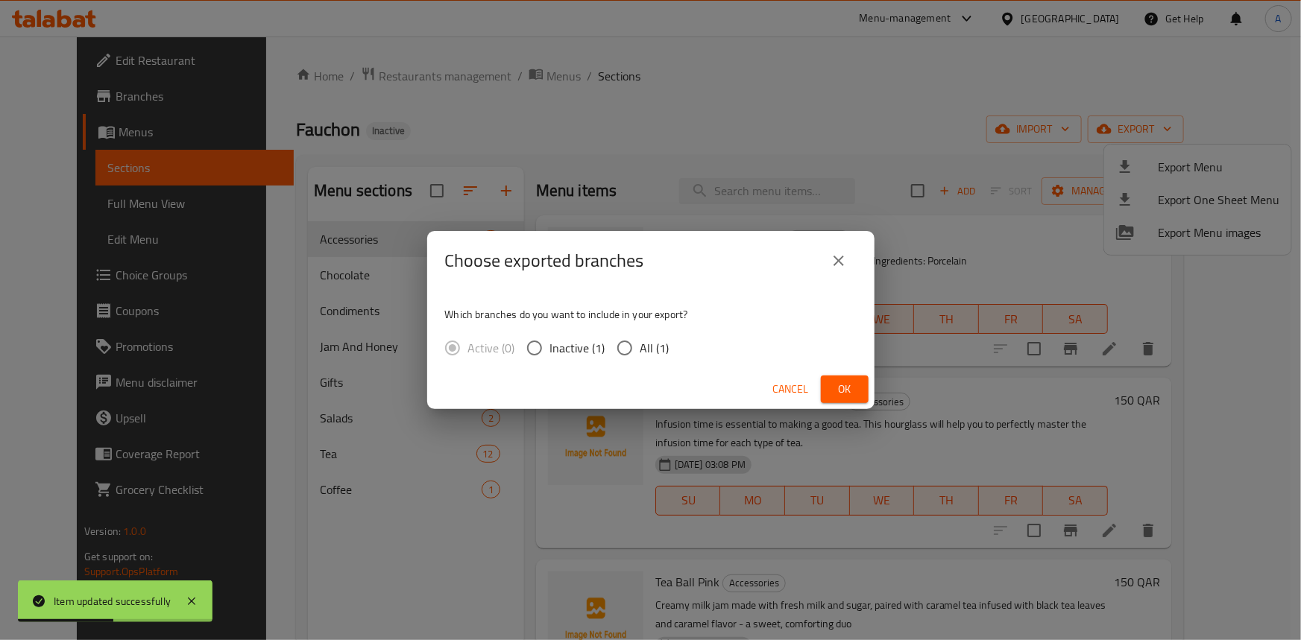
click at [652, 359] on label "All (1)" at bounding box center [639, 348] width 60 height 31
click at [640, 359] on input "All (1)" at bounding box center [624, 348] width 31 height 31
radio input "true"
drag, startPoint x: 880, startPoint y: 395, endPoint x: 857, endPoint y: 390, distance: 23.7
click at [880, 395] on div "Choose exported branches Which branches do you want to include in your export? …" at bounding box center [650, 320] width 1301 height 640
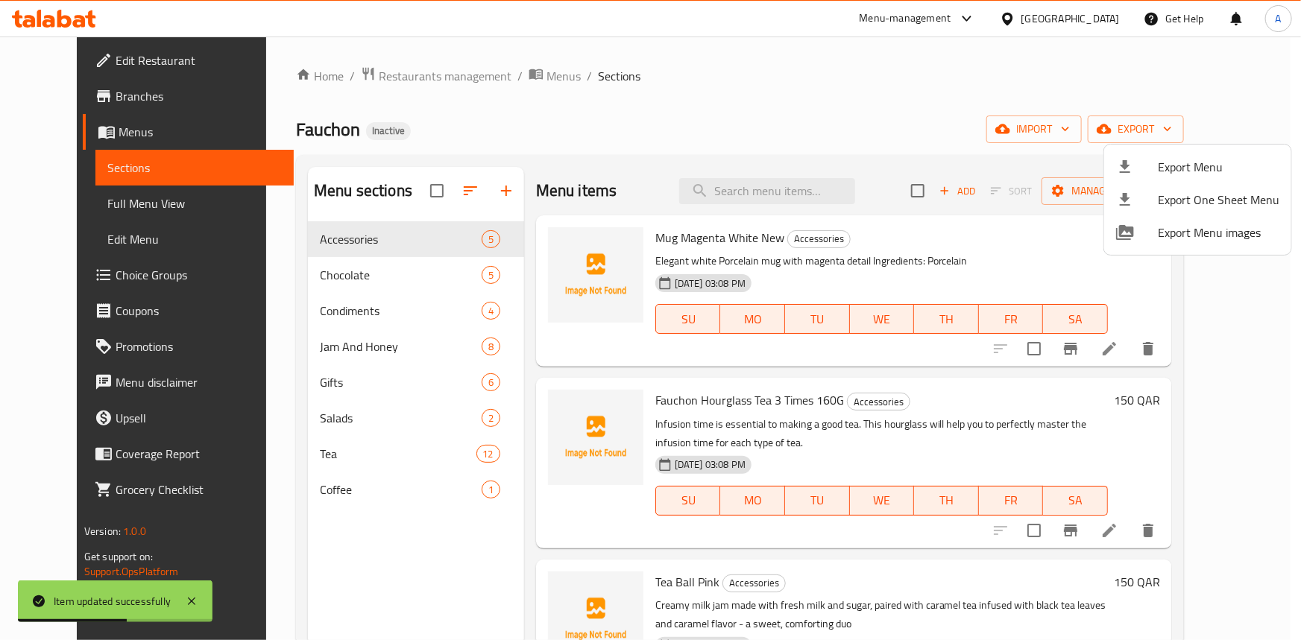
drag, startPoint x: 857, startPoint y: 390, endPoint x: 852, endPoint y: 212, distance: 177.5
click at [1178, 164] on span "Export Menu" at bounding box center [1219, 167] width 122 height 18
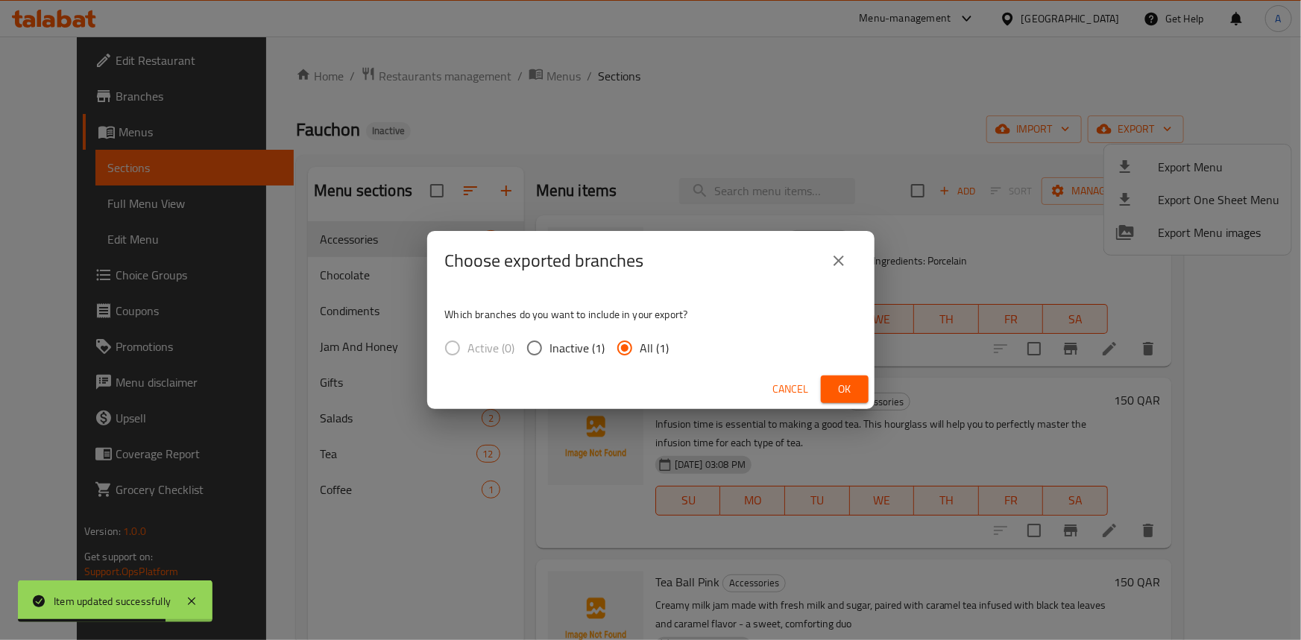
drag, startPoint x: 859, startPoint y: 393, endPoint x: 944, endPoint y: 292, distance: 132.3
click at [859, 391] on button "Ok" at bounding box center [845, 390] width 48 height 28
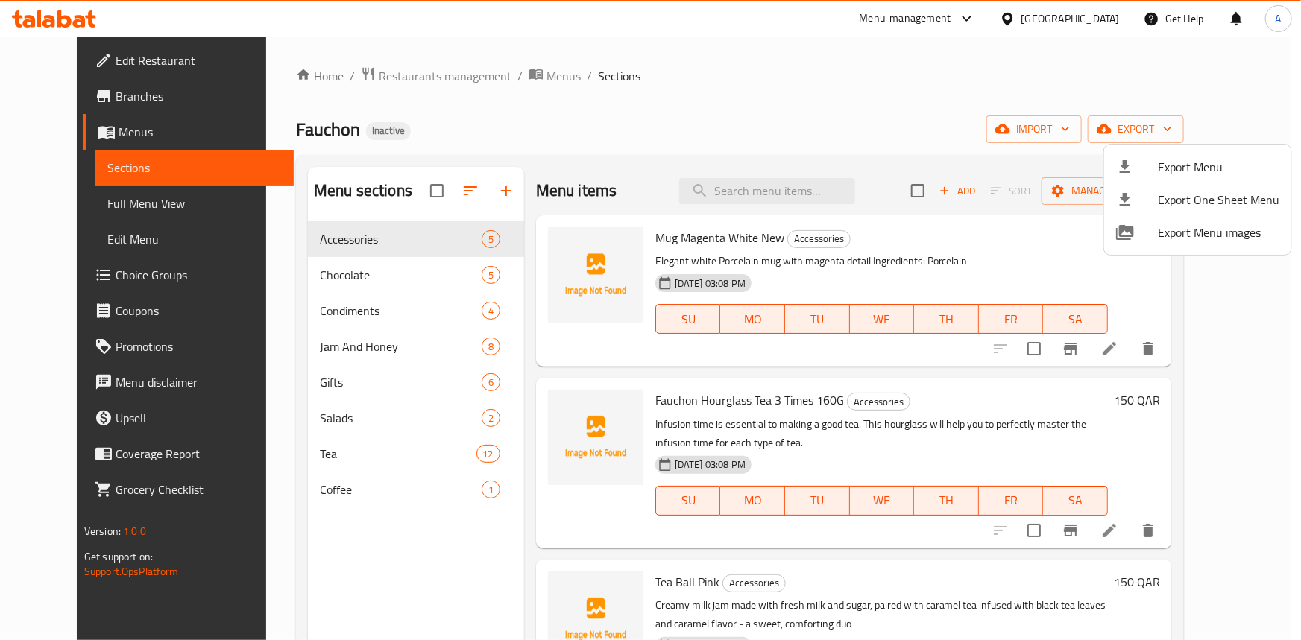
click at [81, 211] on div at bounding box center [650, 320] width 1301 height 640
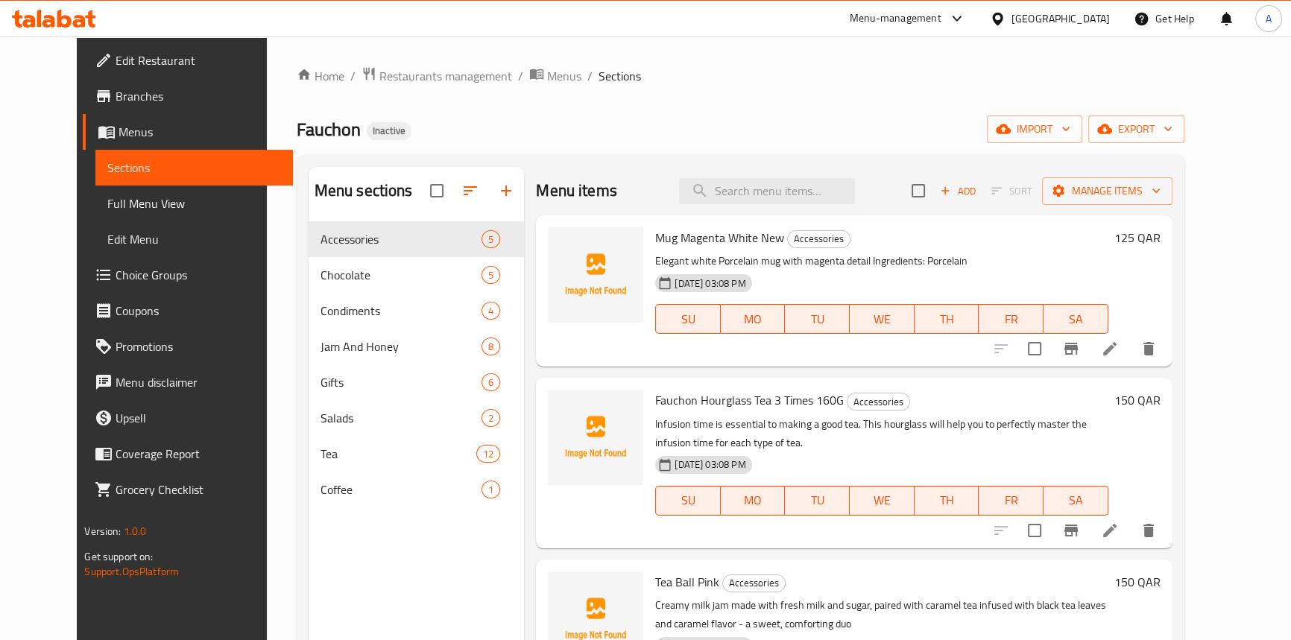
click at [107, 211] on span "Full Menu View" at bounding box center [193, 204] width 173 height 18
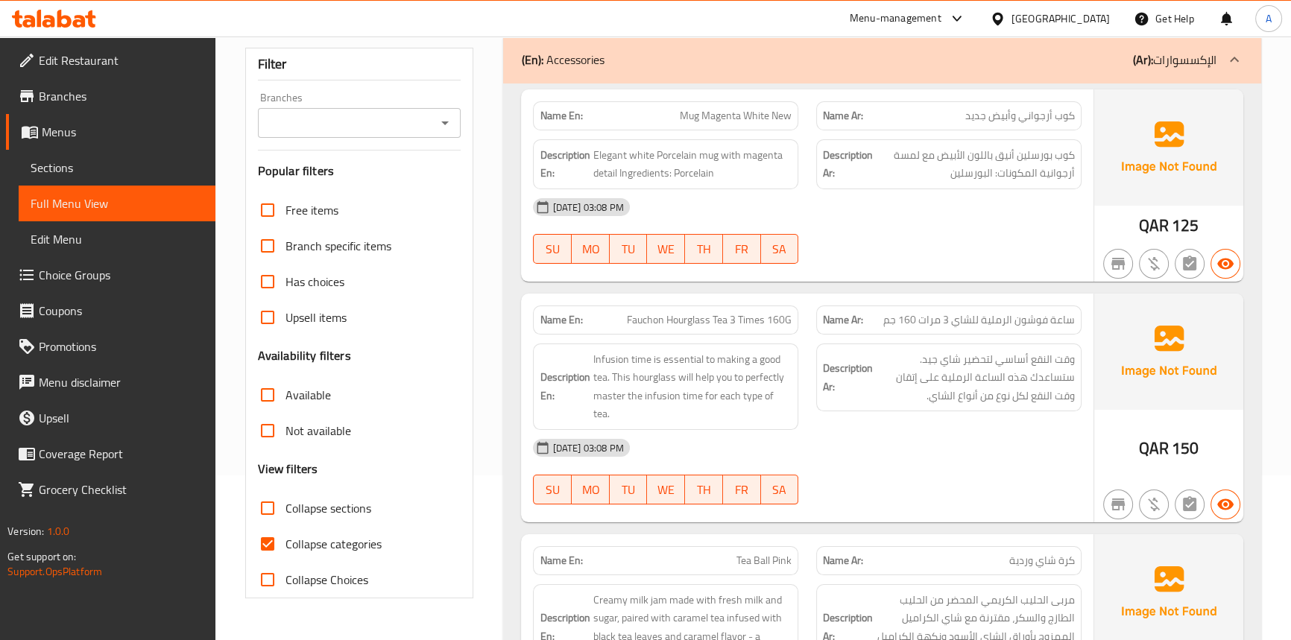
scroll to position [339, 0]
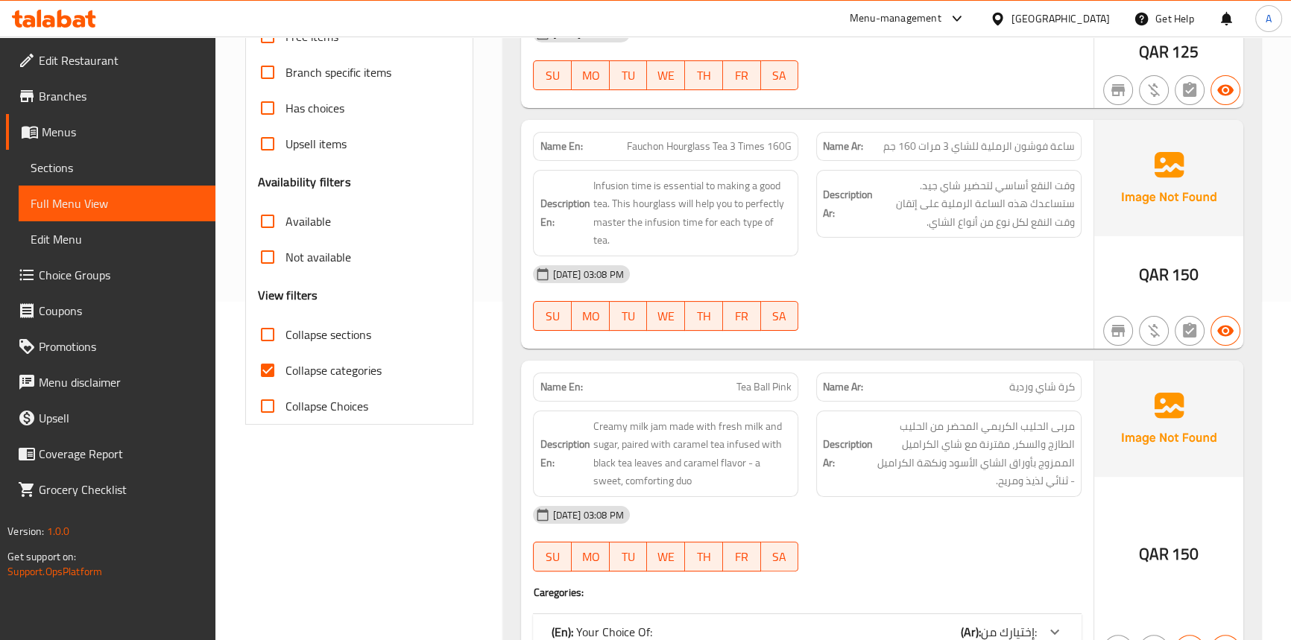
click at [265, 382] on input "Collapse categories" at bounding box center [268, 371] width 36 height 36
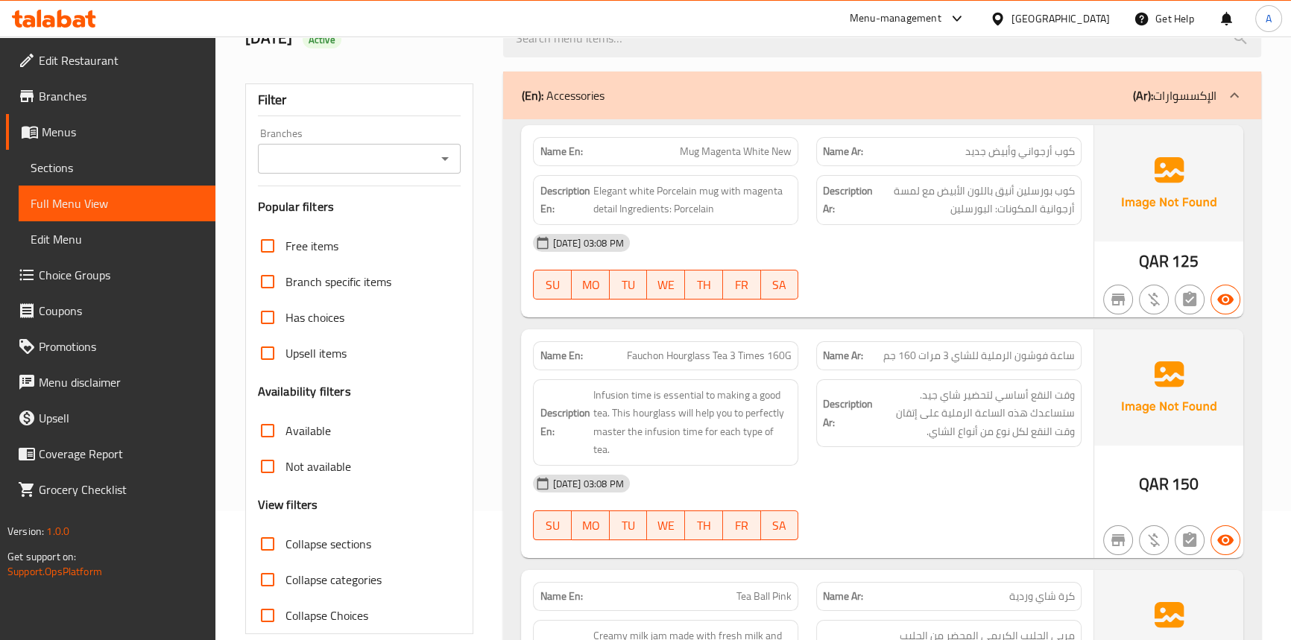
scroll to position [203, 0]
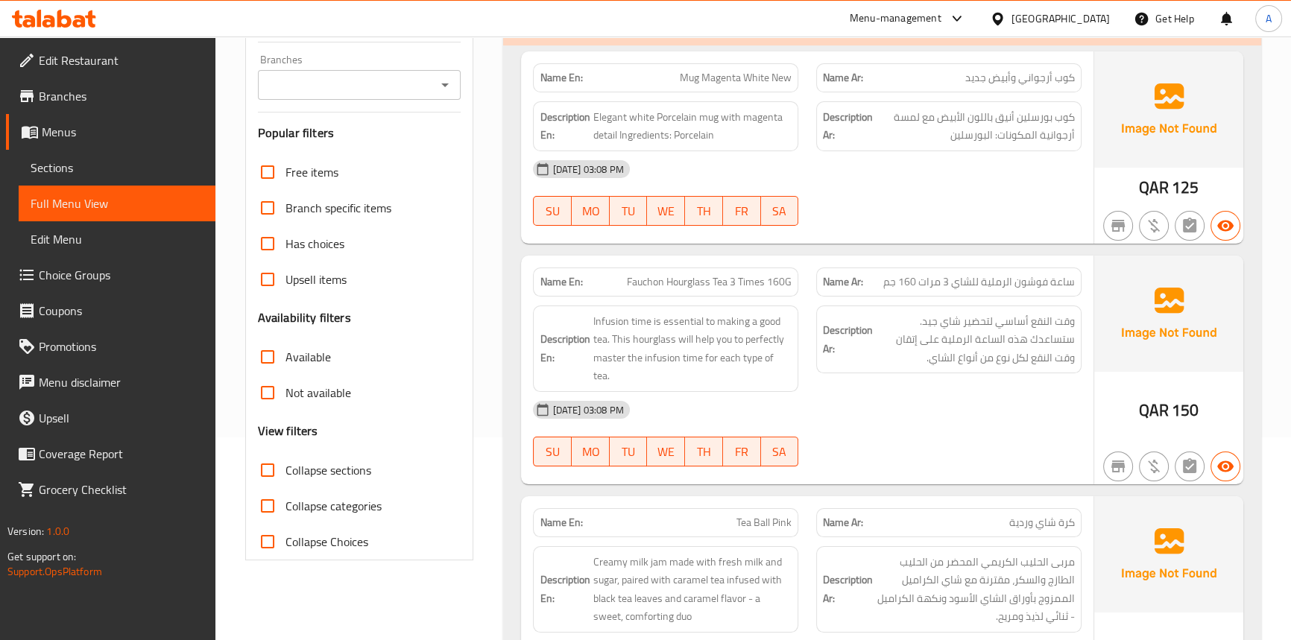
click at [262, 503] on input "Collapse categories" at bounding box center [268, 506] width 36 height 36
checkbox input "true"
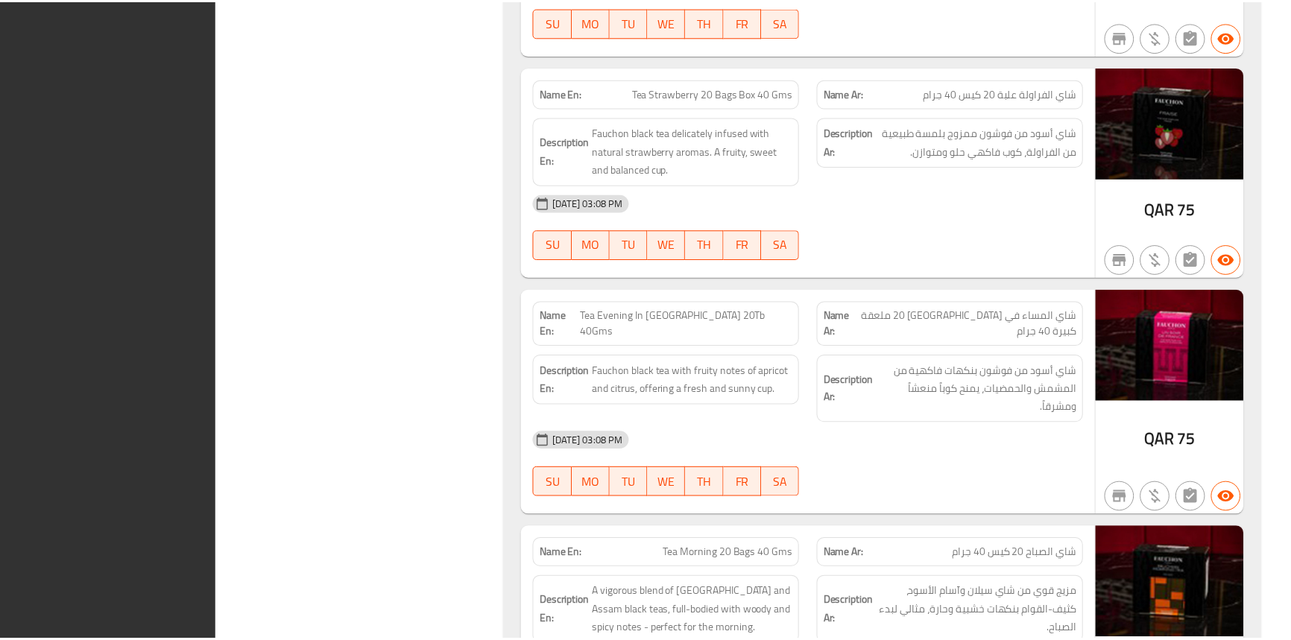
scroll to position [10615, 0]
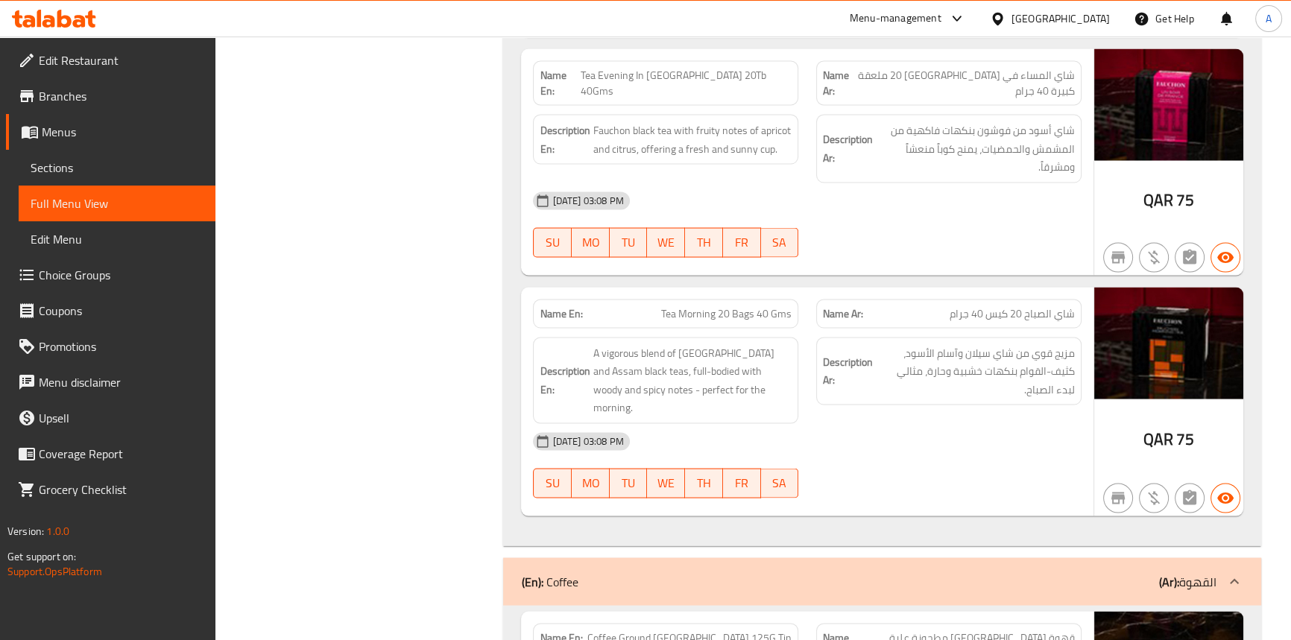
click at [1054, 183] on div "30-08-2025 03:08 PM SU MO TU WE TH FR SA" at bounding box center [807, 225] width 566 height 84
click at [1090, 28] on div "Qatar" at bounding box center [1050, 19] width 144 height 36
click at [1090, 25] on div "Qatar" at bounding box center [1061, 18] width 98 height 16
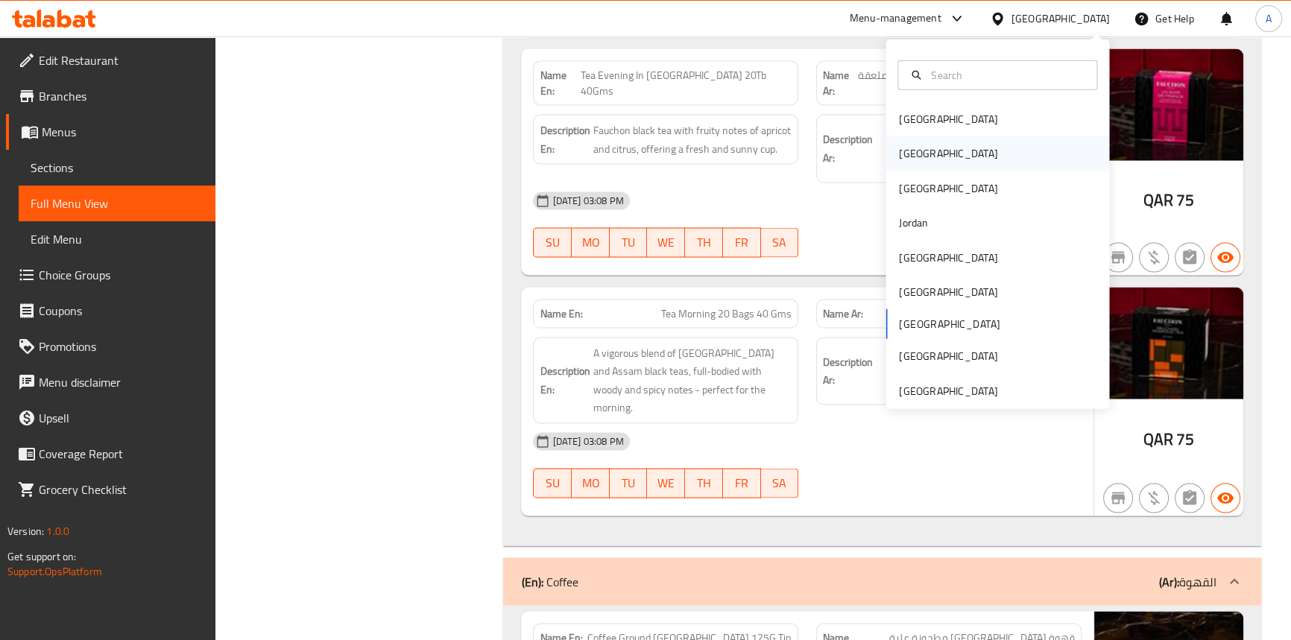
click at [903, 152] on div "Egypt" at bounding box center [948, 153] width 98 height 16
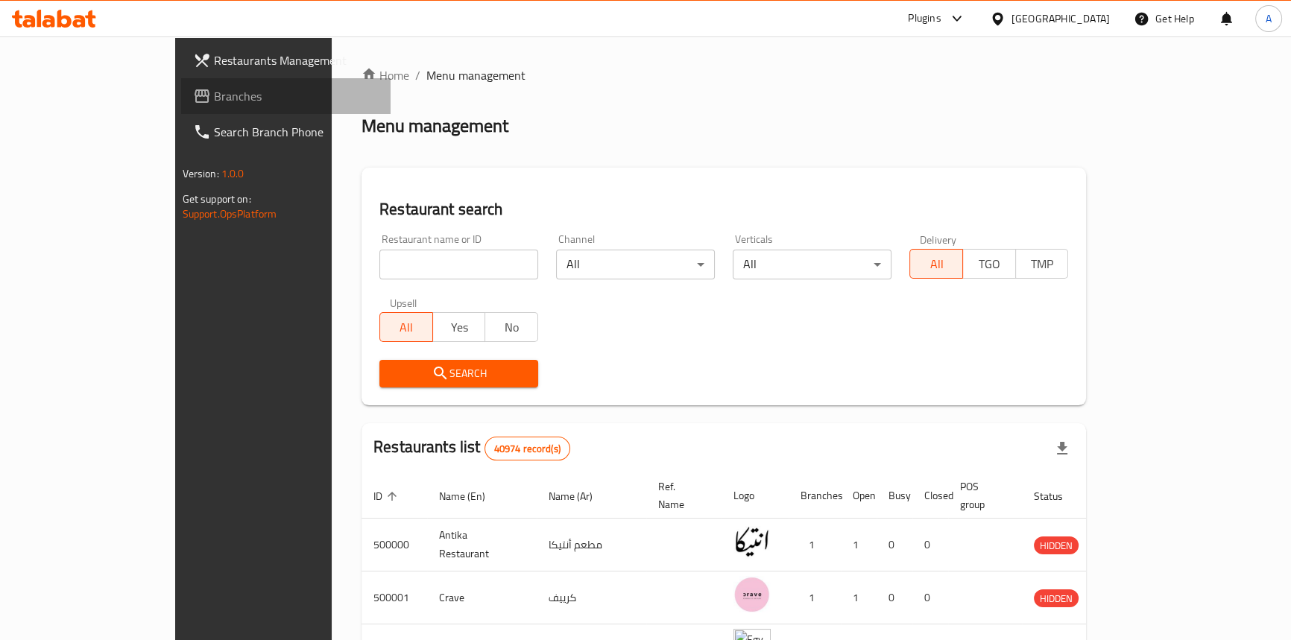
click at [214, 98] on span "Branches" at bounding box center [296, 96] width 165 height 18
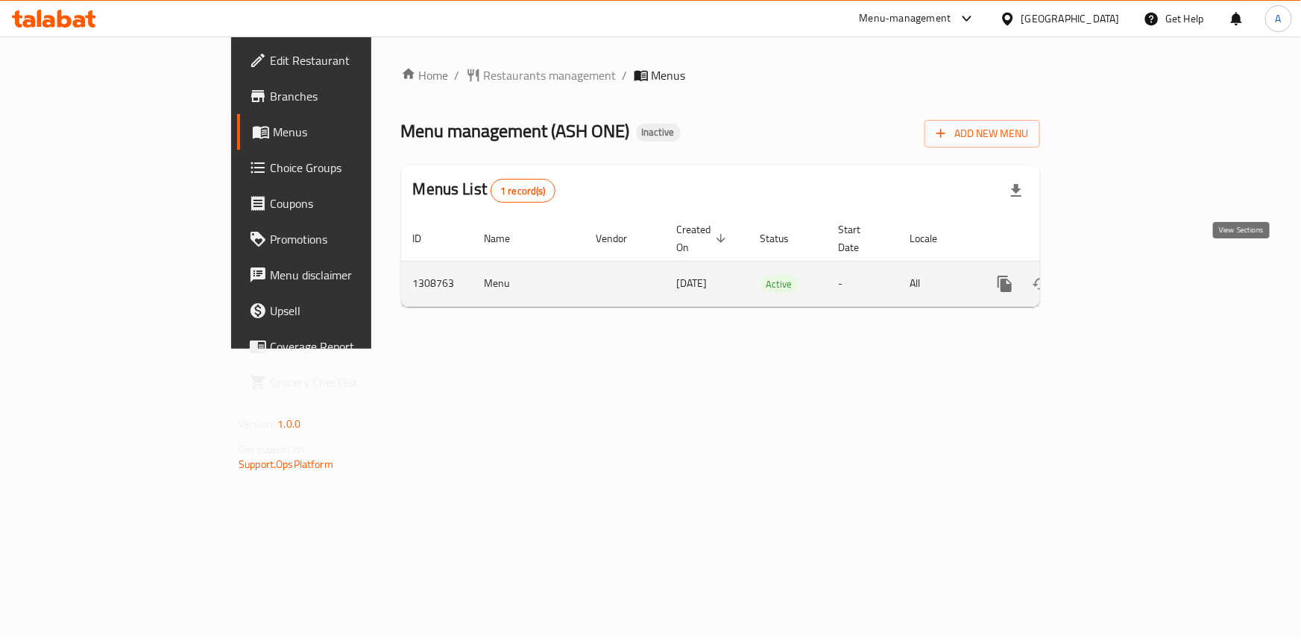
click at [1130, 267] on link "enhanced table" at bounding box center [1113, 284] width 36 height 36
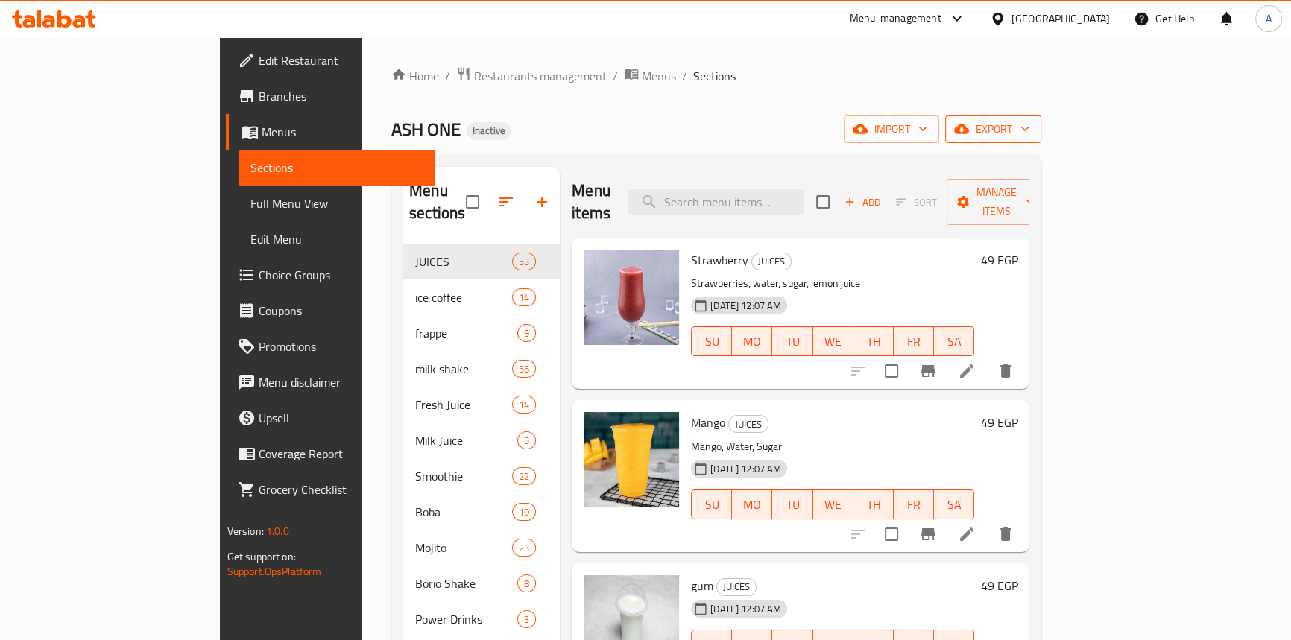
click at [1030, 125] on span "export" at bounding box center [993, 129] width 72 height 19
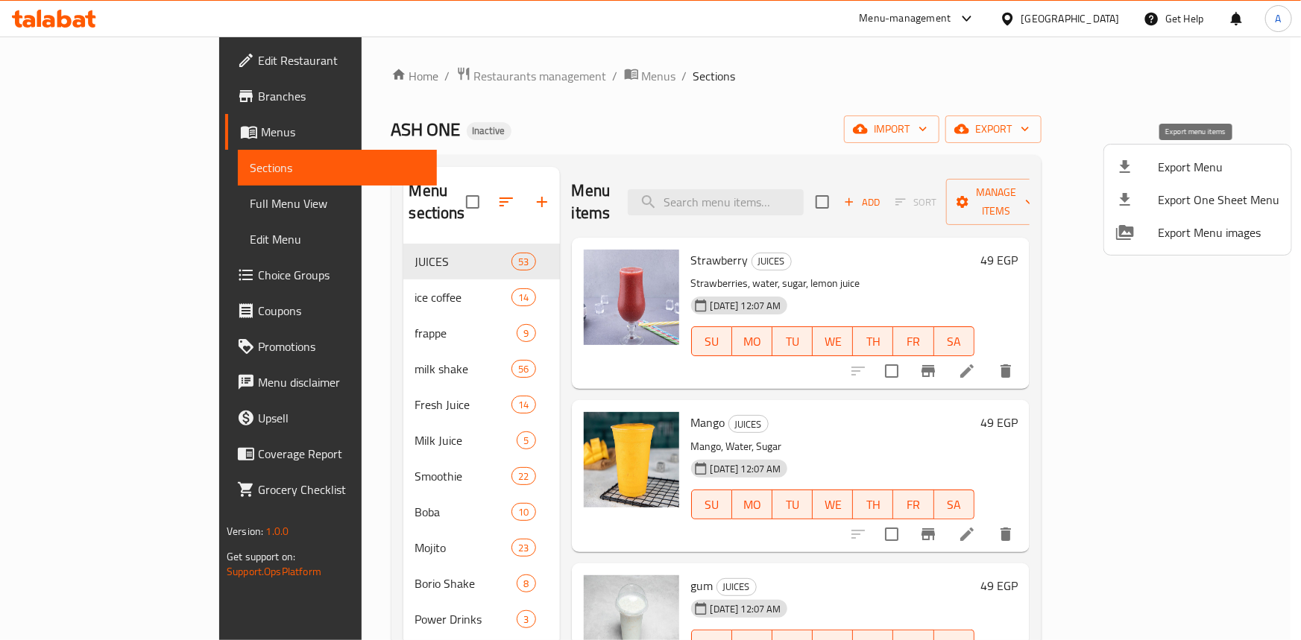
click at [1202, 171] on span "Export Menu" at bounding box center [1219, 167] width 122 height 18
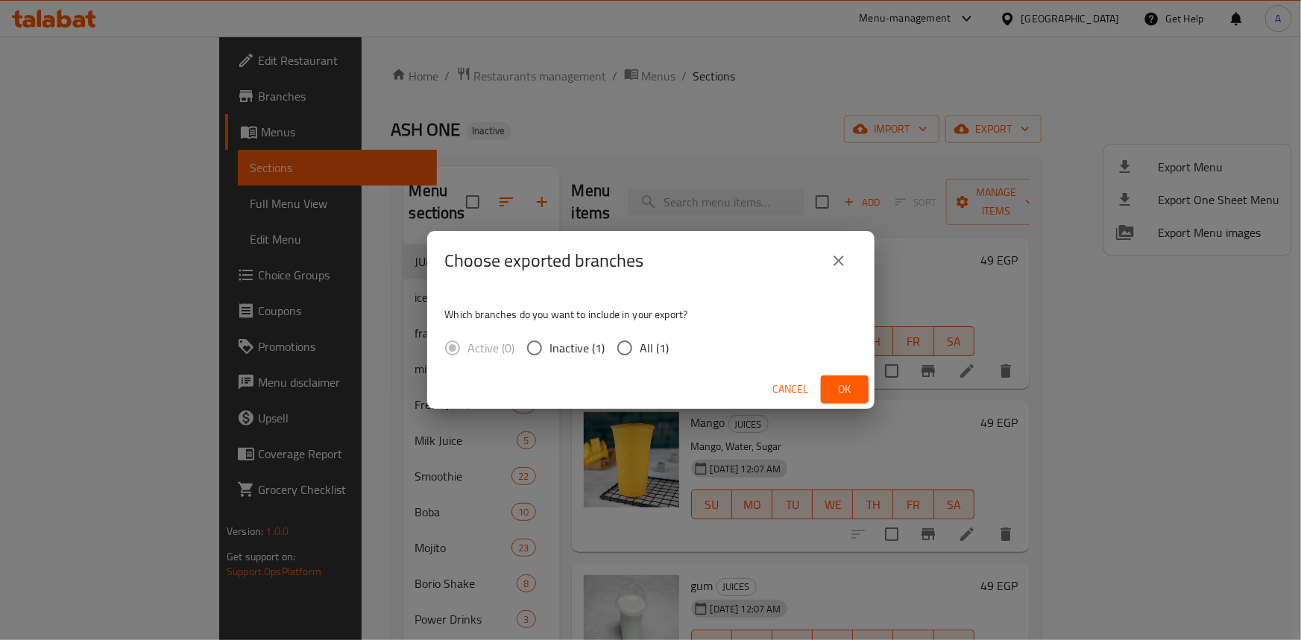
click at [647, 351] on span "All (1)" at bounding box center [654, 348] width 29 height 18
click at [640, 351] on input "All (1)" at bounding box center [624, 348] width 31 height 31
radio input "true"
click at [853, 385] on span "Ok" at bounding box center [845, 389] width 24 height 19
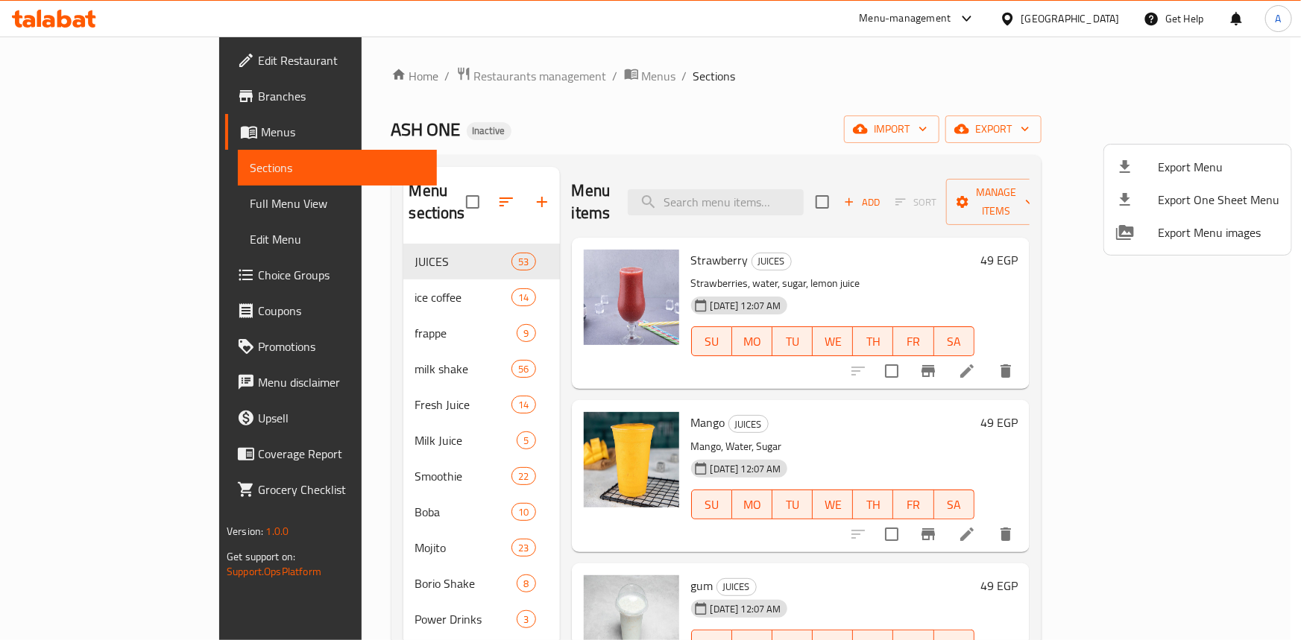
click at [718, 96] on div at bounding box center [650, 320] width 1301 height 640
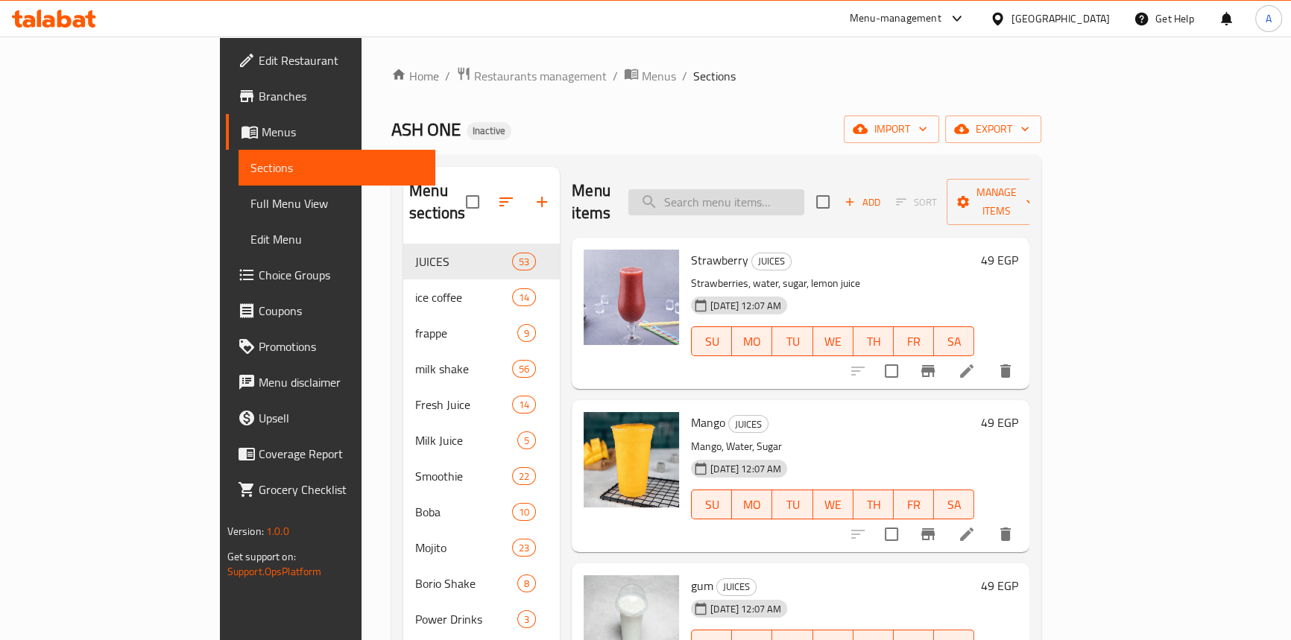
click at [737, 198] on input "search" at bounding box center [717, 202] width 176 height 26
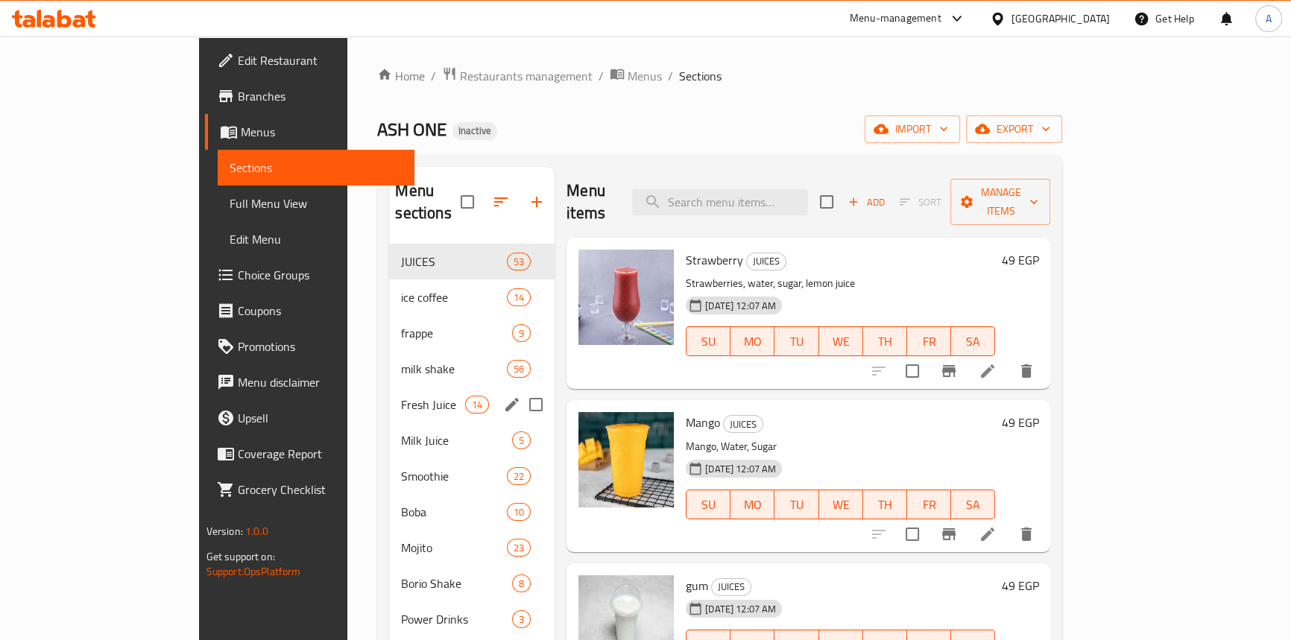
click at [401, 360] on span "milk shake" at bounding box center [453, 369] width 105 height 18
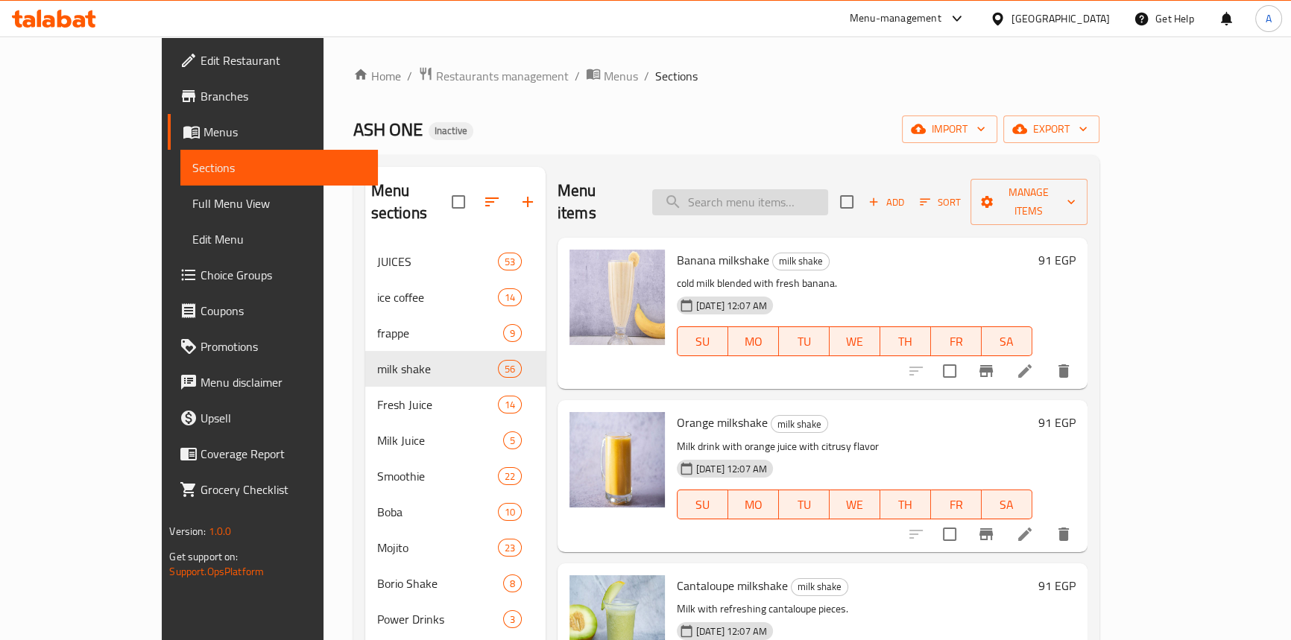
click at [775, 204] on input "search" at bounding box center [740, 202] width 176 height 26
paste input "Coconut"
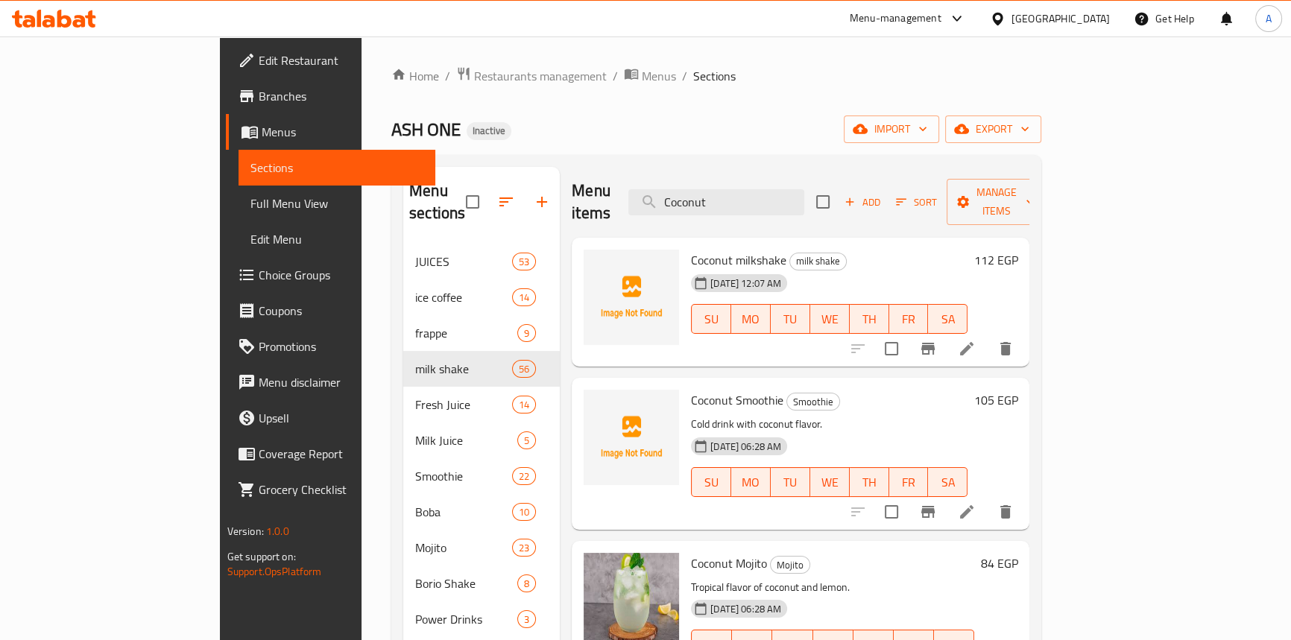
type input "Coconut"
click at [976, 340] on icon at bounding box center [967, 349] width 18 height 18
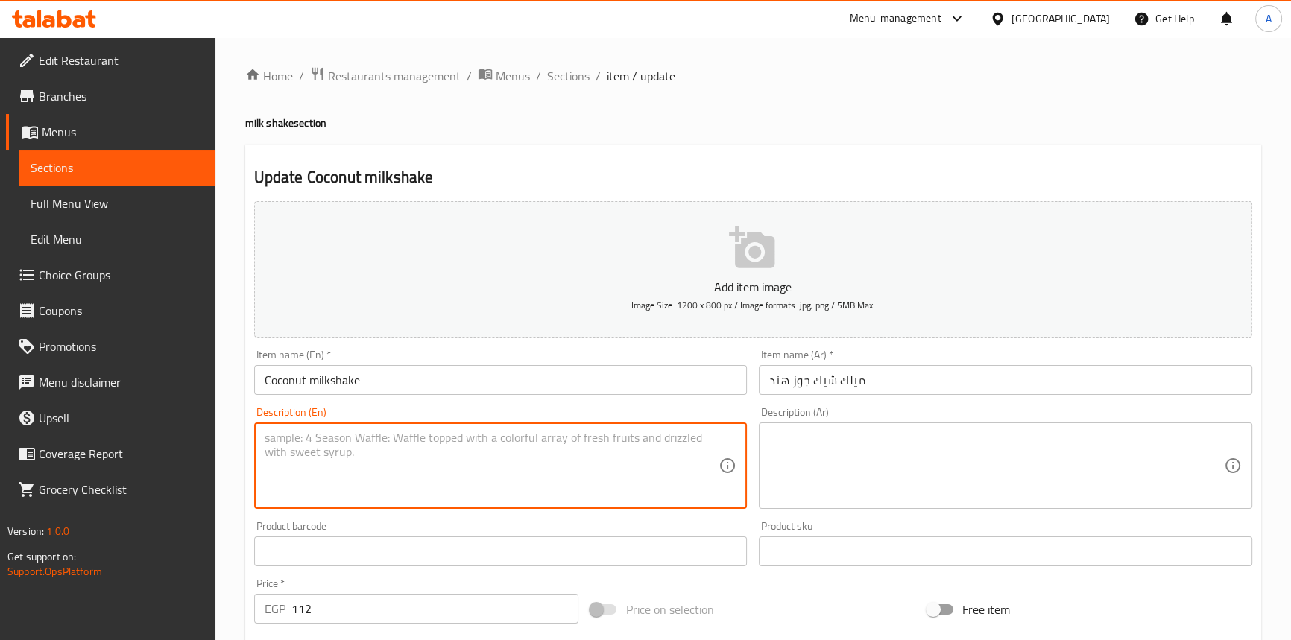
click at [358, 442] on textarea at bounding box center [492, 466] width 455 height 71
paste textarea "Coconut milk, vanilla ice cream, sugar, and whipped cream."
type textarea "Coconut milk, vanilla ice cream, sugar, and whipped cream."
click at [822, 447] on textarea at bounding box center [996, 466] width 455 height 71
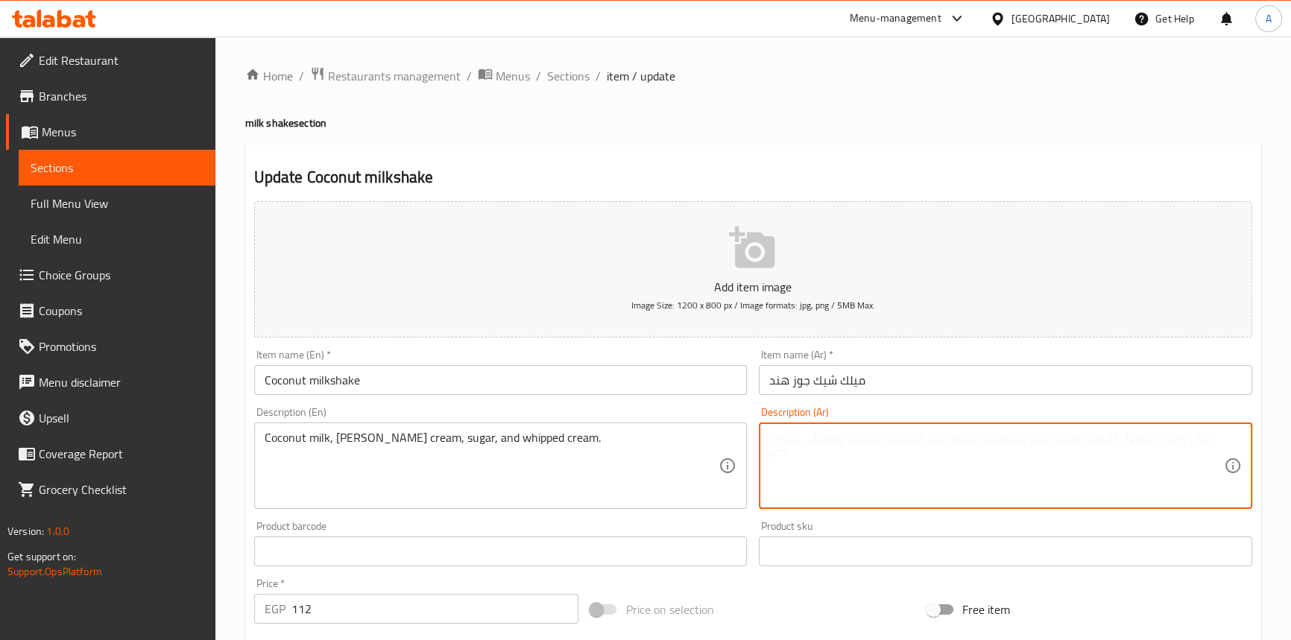
paste textarea "حليب جوز الهند، آيس كريم فانيليا، سكر وكريمة مخفوقة"
type textarea "حليب جوز الهند، آيس كريم فانيليا، سكر وكريمة مخفوقة"
click at [493, 394] on input "Coconut milkshake" at bounding box center [501, 380] width 494 height 30
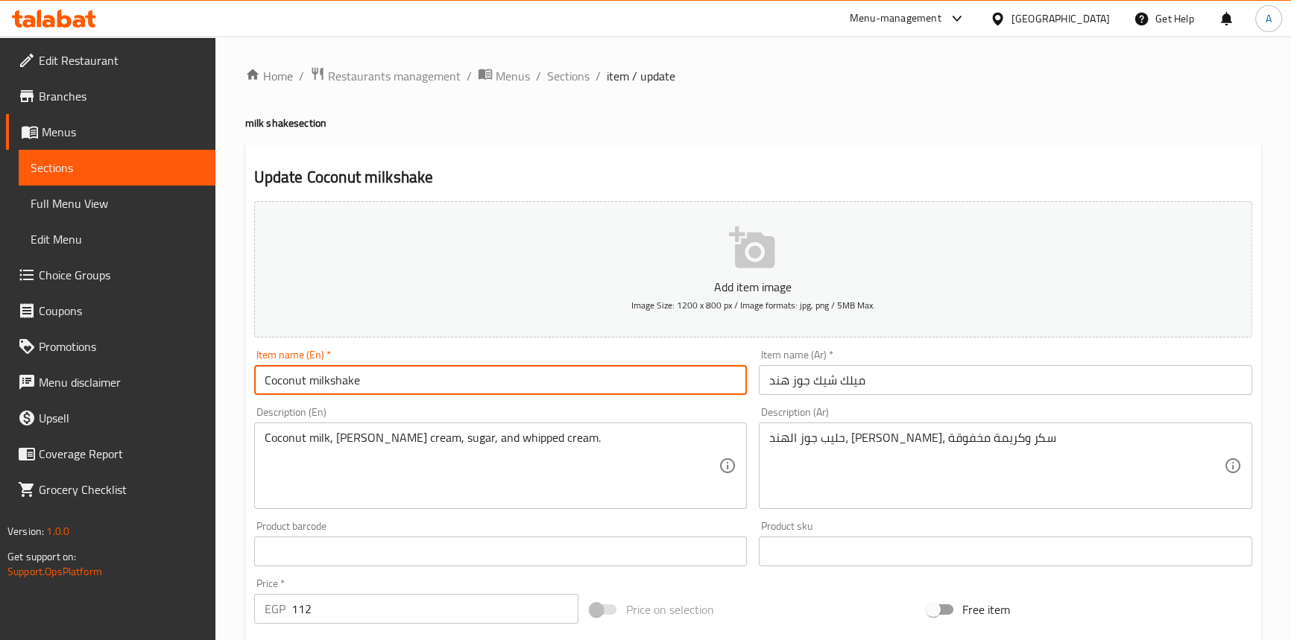
click at [558, 73] on span "Sections" at bounding box center [568, 76] width 42 height 18
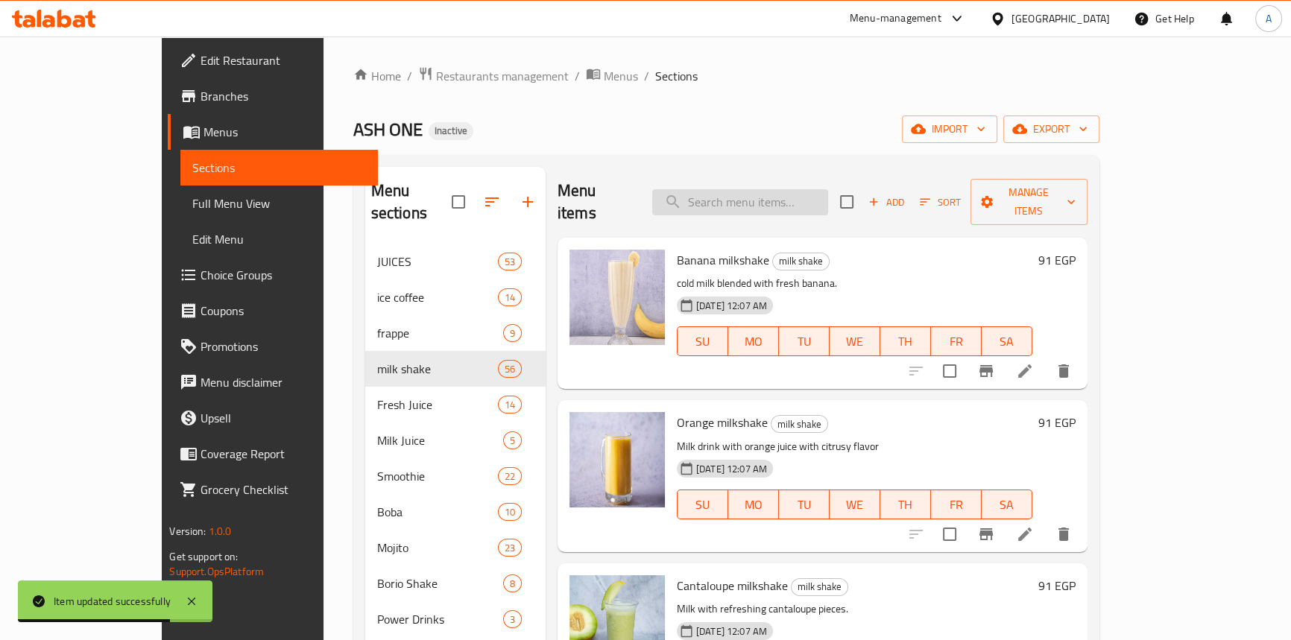
click at [762, 190] on input "search" at bounding box center [740, 202] width 176 height 26
paste input "Cappuccino Milkshake"
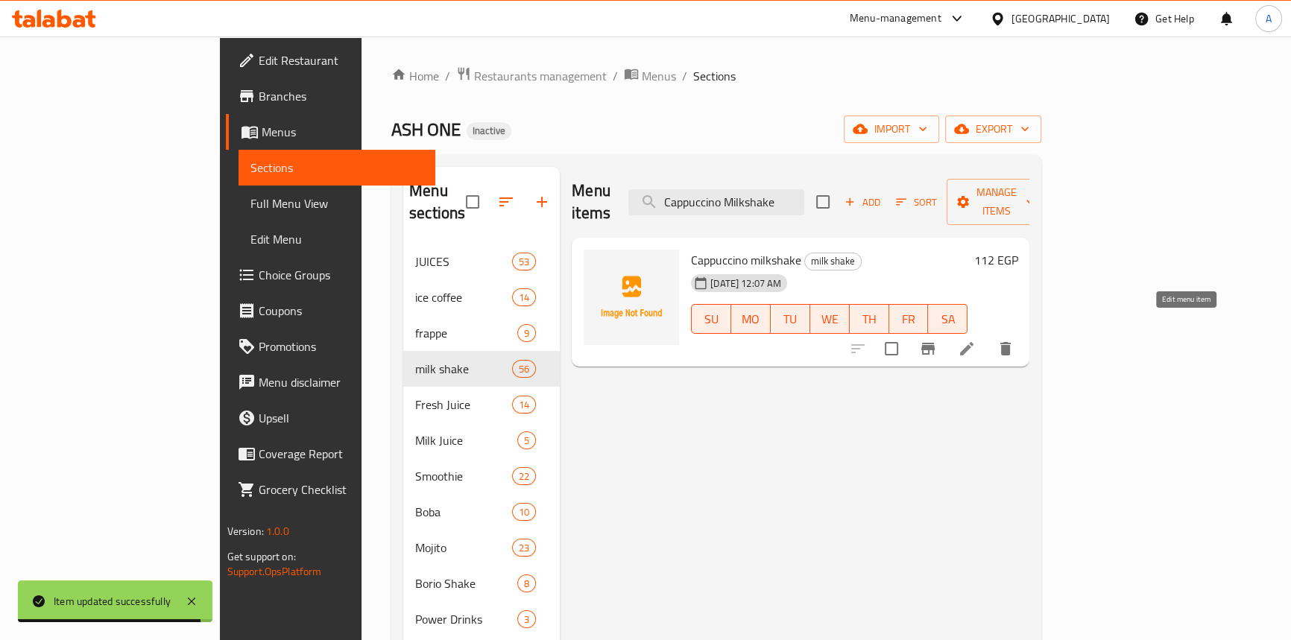
type input "Cappuccino Milkshake"
click at [976, 340] on icon at bounding box center [967, 349] width 18 height 18
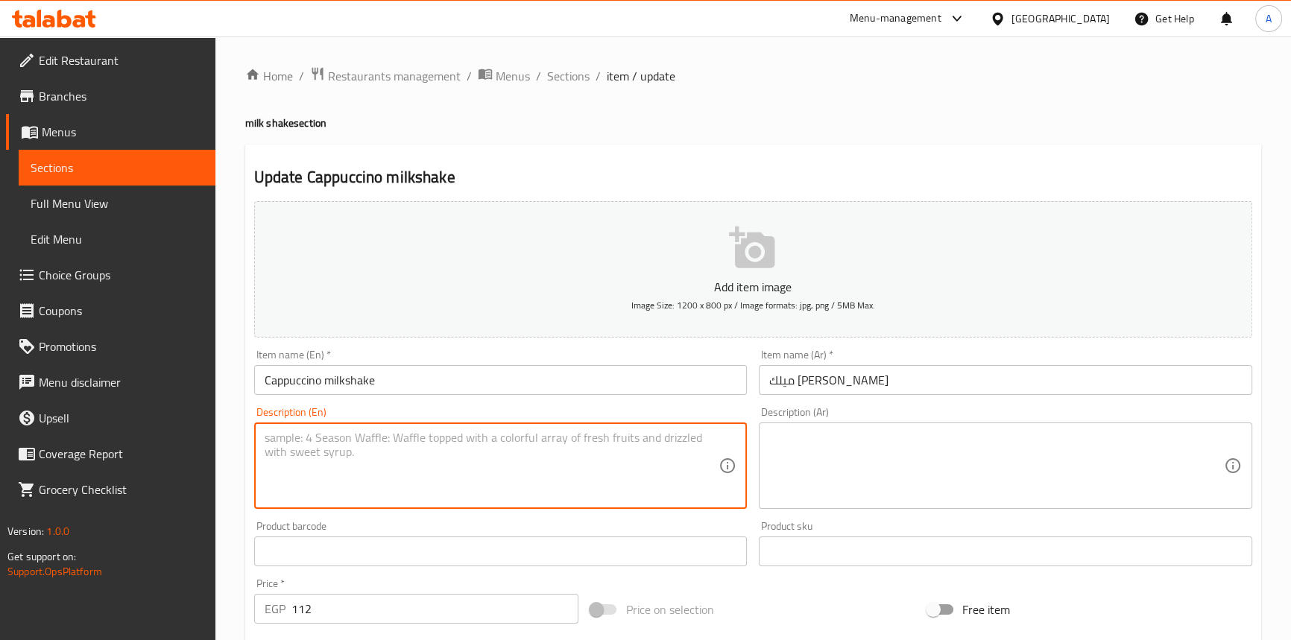
click at [441, 470] on textarea at bounding box center [492, 466] width 455 height 71
paste textarea "A creamy milkshake with a cappuccino flavor."
type textarea "A creamy milkshake with a cappuccino flavor."
click at [861, 447] on textarea at bounding box center [996, 466] width 455 height 71
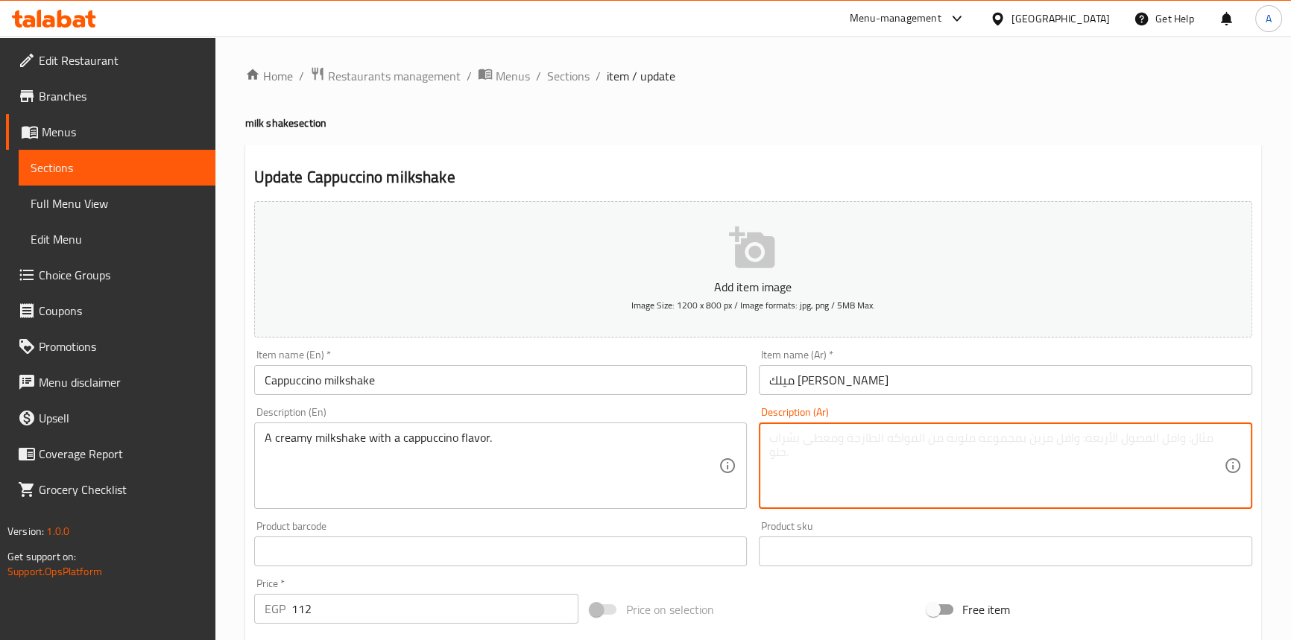
paste textarea "ميلك شيك كريمي بنكهة الكابتشينو."
type textarea "ميلك شيك كريمي بنكهة الكابتشينو."
click at [519, 394] on input "Cappuccino milkshake" at bounding box center [501, 380] width 494 height 30
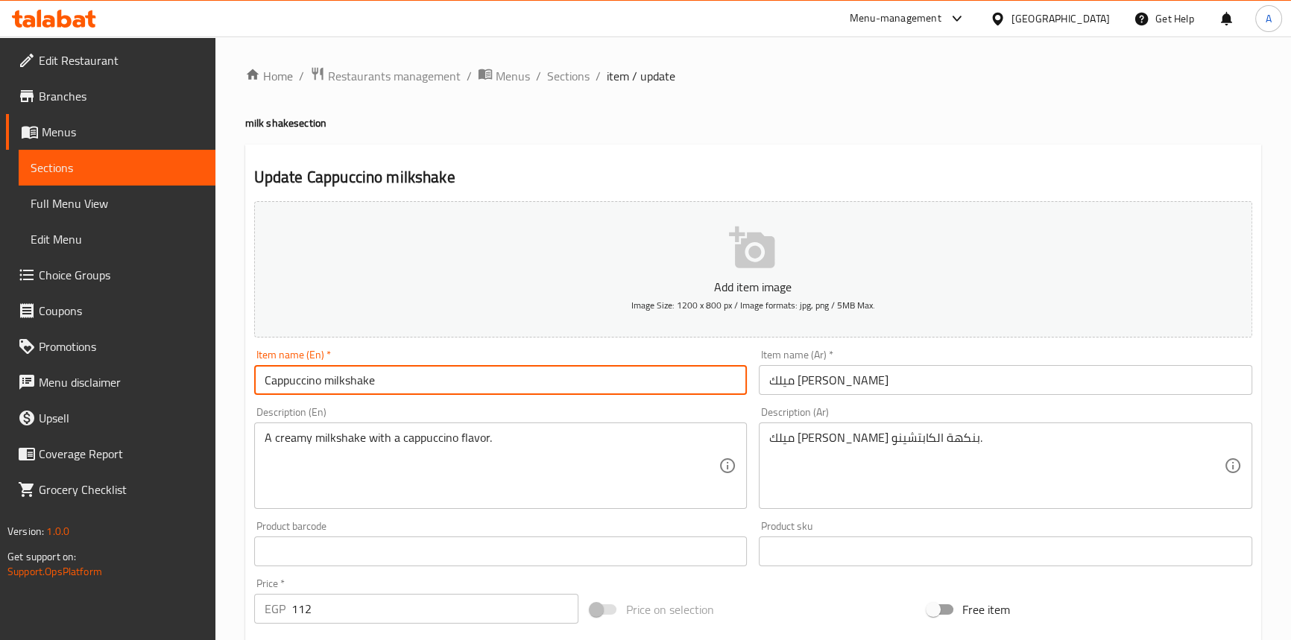
click at [574, 97] on div "Home / Restaurants management / Menus / Sections / item / update milk shake sec…" at bounding box center [753, 544] width 1016 height 957
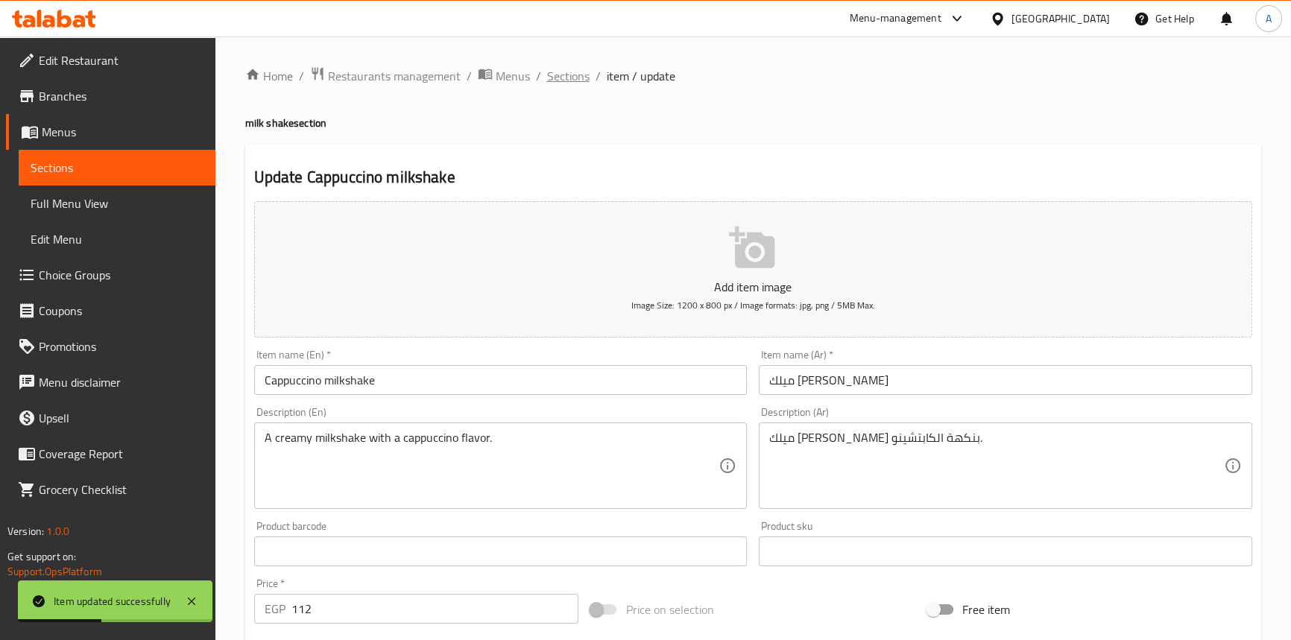
click at [573, 84] on span "Sections" at bounding box center [568, 76] width 42 height 18
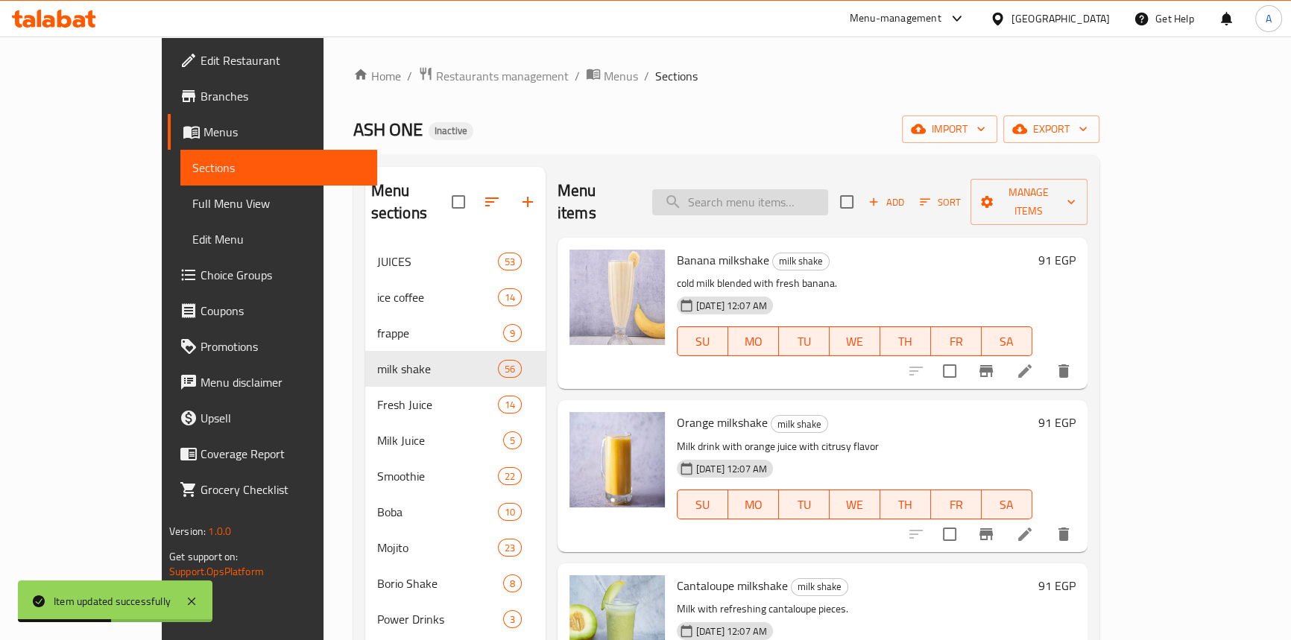
click at [782, 202] on input "search" at bounding box center [740, 202] width 176 height 26
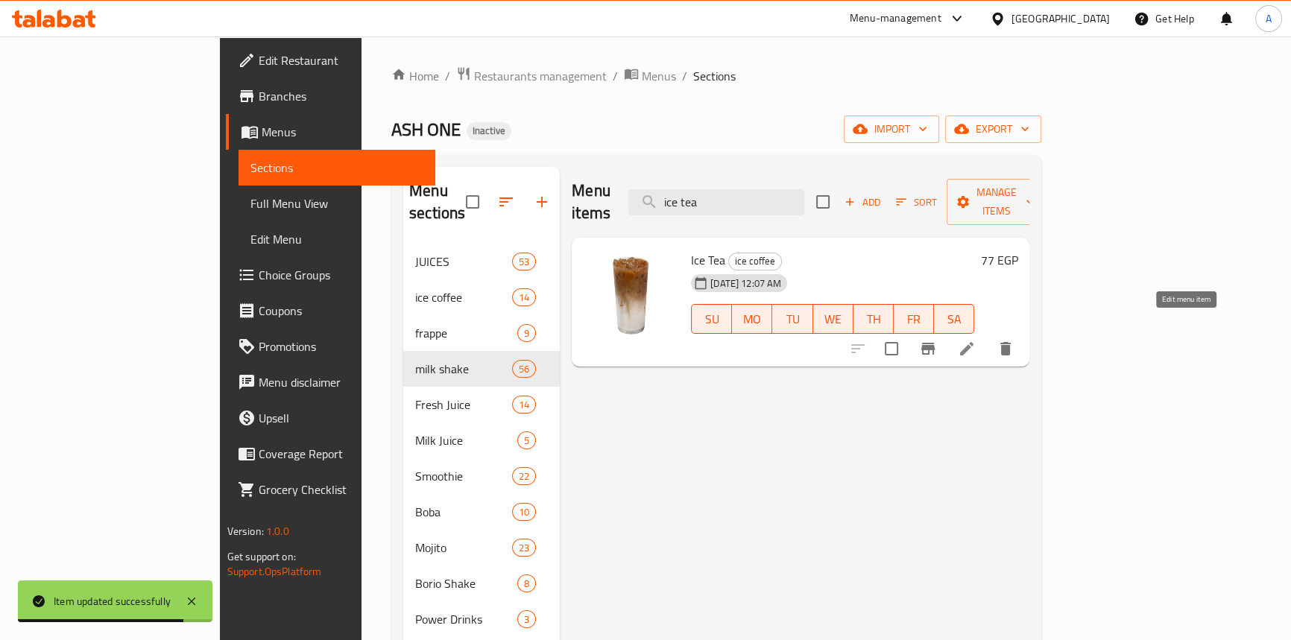
type input "ice tea"
click at [976, 340] on icon at bounding box center [967, 349] width 18 height 18
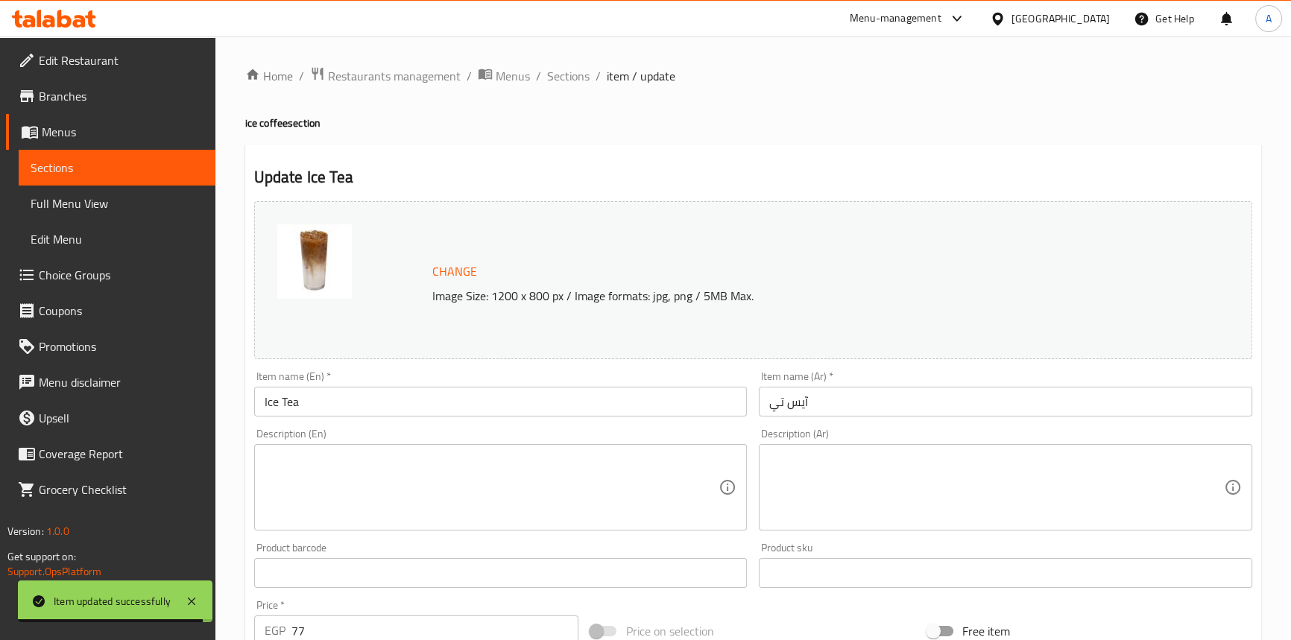
click at [425, 447] on div "Description (En)" at bounding box center [501, 487] width 494 height 86
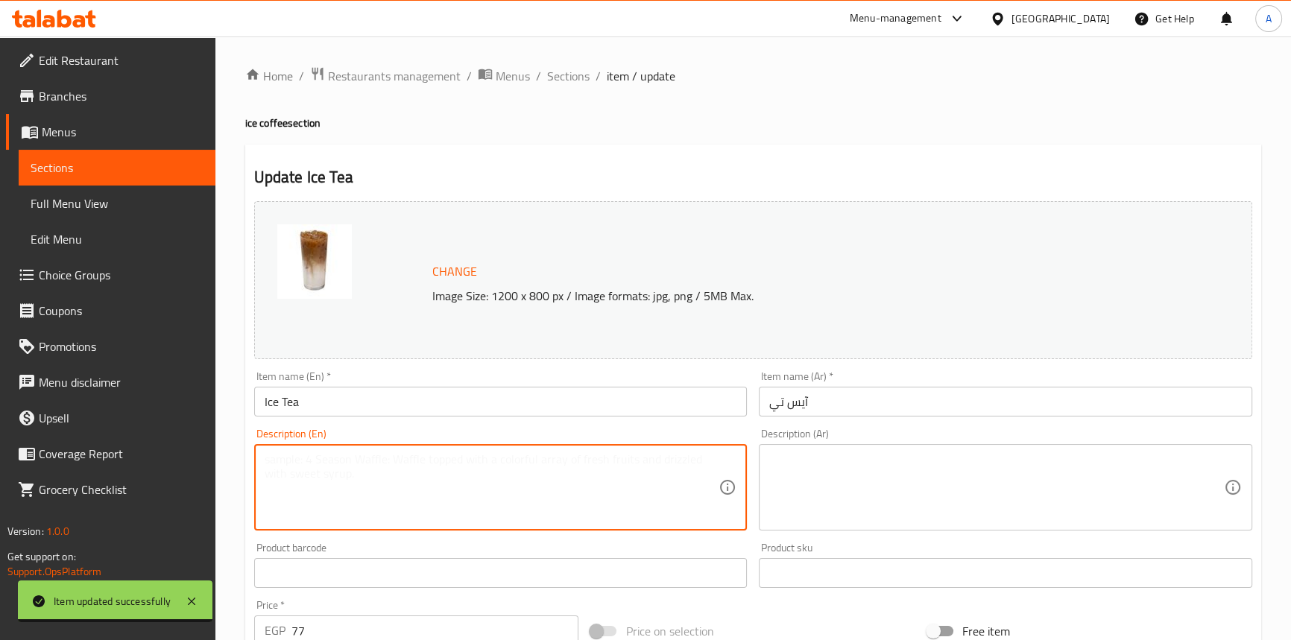
paste textarea "Tea, Water and Ice"
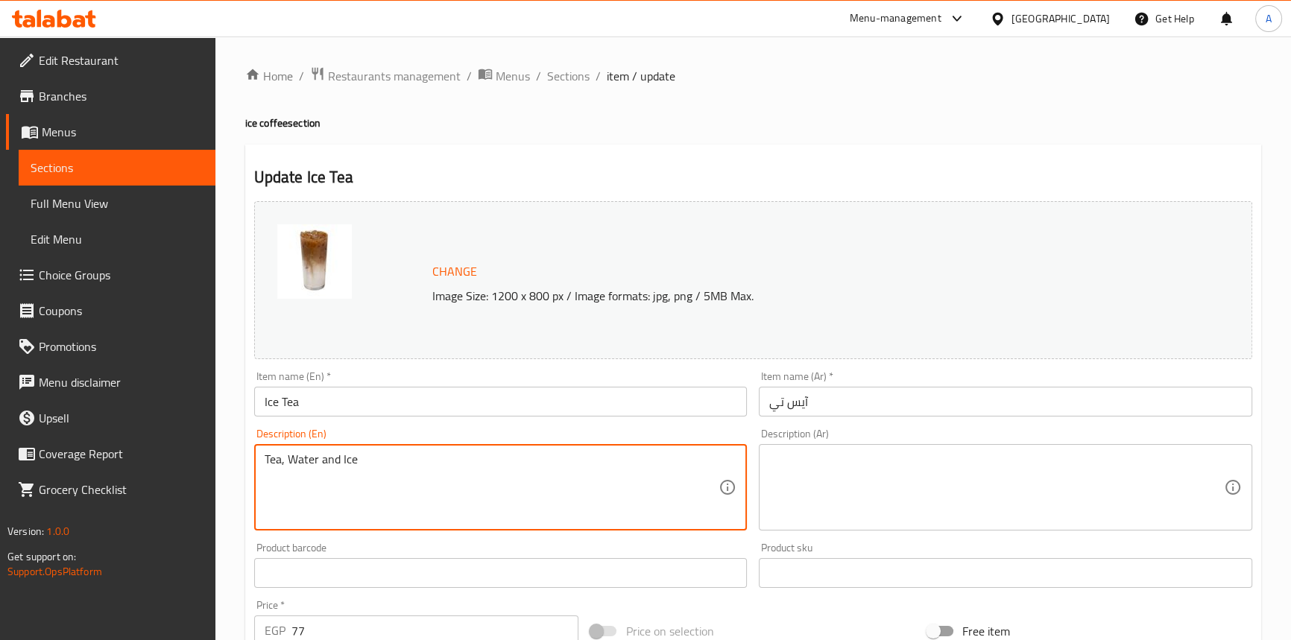
type textarea "Tea, Water and Ice"
click at [802, 468] on textarea at bounding box center [996, 488] width 455 height 71
paste textarea "شاي، مياه وثلج"
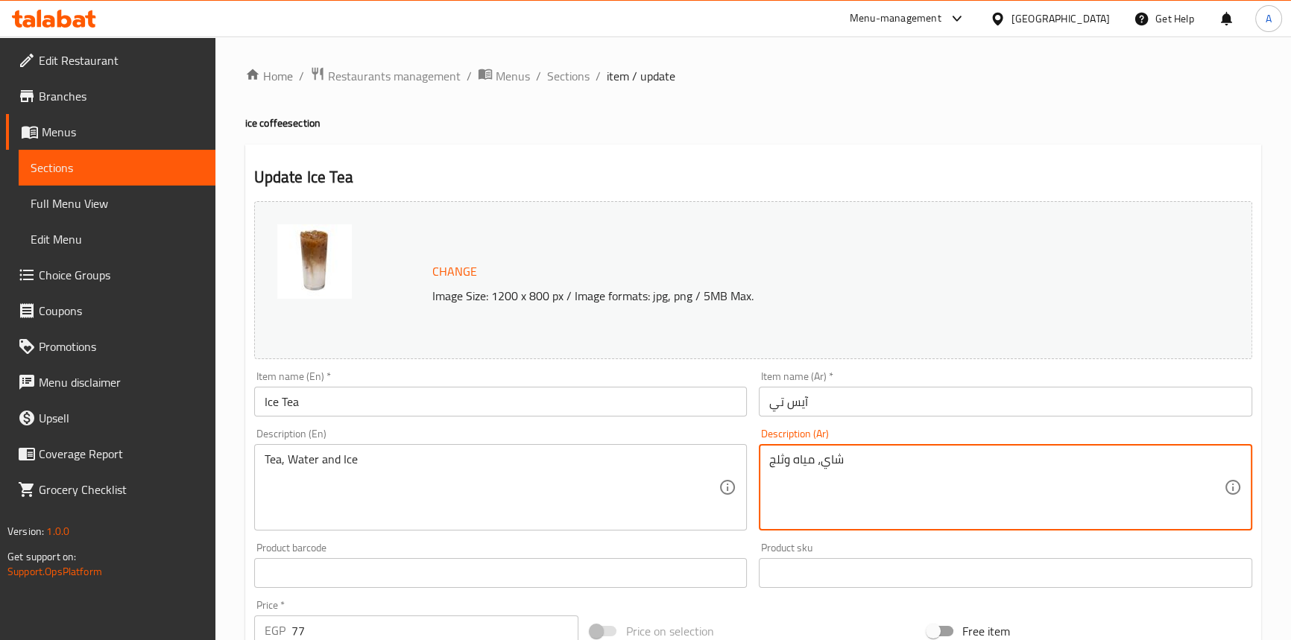
type textarea "شاي، مياه وثلج"
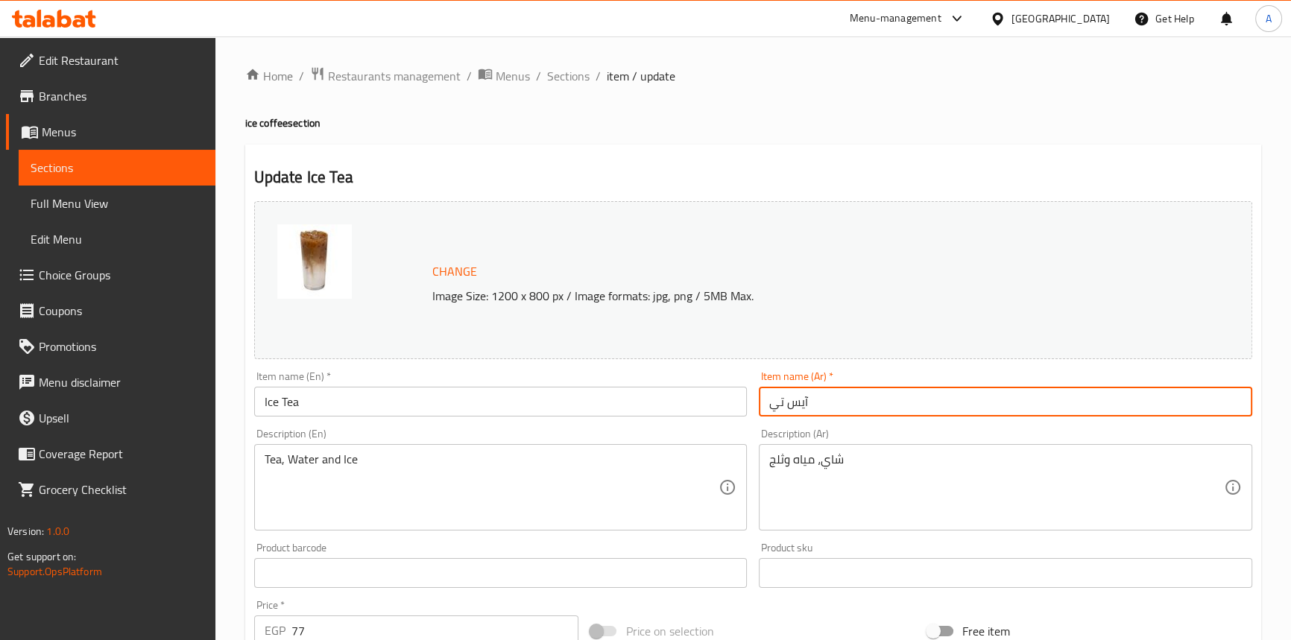
click at [834, 412] on input "آيس تي" at bounding box center [1006, 402] width 494 height 30
click at [571, 76] on span "Sections" at bounding box center [568, 76] width 42 height 18
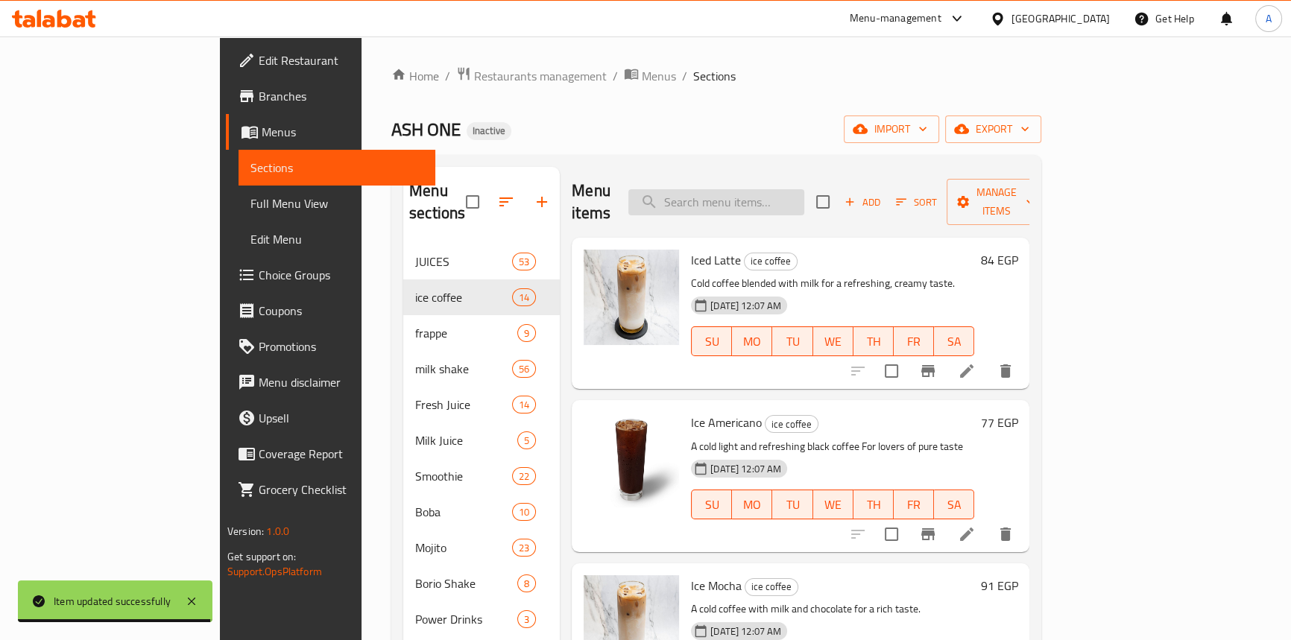
click at [755, 195] on input "search" at bounding box center [717, 202] width 176 height 26
paste input "Vanilla"
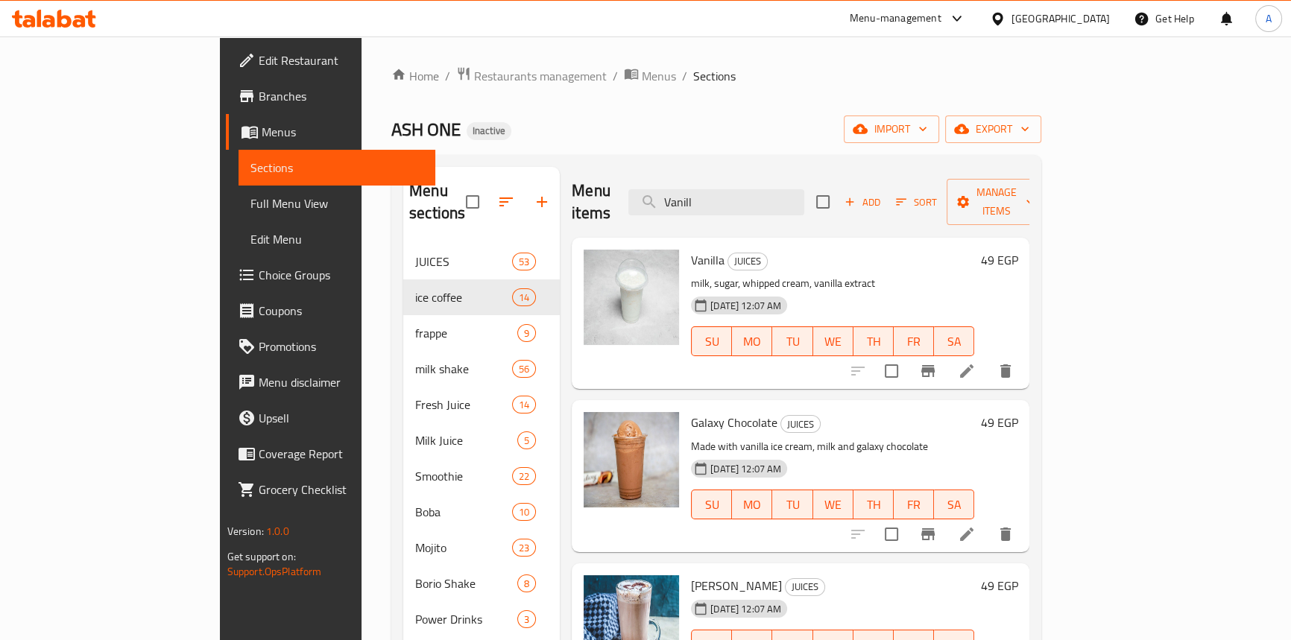
click at [781, 416] on span "JUICES" at bounding box center [800, 424] width 39 height 17
copy span "JUICES"
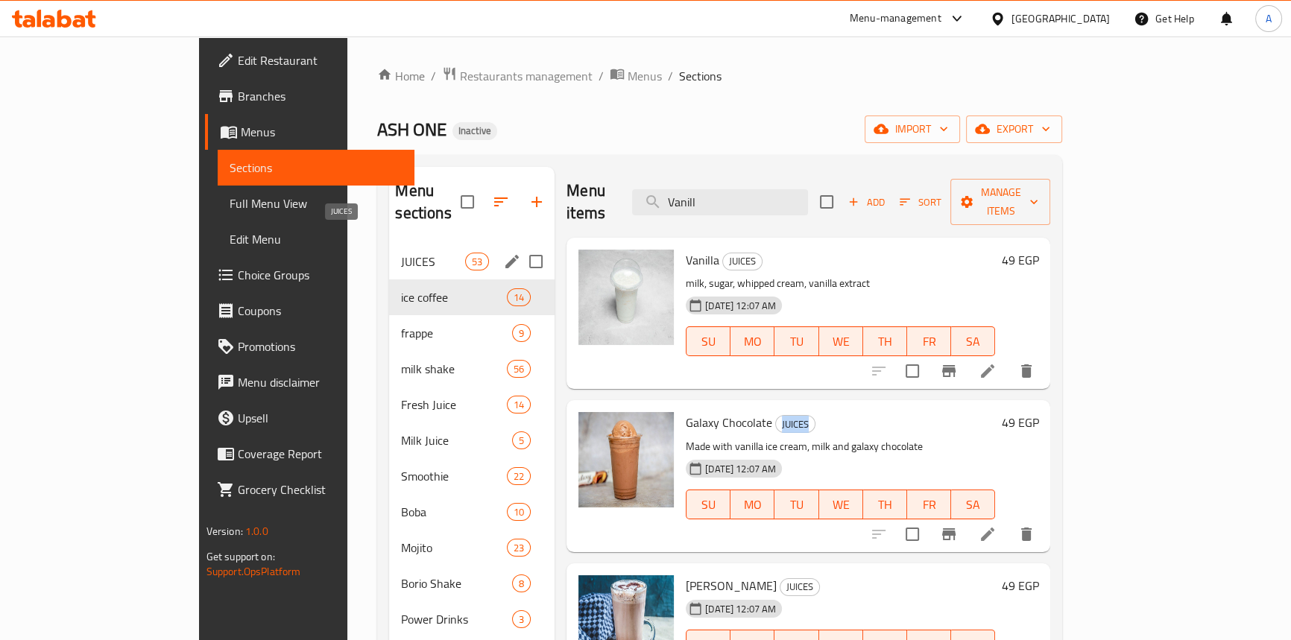
click at [401, 253] on span "JUICES" at bounding box center [432, 262] width 63 height 18
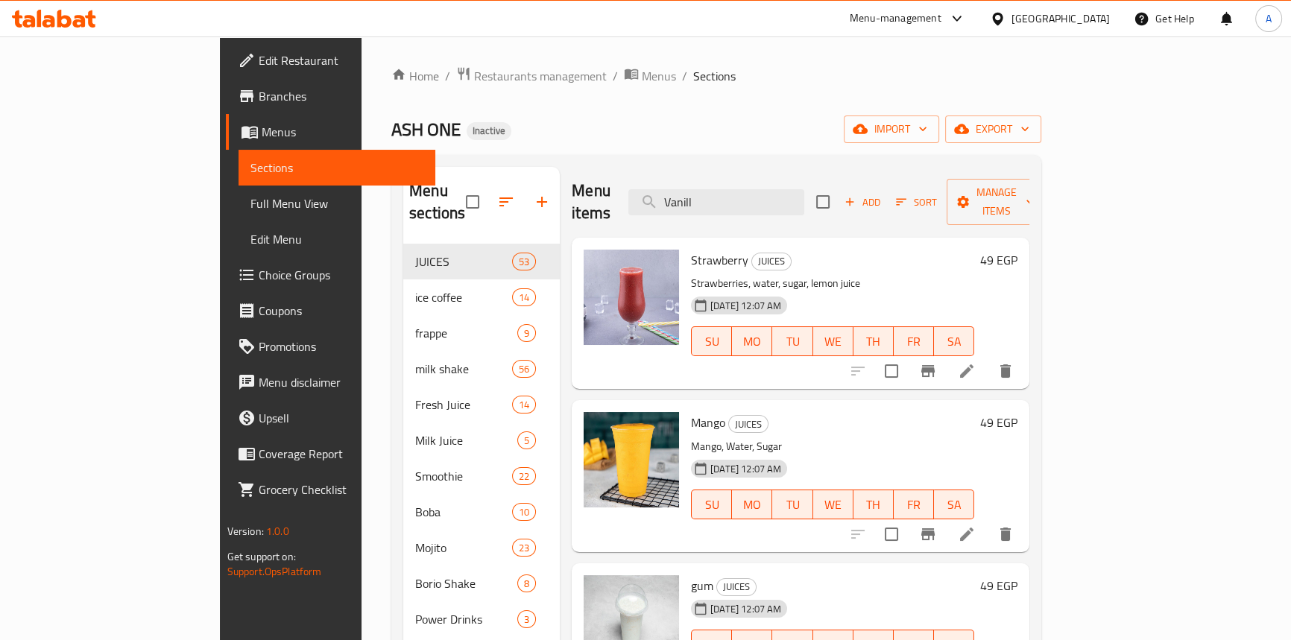
click at [765, 113] on div "Home / Restaurants management / Menus / Sections ASH ONE Inactive import export…" at bounding box center [716, 442] width 650 height 753
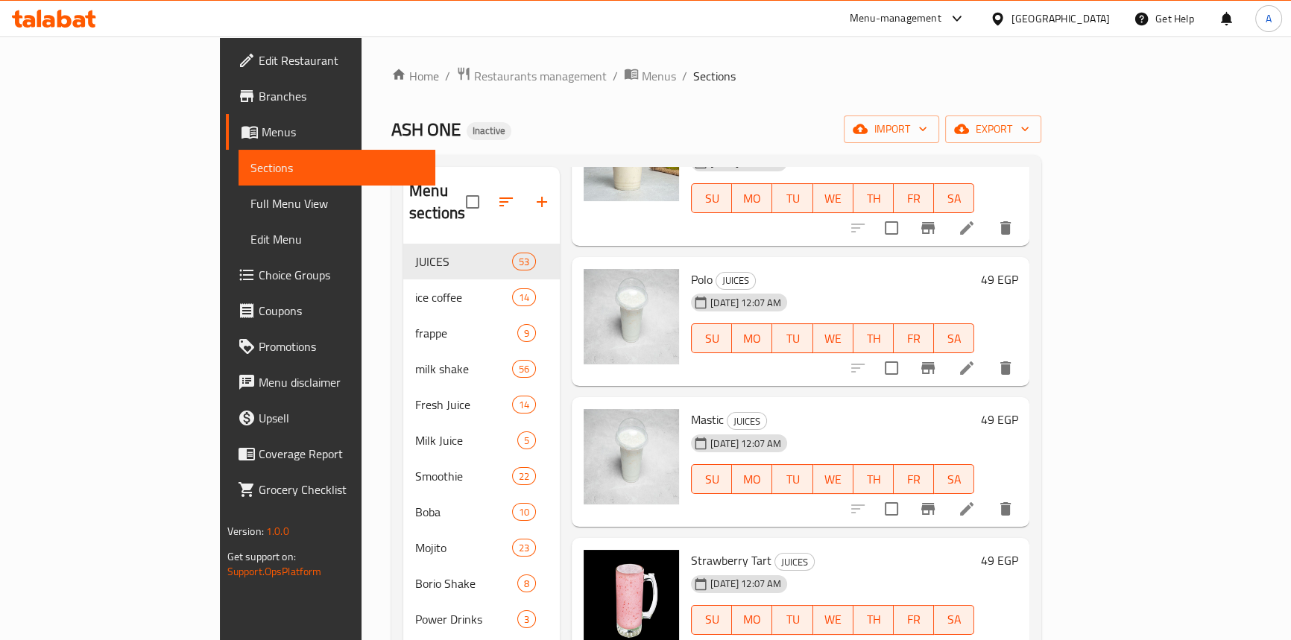
scroll to position [1016, 0]
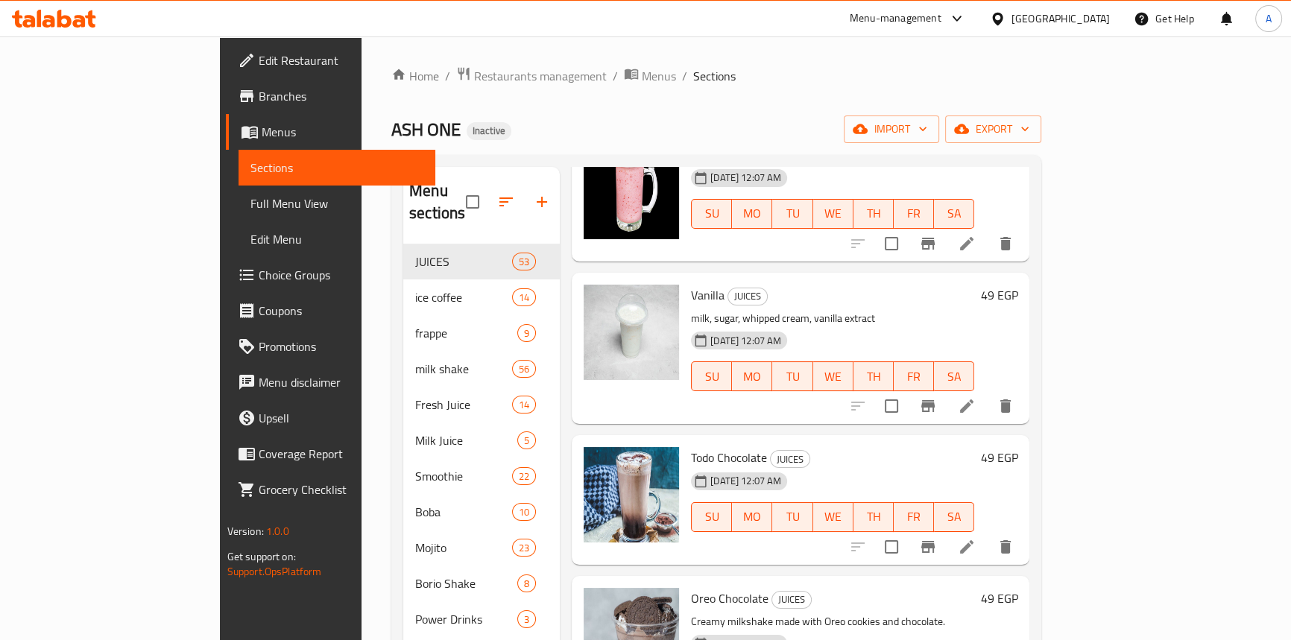
click at [700, 70] on ol "Home / Restaurants management / Menus / Sections" at bounding box center [716, 75] width 650 height 19
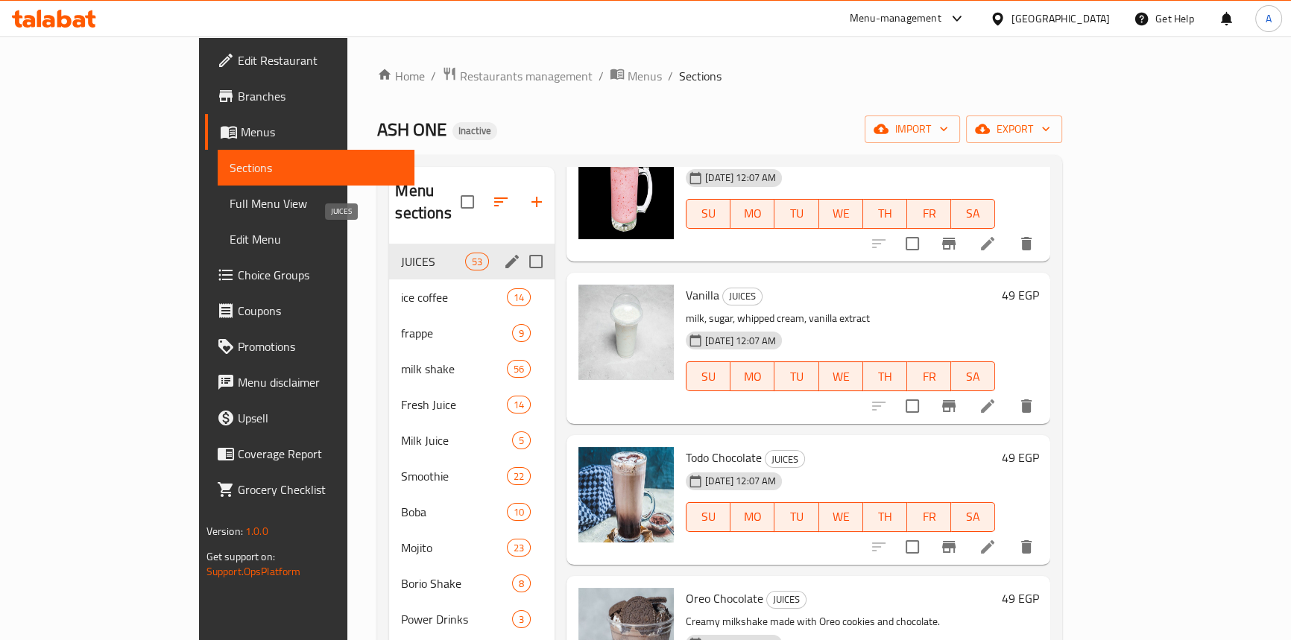
click at [401, 253] on span "JUICES" at bounding box center [432, 262] width 63 height 18
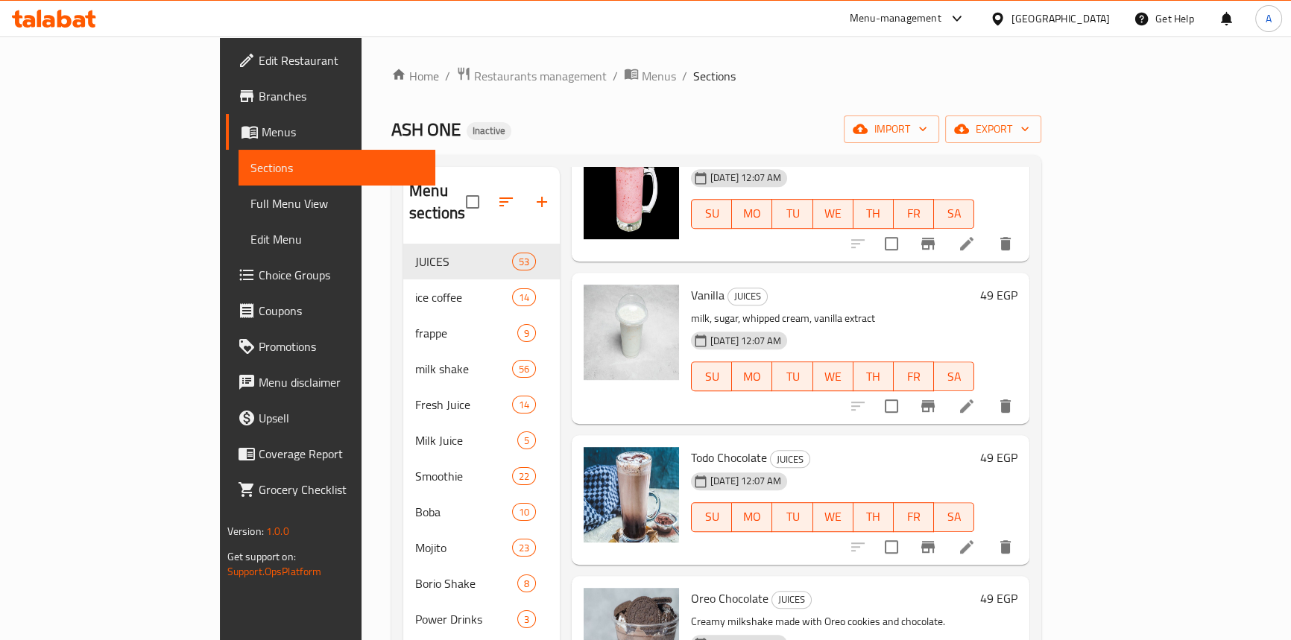
click at [813, 90] on div "Home / Restaurants management / Menus / Sections ASH ONE Inactive import export…" at bounding box center [716, 442] width 650 height 753
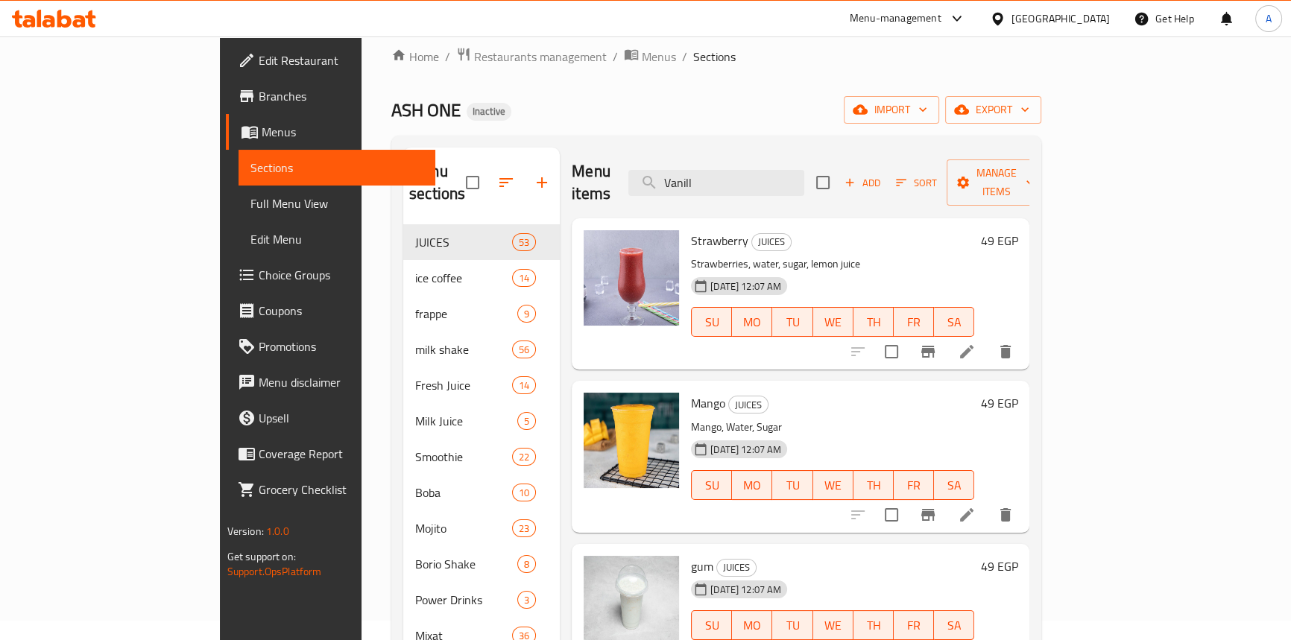
scroll to position [0, 0]
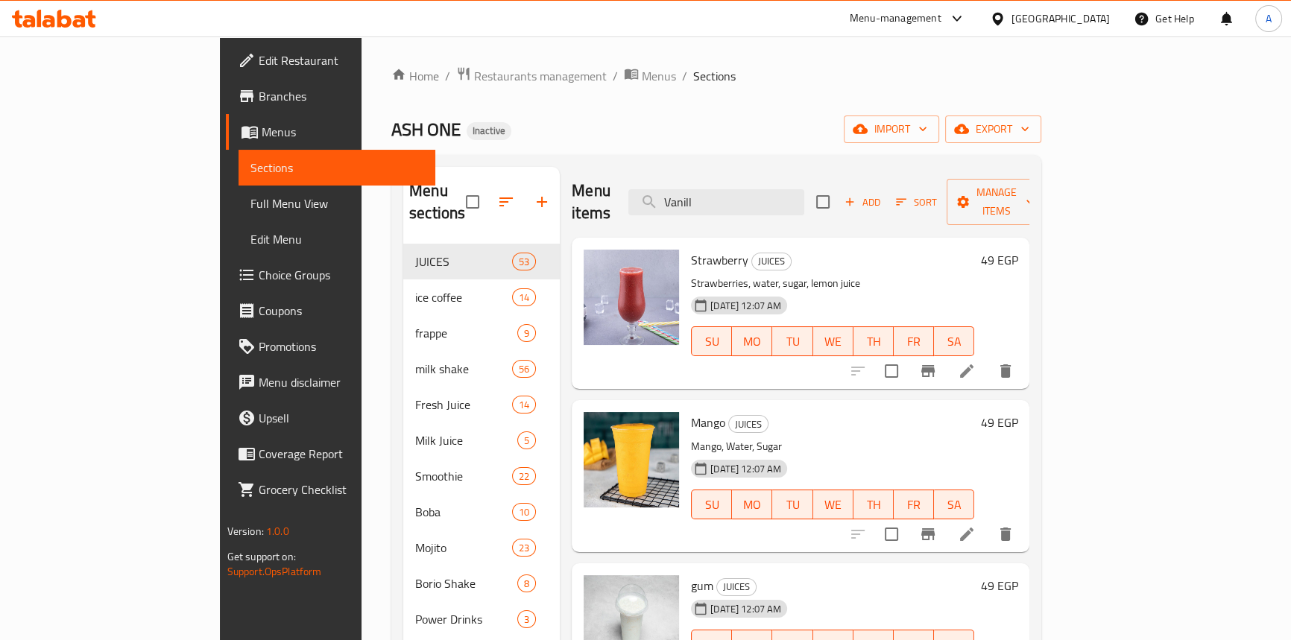
click at [761, 204] on div "Menu items Vanill Add Sort Manage items" at bounding box center [801, 202] width 458 height 71
click at [760, 192] on input "Vanill" at bounding box center [717, 202] width 176 height 26
paste input "strawberry yogurt milkshake"
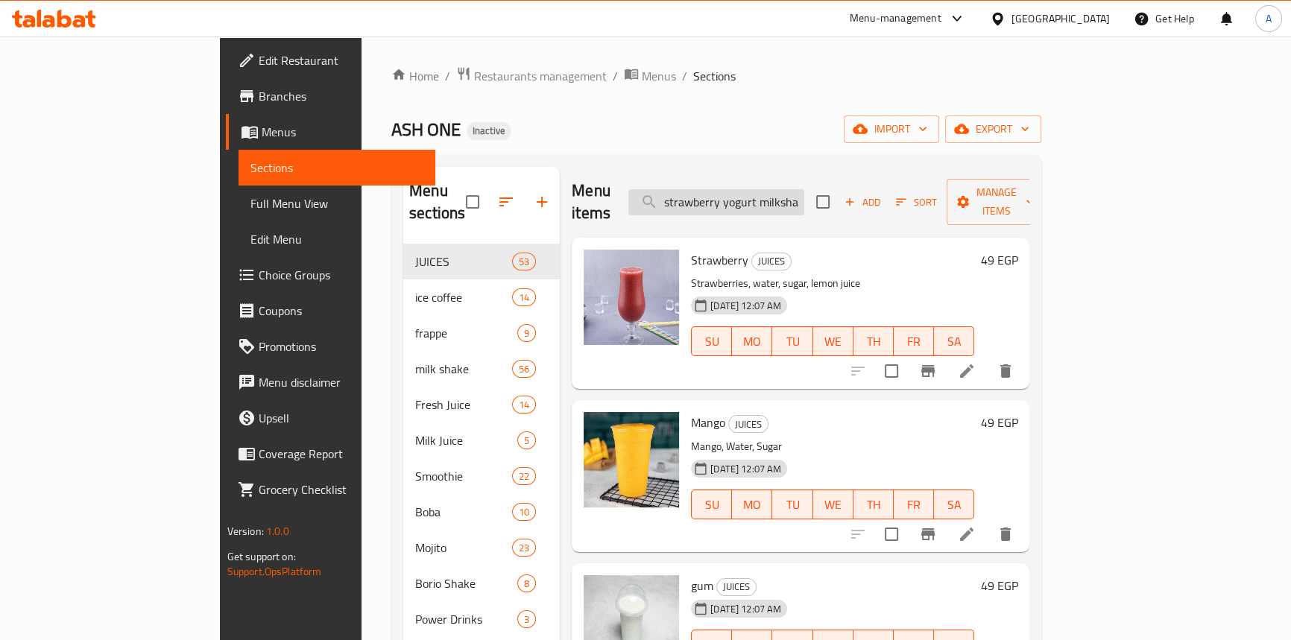
scroll to position [0, 10]
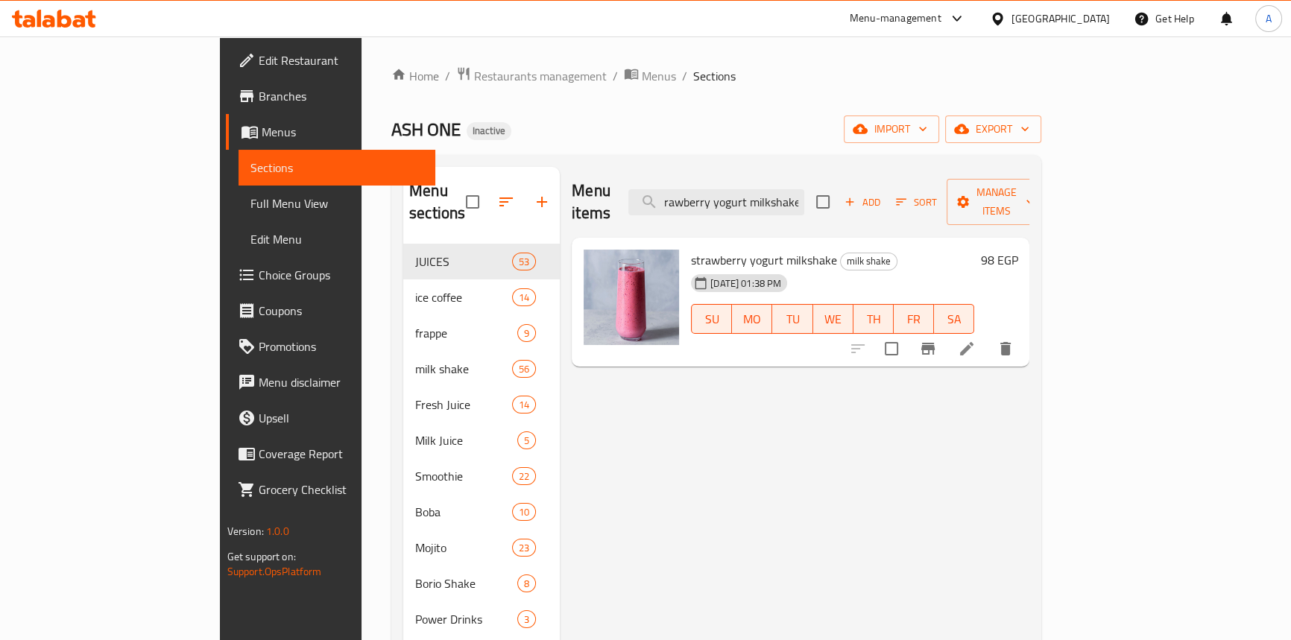
type input "strawberry yogurt milkshake"
click at [976, 340] on icon at bounding box center [967, 349] width 18 height 18
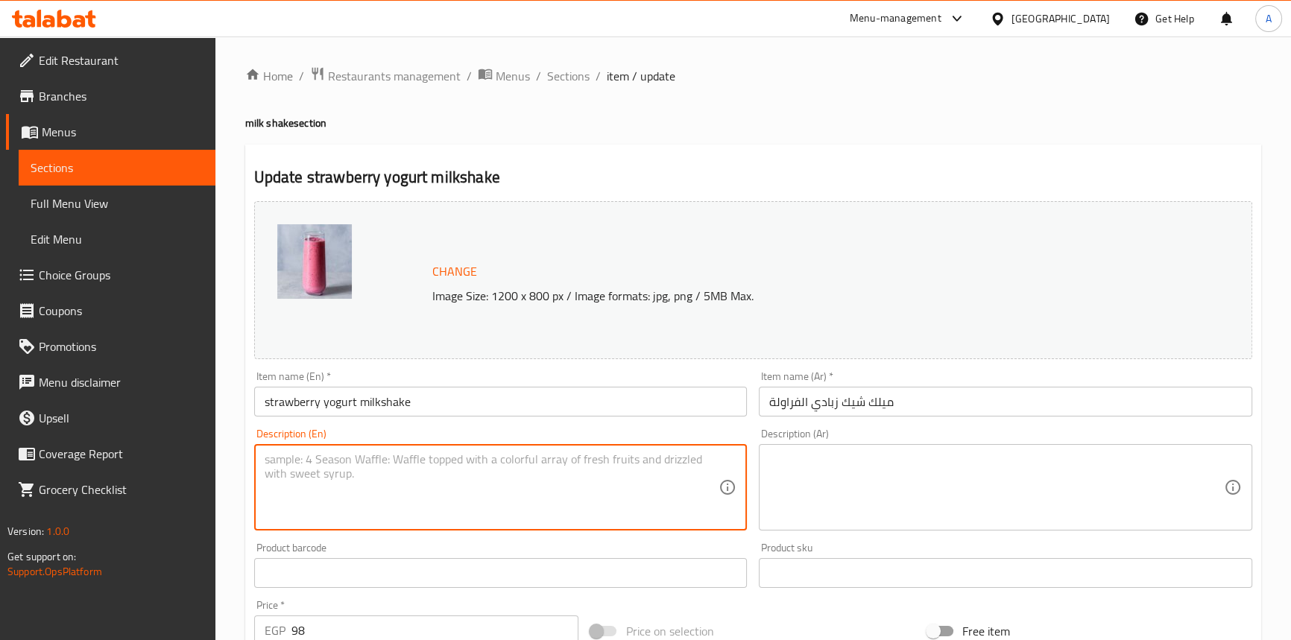
click at [402, 465] on textarea at bounding box center [492, 488] width 455 height 71
paste textarea "Made with strawberries and creamy vanilla ice cream"
type textarea "Made with strawberries and creamy vanilla ice cream"
click at [805, 469] on textarea at bounding box center [996, 488] width 455 height 71
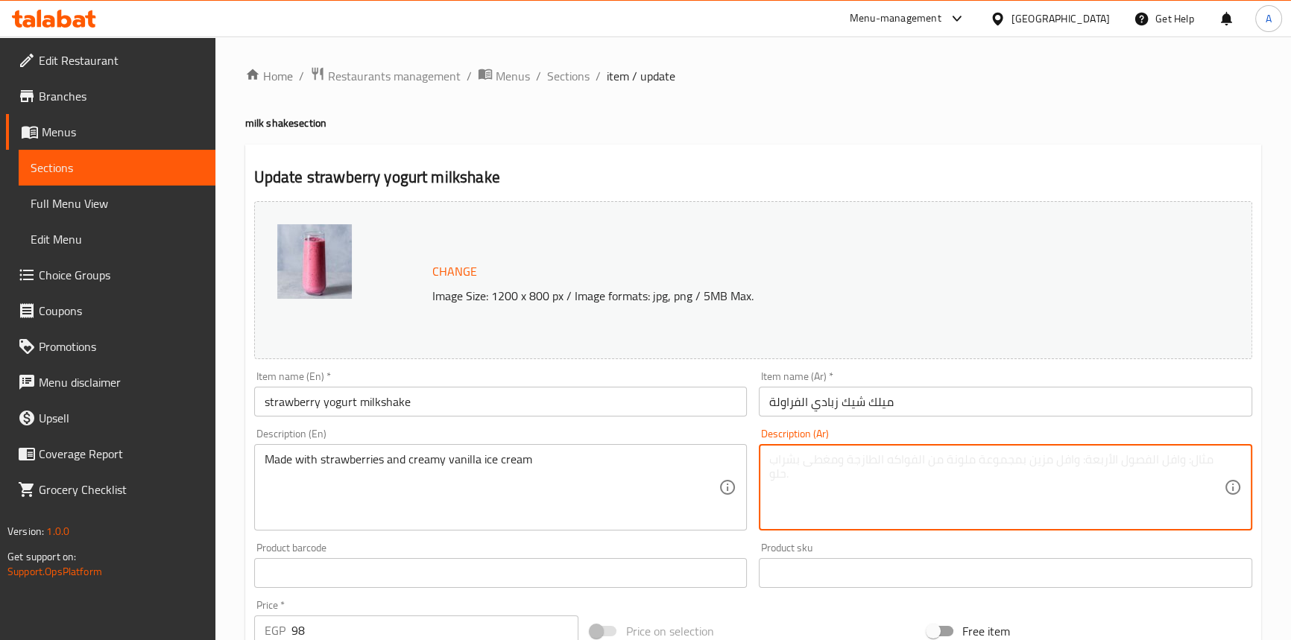
paste textarea "مصنوع من الفراولة و آيس كريم الفانيليا الكريمي"
type textarea "مصنوع من الفراولة و آيس كريم الفانيليا الكريمي"
click at [953, 397] on input "ميلك شيك زبادي الفراولة" at bounding box center [1006, 402] width 494 height 30
click at [1035, 490] on textarea "مصنوع من الفراولة و آيس كريم الفانيليا الكريمي" at bounding box center [996, 488] width 455 height 71
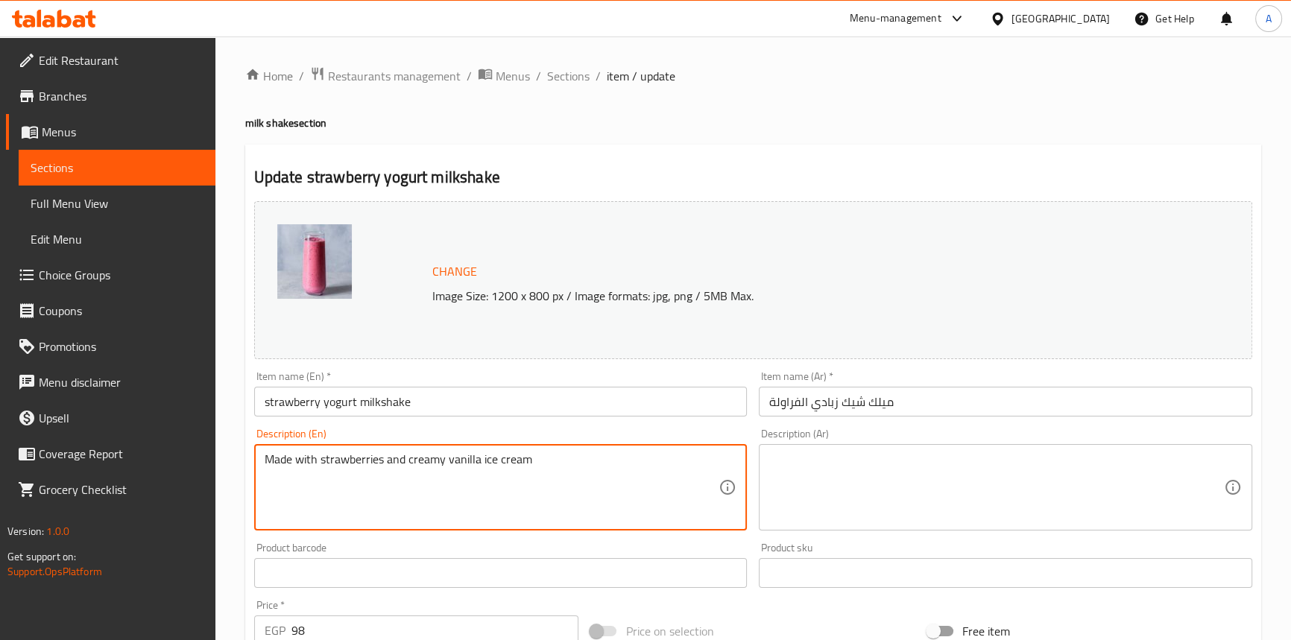
click at [477, 474] on textarea "Made with strawberries and creamy vanilla ice cream" at bounding box center [492, 488] width 455 height 71
click at [452, 409] on input "strawberry yogurt milkshake" at bounding box center [501, 402] width 494 height 30
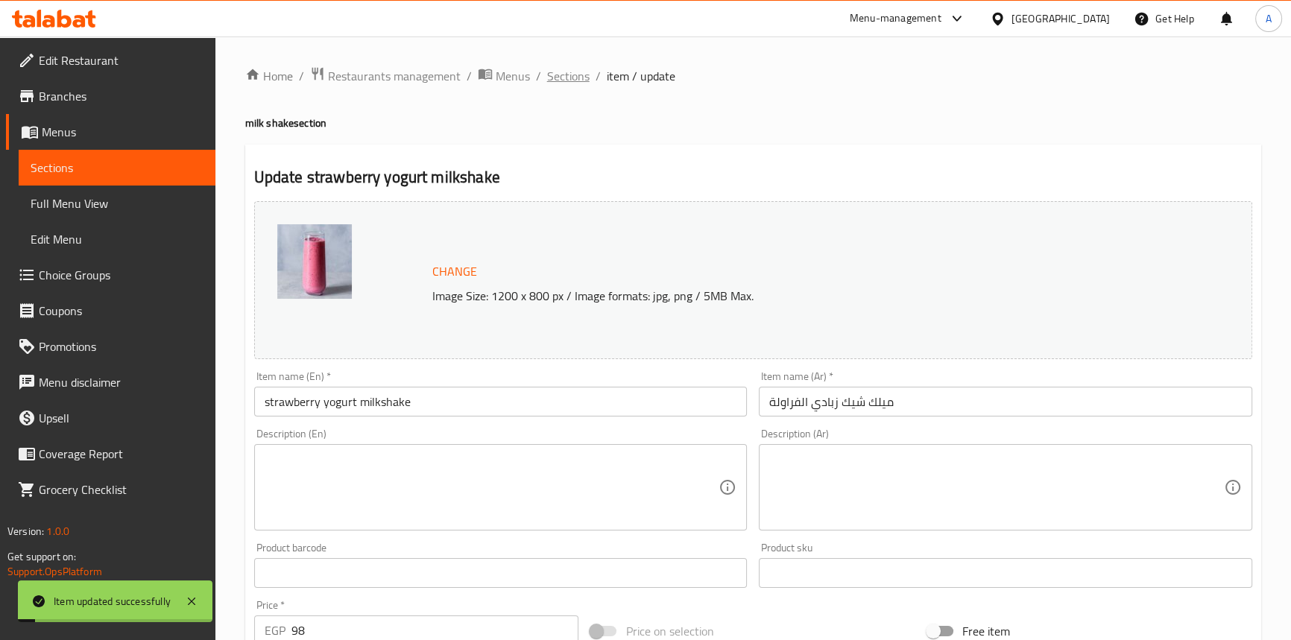
click at [562, 69] on span "Sections" at bounding box center [568, 76] width 42 height 18
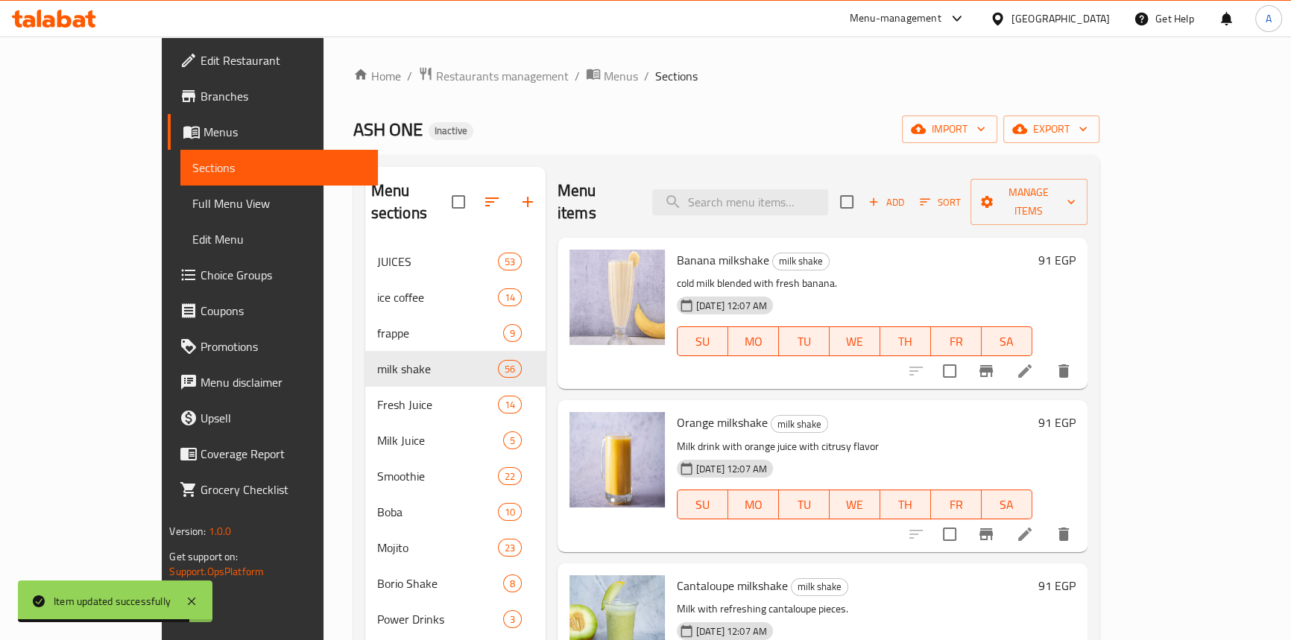
click at [924, 107] on div "Home / Restaurants management / Menus / Sections ASH ONE Inactive import export…" at bounding box center [726, 442] width 746 height 753
click at [854, 75] on ol "Home / Restaurants management / Menus / Sections" at bounding box center [726, 75] width 746 height 19
click at [436, 74] on span "Restaurants management" at bounding box center [502, 76] width 133 height 18
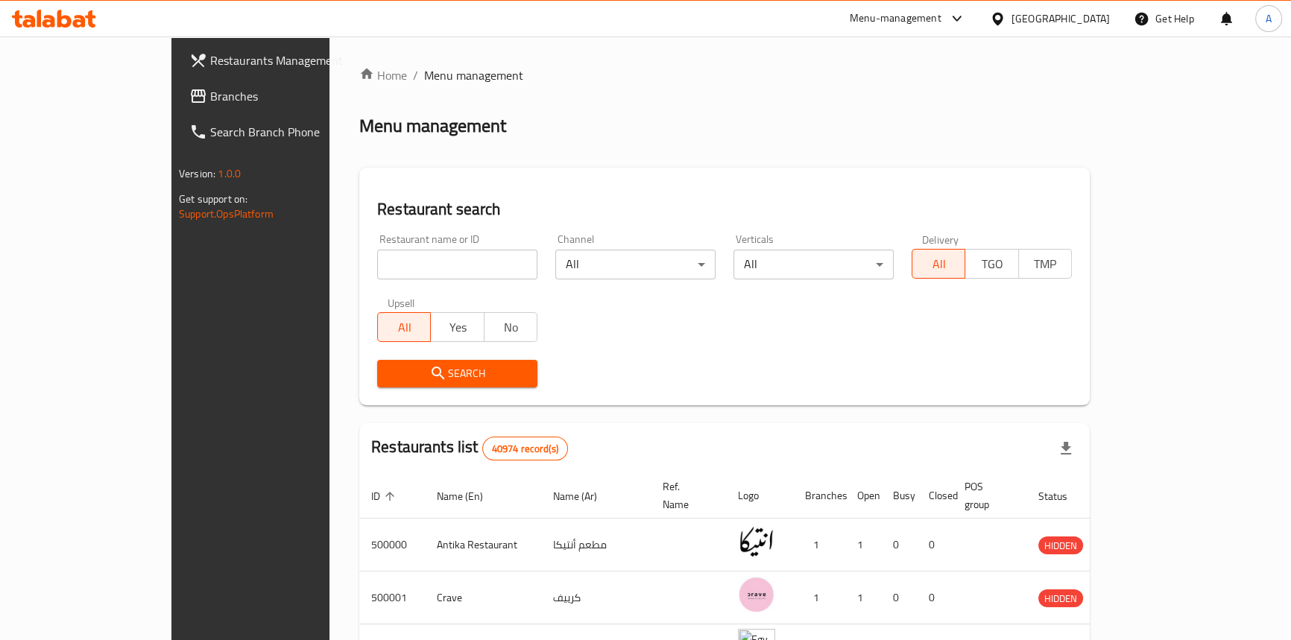
drag, startPoint x: 600, startPoint y: 119, endPoint x: 101, endPoint y: 140, distance: 499.3
click at [596, 119] on div "Menu management" at bounding box center [724, 126] width 731 height 24
click at [191, 91] on icon at bounding box center [198, 95] width 15 height 13
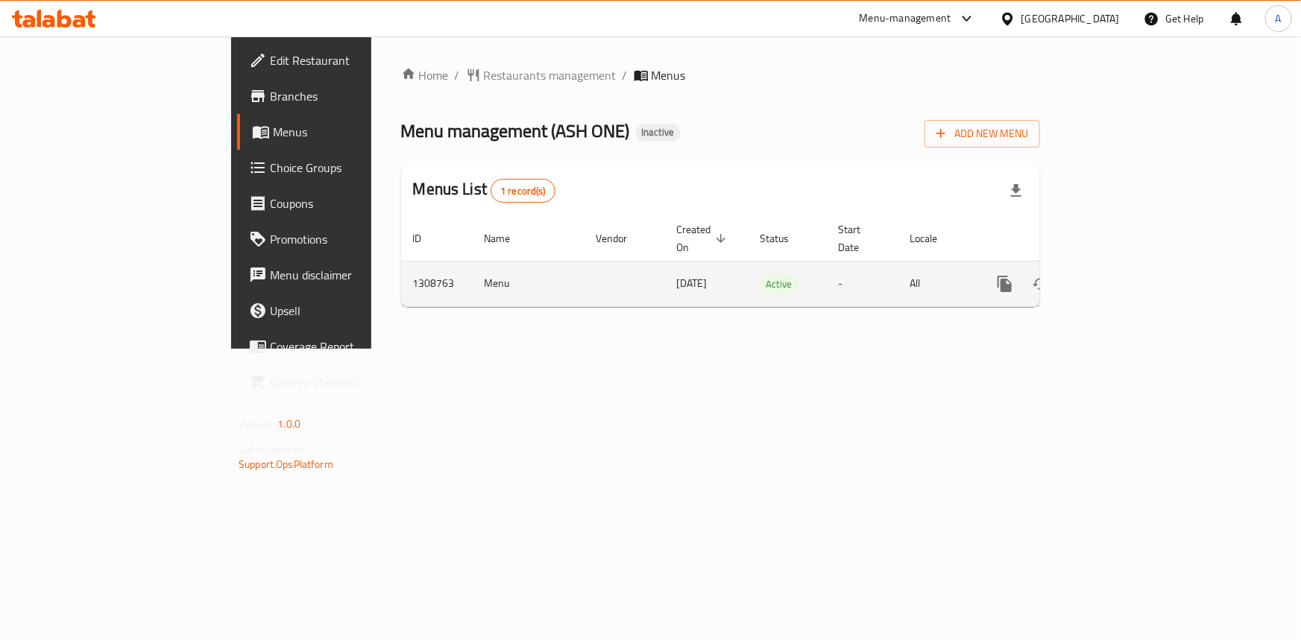
click at [1130, 266] on link "enhanced table" at bounding box center [1113, 284] width 36 height 36
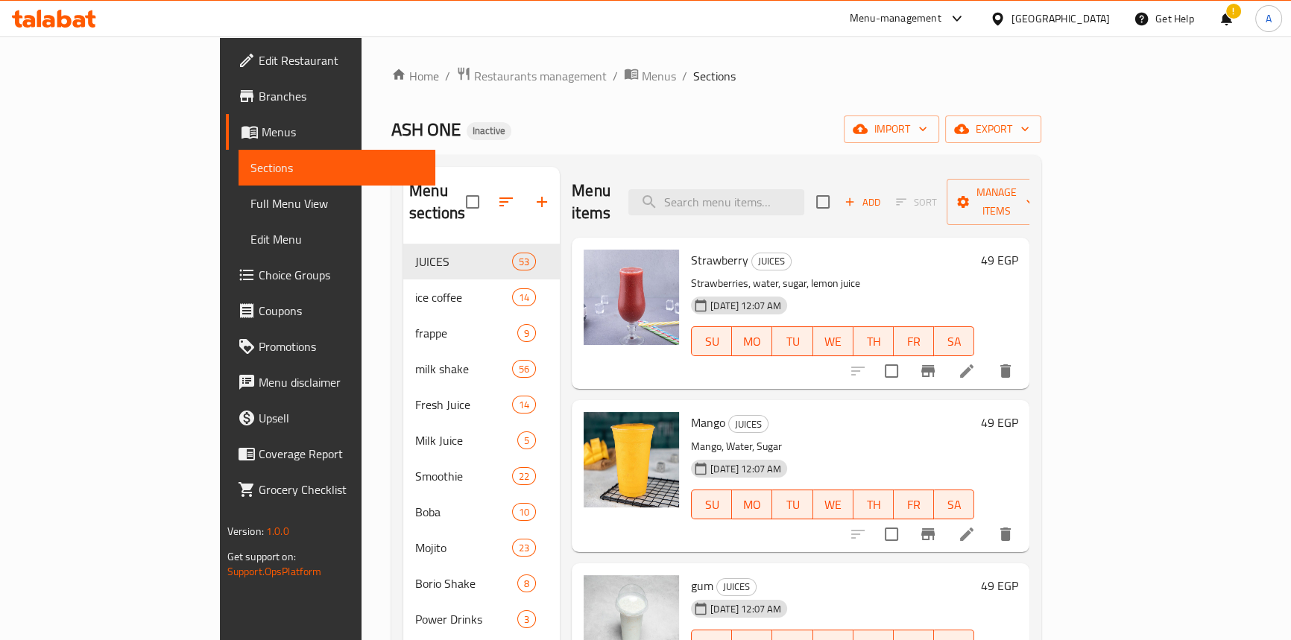
click at [860, 83] on ol "Home / Restaurants management / Menus / Sections" at bounding box center [716, 75] width 650 height 19
click at [1086, 28] on div "[GEOGRAPHIC_DATA]" at bounding box center [1050, 19] width 144 height 36
click at [1086, 17] on div "[GEOGRAPHIC_DATA]" at bounding box center [1061, 18] width 98 height 16
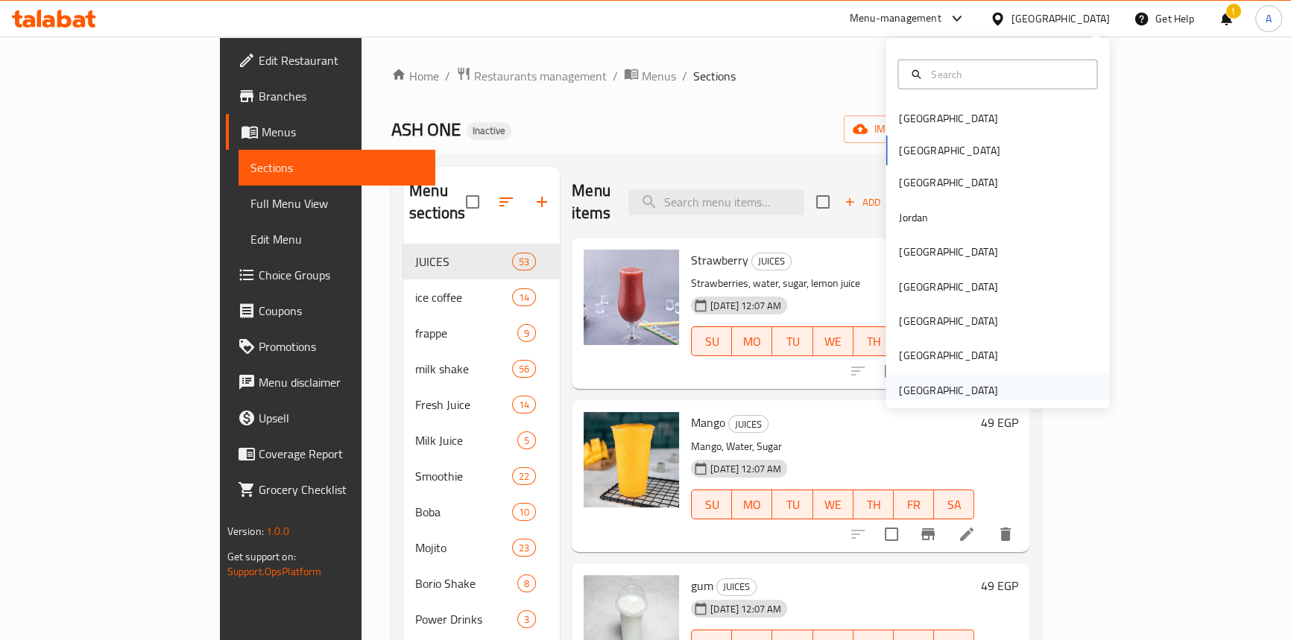
click at [939, 388] on div "[GEOGRAPHIC_DATA]" at bounding box center [948, 390] width 98 height 16
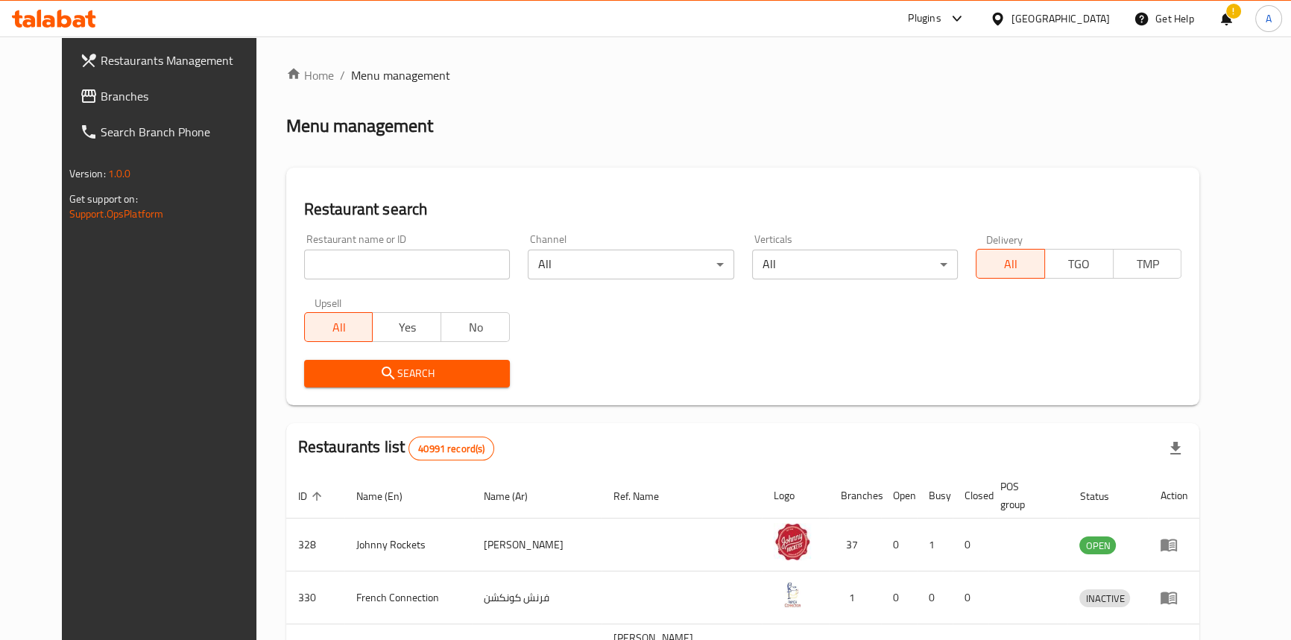
click at [101, 104] on span "Branches" at bounding box center [183, 96] width 165 height 18
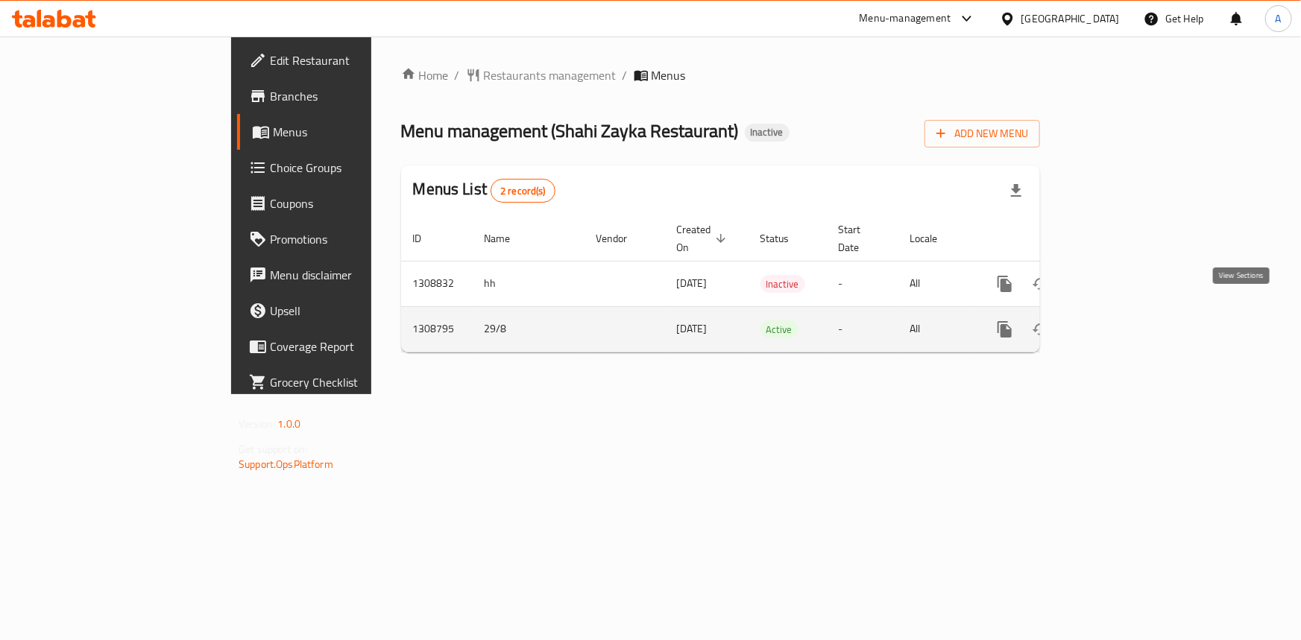
click at [1121, 321] on icon "enhanced table" at bounding box center [1113, 330] width 18 height 18
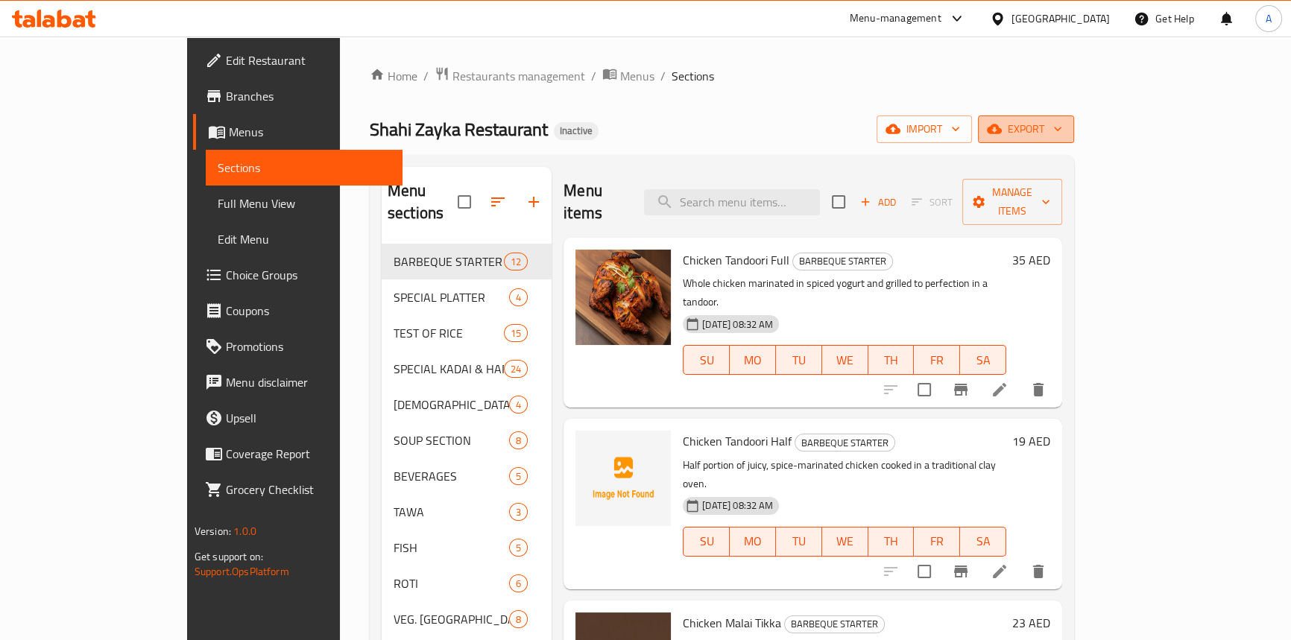
click at [1062, 120] on span "export" at bounding box center [1026, 129] width 72 height 19
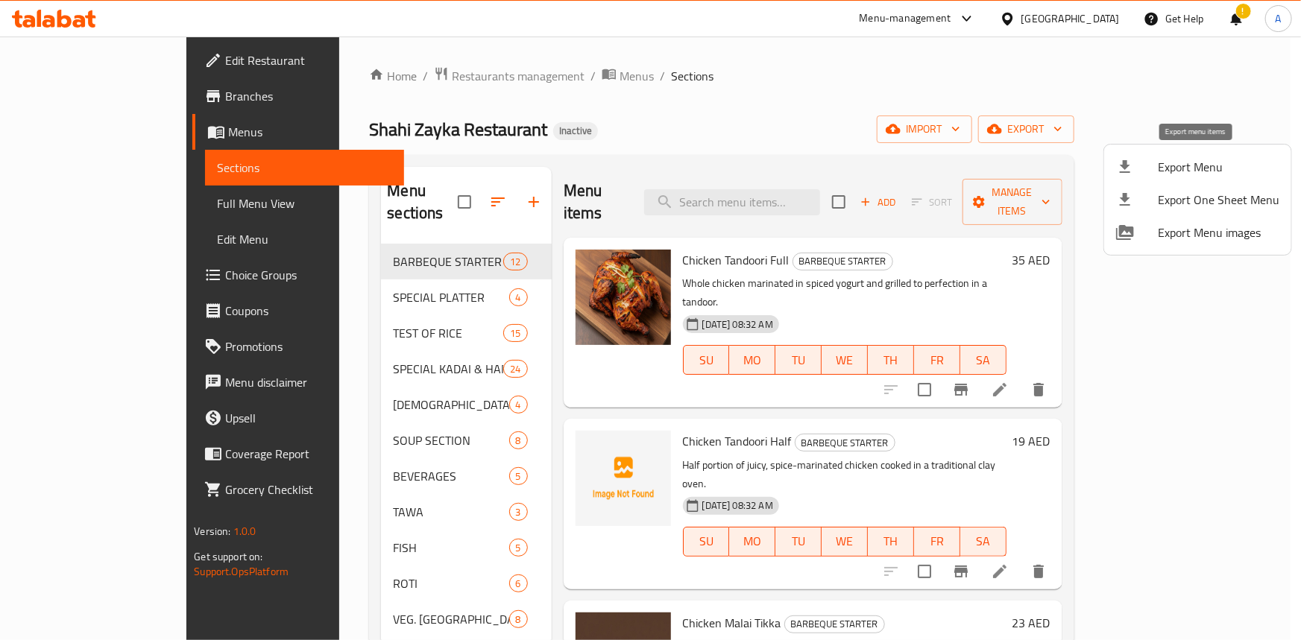
click at [1126, 160] on icon at bounding box center [1125, 167] width 18 height 18
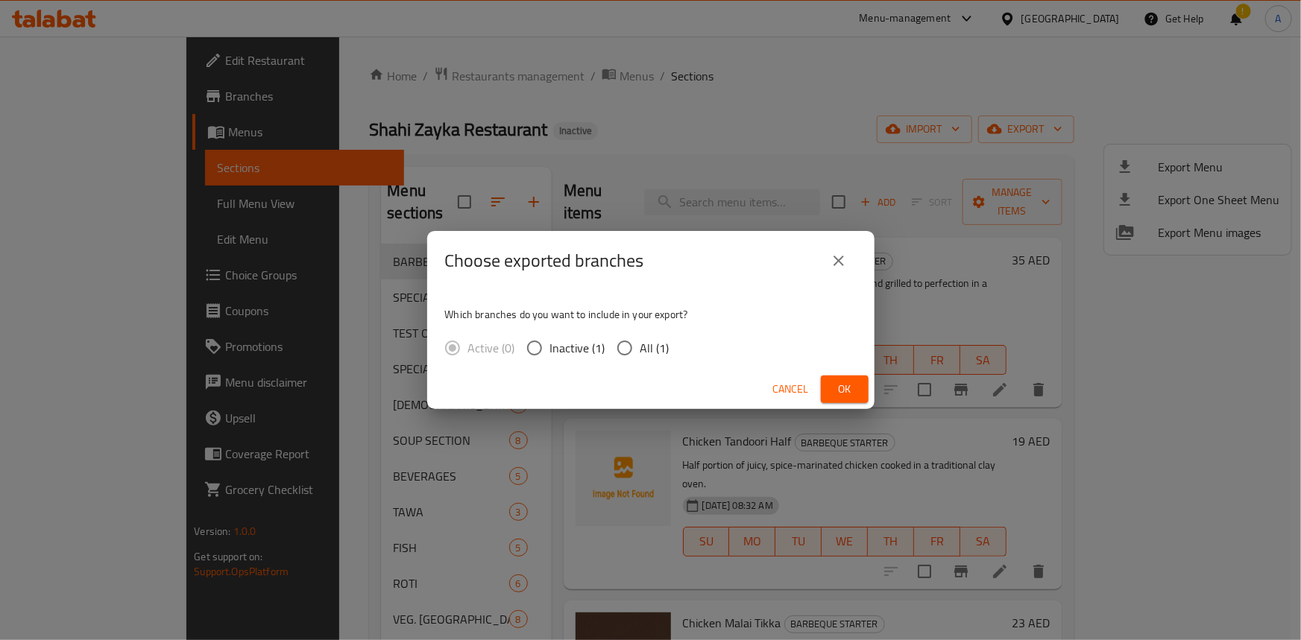
click at [629, 352] on input "All (1)" at bounding box center [624, 348] width 31 height 31
radio input "true"
click at [825, 393] on button "Ok" at bounding box center [845, 390] width 48 height 28
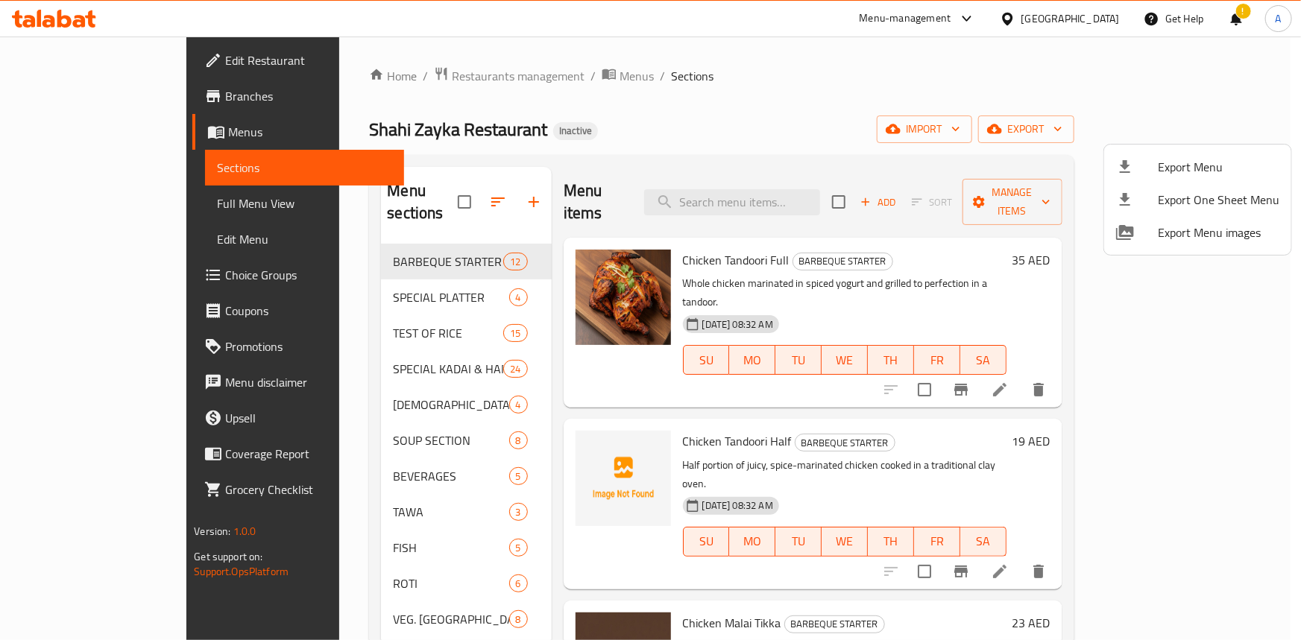
click at [702, 84] on div at bounding box center [650, 320] width 1301 height 640
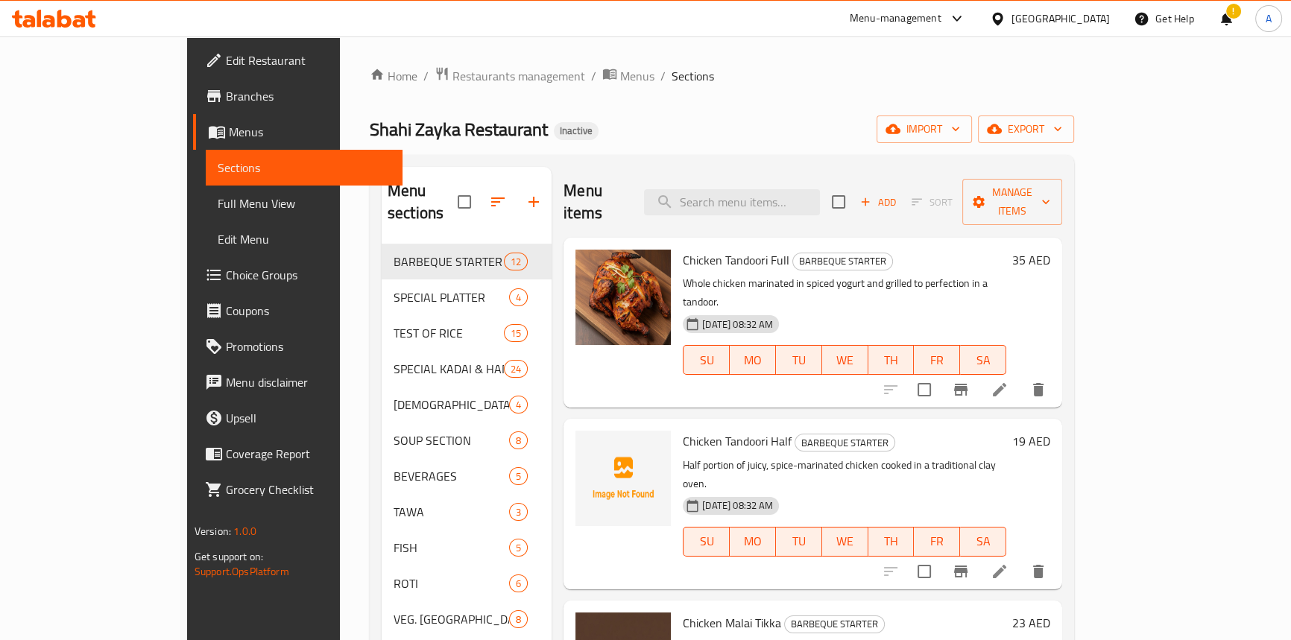
drag, startPoint x: 72, startPoint y: 207, endPoint x: 607, endPoint y: 25, distance: 565.4
click at [218, 207] on span "Full Menu View" at bounding box center [304, 204] width 173 height 18
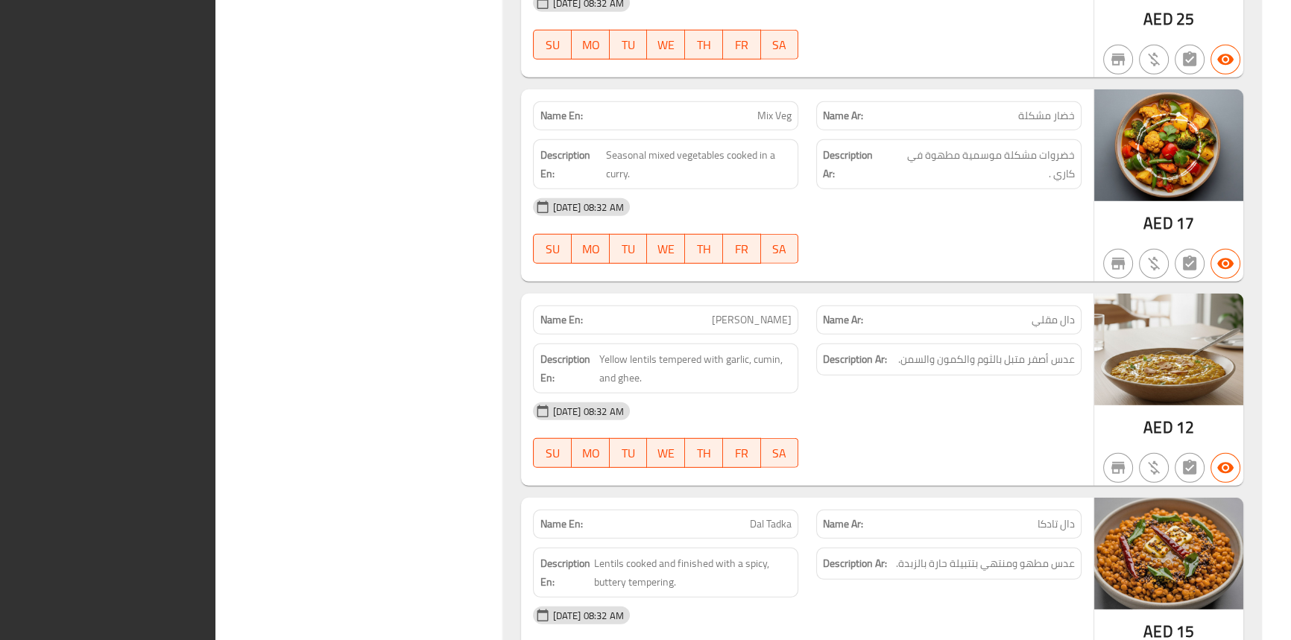
scroll to position [20027, 0]
